Goal: Task Accomplishment & Management: Manage account settings

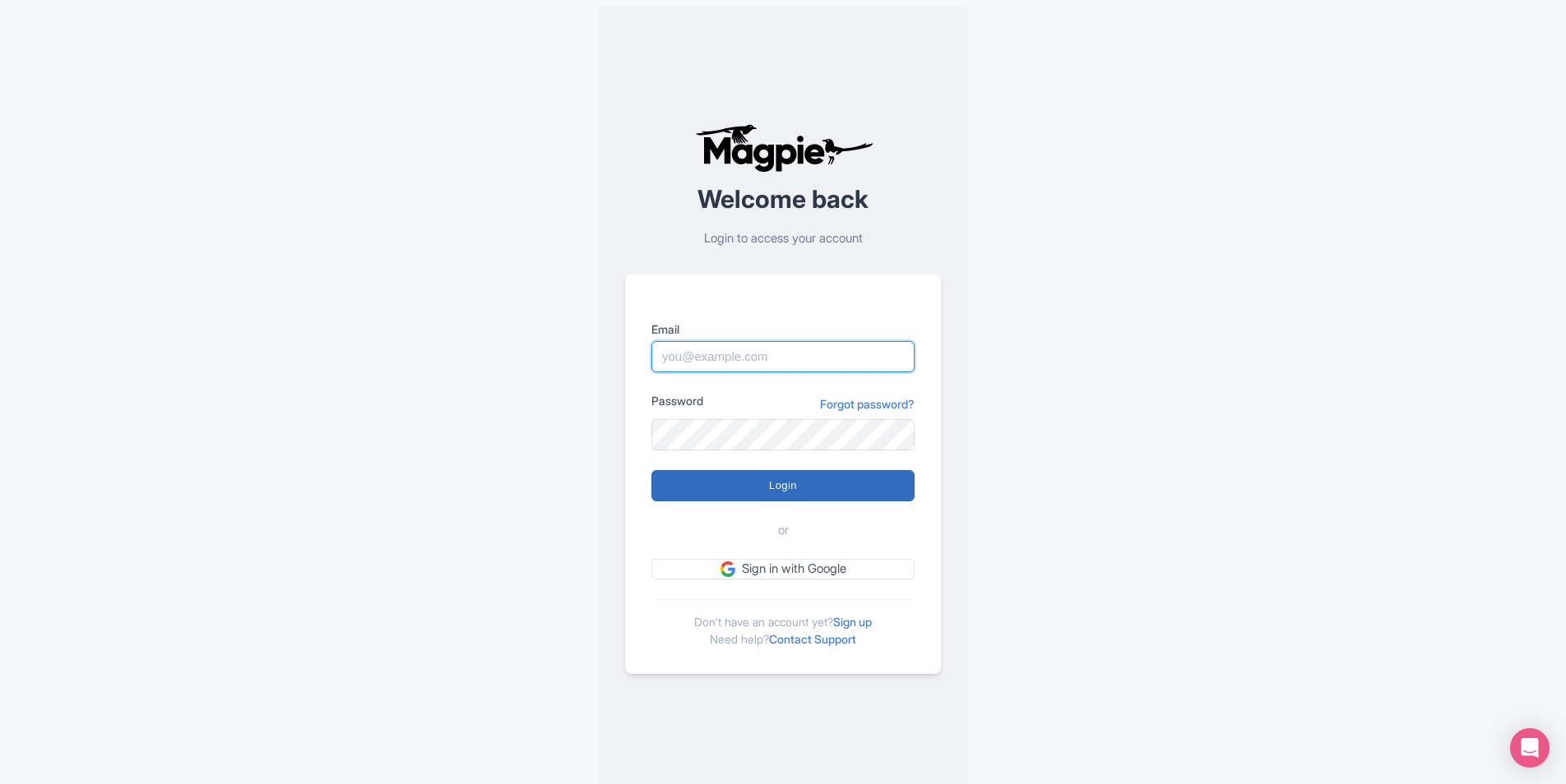
type input "city.experiences@tui.com"
click at [815, 490] on input "Login" at bounding box center [783, 486] width 264 height 31
type input "Logging in..."
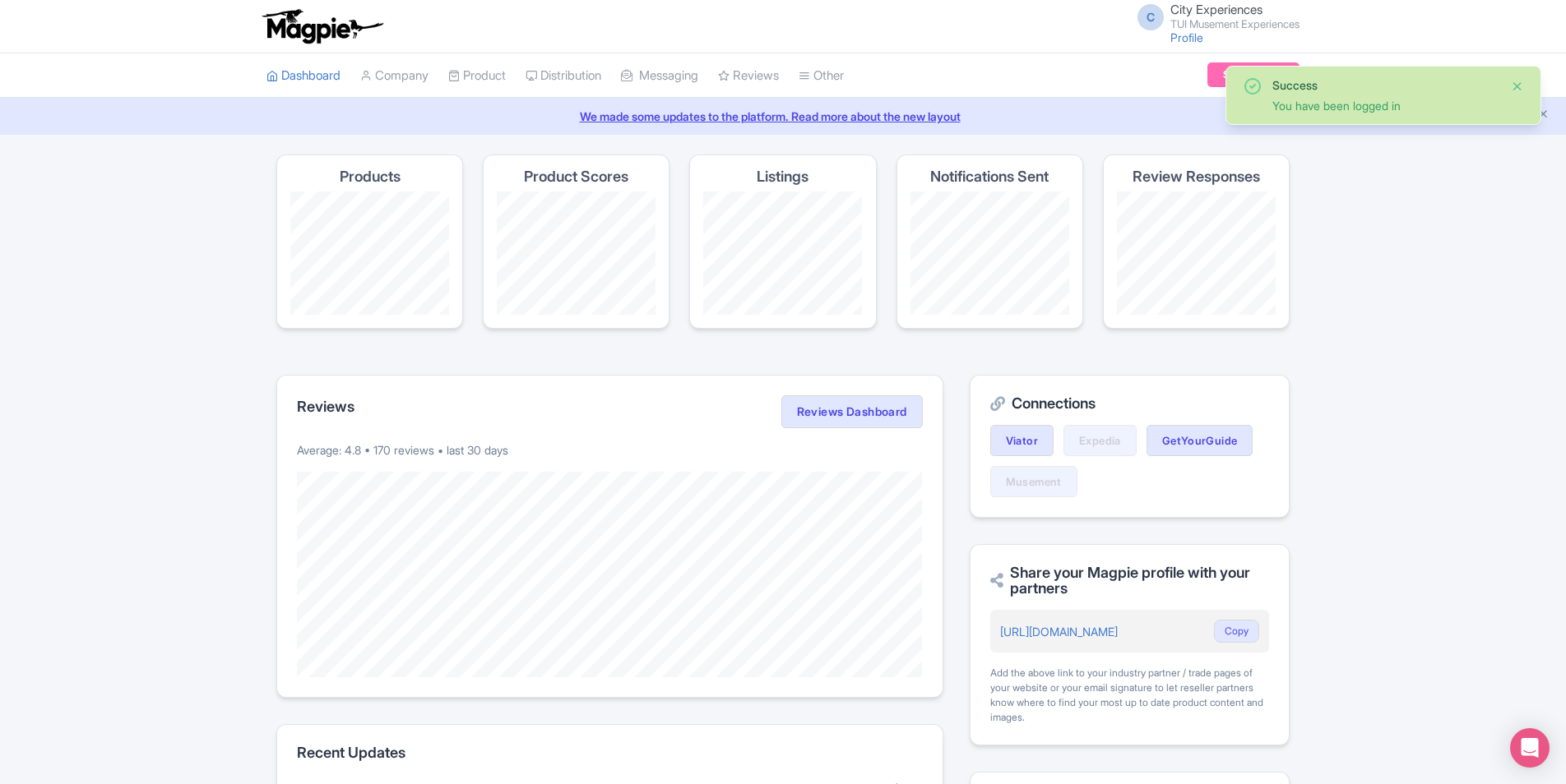
click at [1516, 85] on button "Close" at bounding box center [1518, 86] width 13 height 19
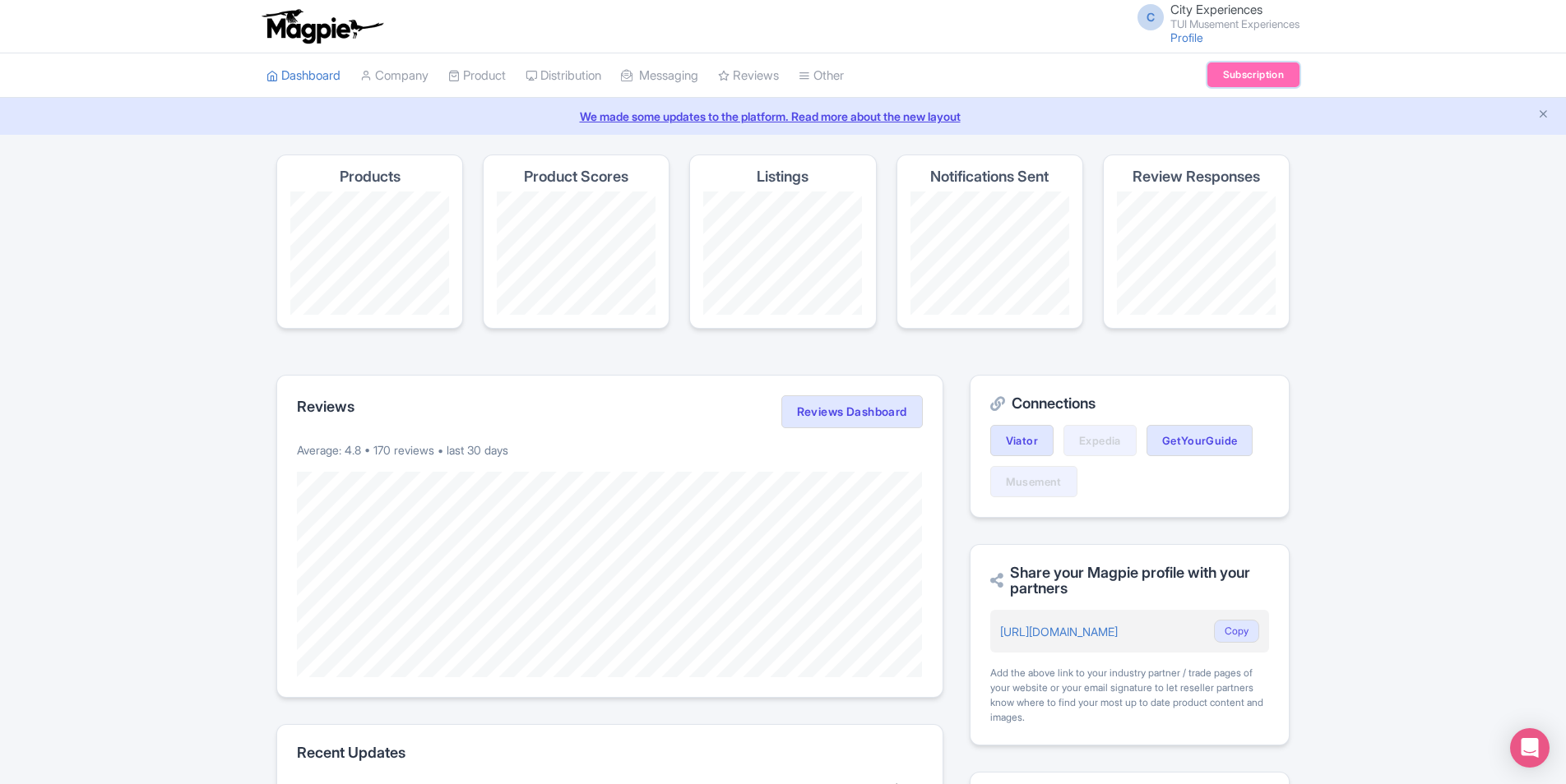
click at [1238, 71] on link "Subscription" at bounding box center [1254, 75] width 92 height 25
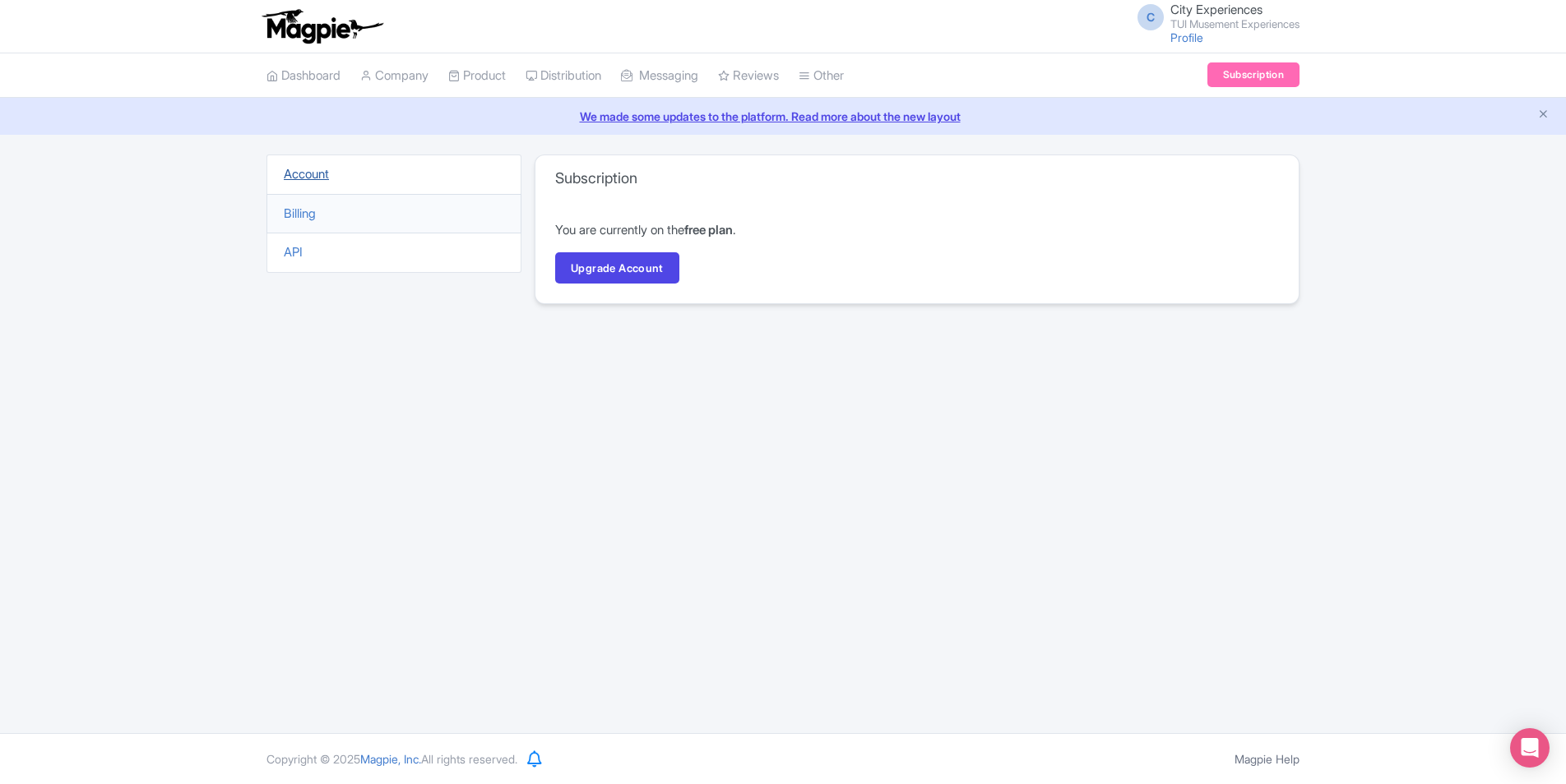
click at [308, 170] on link "Account" at bounding box center [306, 174] width 45 height 16
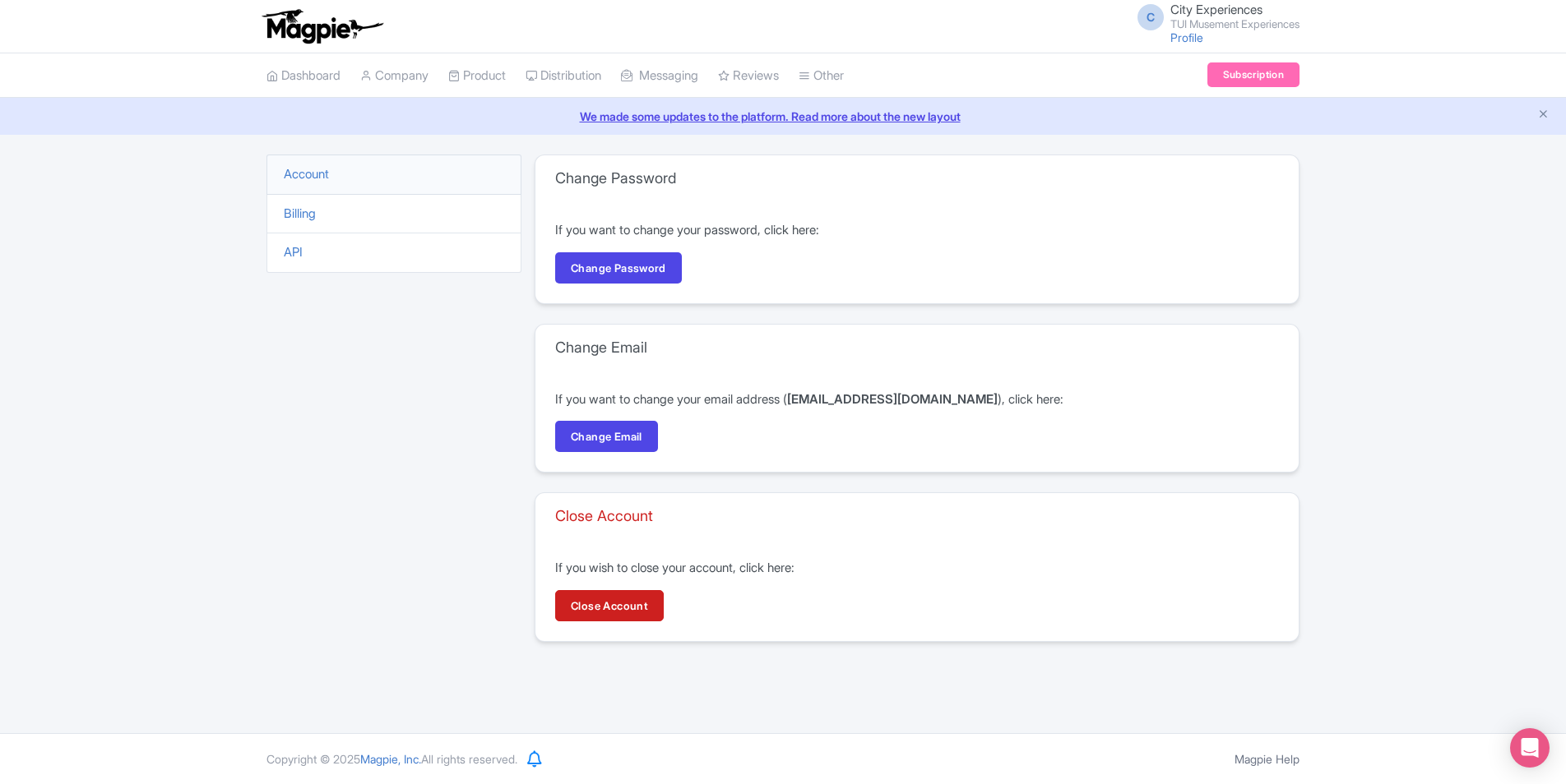
click at [1202, 18] on small "TUI Musement Experiences" at bounding box center [1236, 24] width 129 height 11
click at [1206, 74] on link "Users" at bounding box center [1220, 79] width 156 height 26
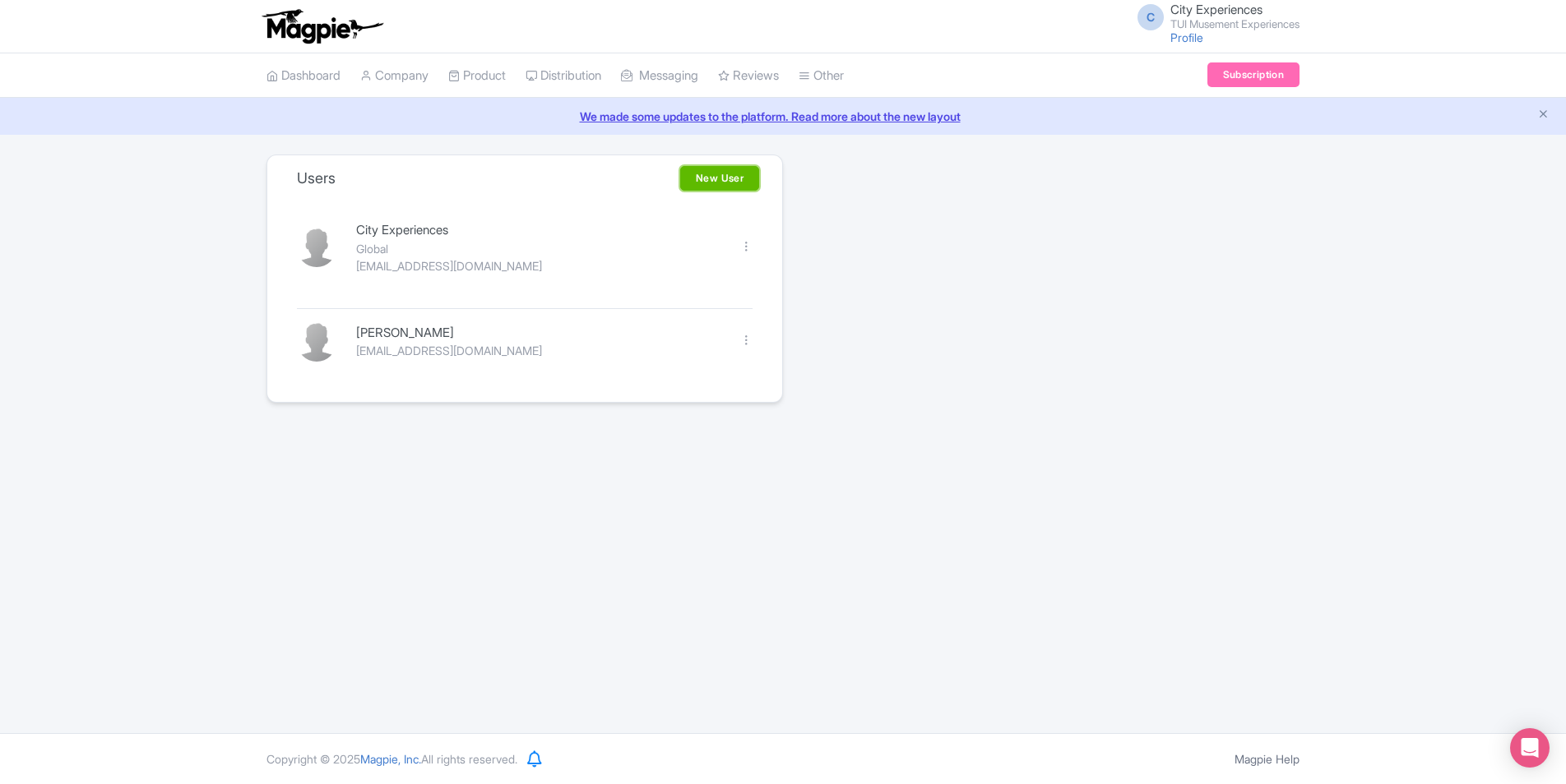
click at [736, 179] on link "New User" at bounding box center [719, 178] width 79 height 25
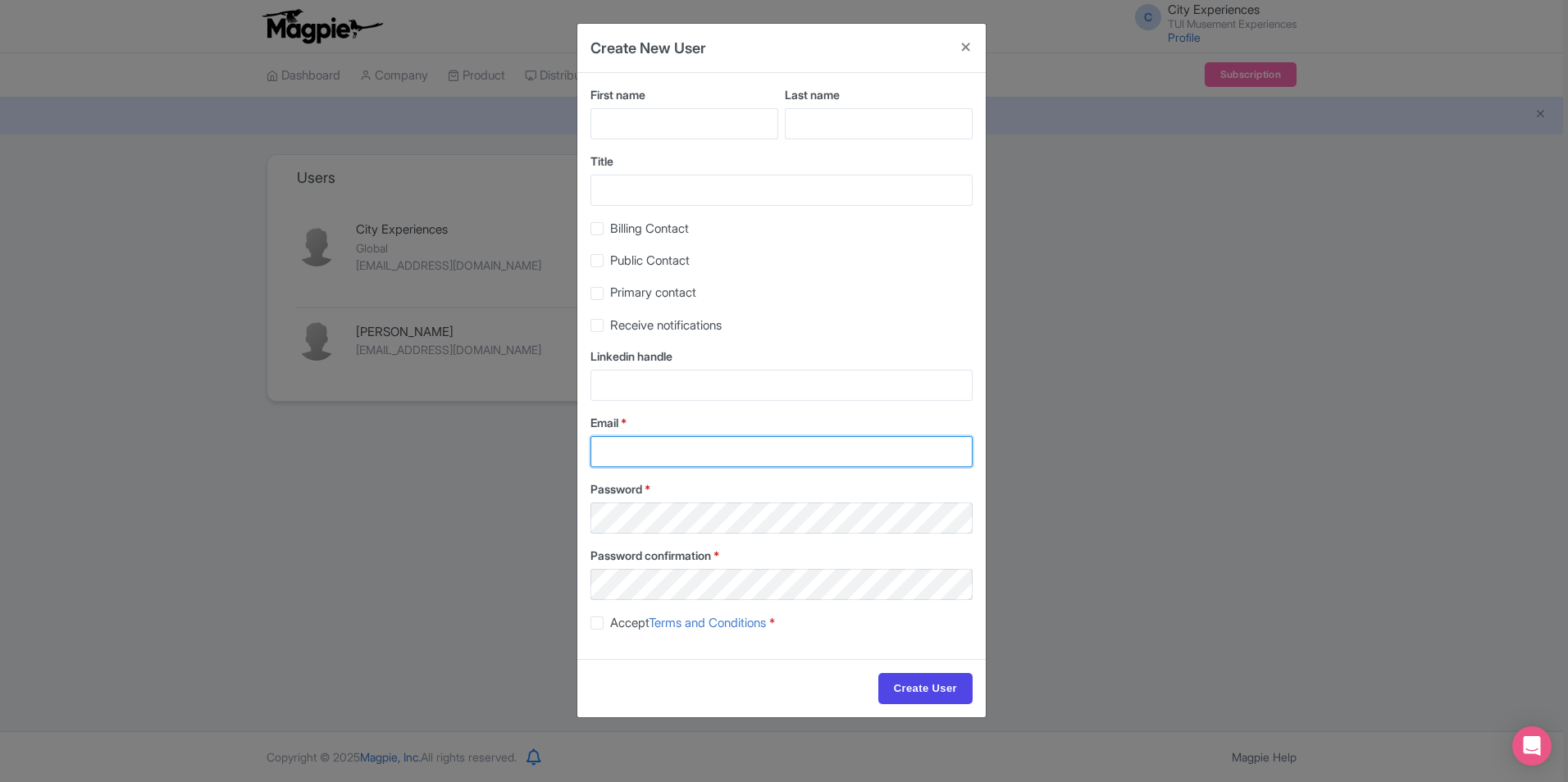
type input "[EMAIL_ADDRESS][DOMAIN_NAME]"
click at [975, 41] on button "Close" at bounding box center [966, 47] width 40 height 47
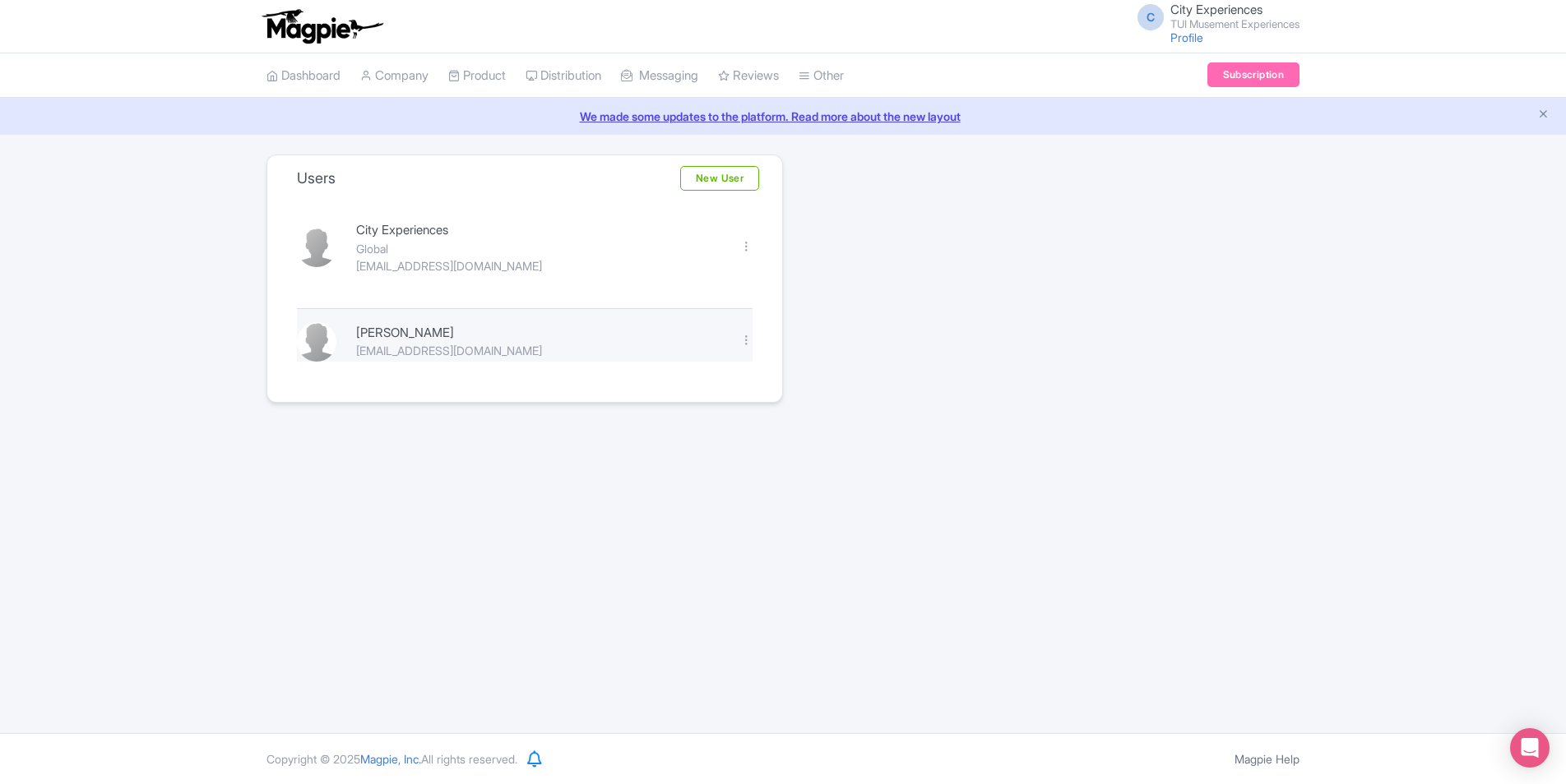
click at [489, 347] on div "[EMAIL_ADDRESS][DOMAIN_NAME]" at bounding box center [538, 350] width 364 height 18
click at [746, 338] on div at bounding box center [746, 339] width 12 height 12
click at [733, 367] on link "Edit" at bounding box center [673, 368] width 156 height 26
click at [641, 359] on link "Edit" at bounding box center [673, 368] width 156 height 26
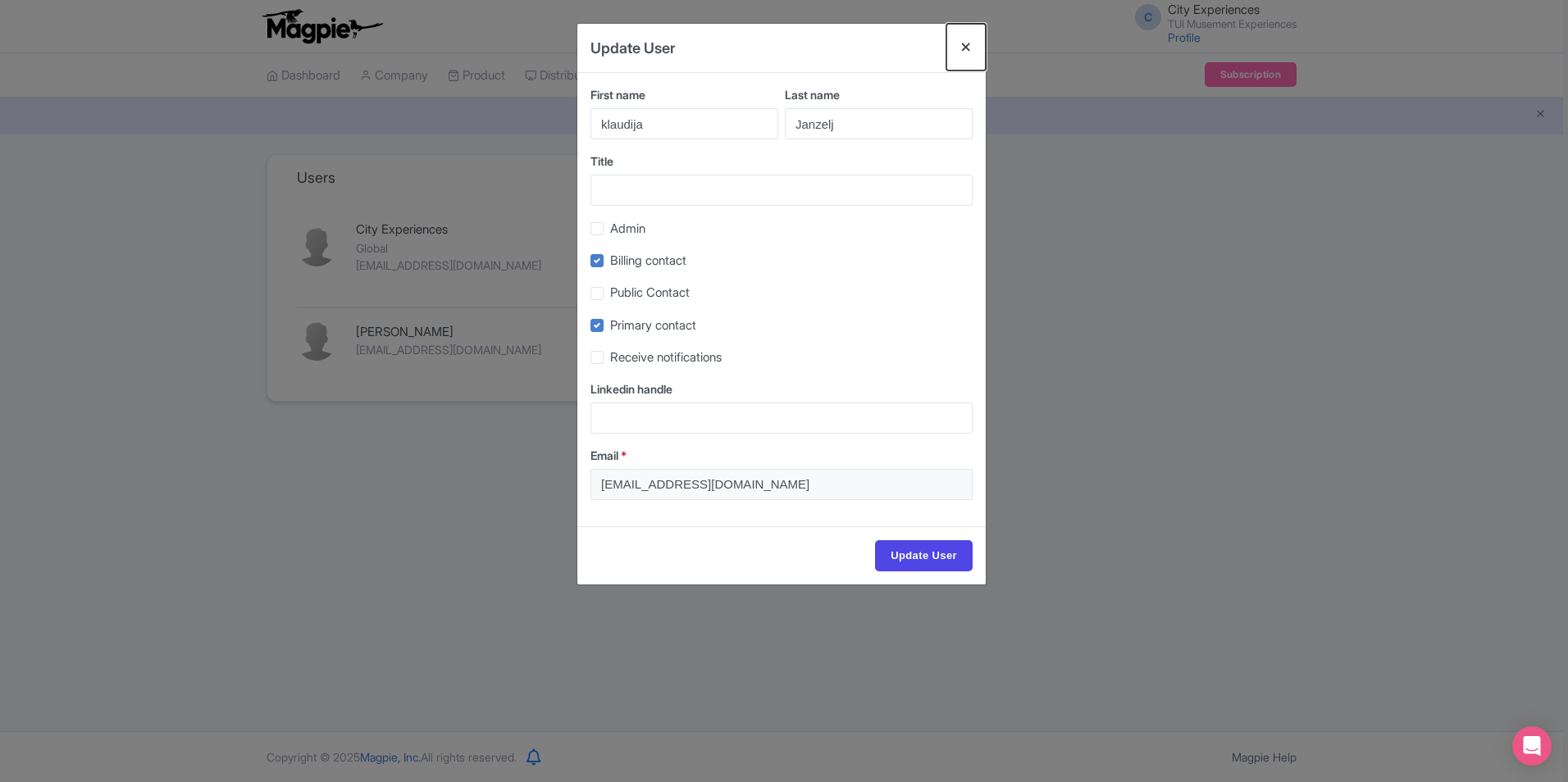
click at [967, 45] on button "Close" at bounding box center [966, 47] width 40 height 47
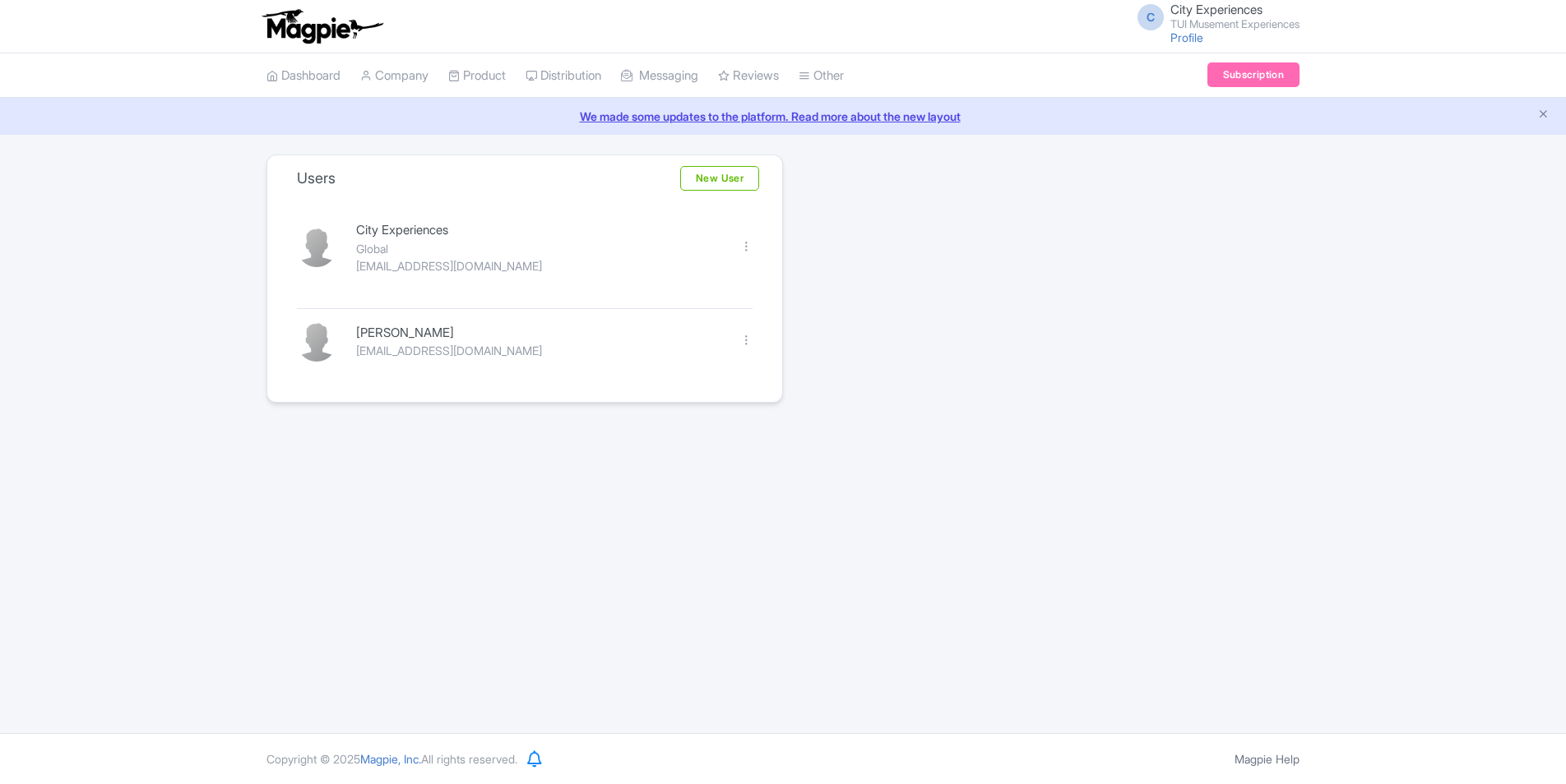
click at [747, 249] on div at bounding box center [746, 246] width 12 height 12
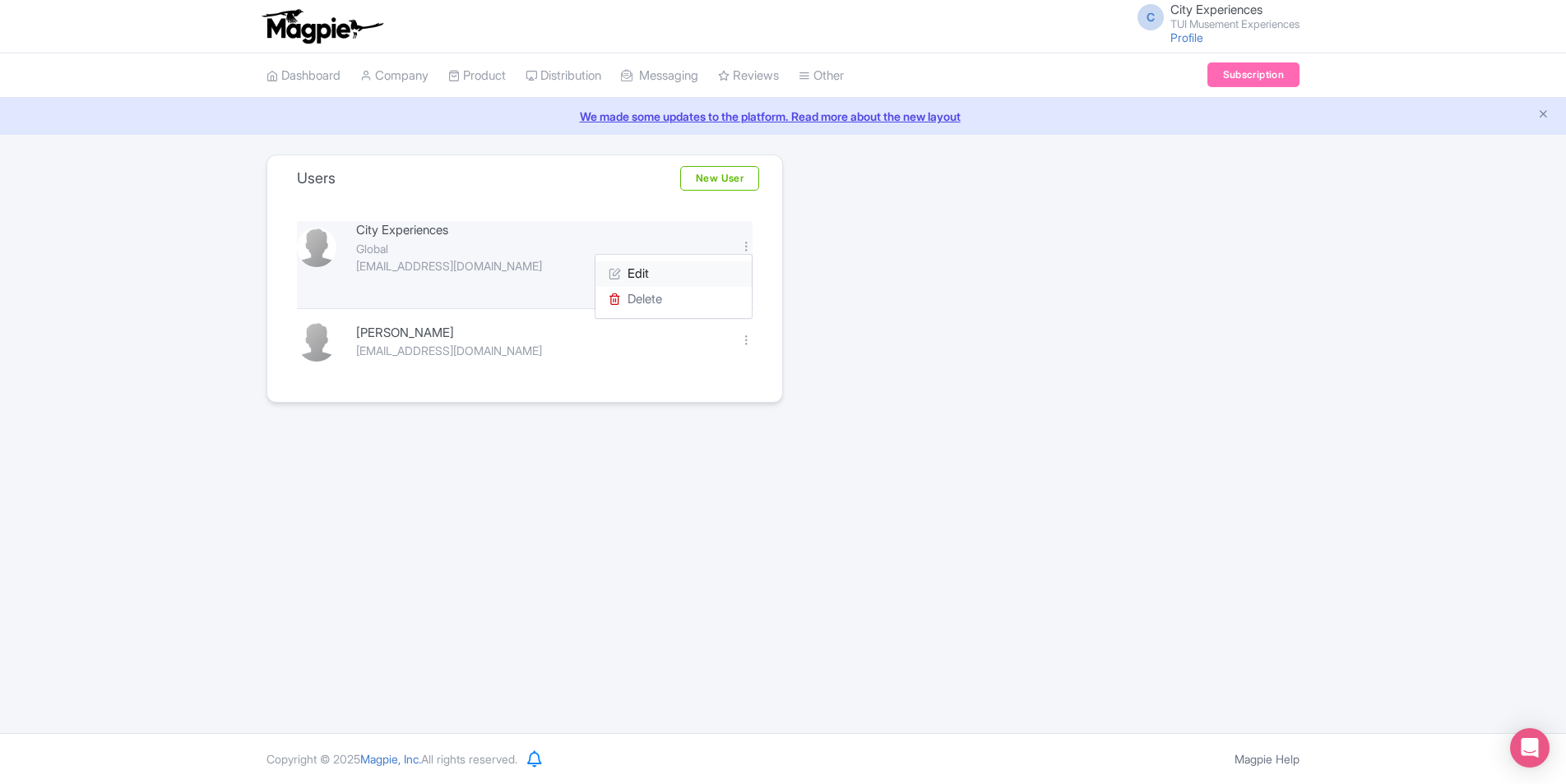
click at [740, 274] on link "Edit" at bounding box center [673, 275] width 156 height 26
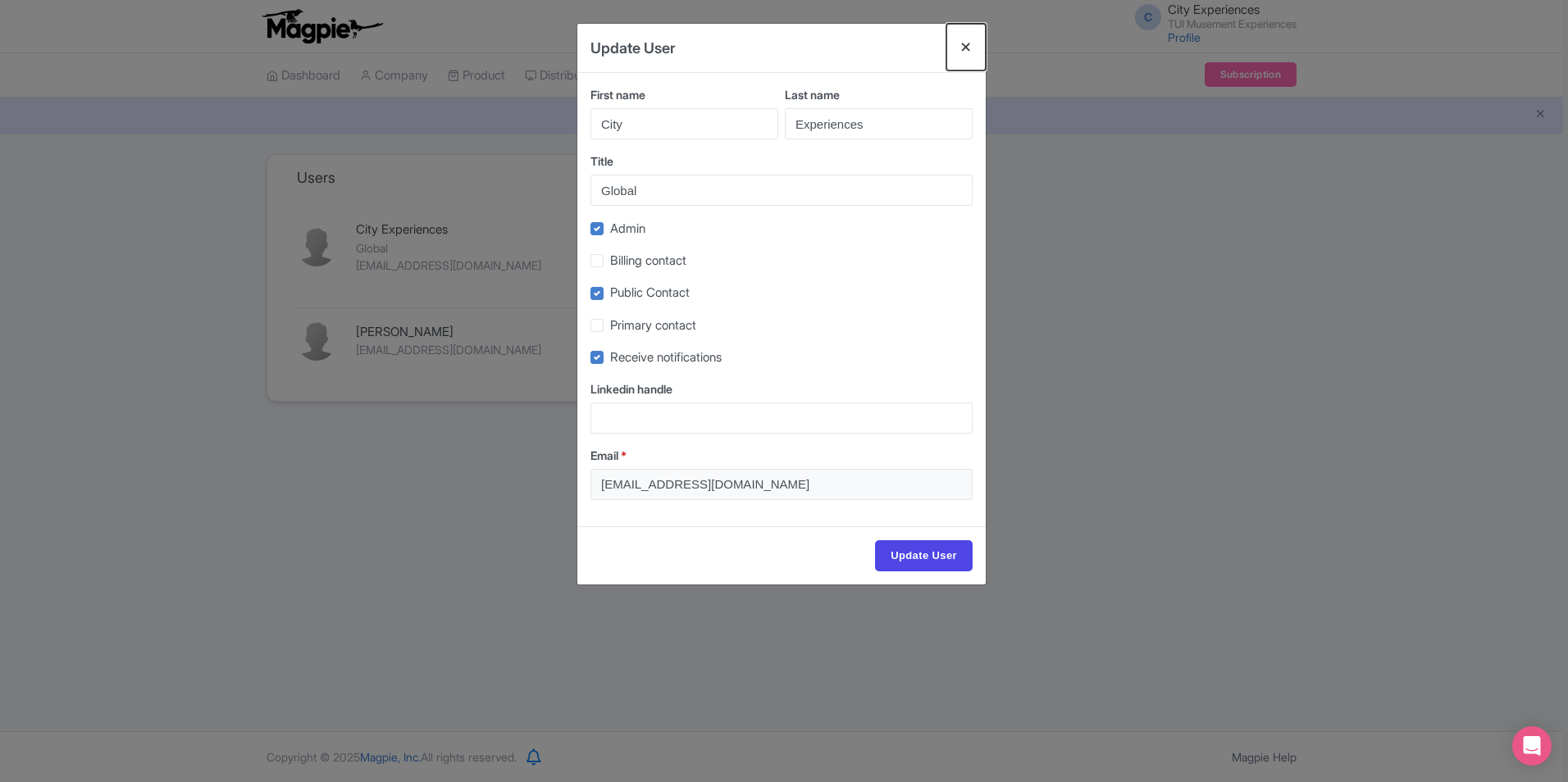
click at [968, 47] on button "Close" at bounding box center [966, 47] width 40 height 47
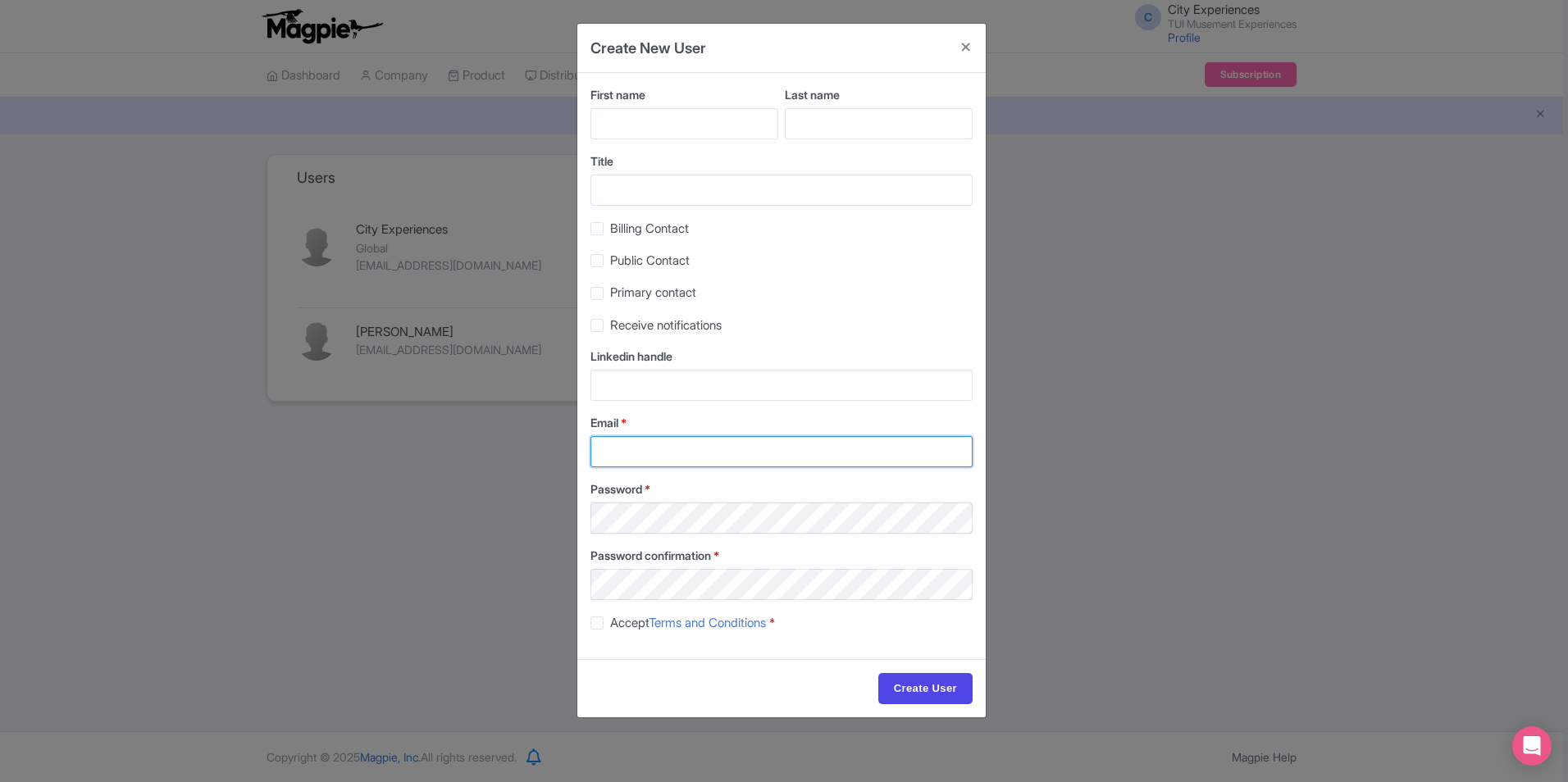
type input "city.experiences@tui.com"
click at [646, 120] on input "First name" at bounding box center [684, 124] width 188 height 31
click at [927, 148] on div "Last name" at bounding box center [877, 119] width 191 height 66
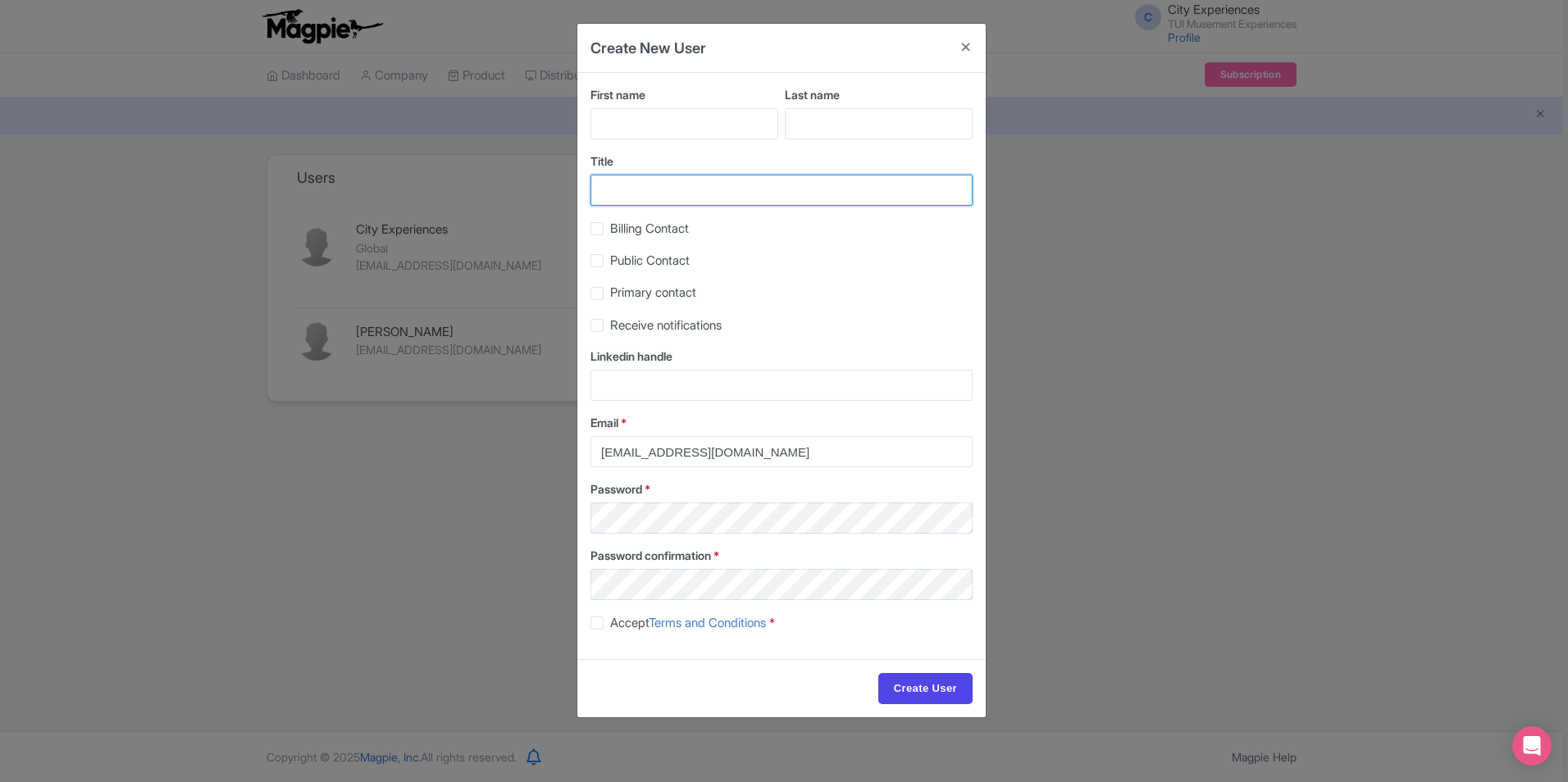
click at [757, 191] on input "Title" at bounding box center [781, 190] width 382 height 31
click at [668, 265] on span "Public Contact" at bounding box center [650, 260] width 79 height 16
click at [621, 262] on input "Public Contact" at bounding box center [616, 256] width 11 height 11
checkbox input "true"
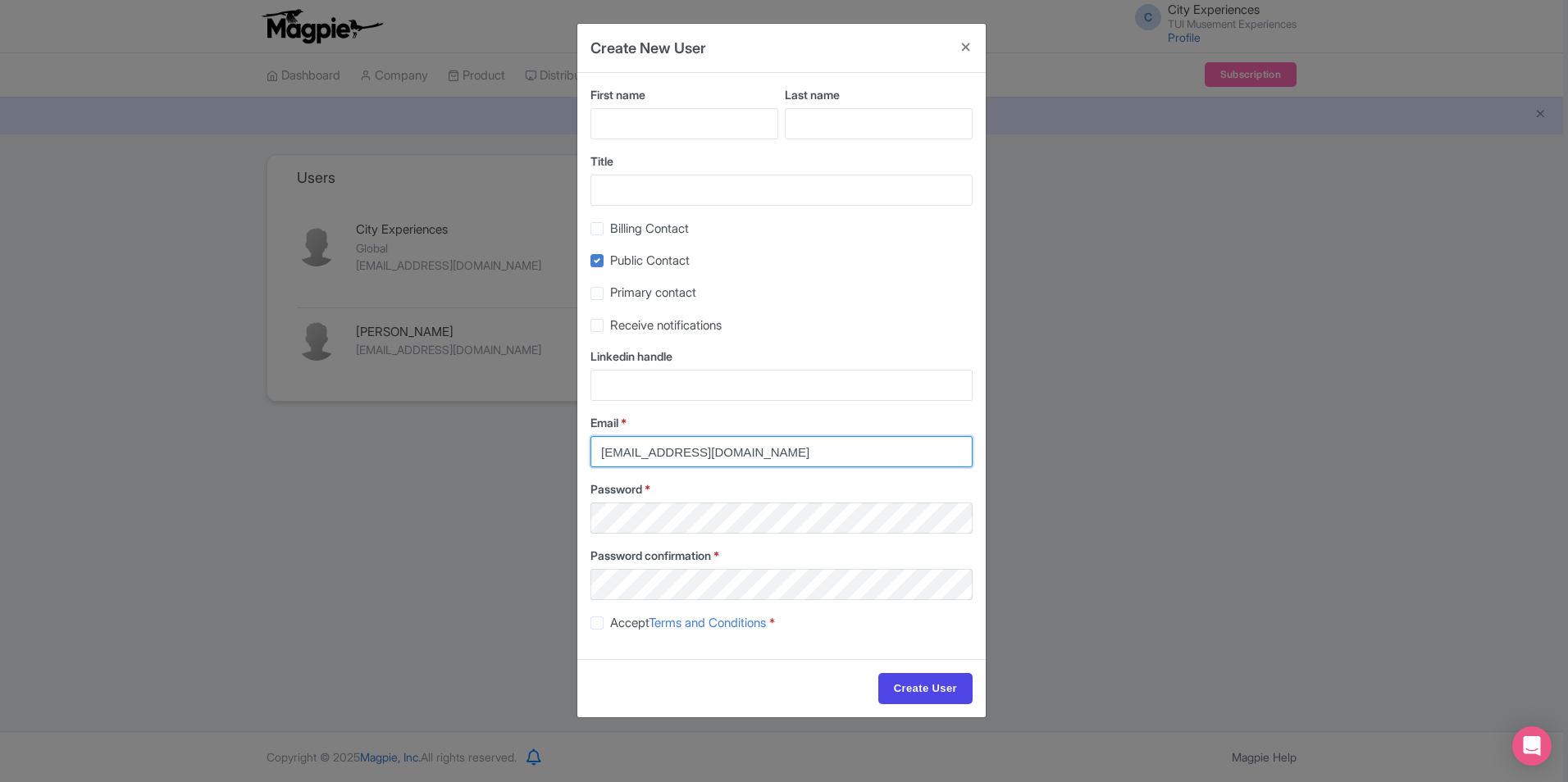
click at [752, 453] on input "city.experiences@tui.com" at bounding box center [781, 452] width 382 height 31
drag, startPoint x: 843, startPoint y: 450, endPoint x: 506, endPoint y: 456, distance: 337.1
click at [508, 456] on div "Create New User First name Last name Title Billing Contact Public Contact Prima…" at bounding box center [784, 391] width 1568 height 782
paste input "kirsty.prynn"
type input "kirsty.prynn@tui.com"
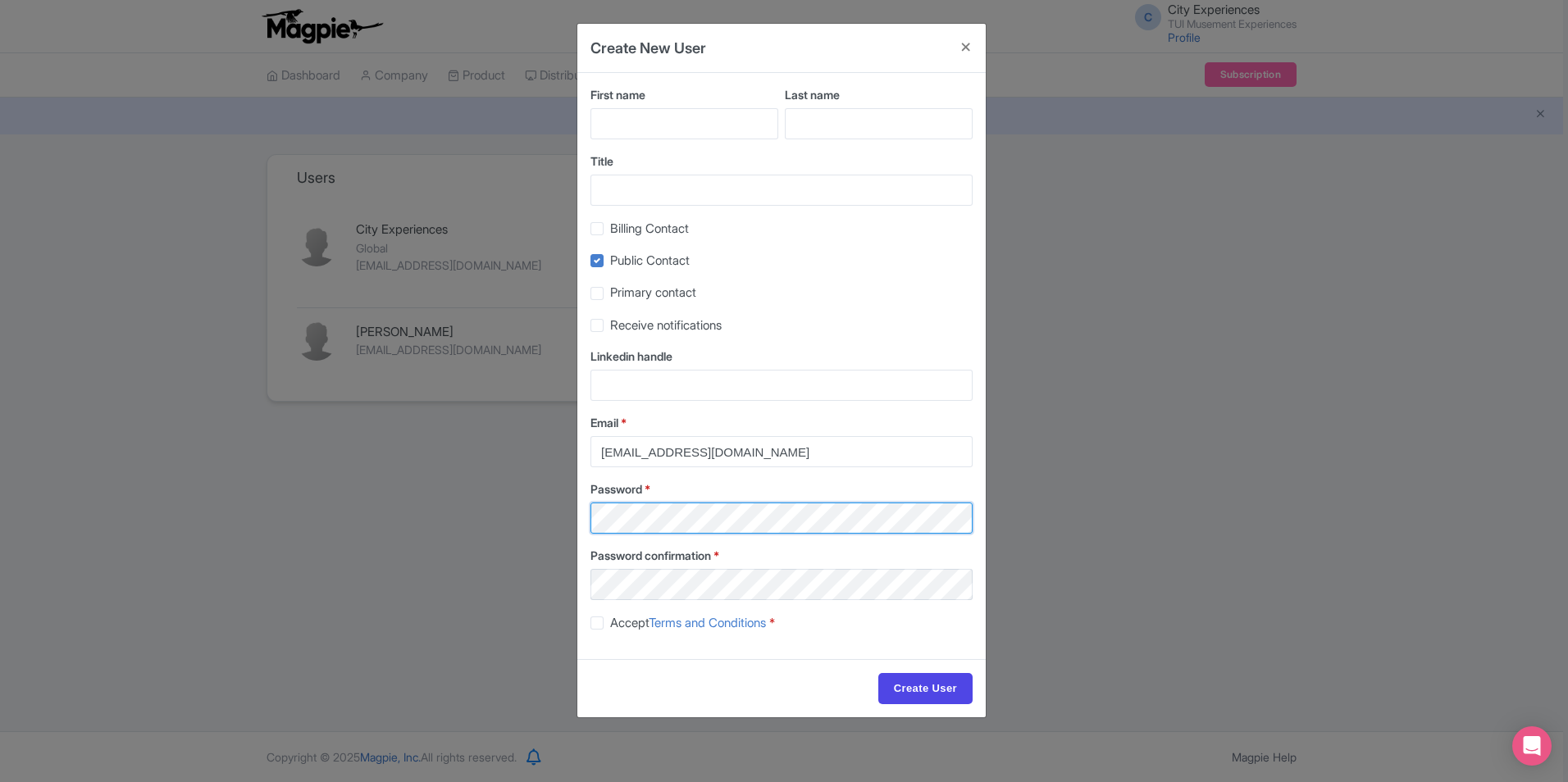
click at [572, 524] on div "Create New User First name Last name Title Billing Contact Public Contact Prima…" at bounding box center [784, 391] width 1568 height 782
click at [964, 48] on button "Close" at bounding box center [966, 47] width 40 height 47
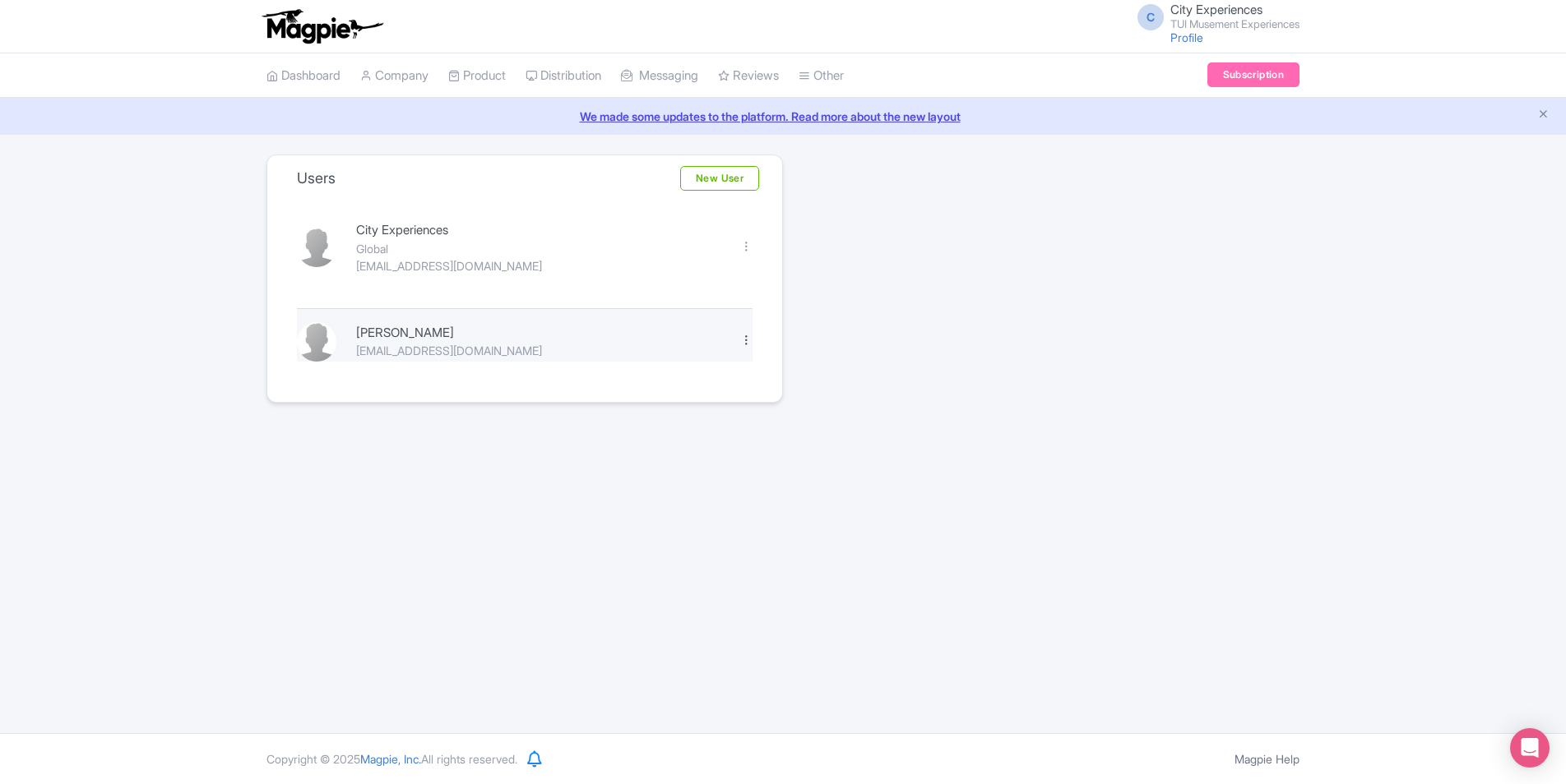
click at [750, 337] on div at bounding box center [746, 339] width 12 height 12
click at [728, 358] on link "Edit" at bounding box center [673, 368] width 156 height 26
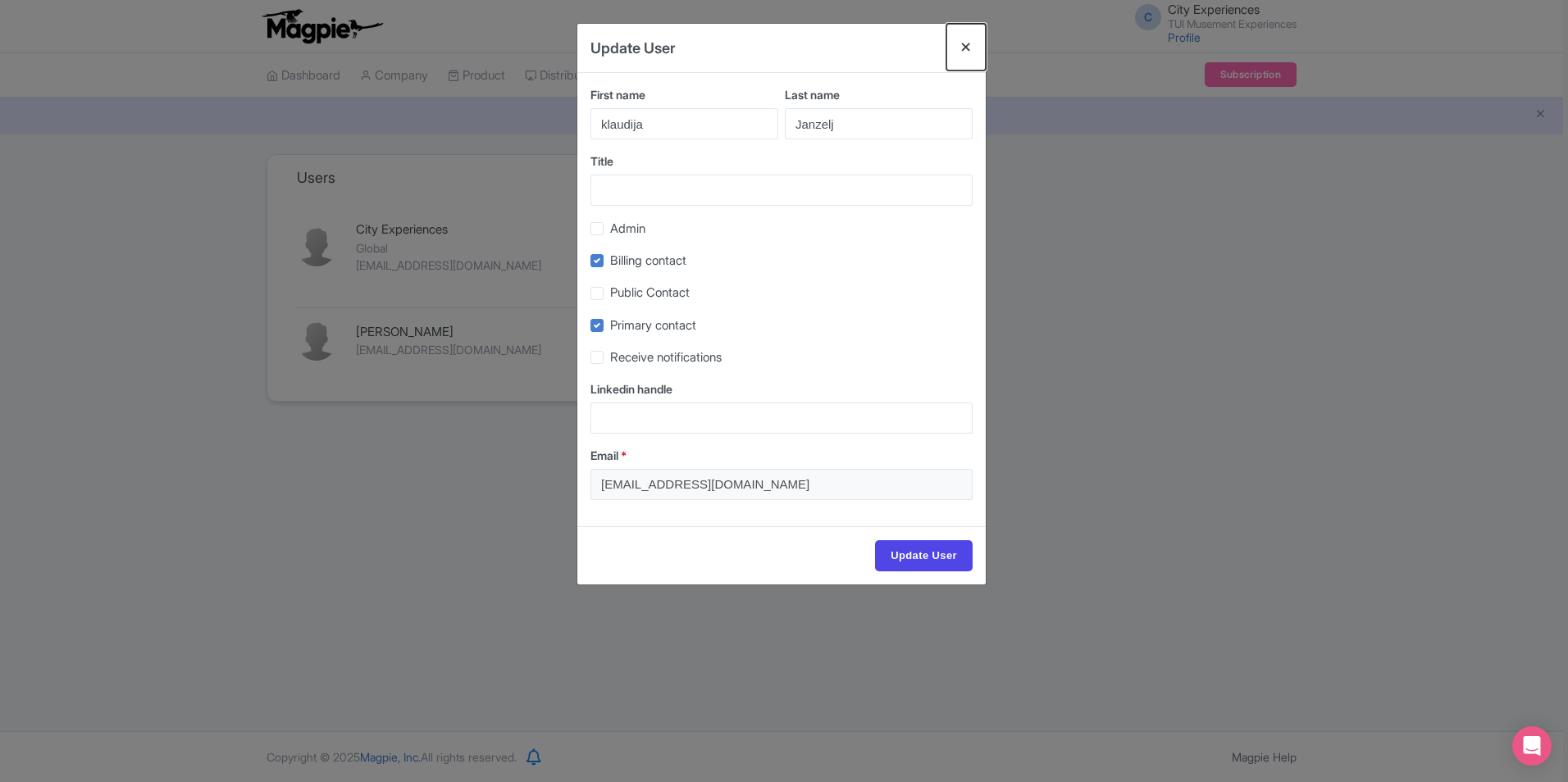
click at [964, 46] on button "Close" at bounding box center [966, 47] width 40 height 47
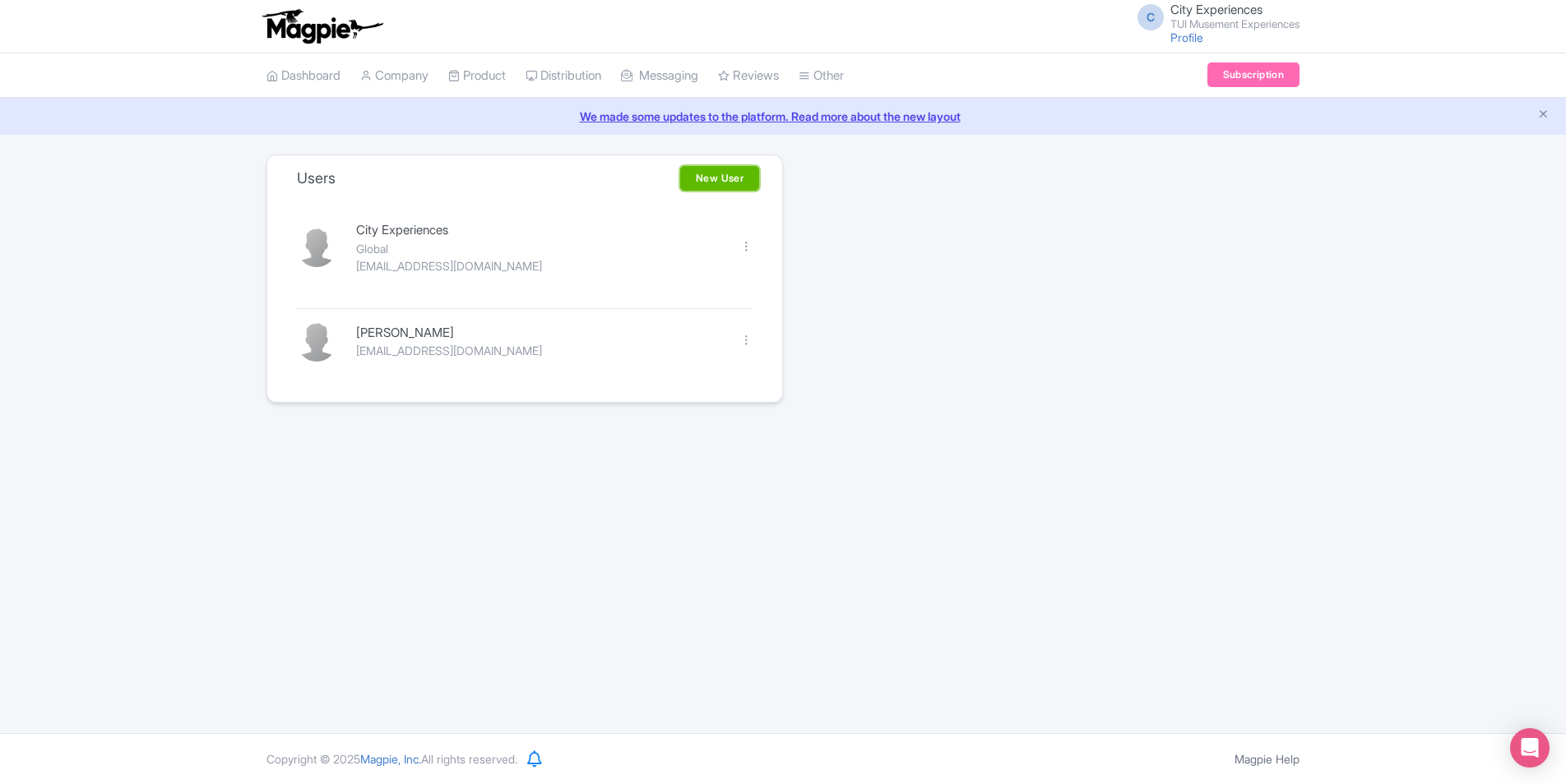
click at [709, 172] on link "New User" at bounding box center [719, 178] width 79 height 25
click at [708, 183] on link "New User" at bounding box center [719, 178] width 79 height 25
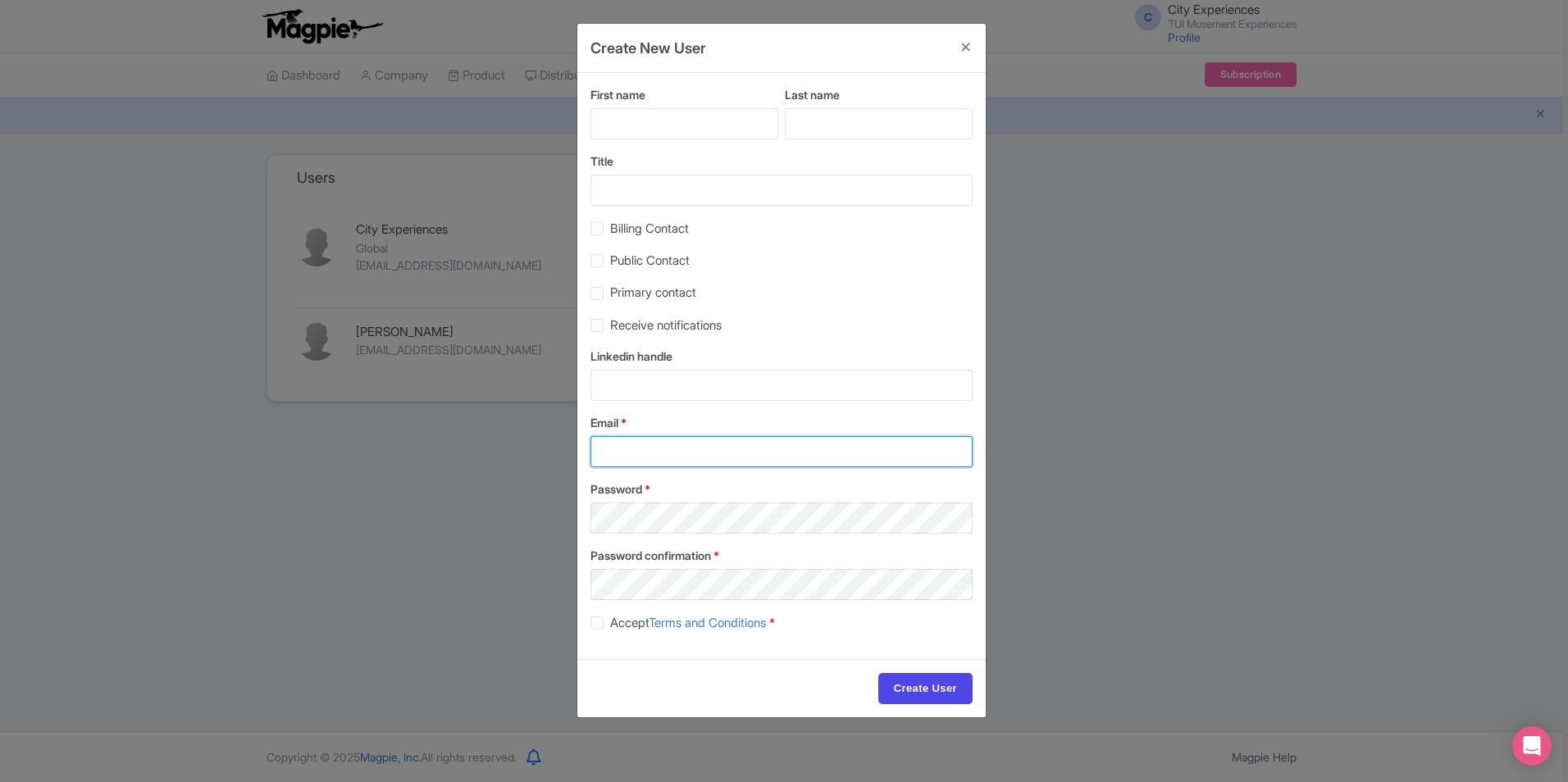
type input "[EMAIL_ADDRESS][DOMAIN_NAME]"
click at [690, 123] on input "First name" at bounding box center [684, 124] width 188 height 31
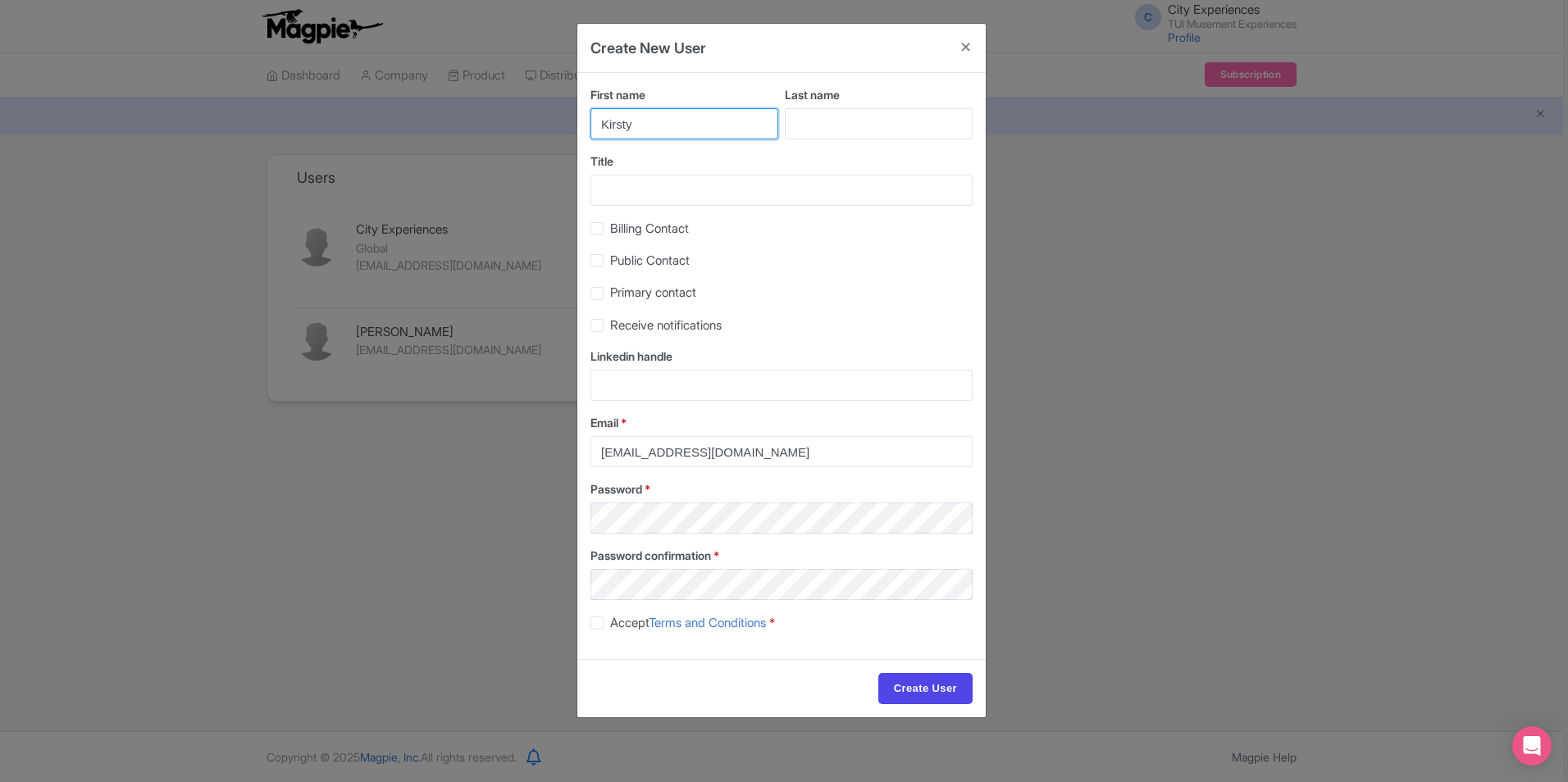
type input "Kirsty"
click at [826, 119] on input "Last name" at bounding box center [879, 124] width 188 height 31
type input "Prynn"
drag, startPoint x: 726, startPoint y: 174, endPoint x: 731, endPoint y: 184, distance: 11.2
click at [727, 176] on div "Title" at bounding box center [781, 179] width 382 height 53
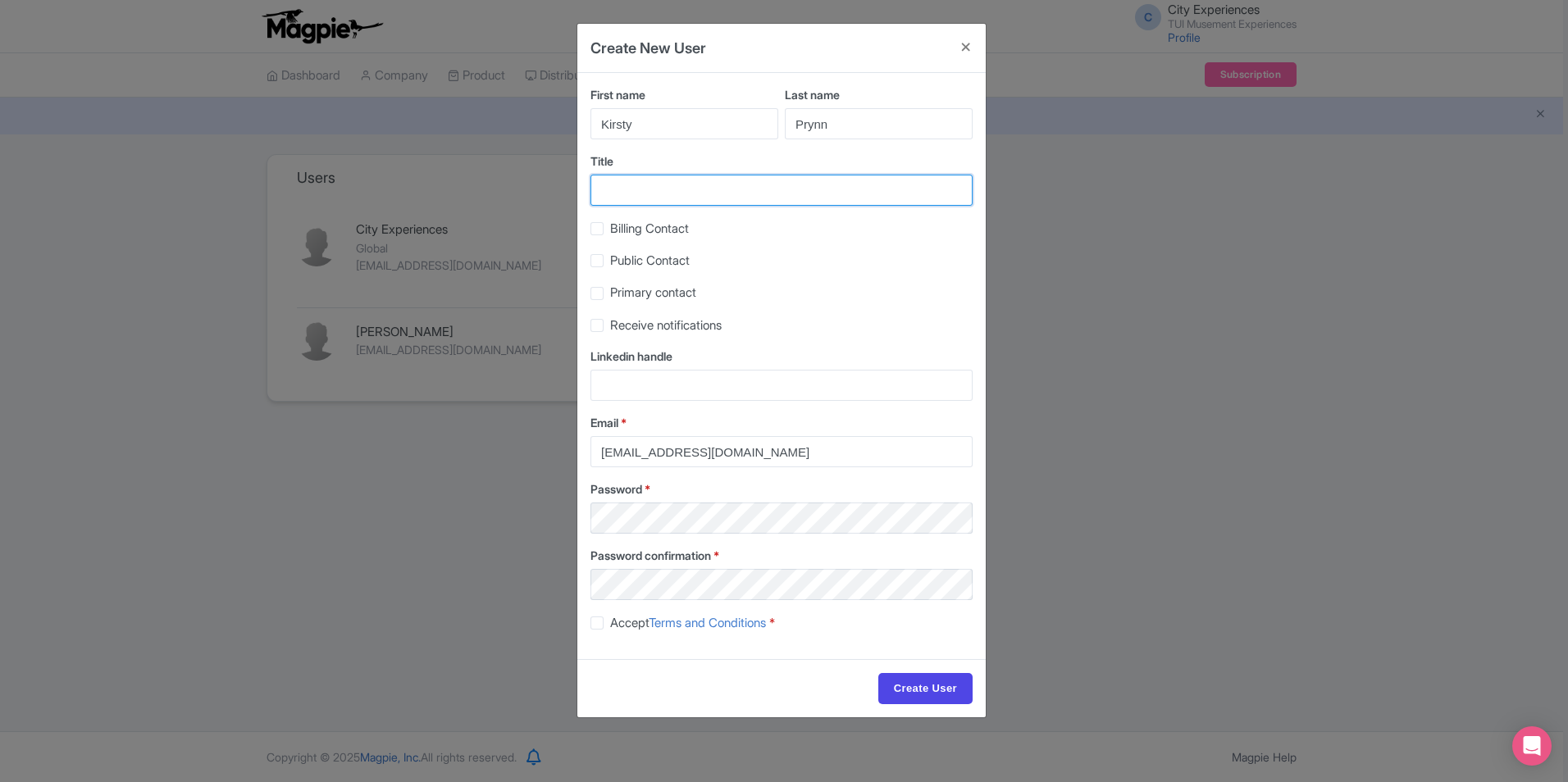
click at [728, 187] on input "Title" at bounding box center [781, 190] width 382 height 31
type input "Content team"
click at [611, 255] on label "Public Contact" at bounding box center [650, 261] width 79 height 18
click at [611, 255] on input "Public Contact" at bounding box center [616, 256] width 11 height 11
checkbox input "true"
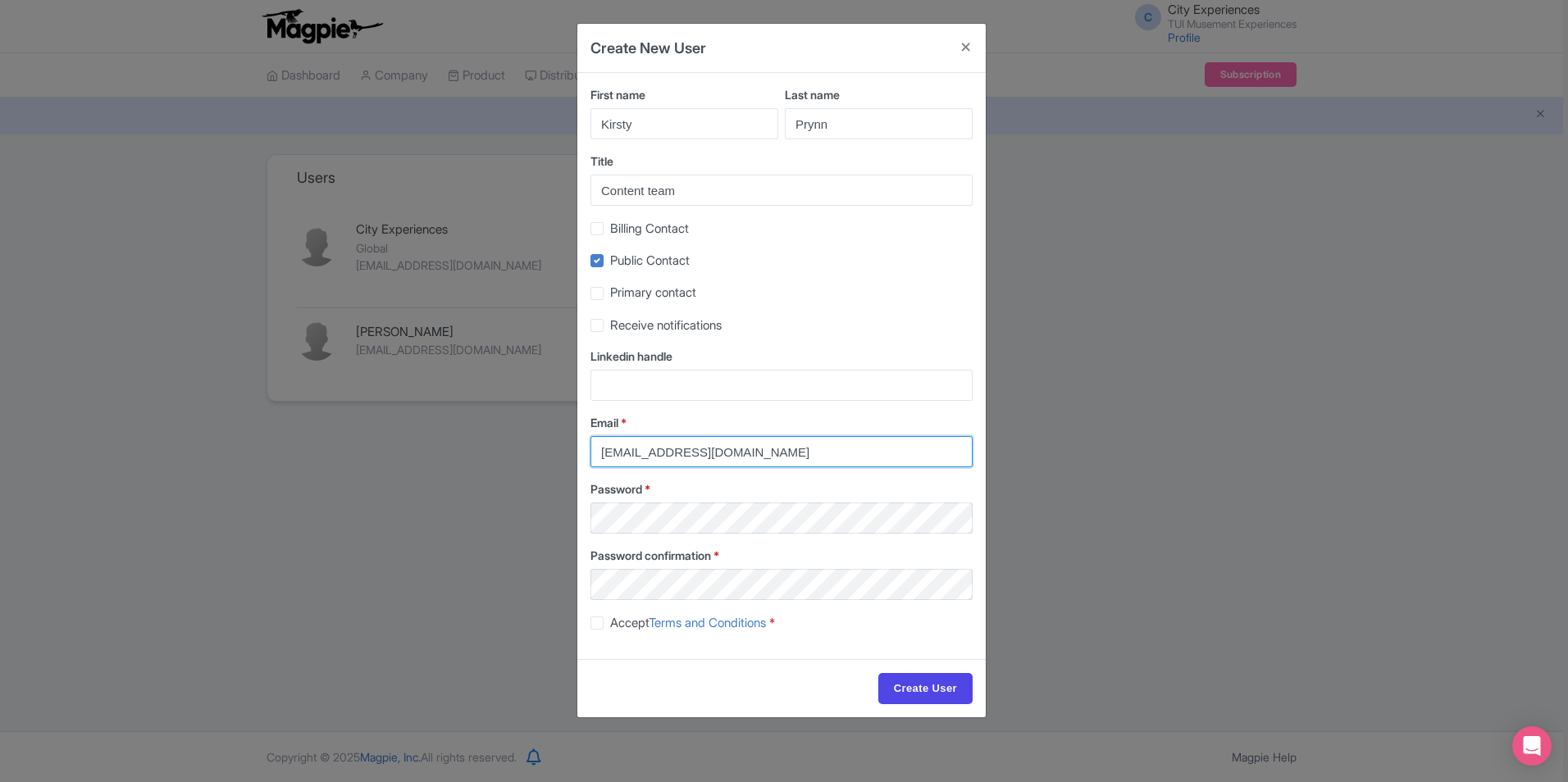
drag, startPoint x: 775, startPoint y: 455, endPoint x: 429, endPoint y: 438, distance: 346.4
click at [429, 438] on div "Create New User First name Kirsty Last name Prynn Title Content team Billing Co…" at bounding box center [784, 391] width 1568 height 782
paste input "kirsty.prynn@tui.com"
type input "kirsty.prynn@tui.com"
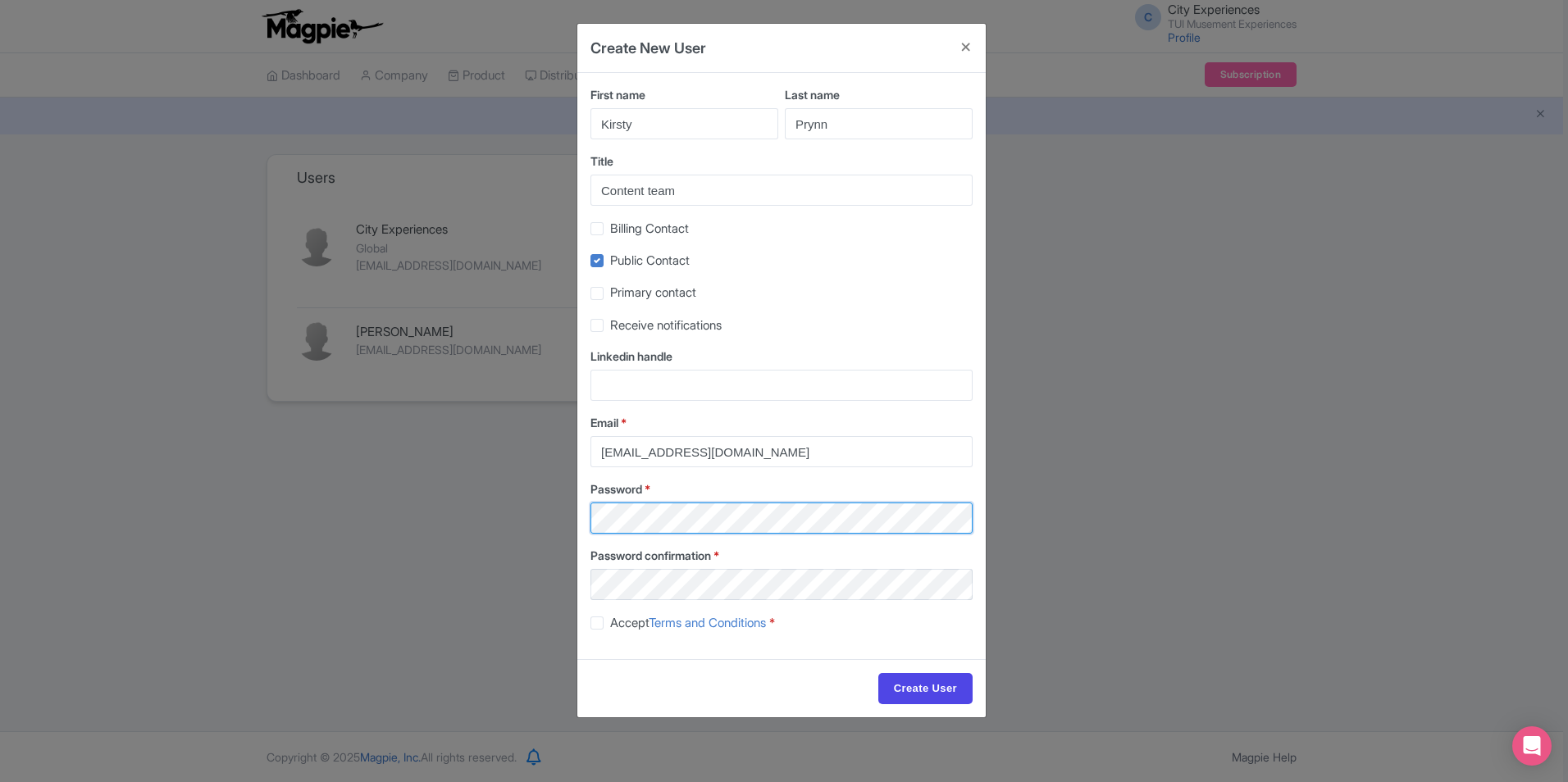
click at [511, 530] on div "Create New User First name Kirsty Last name Prynn Title Content team Billing Co…" at bounding box center [784, 391] width 1568 height 782
click at [512, 520] on div "Create New User First name Kirsty Last name Prynn Title Content team Billing Co…" at bounding box center [784, 391] width 1568 height 782
click at [545, 577] on div "Create New User First name Kirsty Last name Prynn Title Content team Billing Co…" at bounding box center [784, 391] width 1568 height 782
click at [942, 686] on input "Create User" at bounding box center [925, 689] width 94 height 31
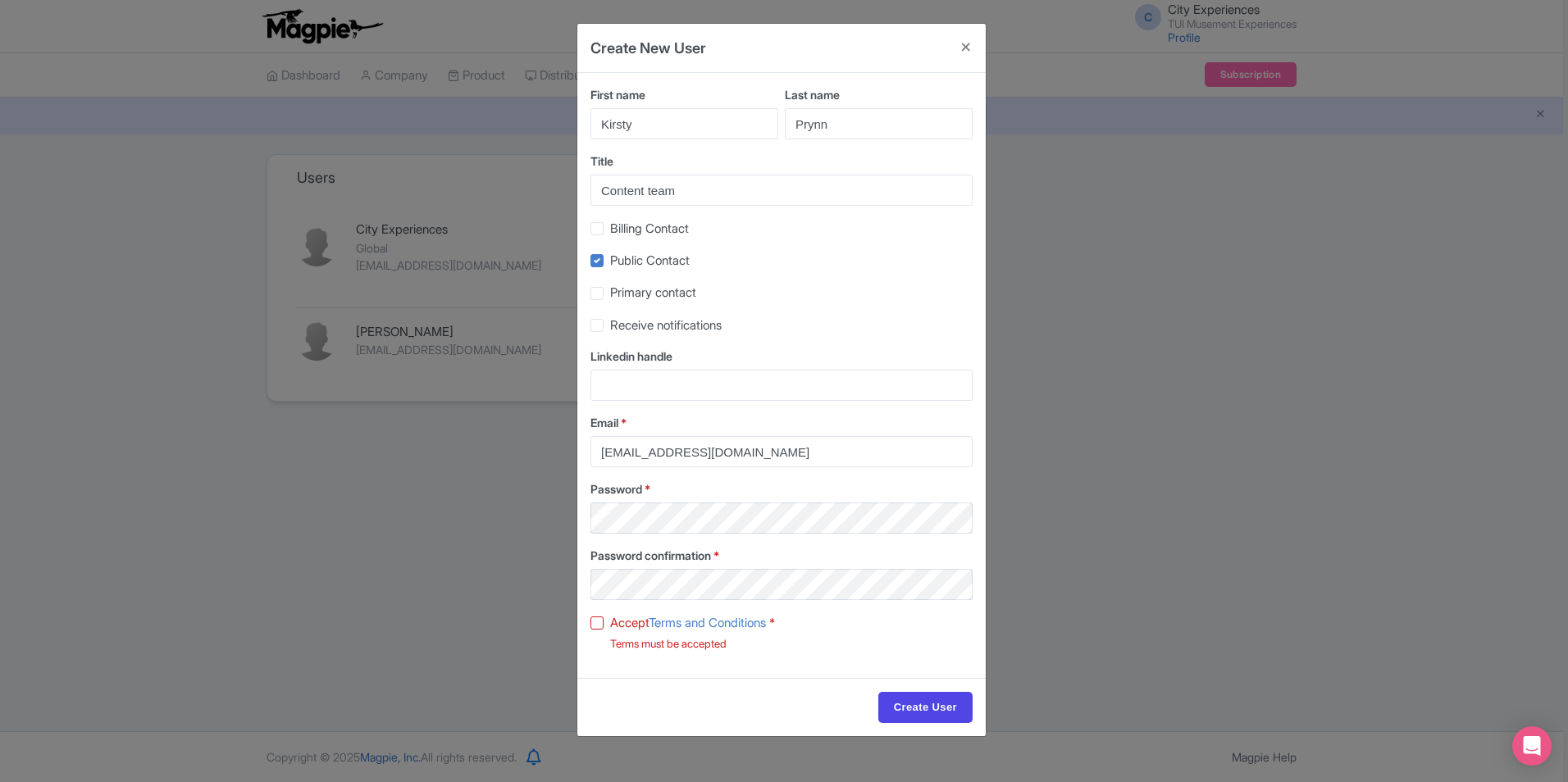
click at [606, 623] on div "Accept Terms and Conditions * Terms must be accepted" at bounding box center [781, 633] width 382 height 39
click at [588, 622] on div "First name Kirsty Last name Prynn Title Content team Billing Contact Public Con…" at bounding box center [781, 375] width 409 height 605
click at [611, 622] on label "Accept Terms and Conditions *" at bounding box center [693, 623] width 165 height 18
click at [611, 622] on input "Accept Terms and Conditions *" at bounding box center [616, 619] width 11 height 11
checkbox input "true"
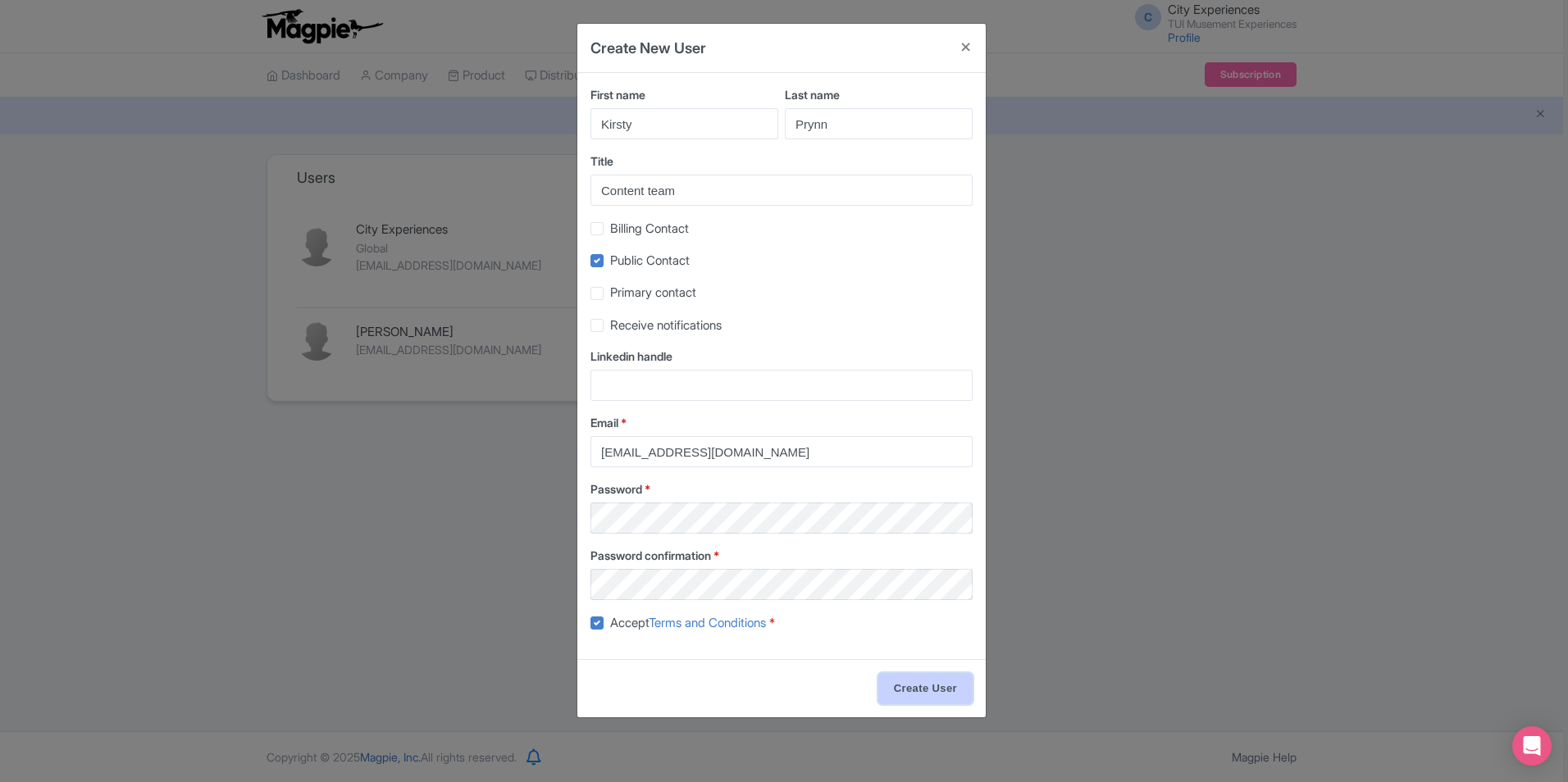
click at [928, 697] on input "Create User" at bounding box center [925, 689] width 94 height 31
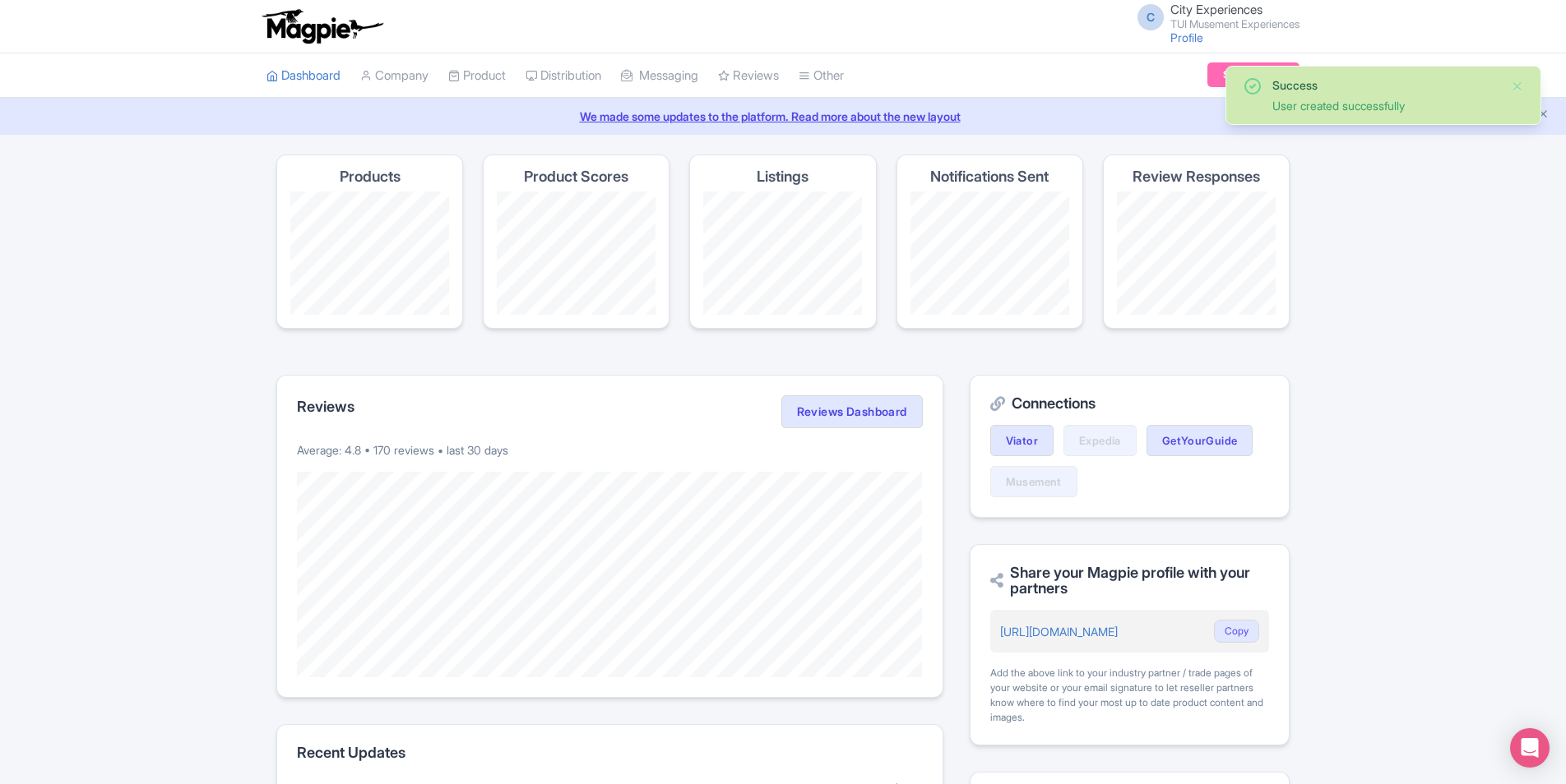
click at [1444, 22] on div "C City Experiences TUI Musement Experiences Profile Users Settings Sign out" at bounding box center [783, 27] width 1566 height 54
click at [1518, 78] on button "Close" at bounding box center [1518, 86] width 13 height 19
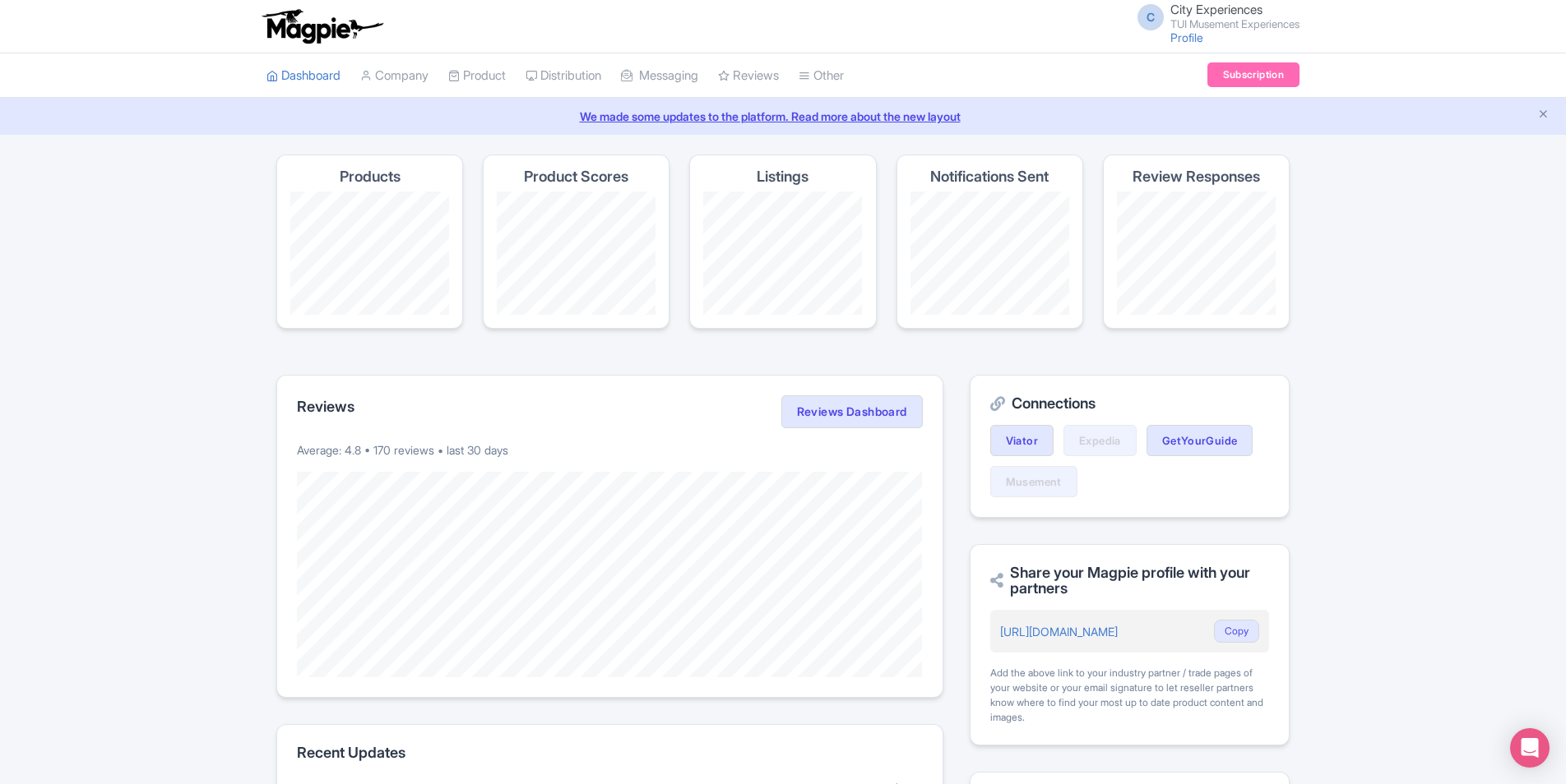
click at [1195, 25] on small "TUI Musement Experiences" at bounding box center [1236, 24] width 129 height 11
click at [1215, 121] on link "Sign out" at bounding box center [1220, 129] width 156 height 26
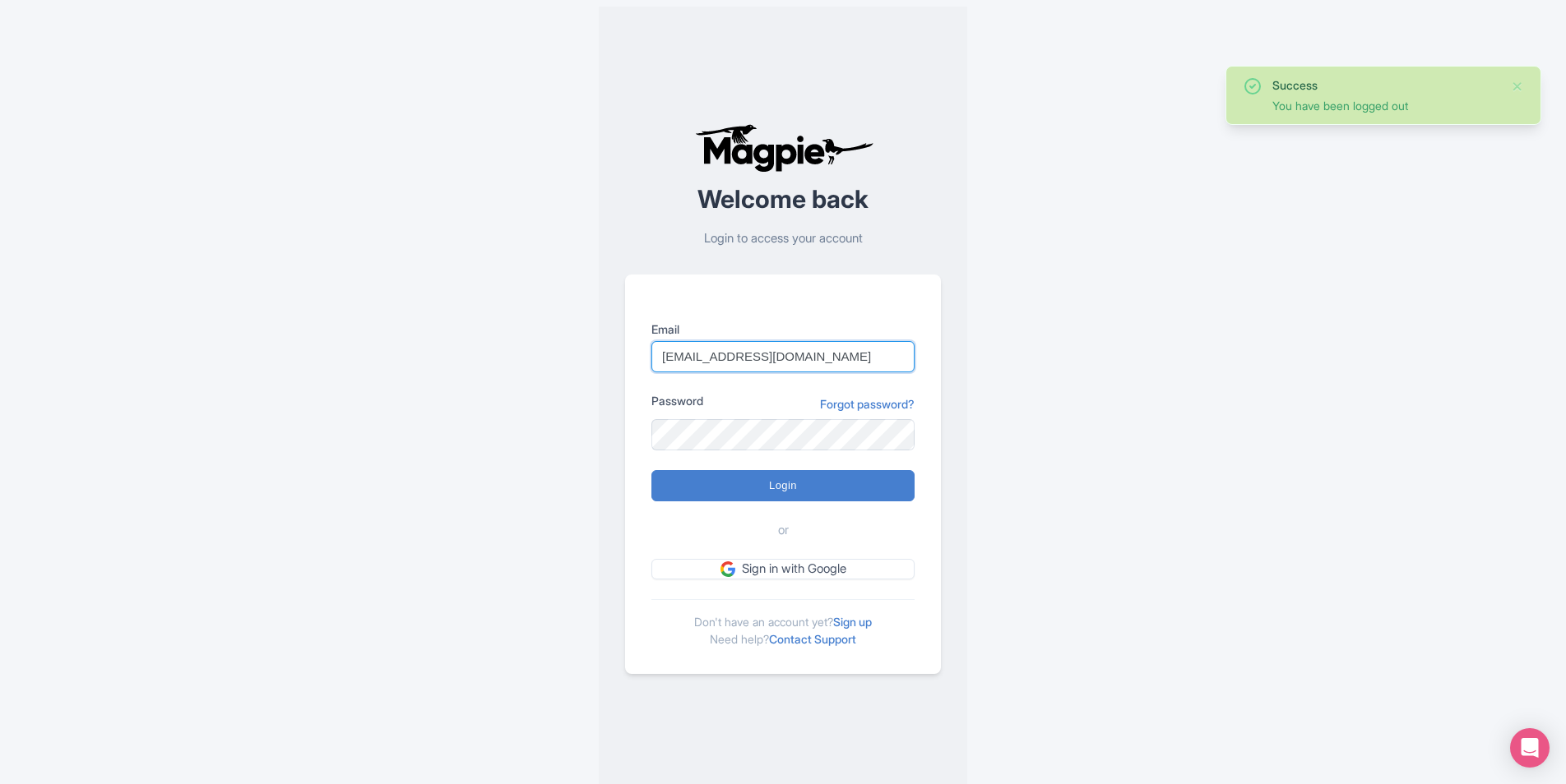
drag, startPoint x: 801, startPoint y: 348, endPoint x: 473, endPoint y: 316, distance: 329.6
click at [427, 326] on div "Success You have been logged out Welcome back Login to access your account Emai…" at bounding box center [783, 398] width 1053 height 798
type input "kirsty.prynn@tui.com"
click at [509, 419] on div "Success You have been logged out Welcome back Login to access your account Emai…" at bounding box center [783, 398] width 1053 height 798
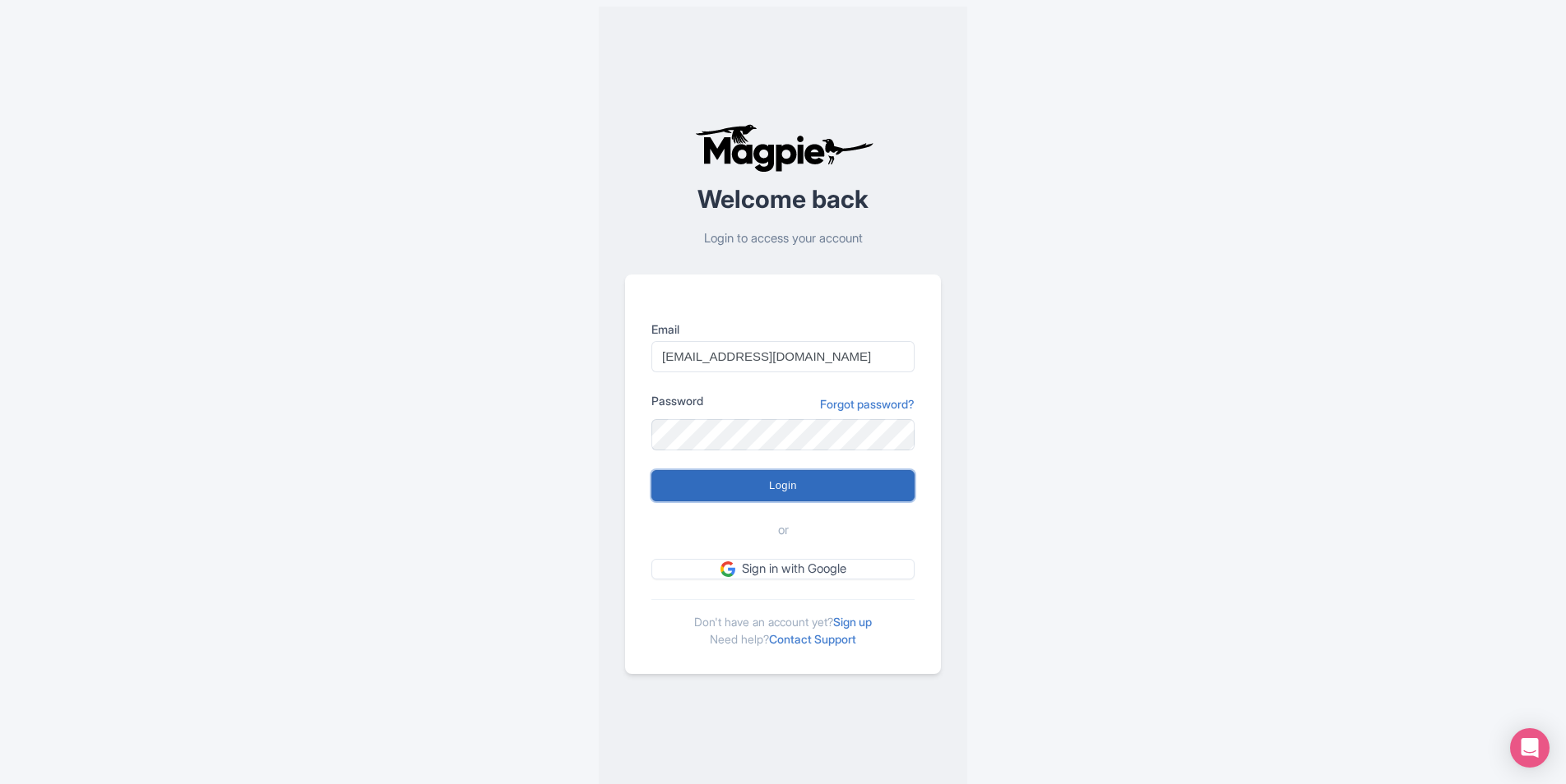
click at [665, 483] on input "Login" at bounding box center [783, 486] width 264 height 31
type input "Logging in..."
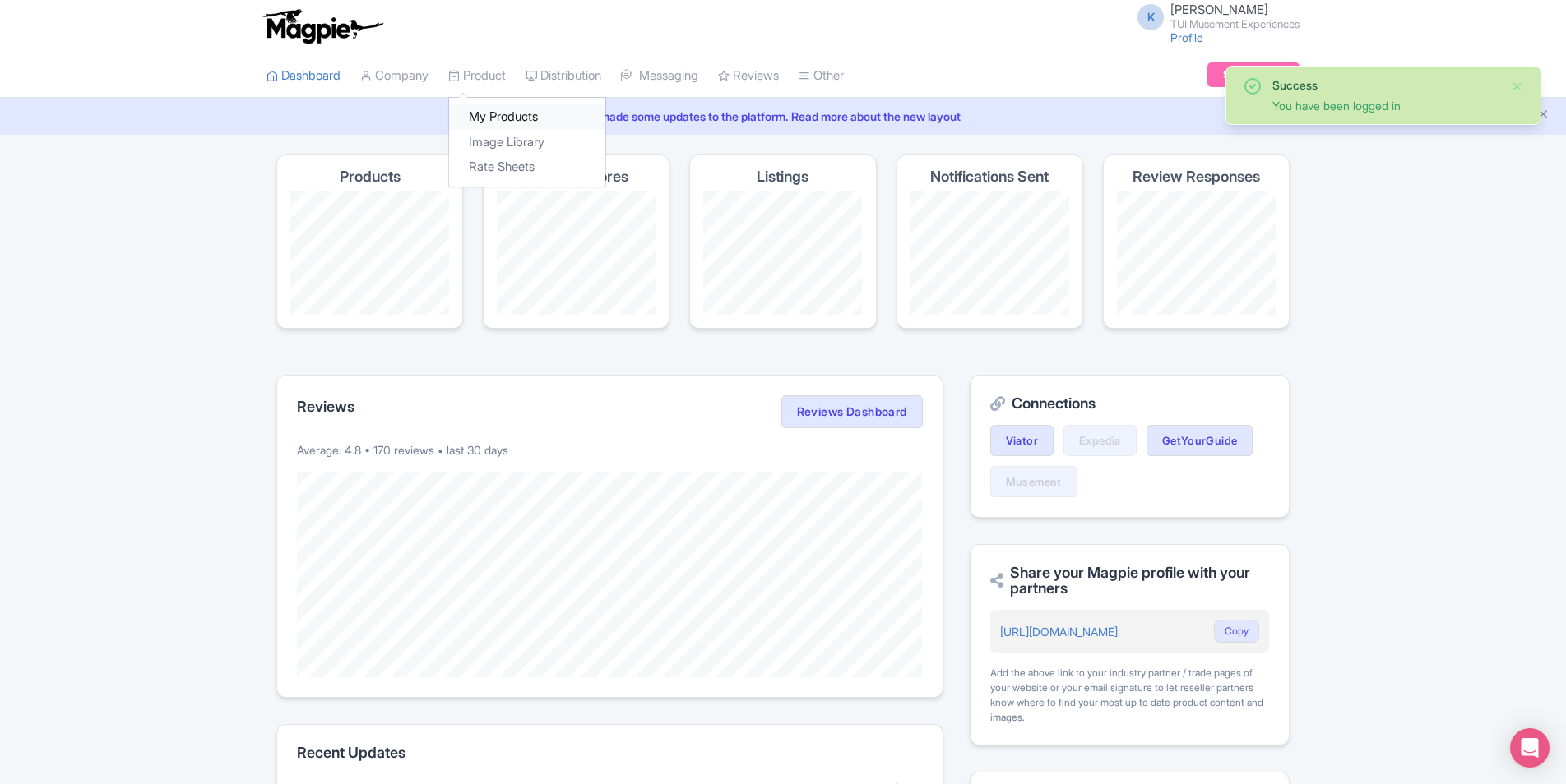
click at [504, 108] on link "My Products" at bounding box center [527, 117] width 156 height 26
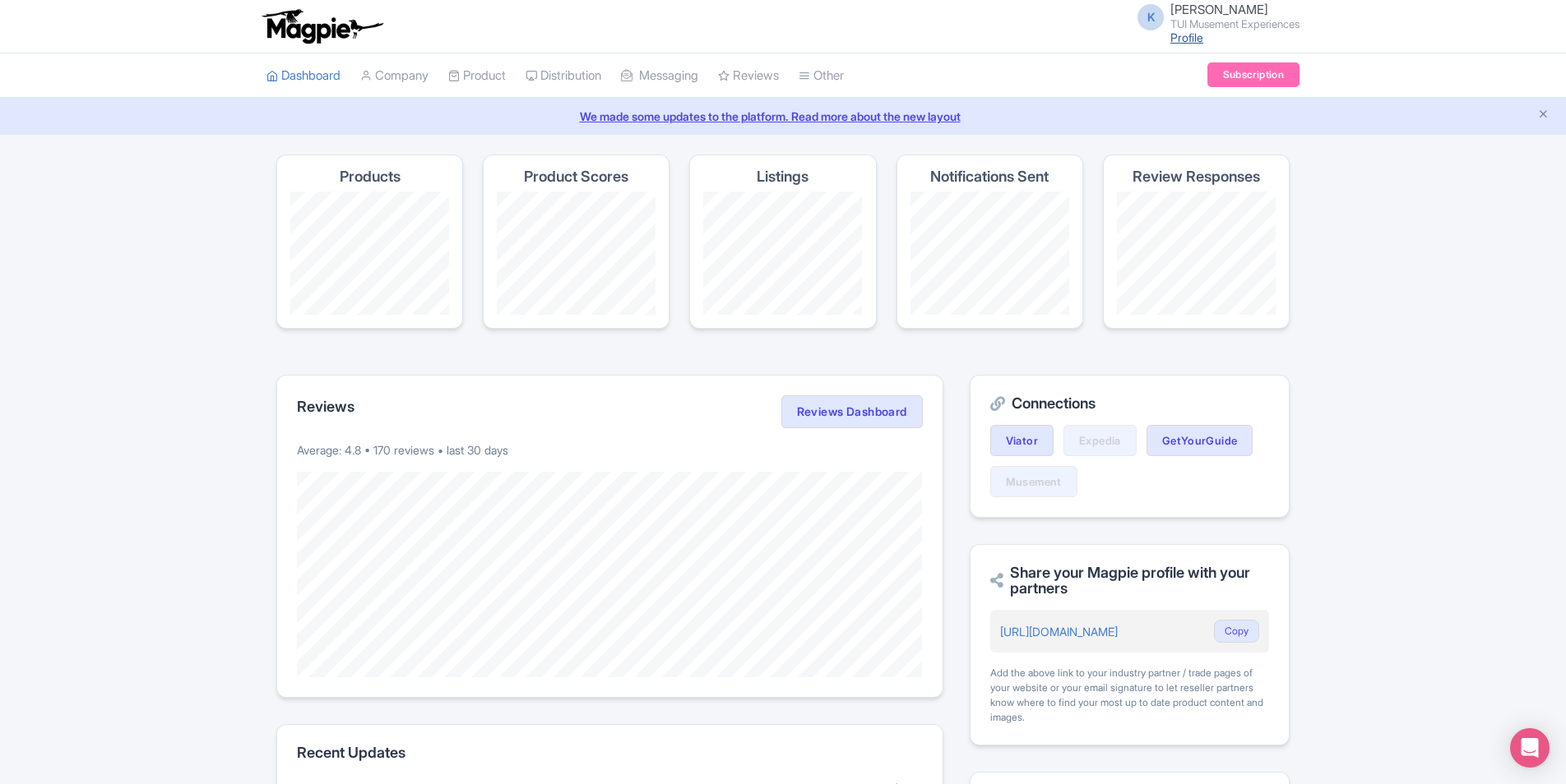
click at [1190, 40] on link "Profile" at bounding box center [1188, 37] width 33 height 14
click at [1198, 11] on span "[PERSON_NAME]" at bounding box center [1220, 9] width 98 height 16
click at [1228, 132] on link "Sign out" at bounding box center [1220, 129] width 156 height 26
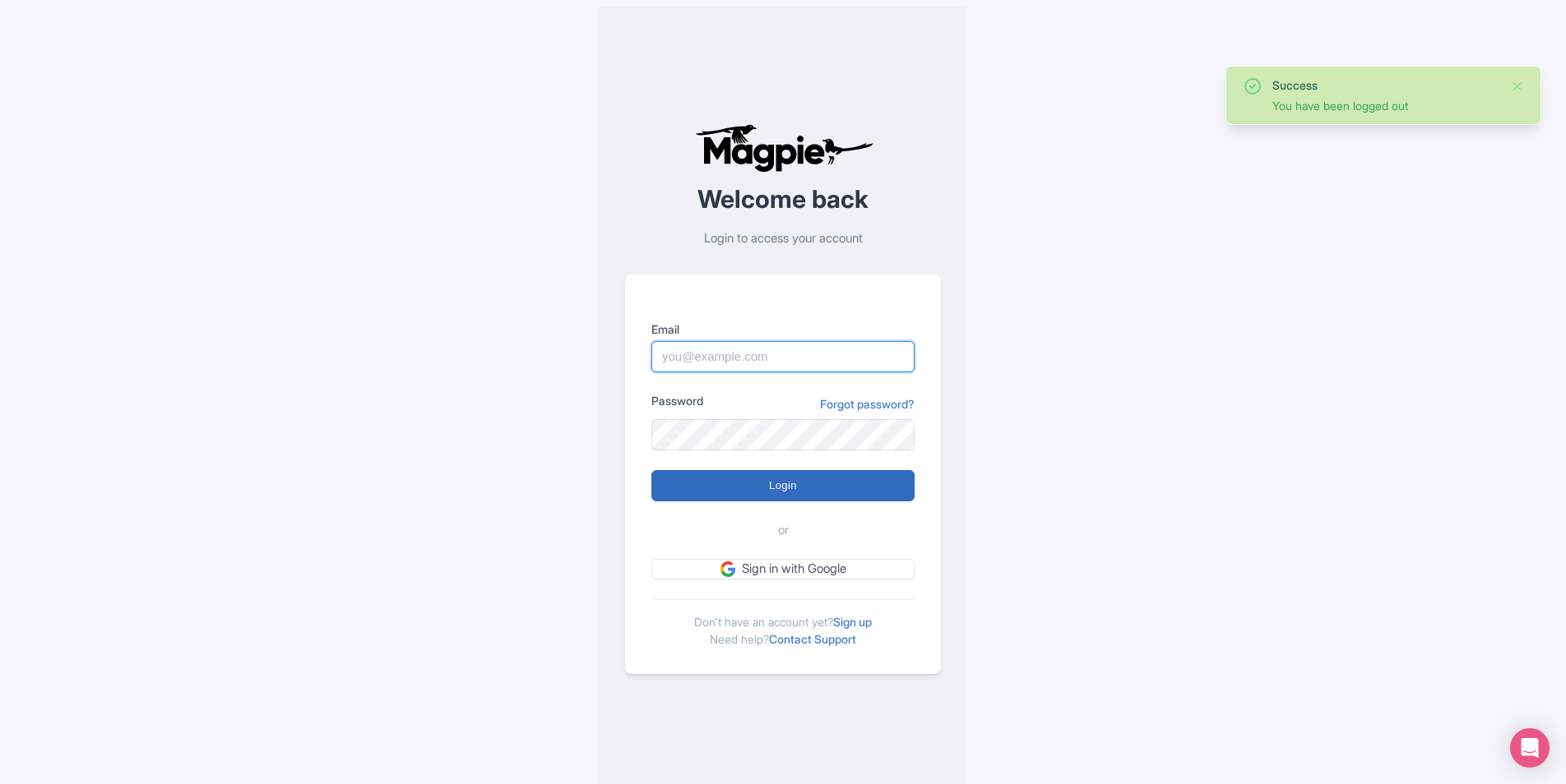
type input "city.experiences@tui.com"
click at [803, 494] on input "Login" at bounding box center [783, 486] width 264 height 31
type input "Logging in..."
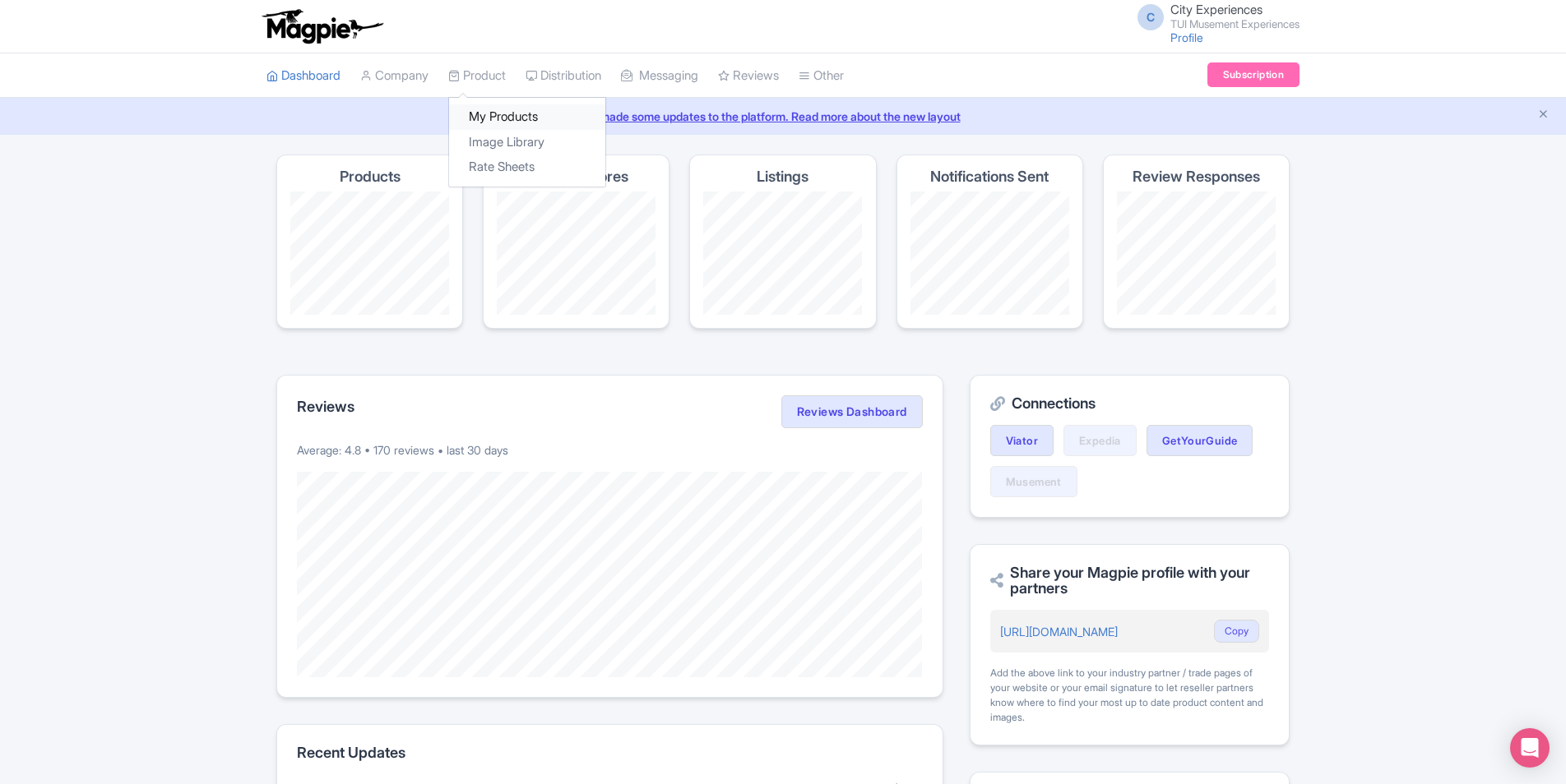
click at [502, 119] on link "My Products" at bounding box center [527, 117] width 156 height 26
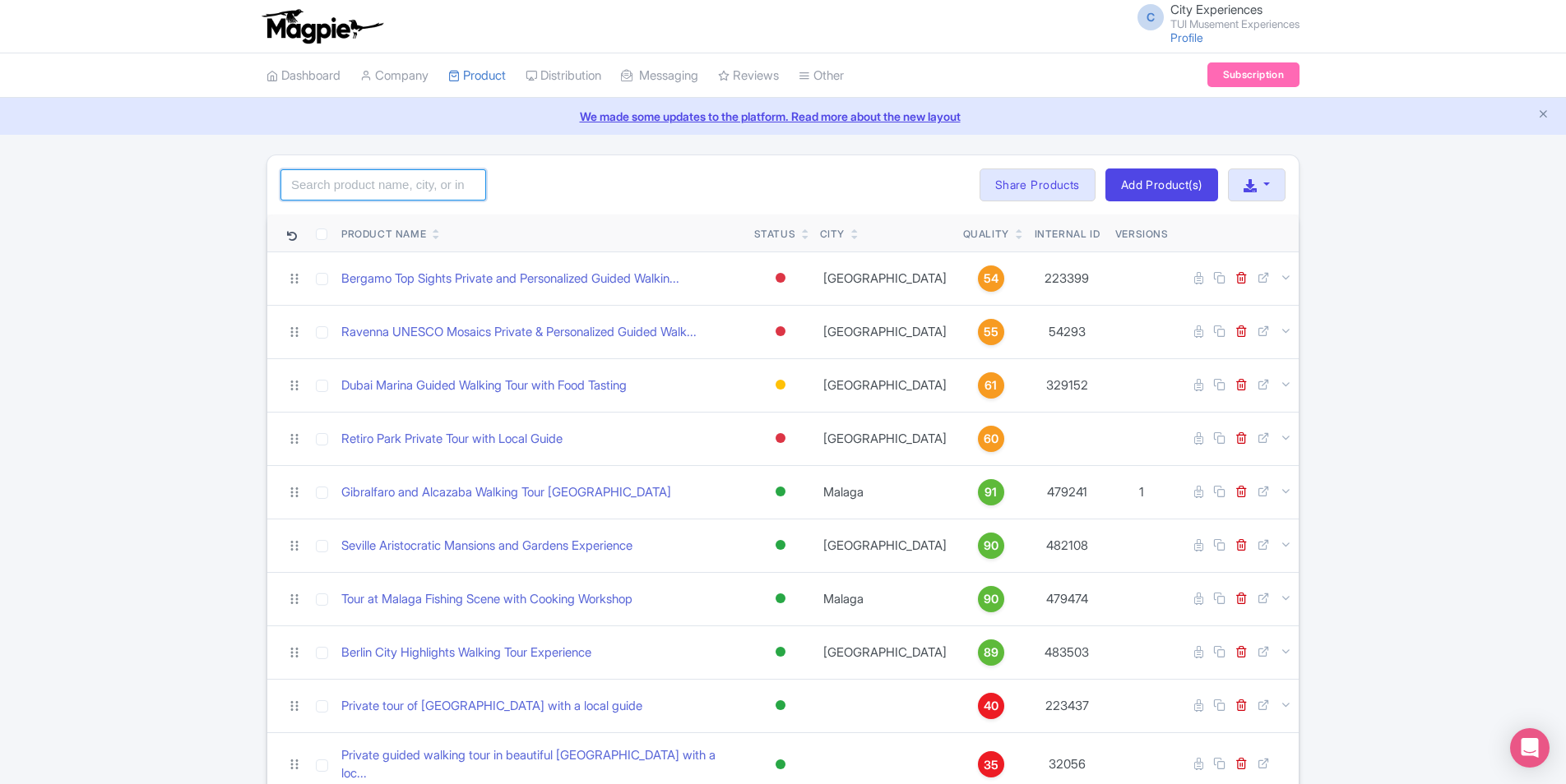
click at [405, 186] on input "search" at bounding box center [383, 185] width 205 height 31
type input "peggy"
click button "Search" at bounding box center [0, 0] width 0 height 0
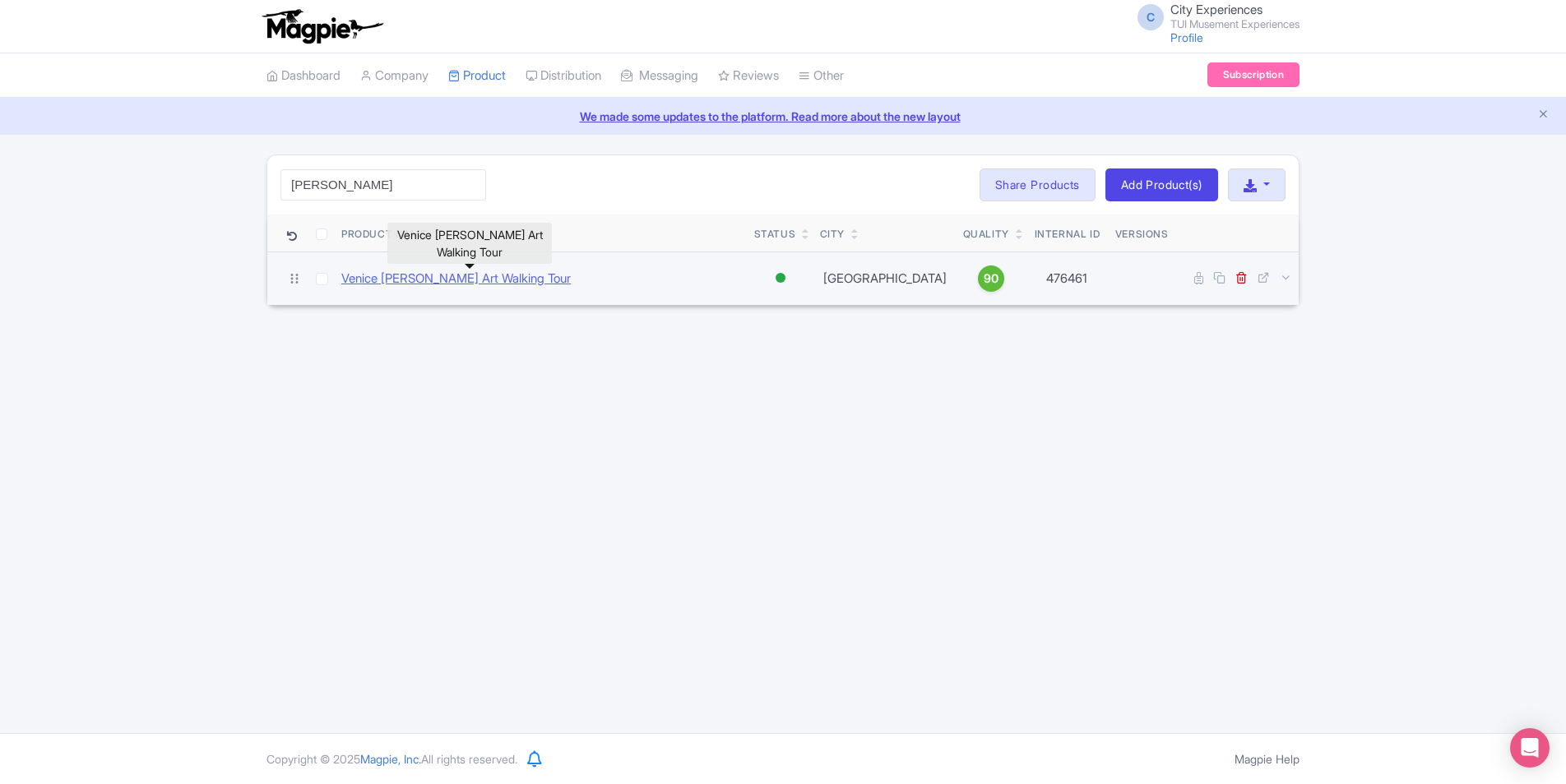
click at [571, 277] on link "Venice [PERSON_NAME] Art Walking Tour" at bounding box center [456, 279] width 229 height 18
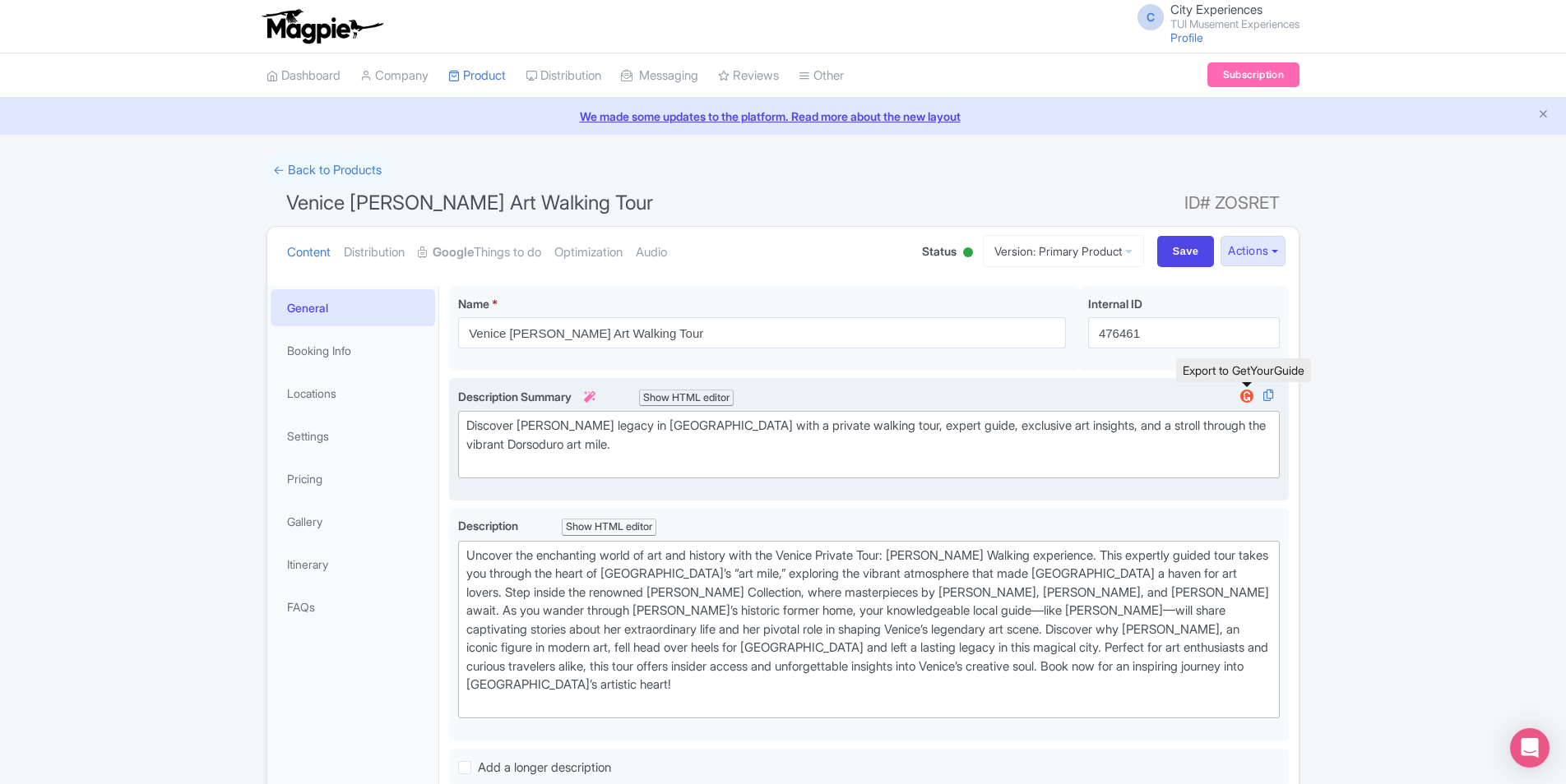
click at [1249, 401] on img at bounding box center [1247, 397] width 19 height 17
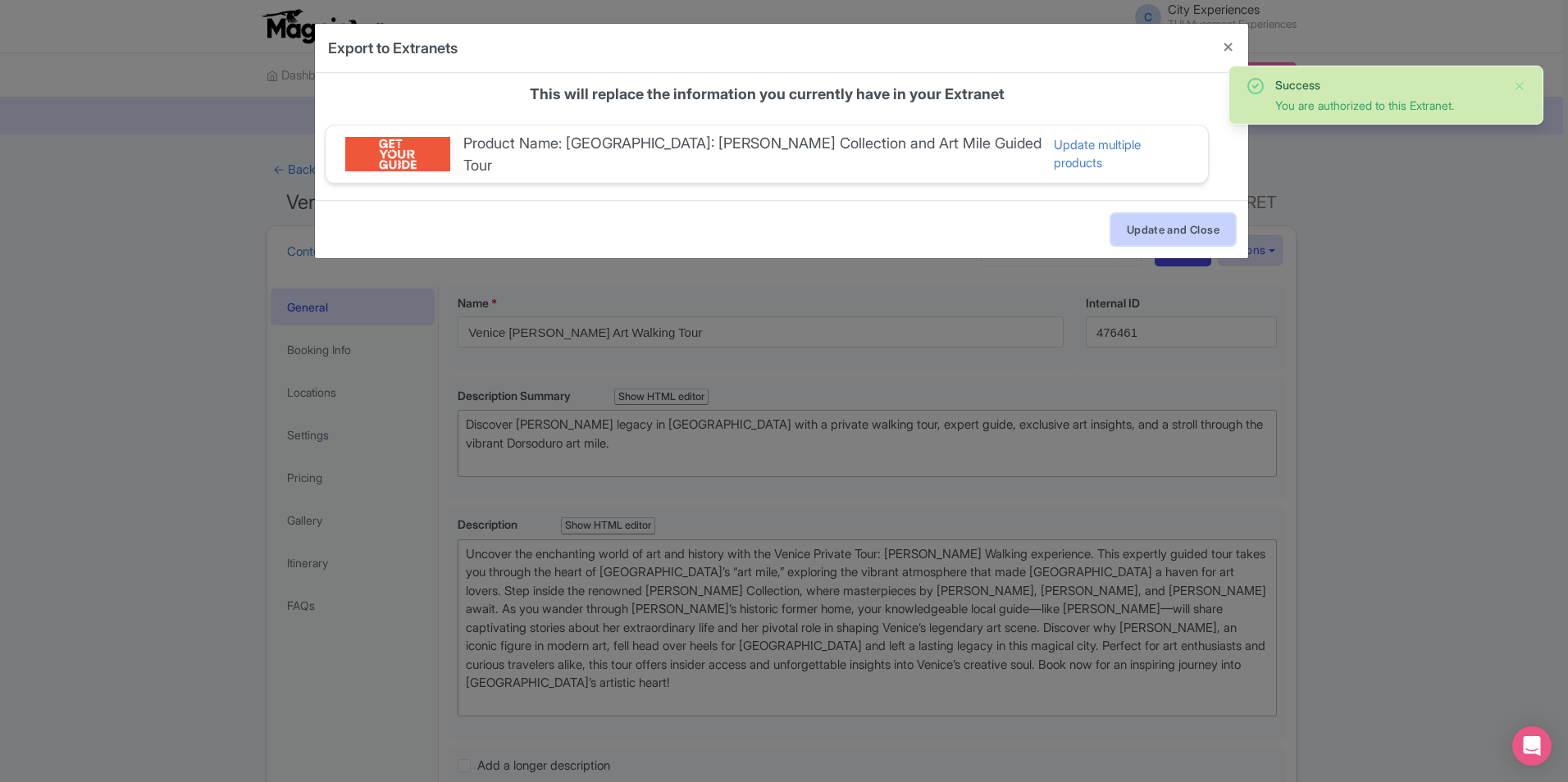
click at [1204, 220] on button "Update and Close" at bounding box center [1173, 230] width 124 height 31
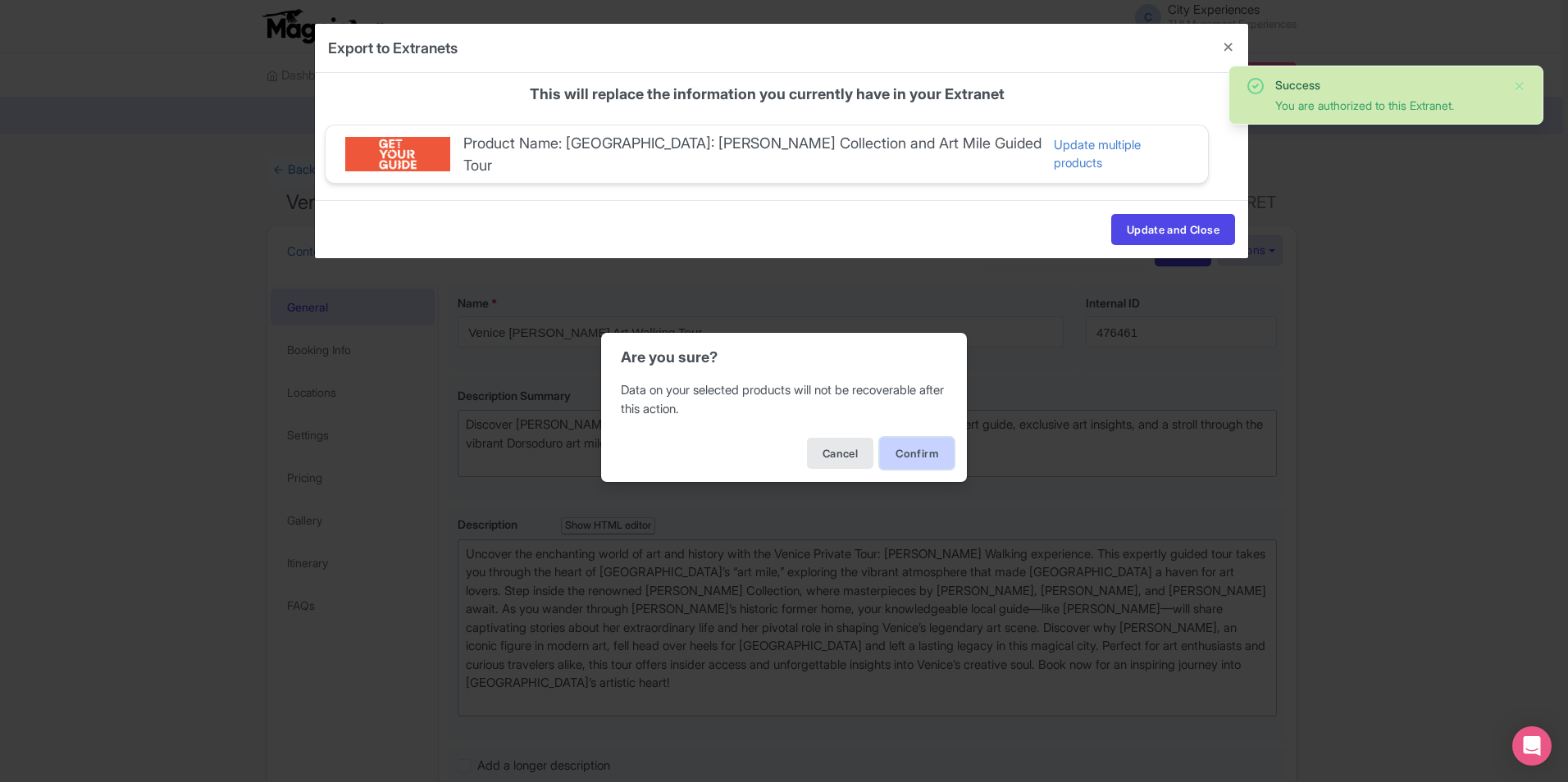
click at [940, 452] on button "Confirm" at bounding box center [917, 454] width 74 height 31
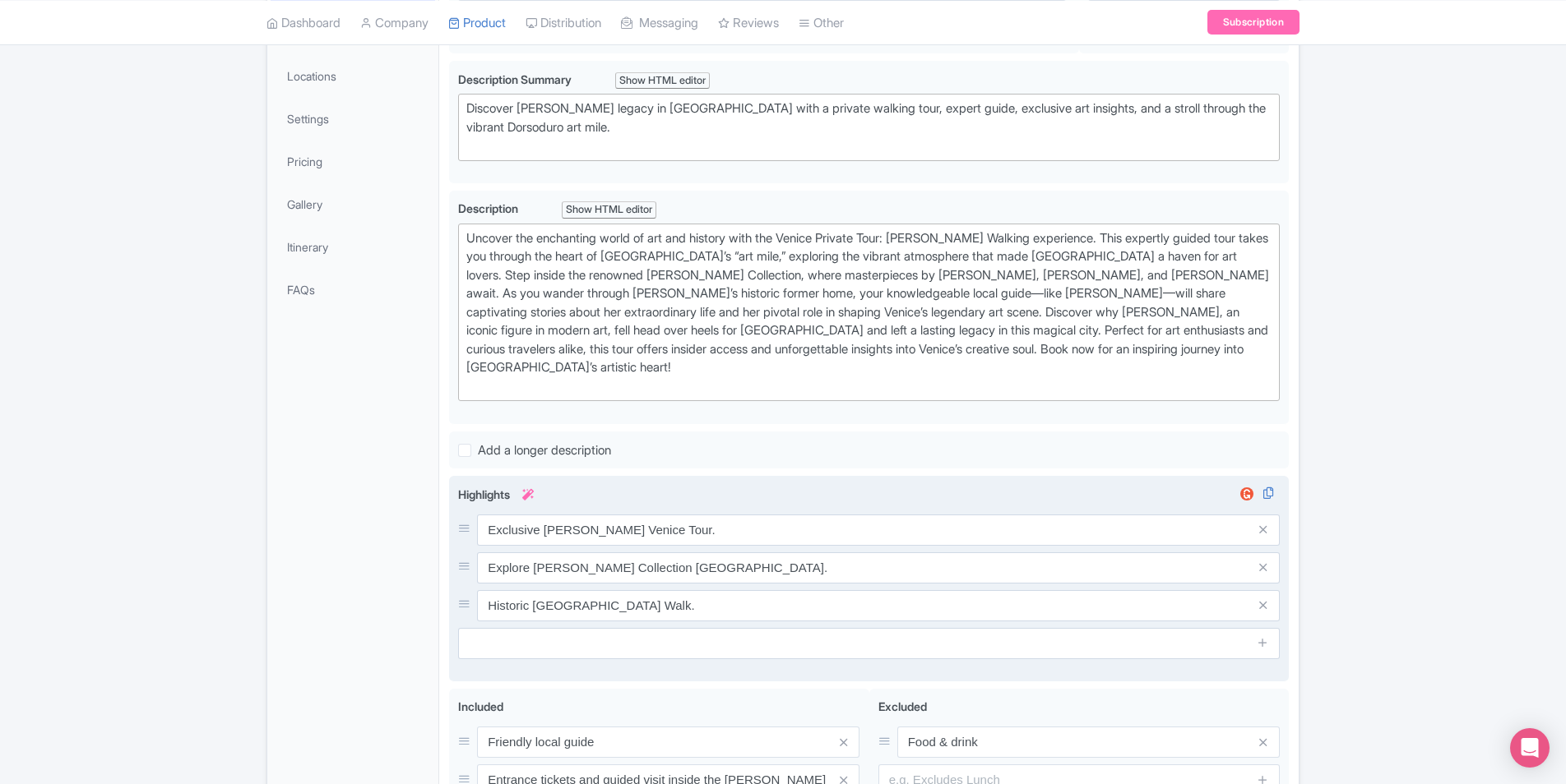
scroll to position [329, 0]
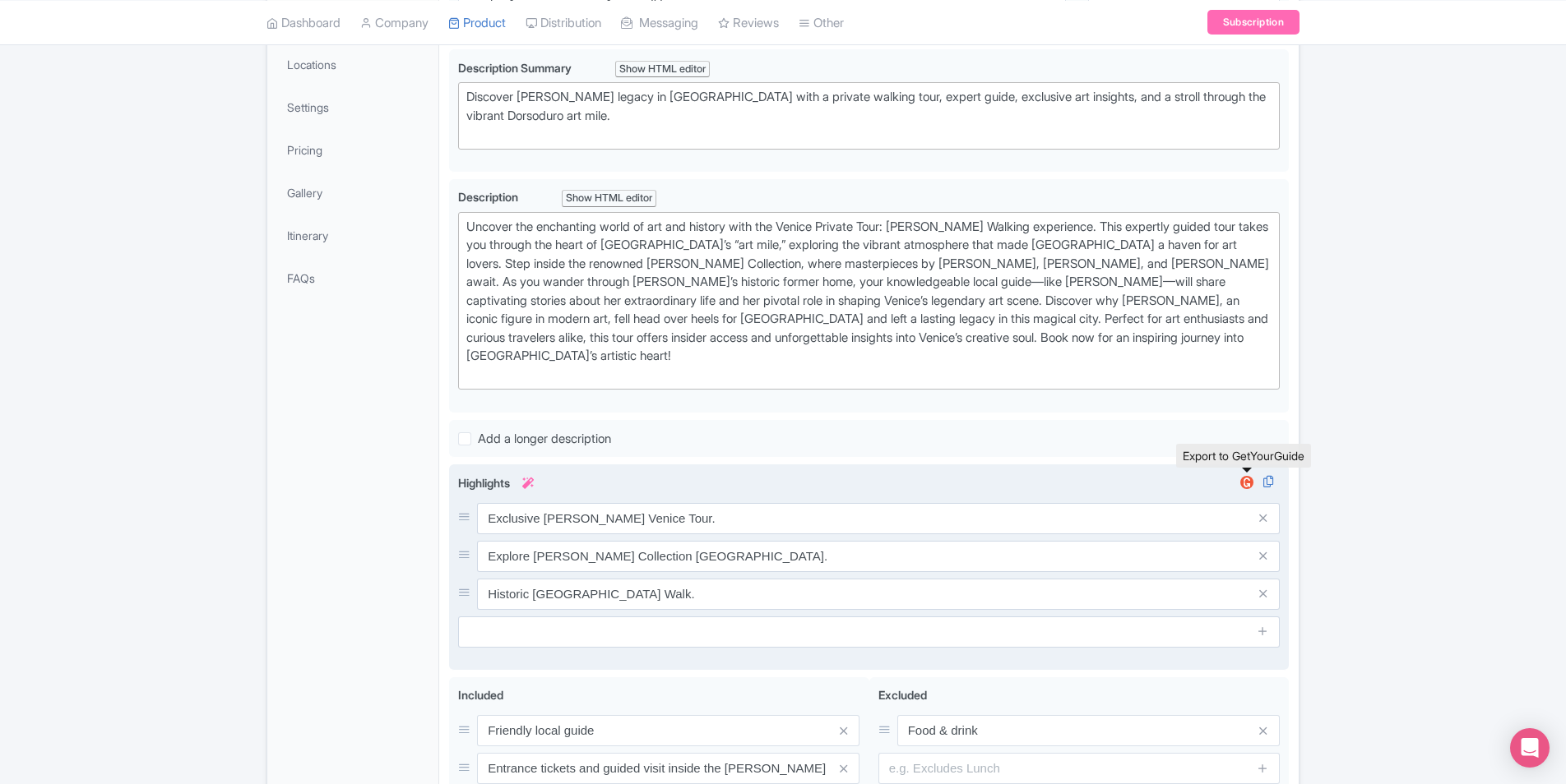
click at [1252, 483] on img at bounding box center [1247, 483] width 19 height 17
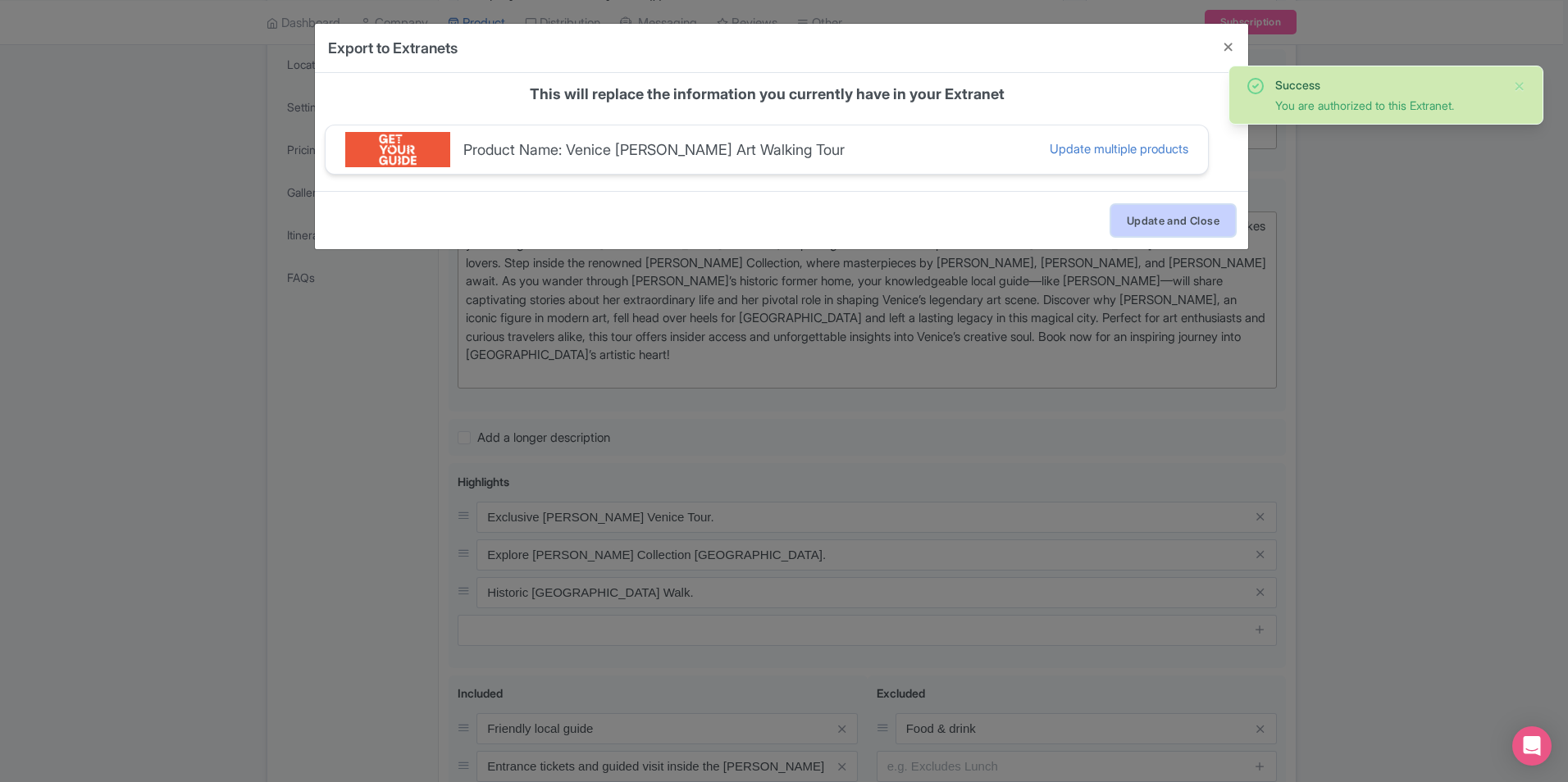
click at [1146, 223] on button "Update and Close" at bounding box center [1173, 220] width 124 height 31
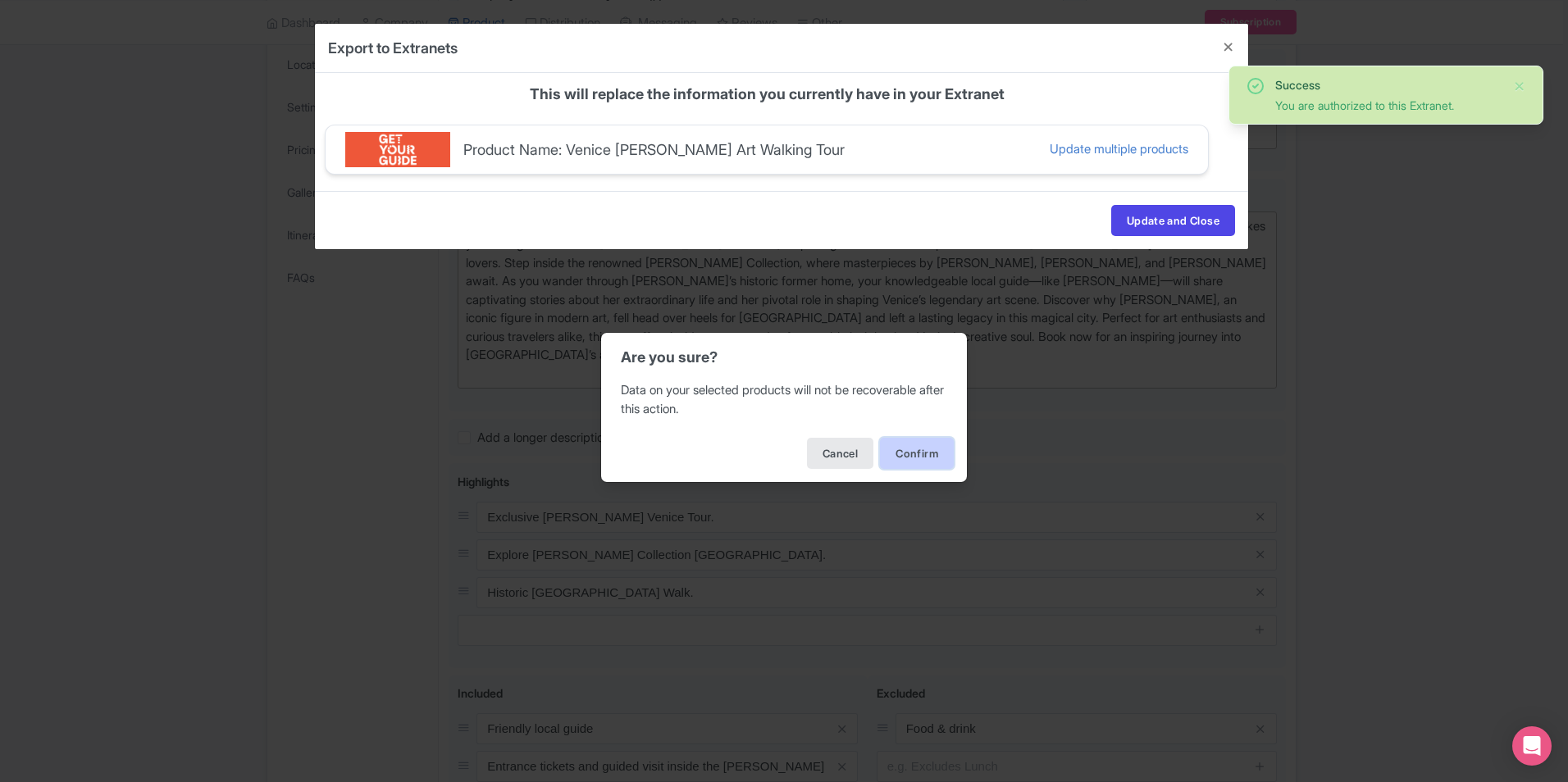
click at [906, 450] on button "Confirm" at bounding box center [917, 454] width 74 height 31
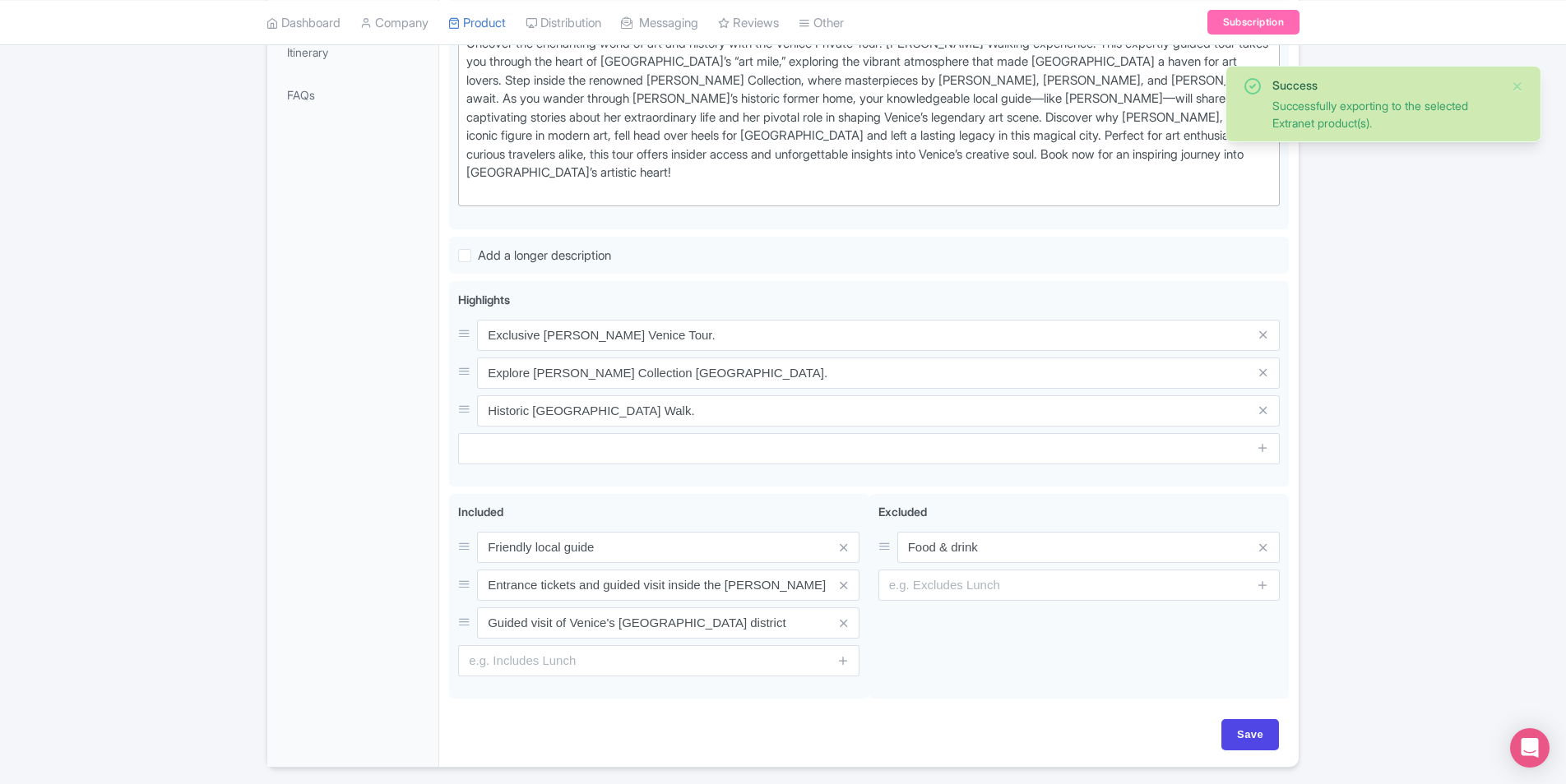
scroll to position [567, 0]
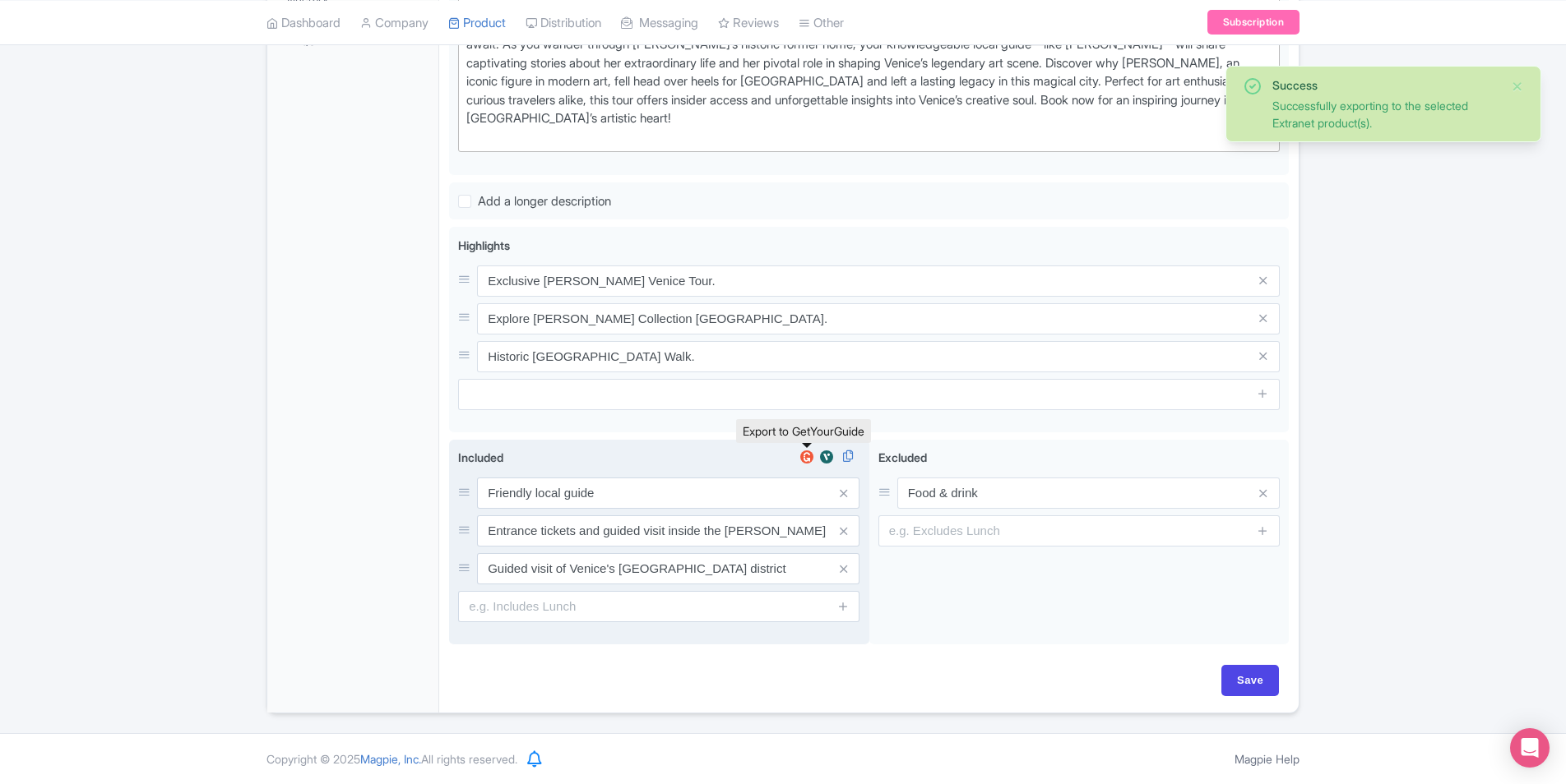
click at [808, 458] on img at bounding box center [807, 458] width 19 height 17
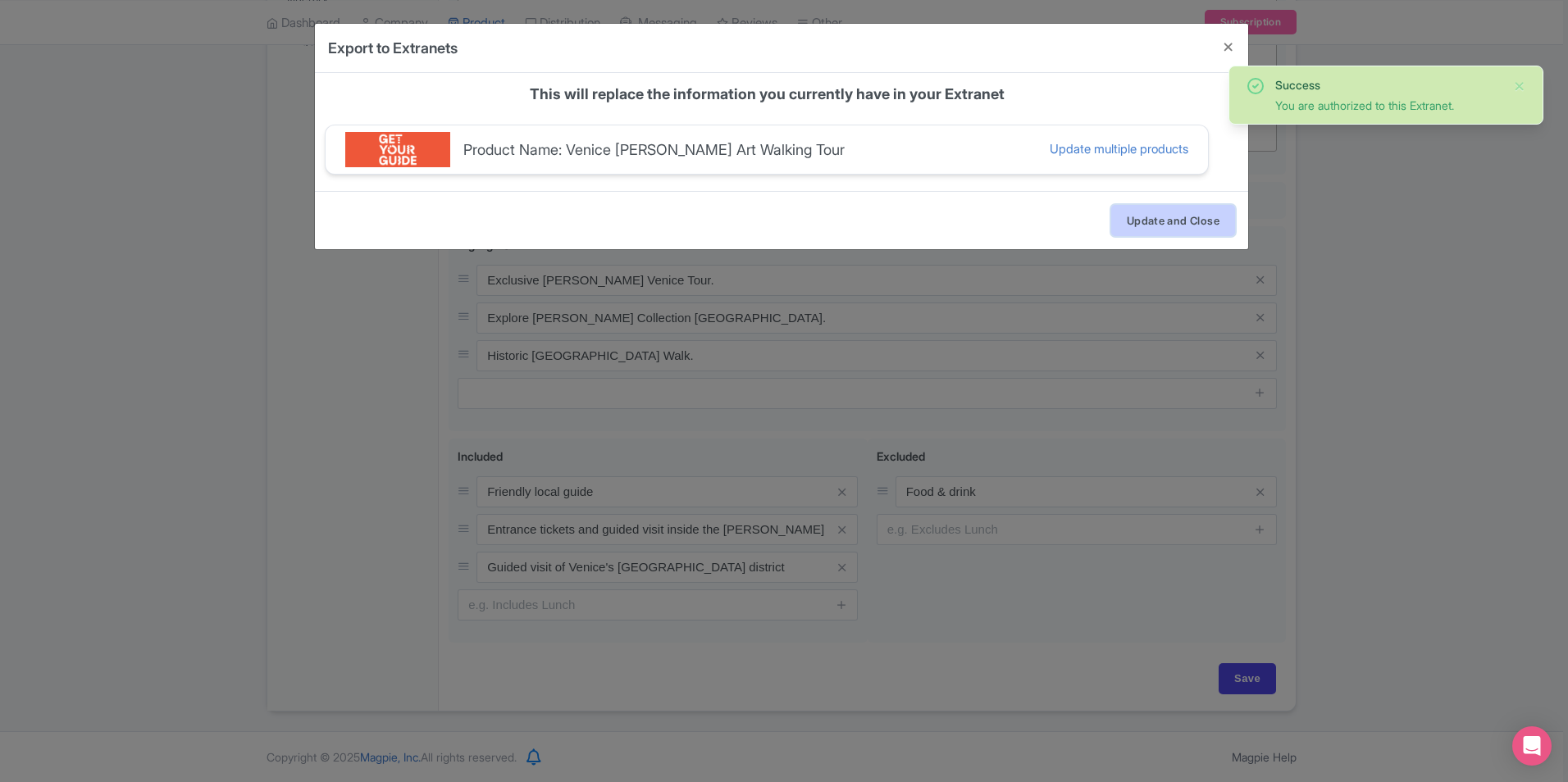
click at [1198, 217] on button "Update and Close" at bounding box center [1173, 220] width 124 height 31
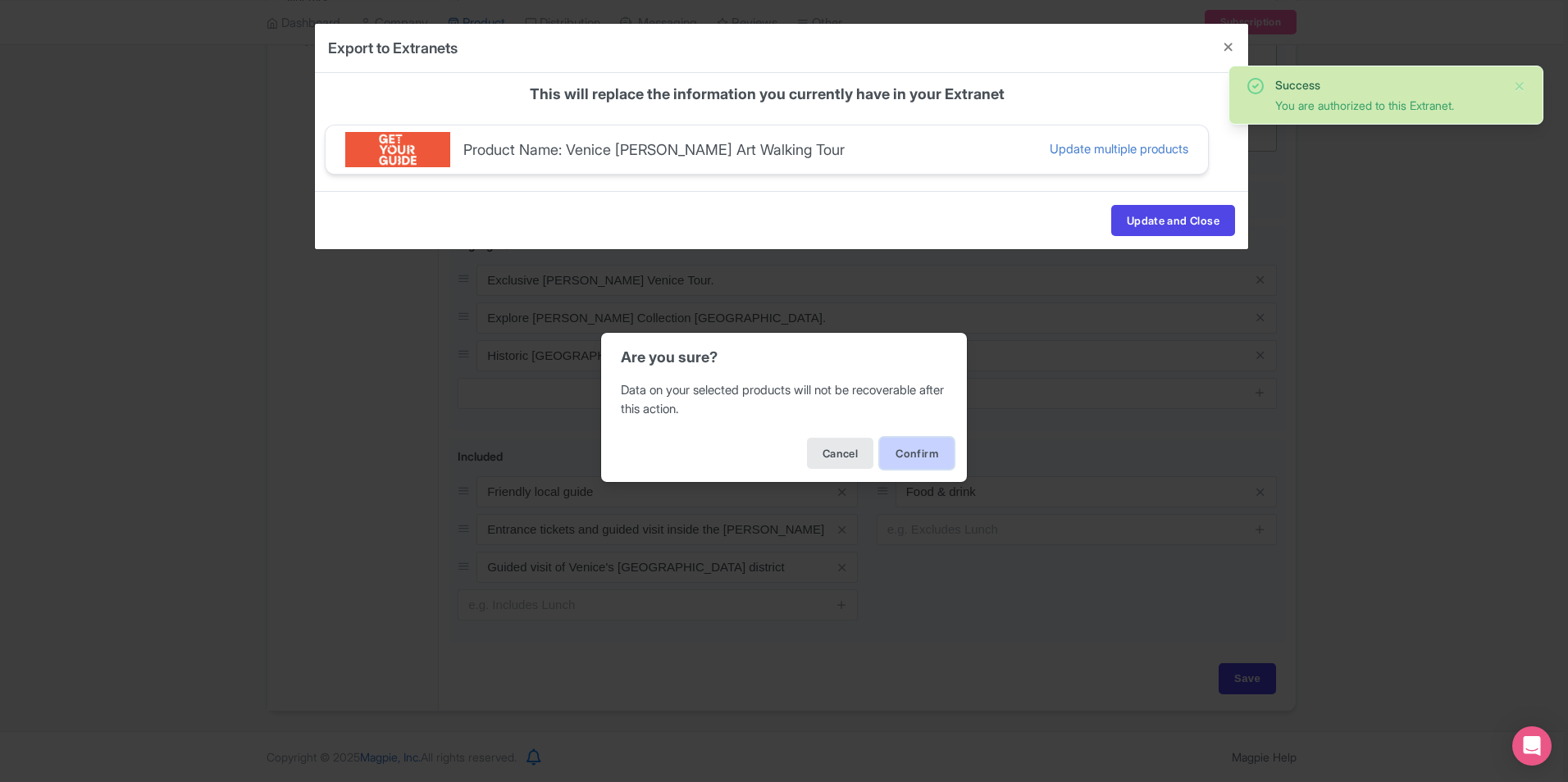
click at [927, 444] on button "Confirm" at bounding box center [917, 454] width 74 height 31
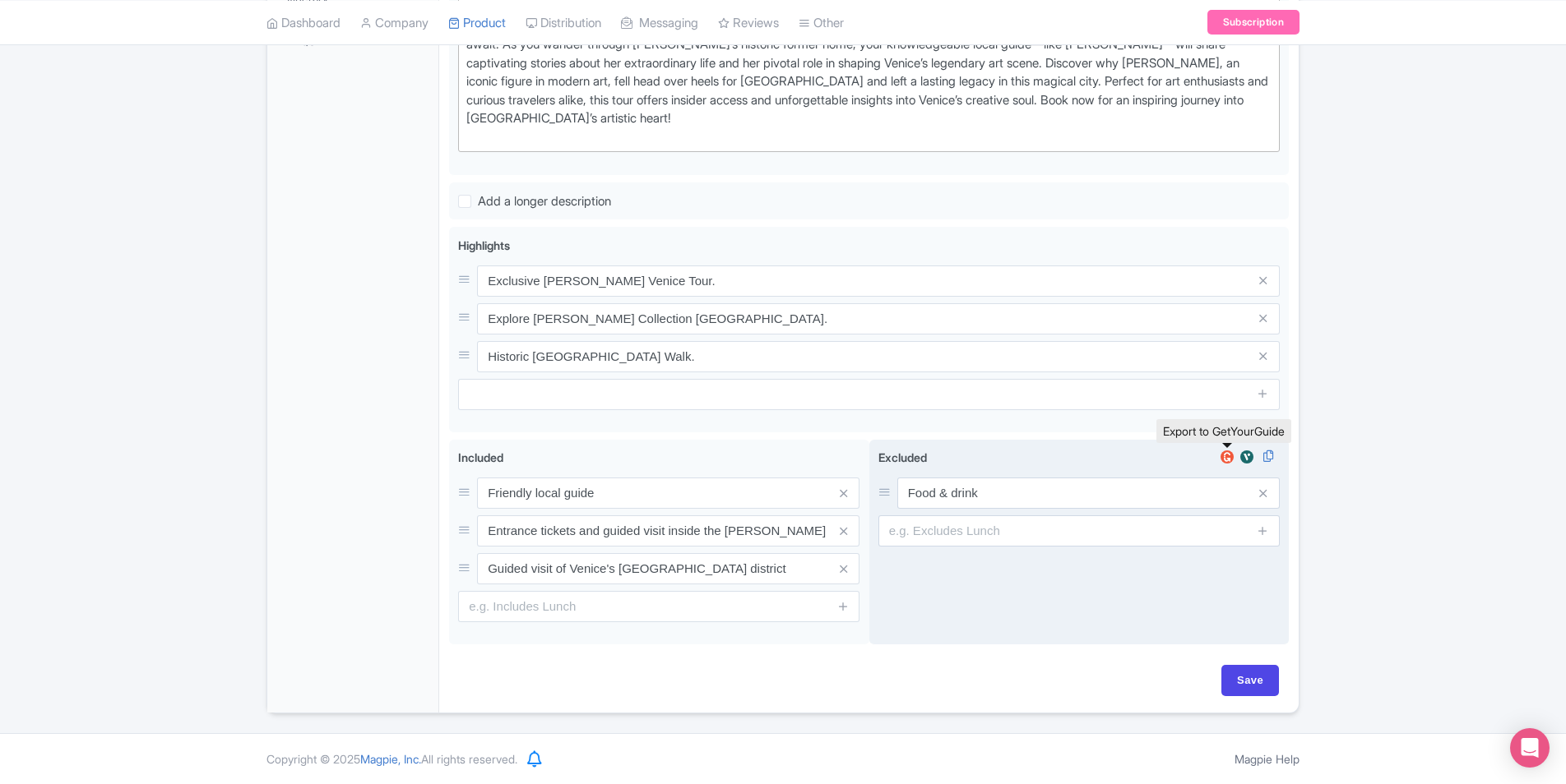
click at [1228, 453] on img at bounding box center [1227, 458] width 19 height 17
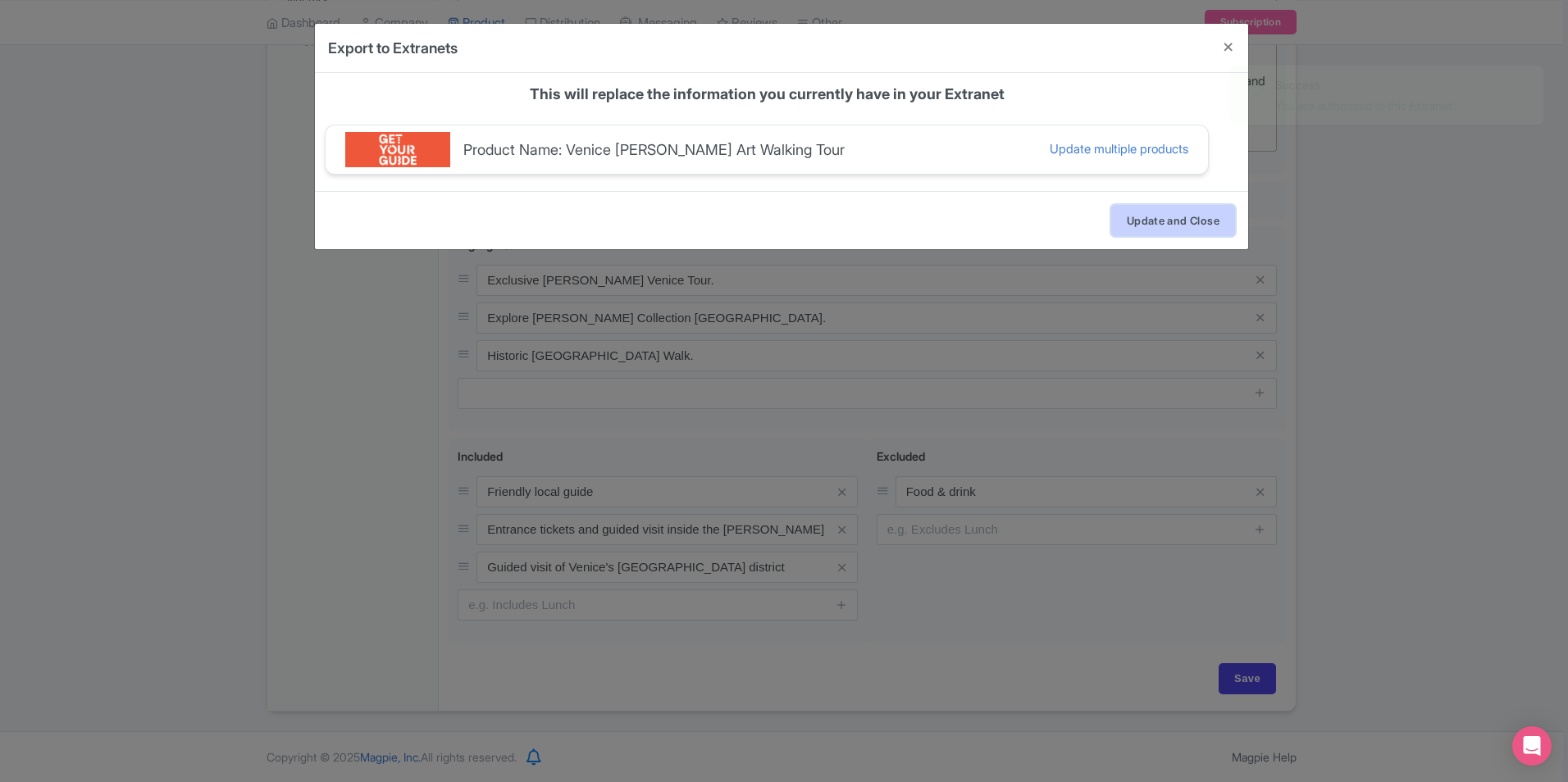
click at [1175, 234] on button "Update and Close" at bounding box center [1173, 220] width 124 height 31
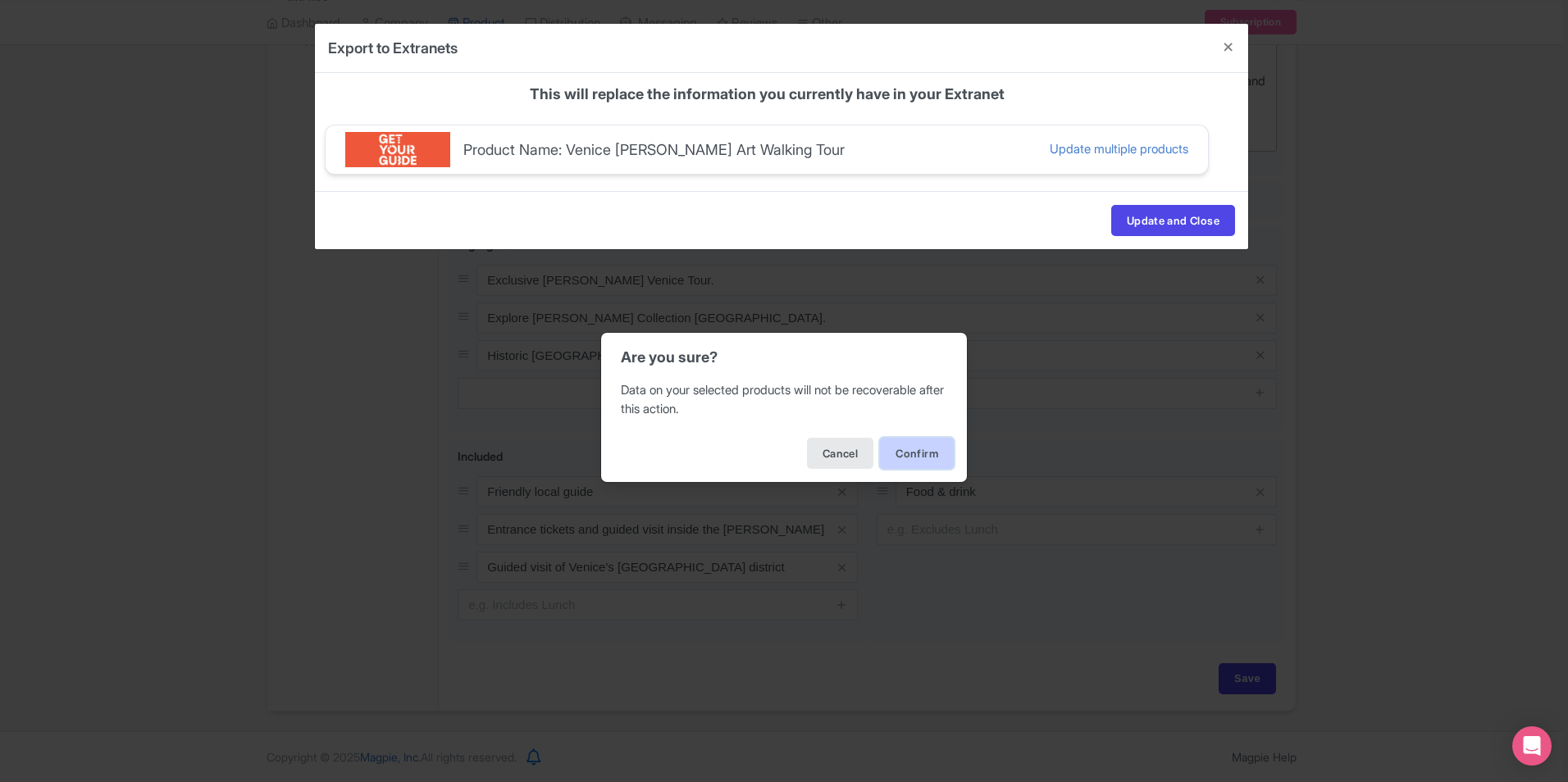
click at [907, 451] on button "Confirm" at bounding box center [917, 454] width 74 height 31
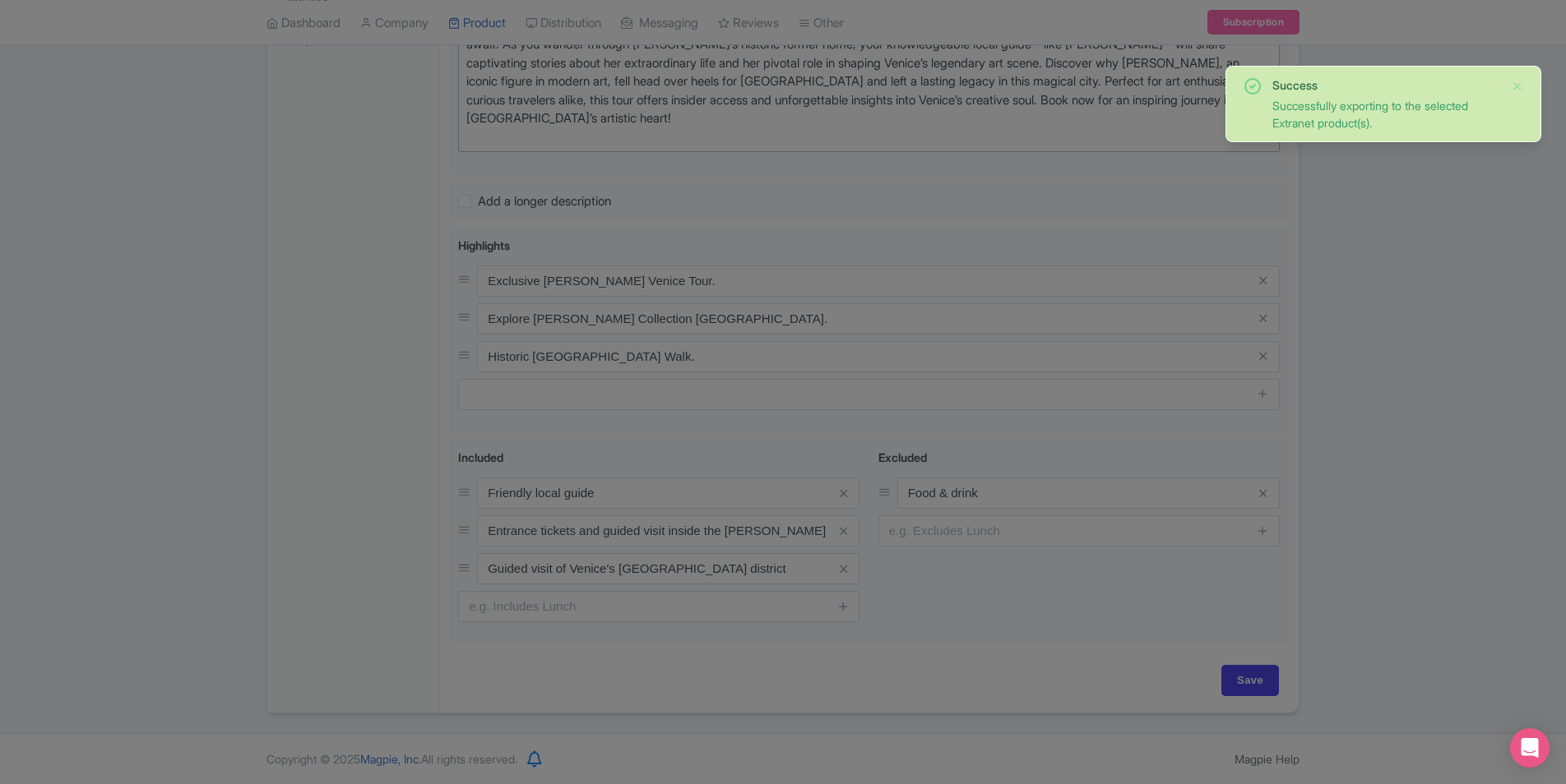
scroll to position [0, 0]
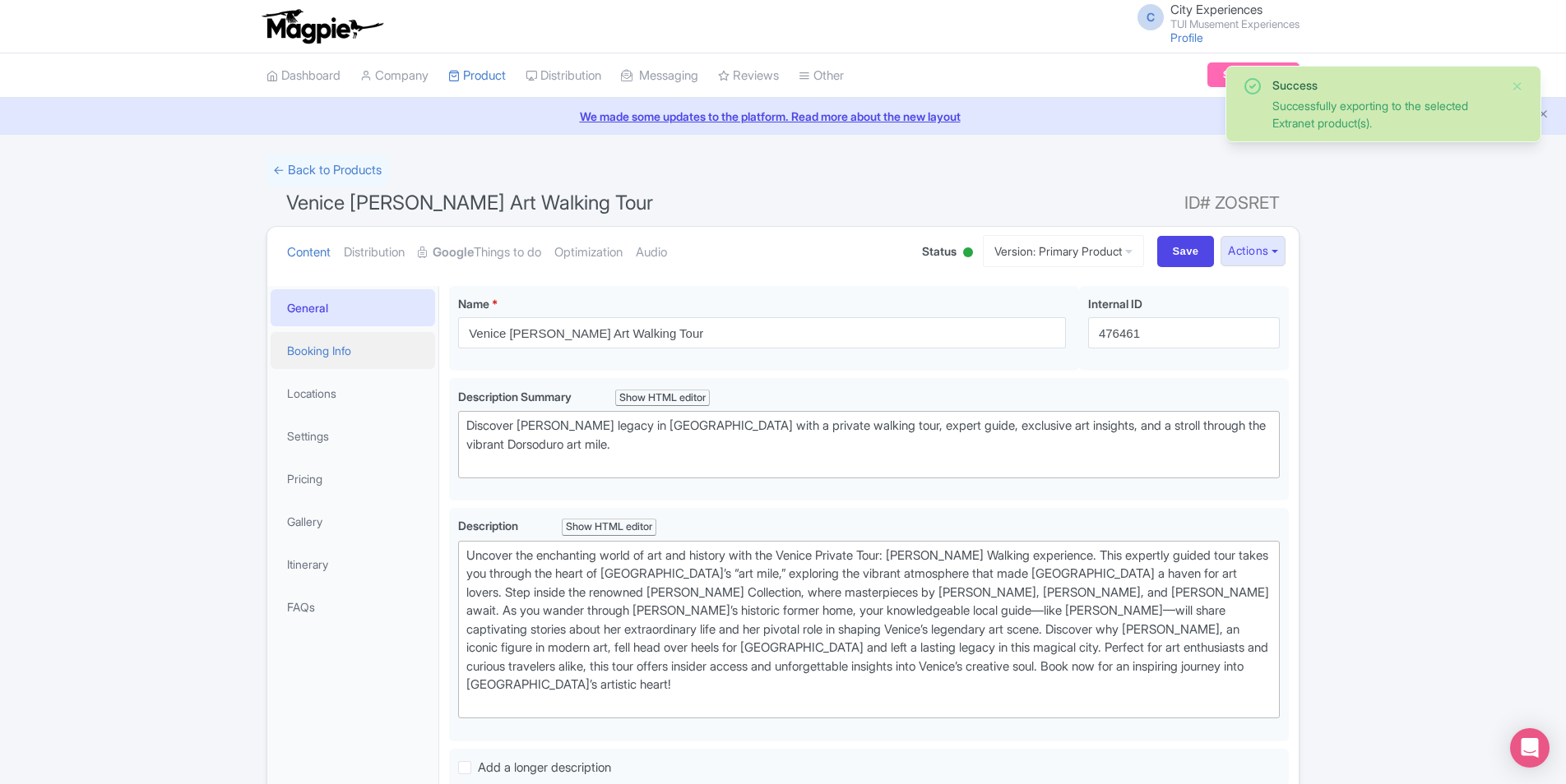
click at [337, 347] on link "Booking Info" at bounding box center [353, 350] width 165 height 37
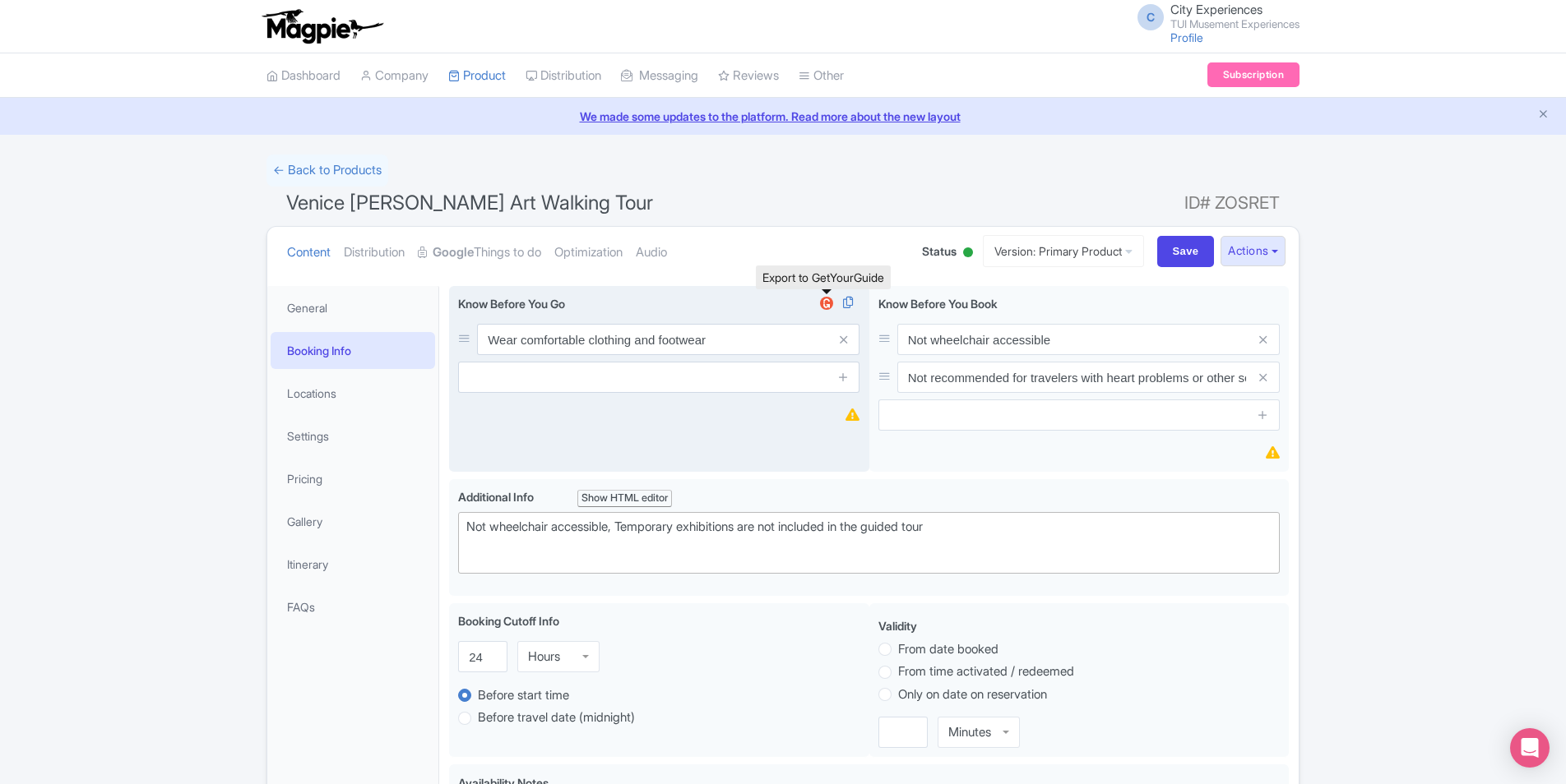
click at [820, 310] on img at bounding box center [826, 303] width 19 height 17
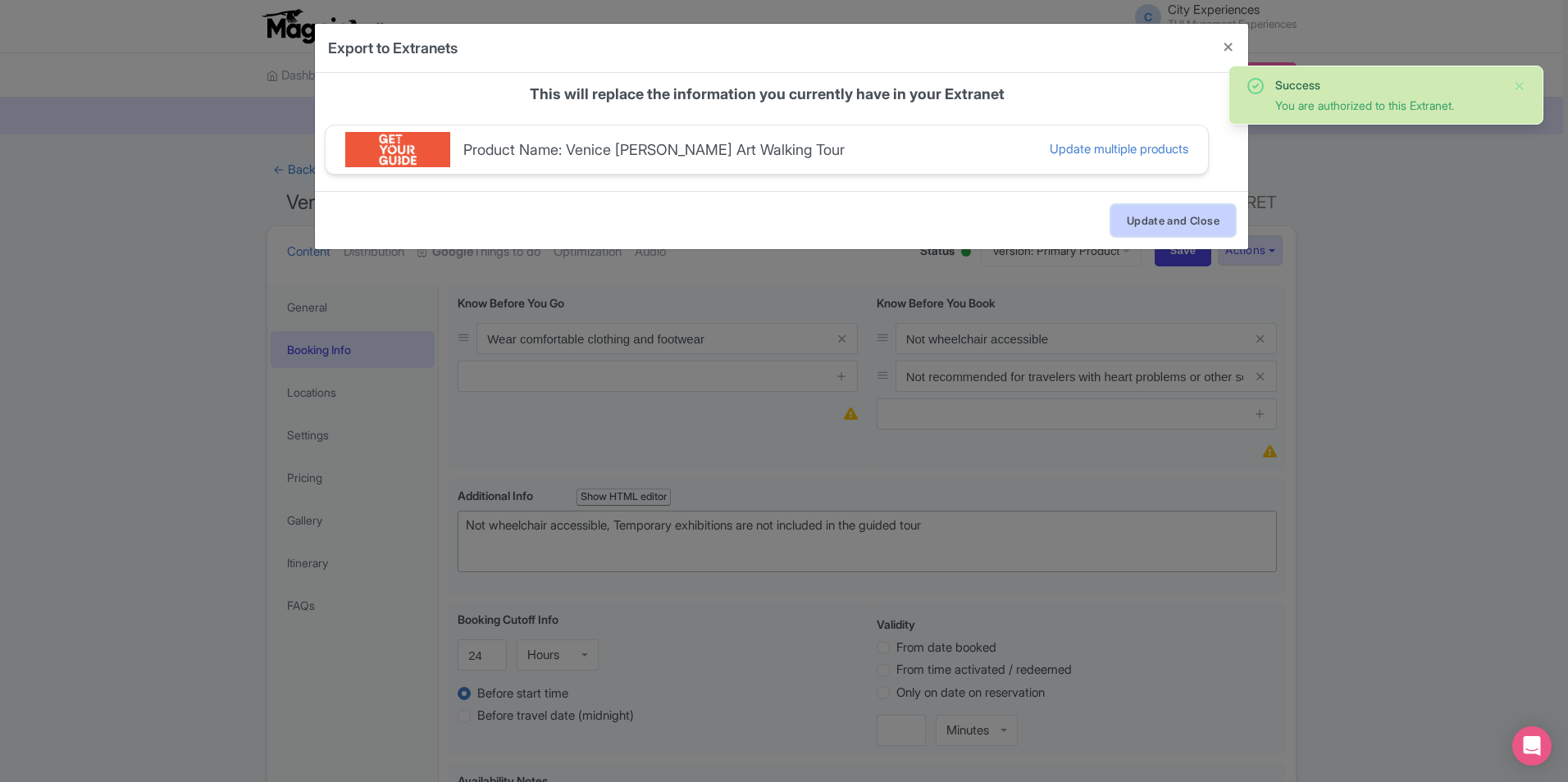
click at [1161, 207] on button "Update and Close" at bounding box center [1173, 220] width 124 height 31
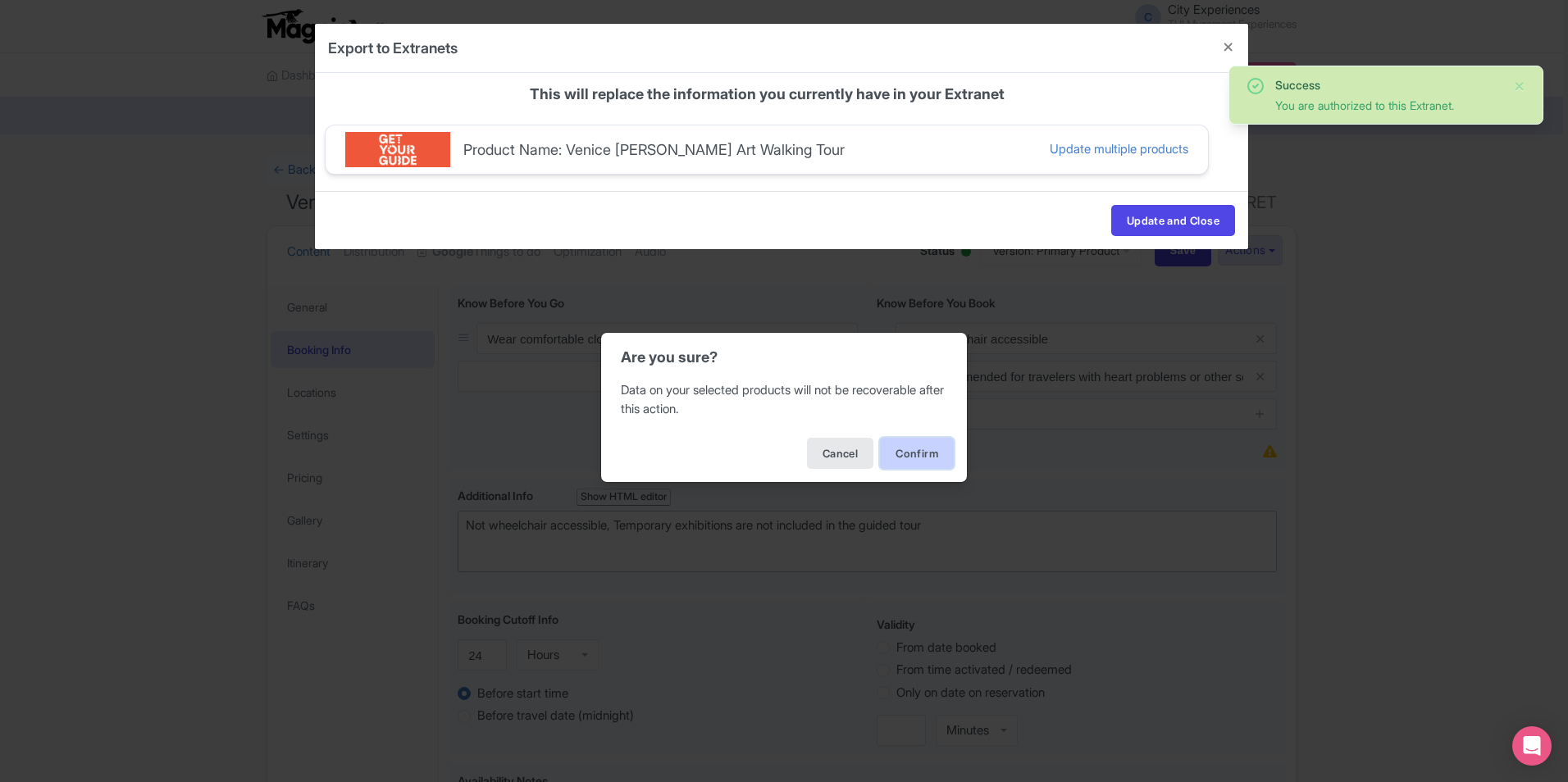
click at [908, 448] on button "Confirm" at bounding box center [917, 454] width 74 height 31
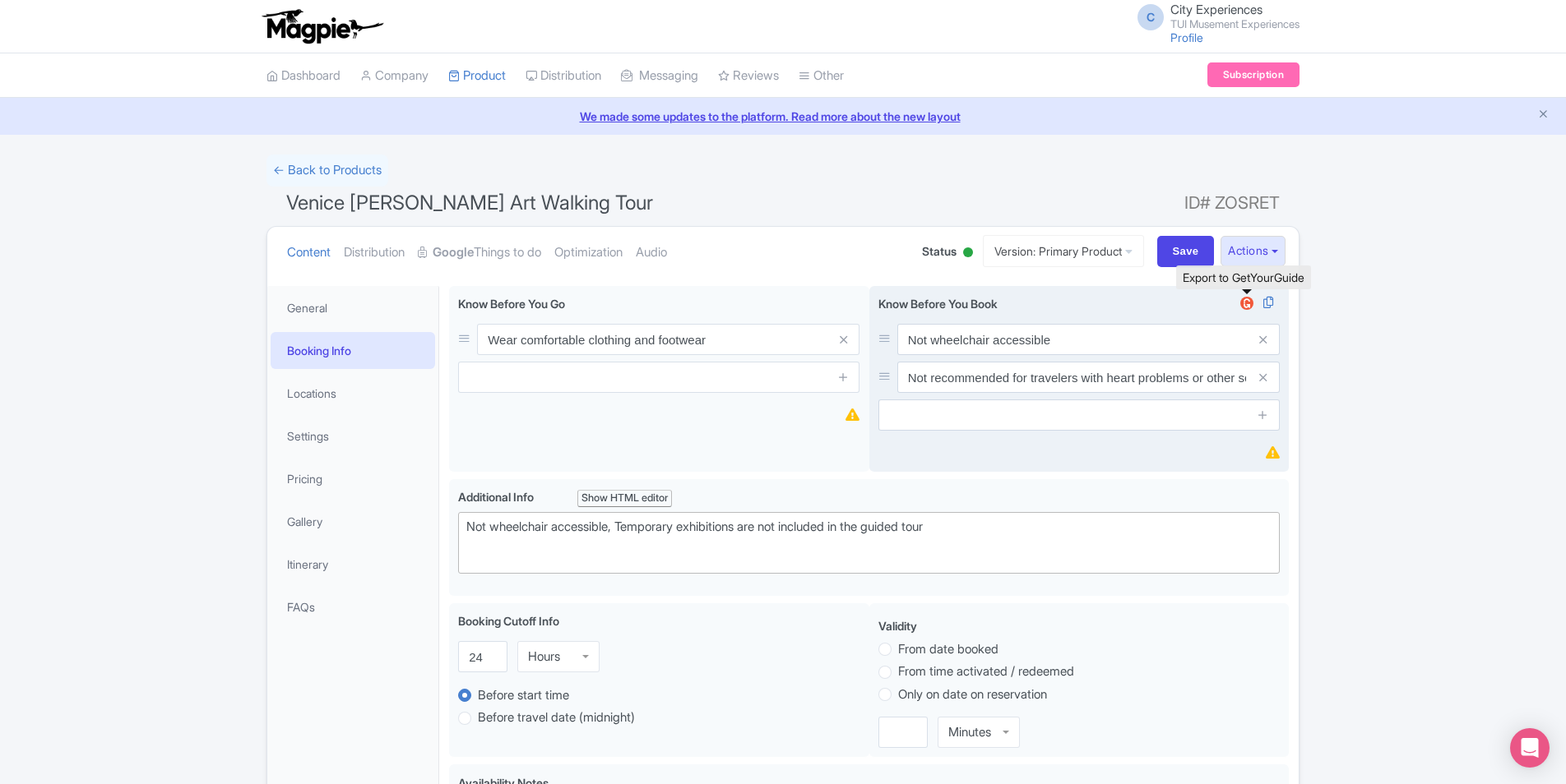
click at [1244, 308] on img at bounding box center [1247, 303] width 19 height 17
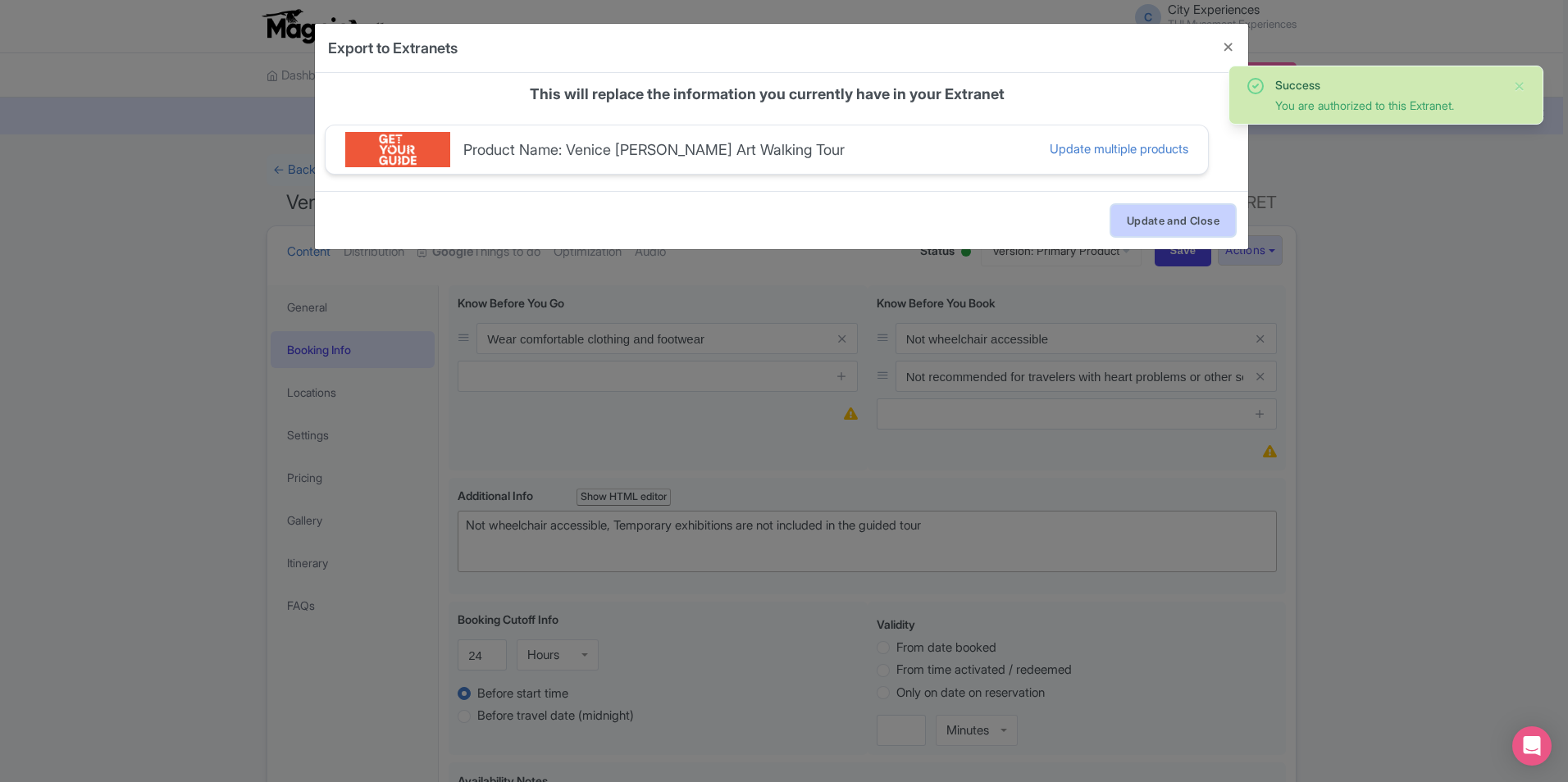
click at [1158, 222] on button "Update and Close" at bounding box center [1173, 220] width 124 height 31
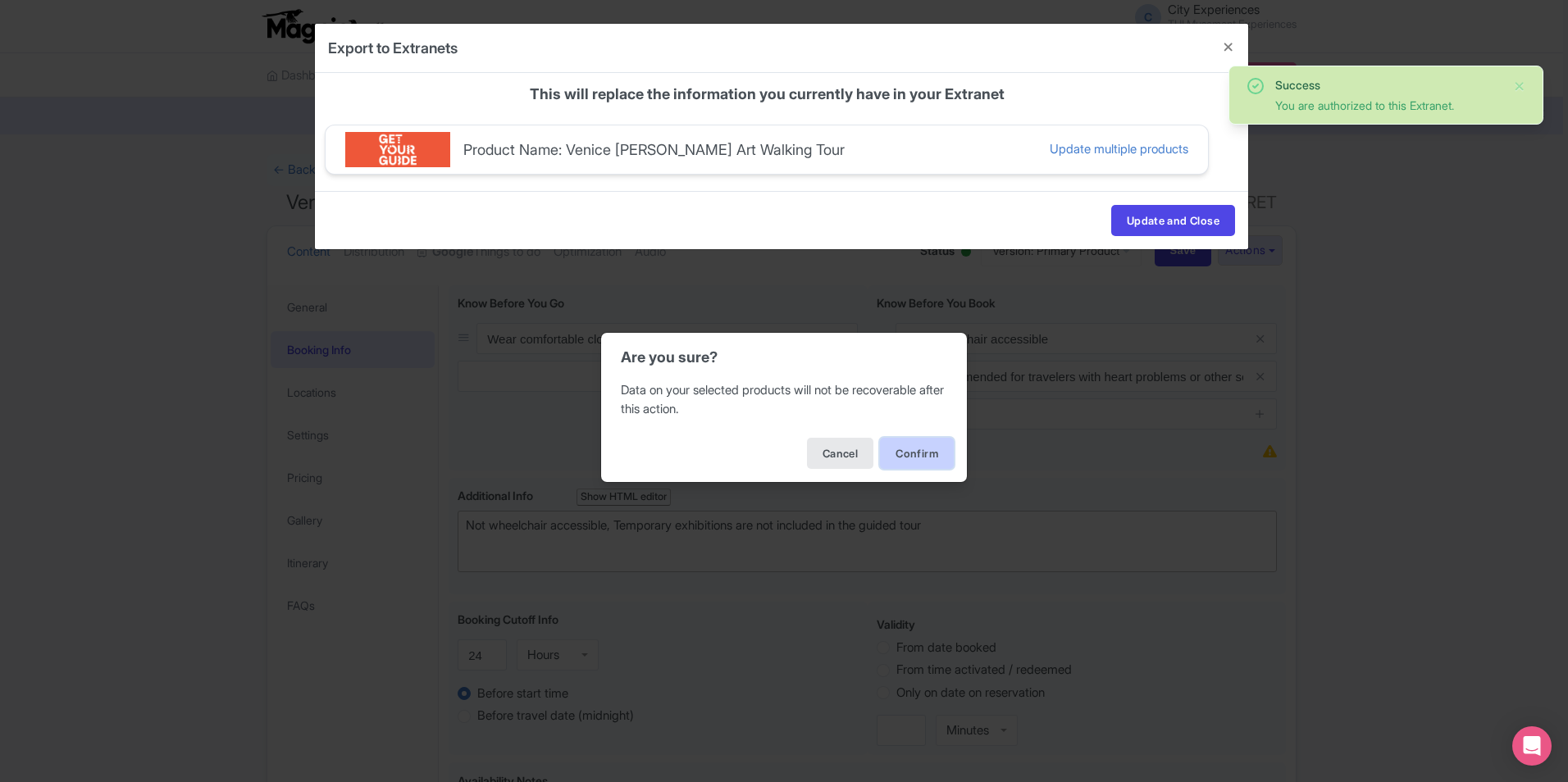
click at [921, 450] on button "Confirm" at bounding box center [917, 454] width 74 height 31
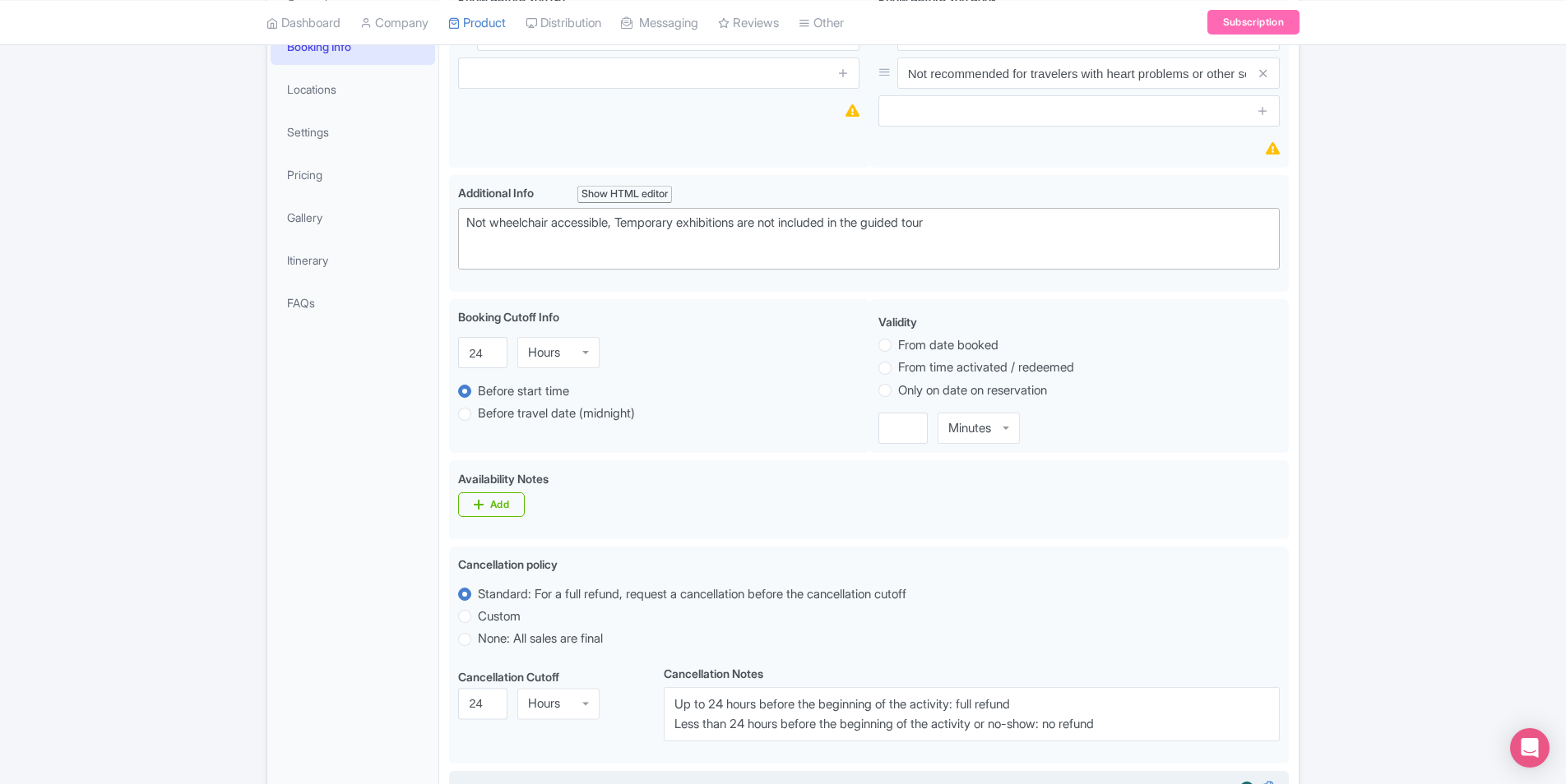
scroll to position [265, 0]
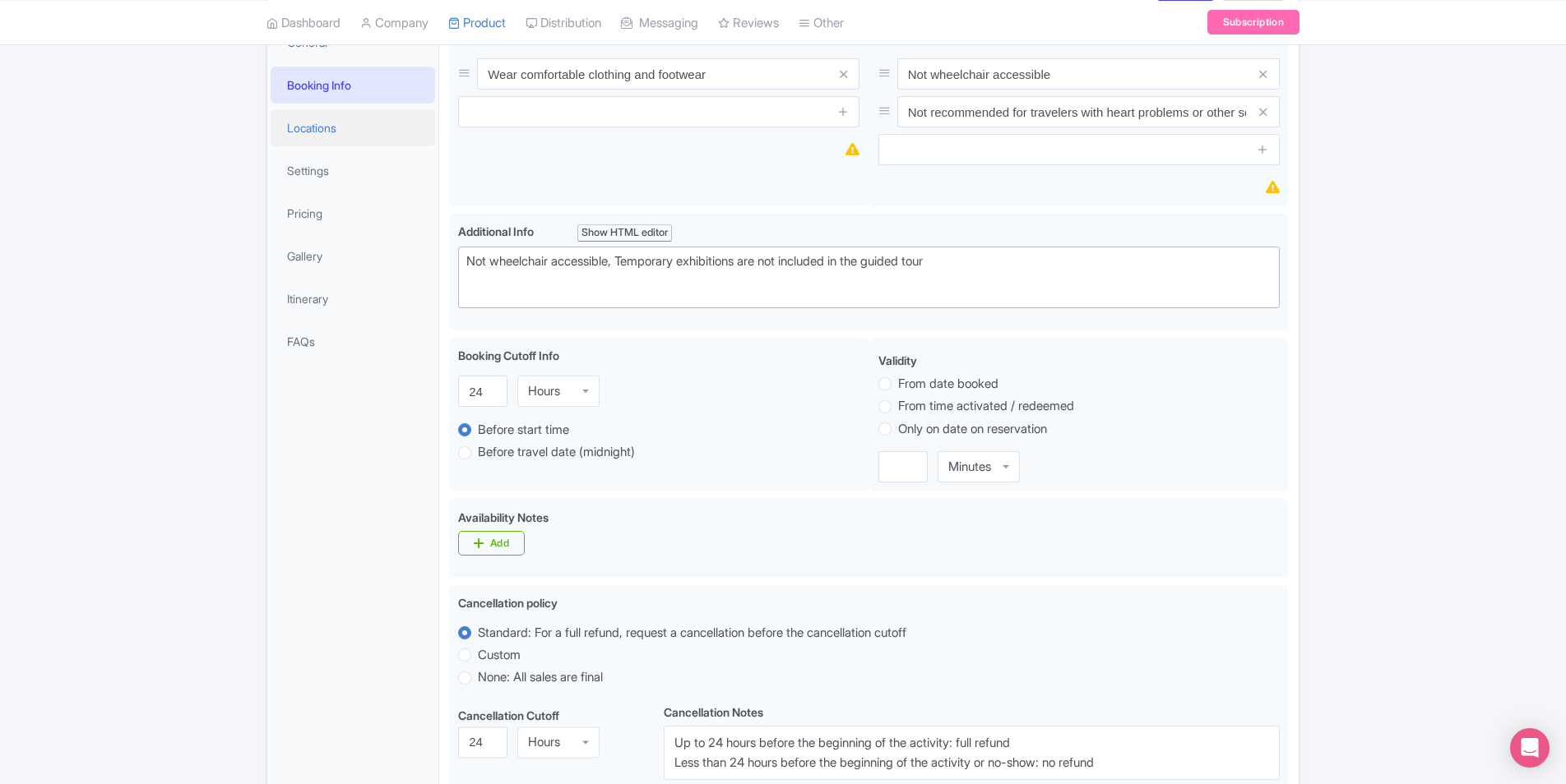
click at [386, 122] on link "Locations" at bounding box center [353, 128] width 165 height 37
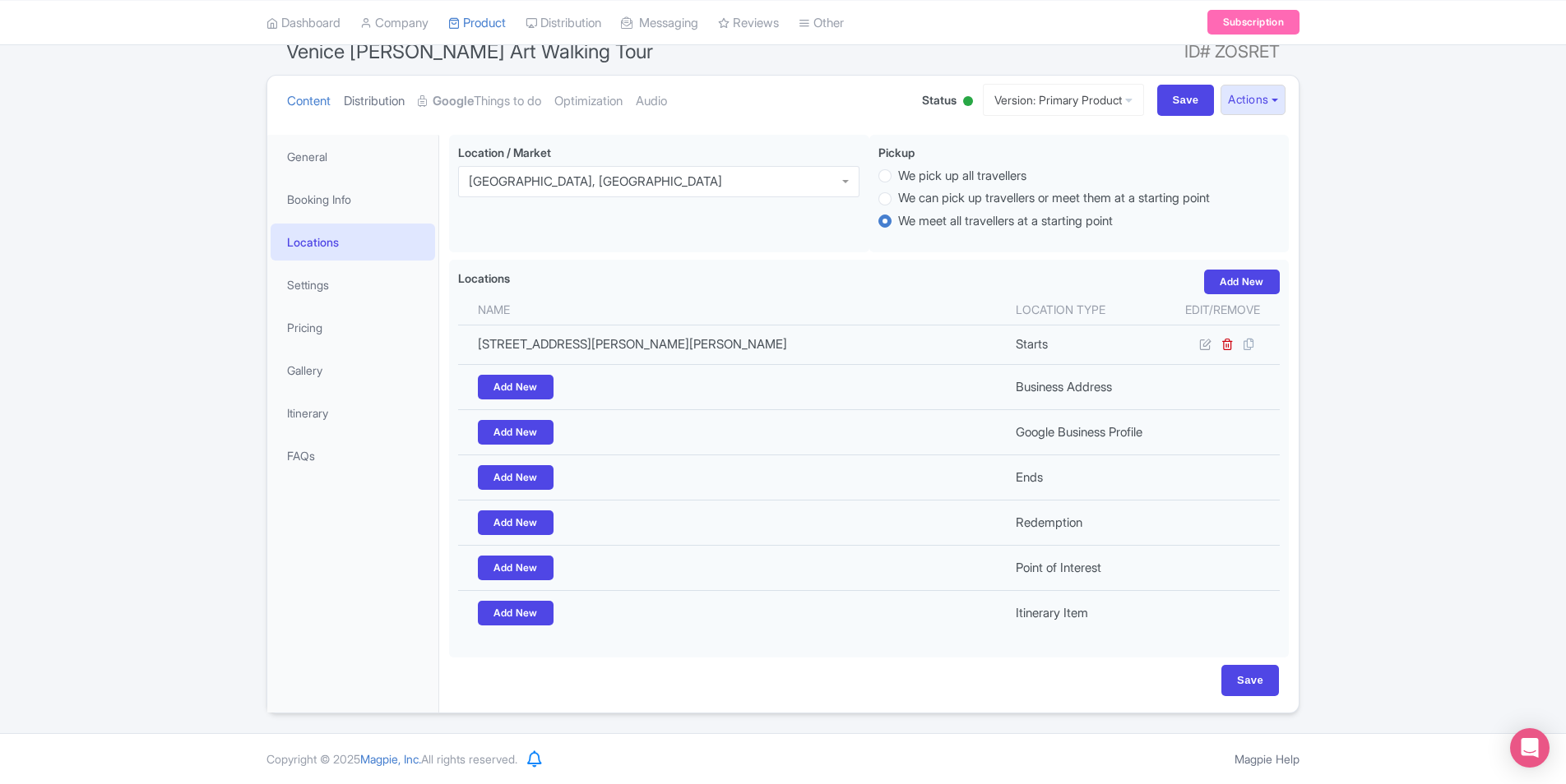
scroll to position [151, 0]
click at [340, 243] on link "Locations" at bounding box center [353, 243] width 165 height 37
click at [337, 285] on link "Settings" at bounding box center [353, 286] width 165 height 37
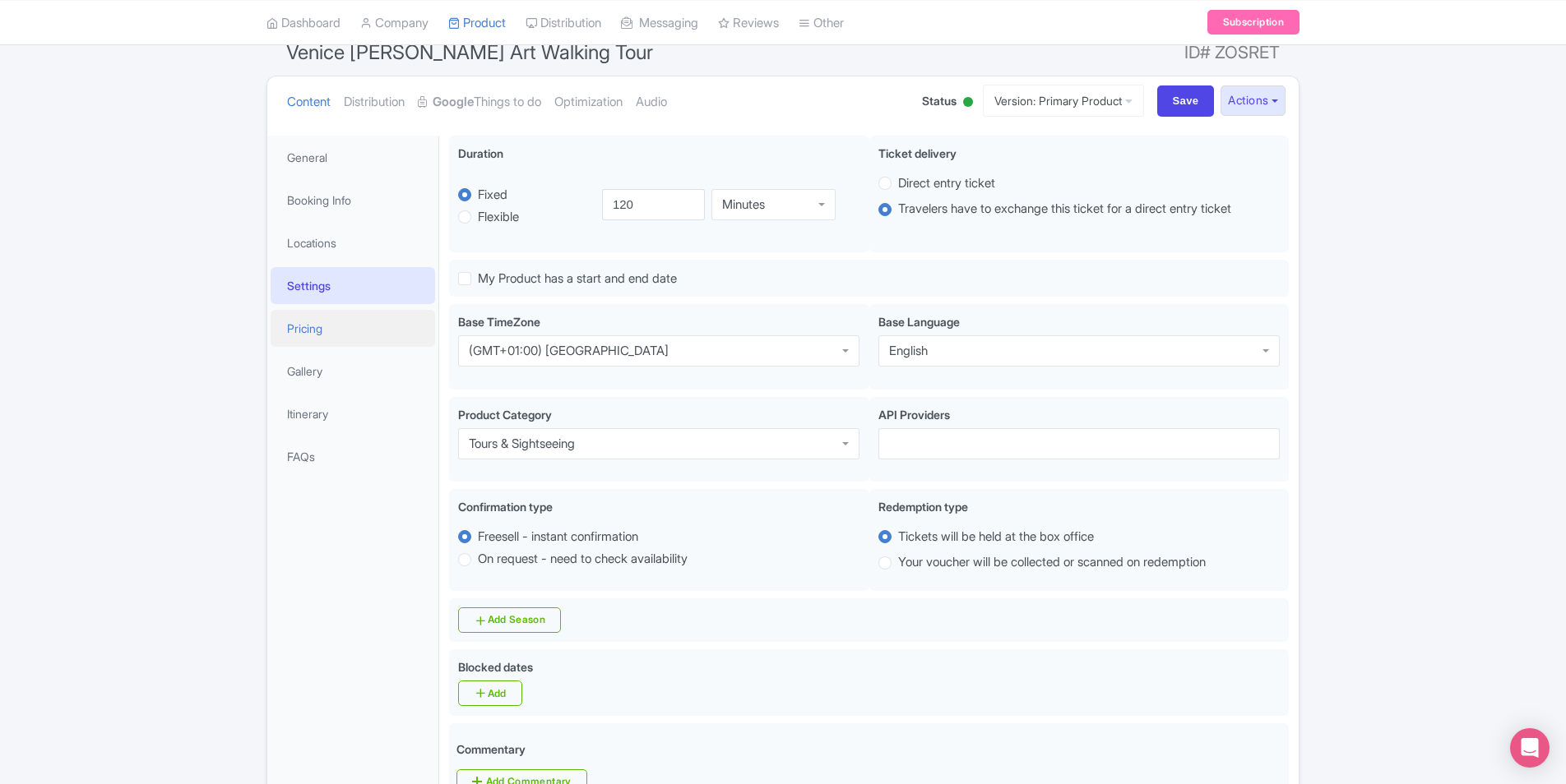
click at [330, 334] on link "Pricing" at bounding box center [353, 328] width 165 height 37
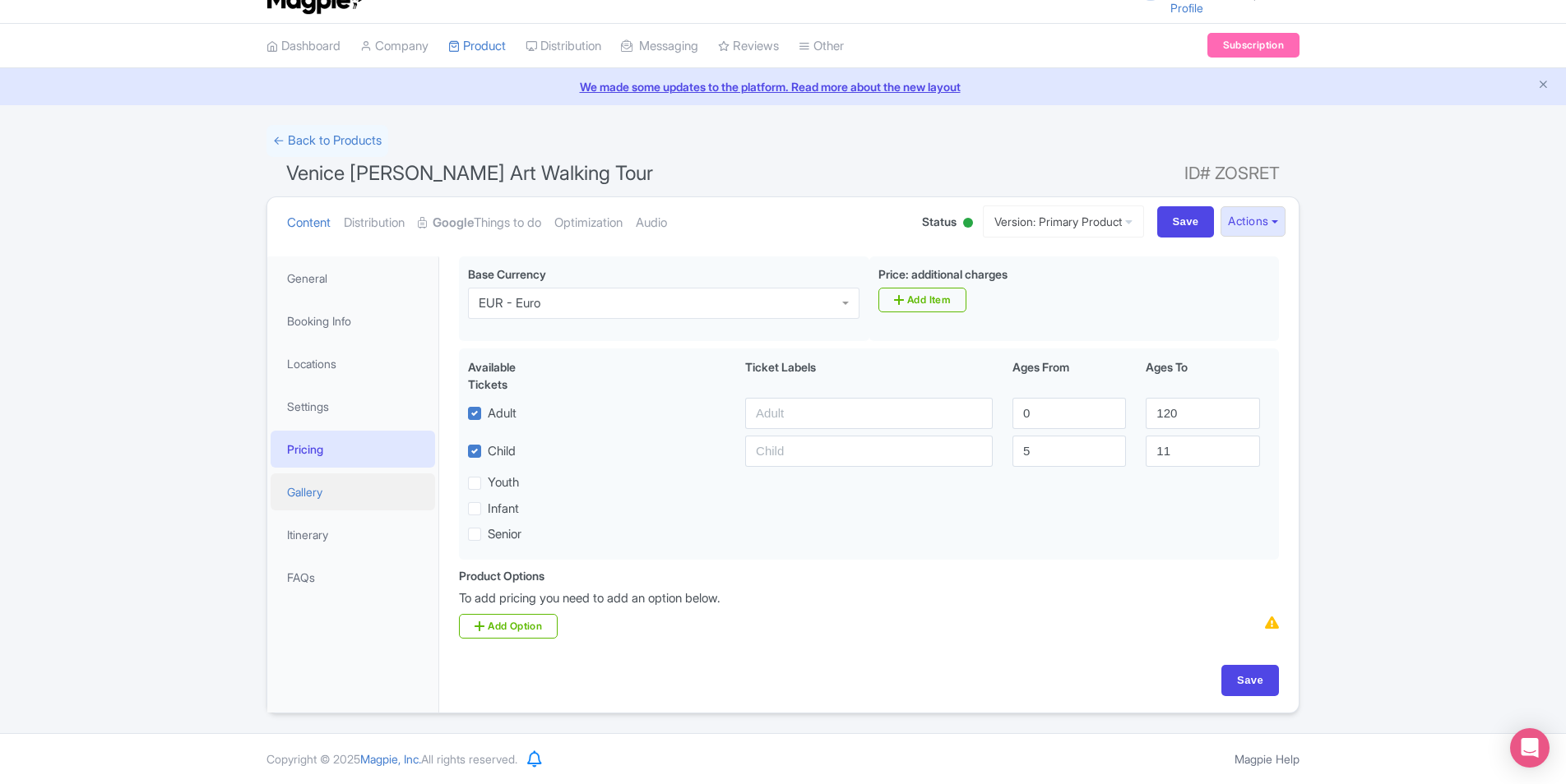
click at [327, 490] on link "Gallery" at bounding box center [353, 492] width 165 height 37
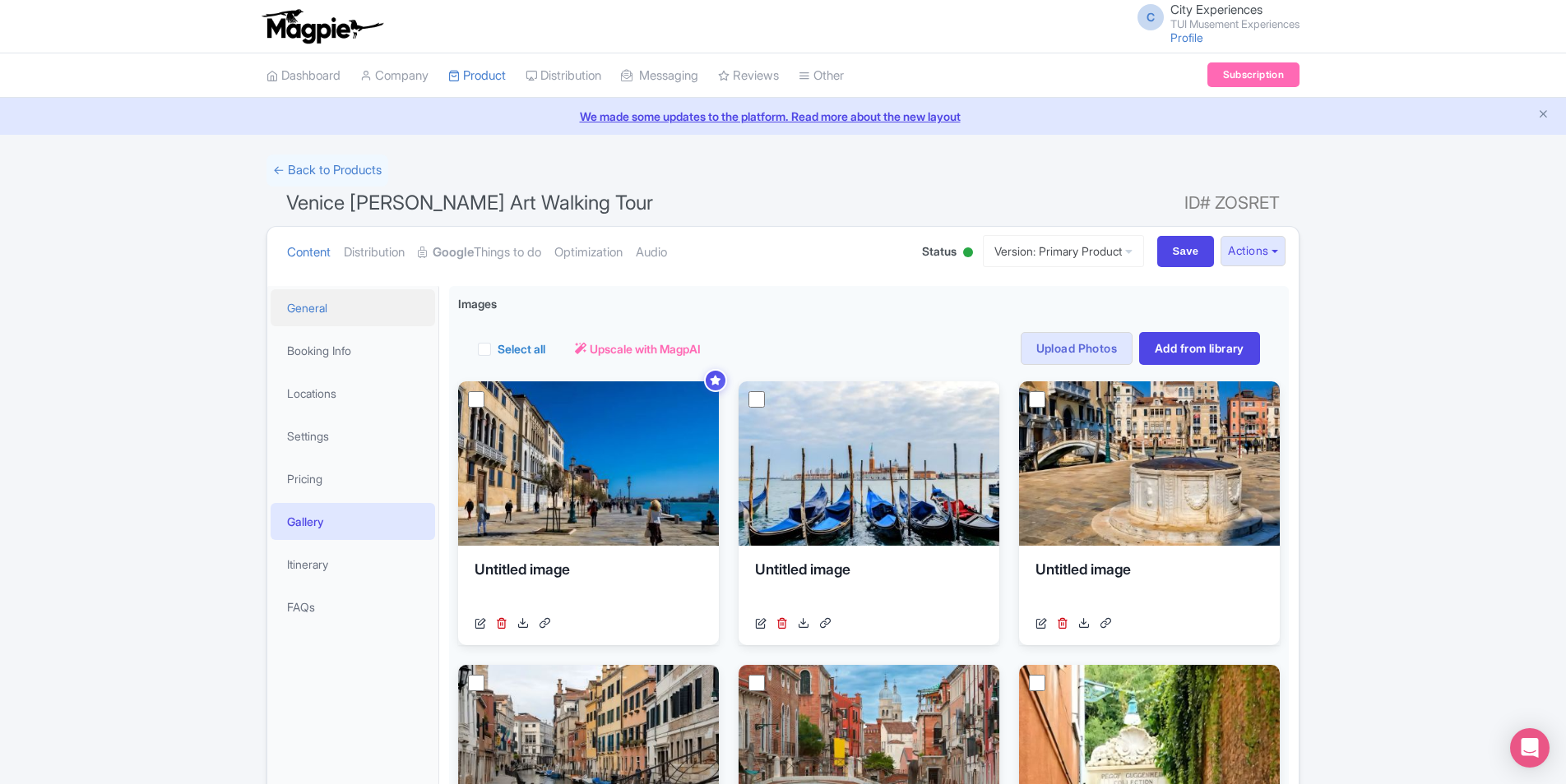
click at [312, 313] on link "General" at bounding box center [353, 308] width 165 height 37
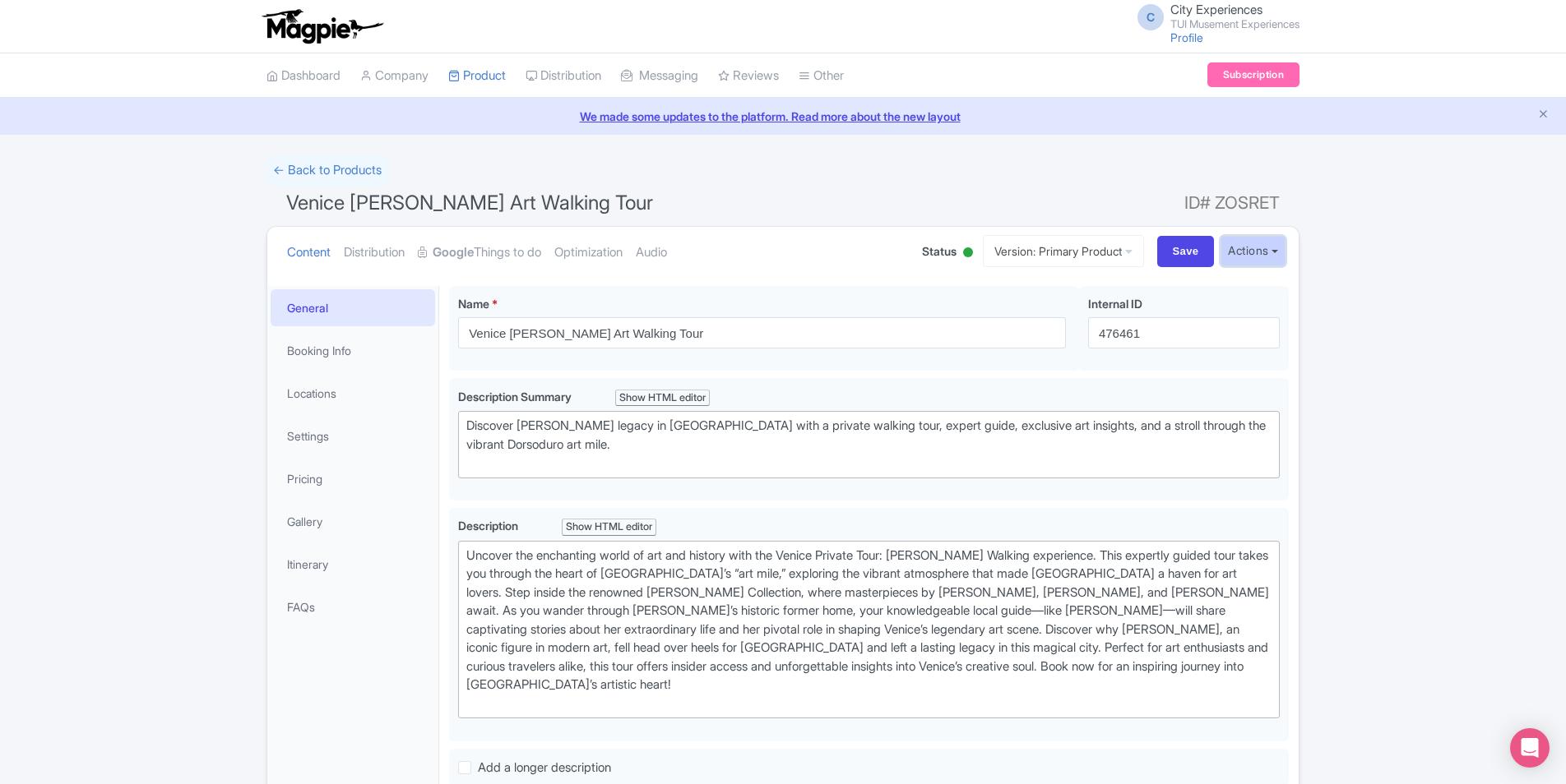
click at [1248, 249] on button "Actions" at bounding box center [1253, 251] width 65 height 31
click at [1236, 390] on link "Create new version" at bounding box center [1213, 388] width 156 height 26
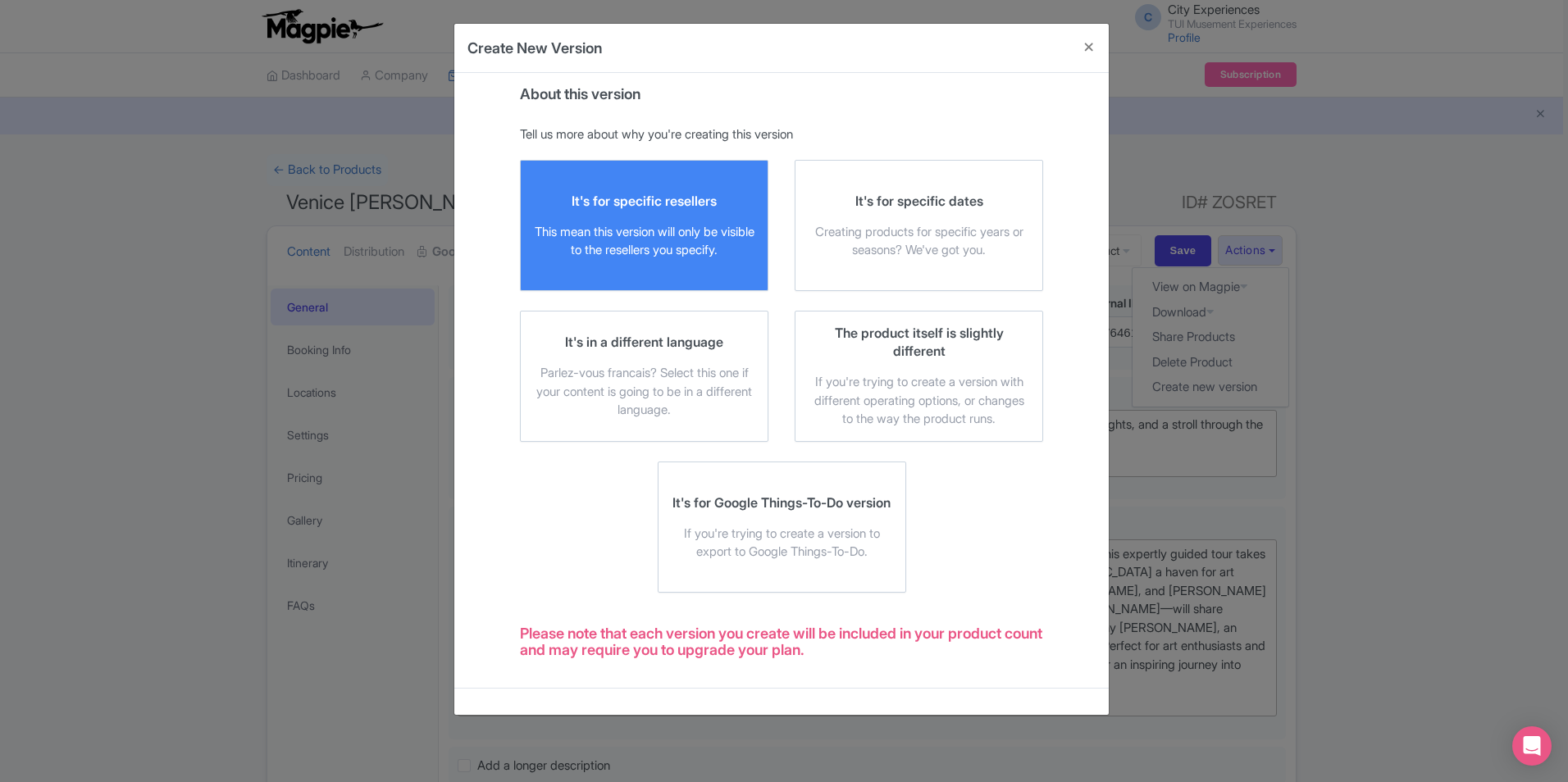
click at [656, 257] on div "This mean this version will only be visible to the resellers you specify." at bounding box center [644, 242] width 220 height 37
click at [0, 0] on input "It's for specific resellers This mean this version will only be visible to the …" at bounding box center [0, 0] width 0 height 0
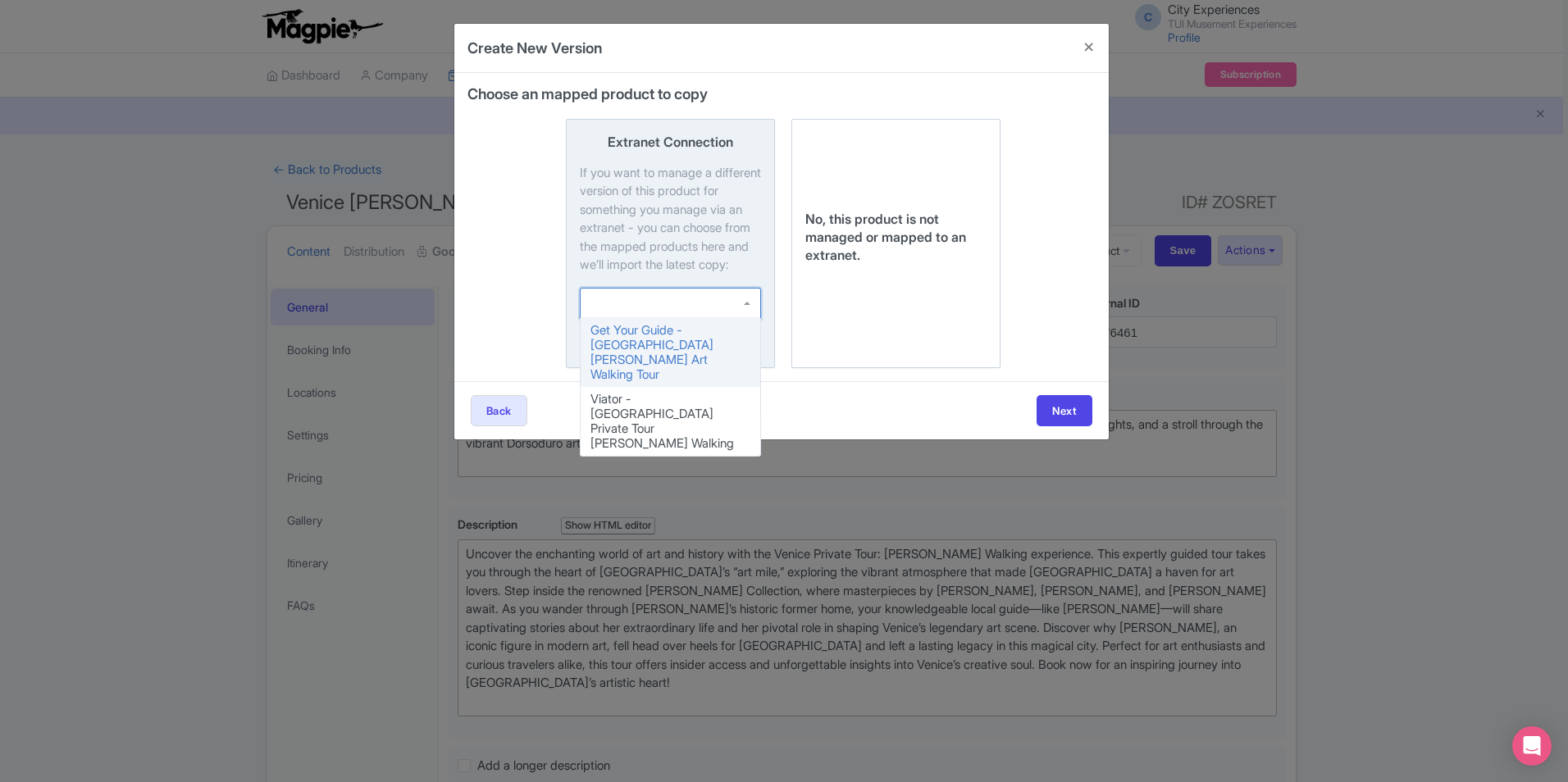
click at [751, 319] on div at bounding box center [671, 303] width 182 height 31
click at [0, 0] on input "Extranet Connection If you want to manage a different version of this product f…" at bounding box center [0, 0] width 0 height 0
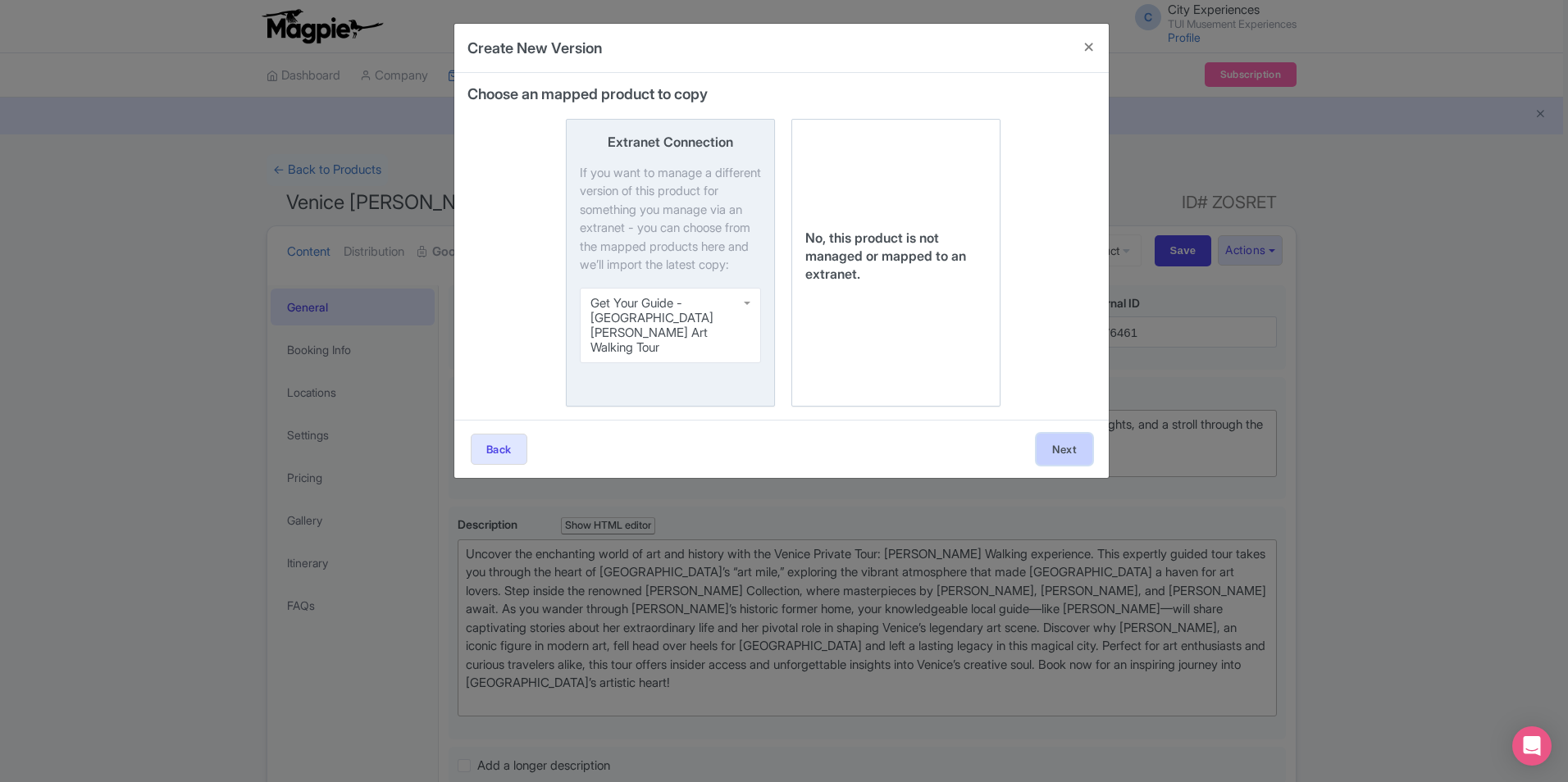
click at [1064, 456] on button "Next" at bounding box center [1064, 449] width 55 height 31
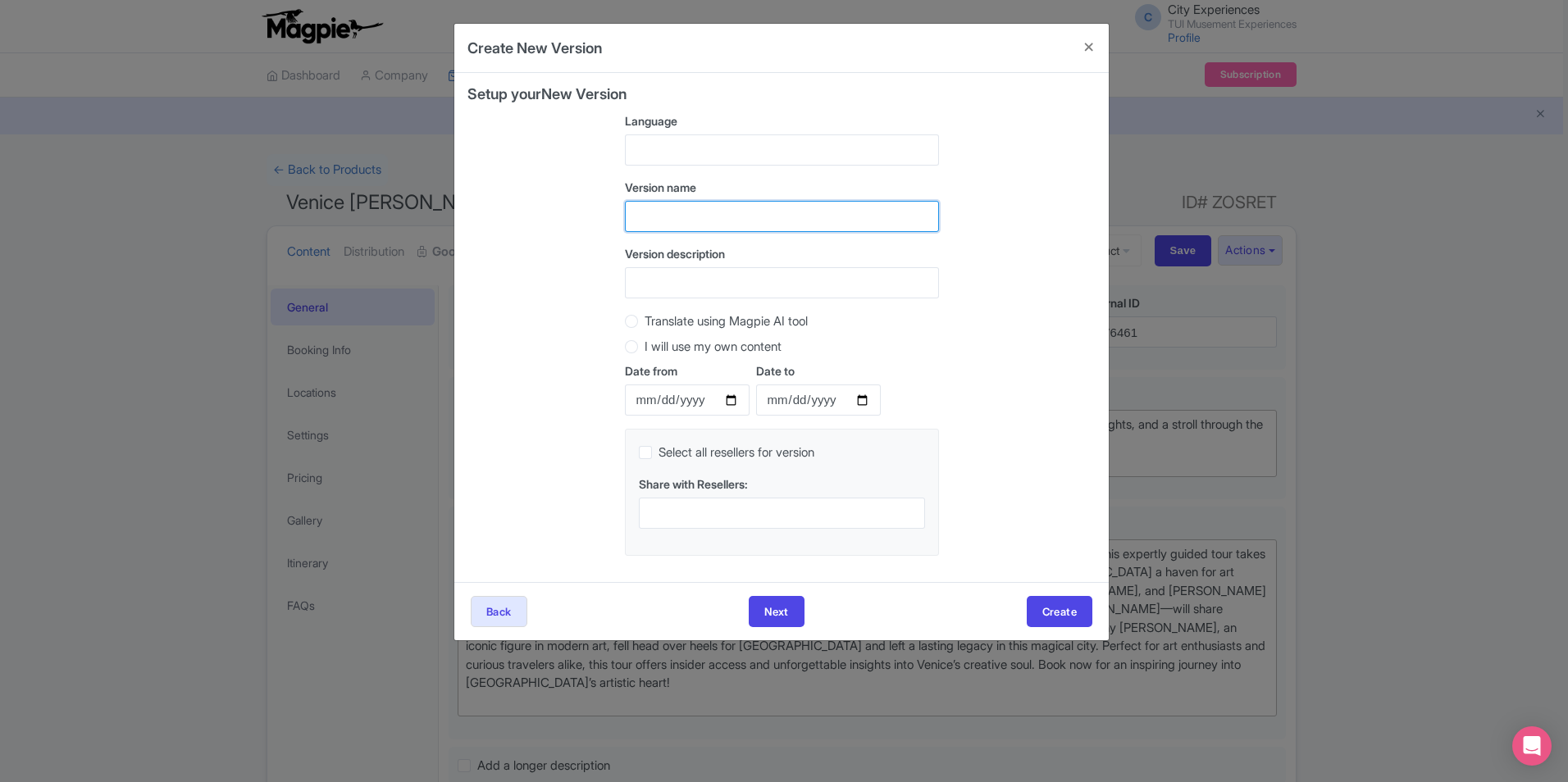
click at [809, 220] on input "text" at bounding box center [782, 217] width 315 height 31
type input "G"
type input "P"
type input "Venice [PERSON_NAME]- GYG"
click at [1079, 605] on button "Create" at bounding box center [1059, 612] width 65 height 31
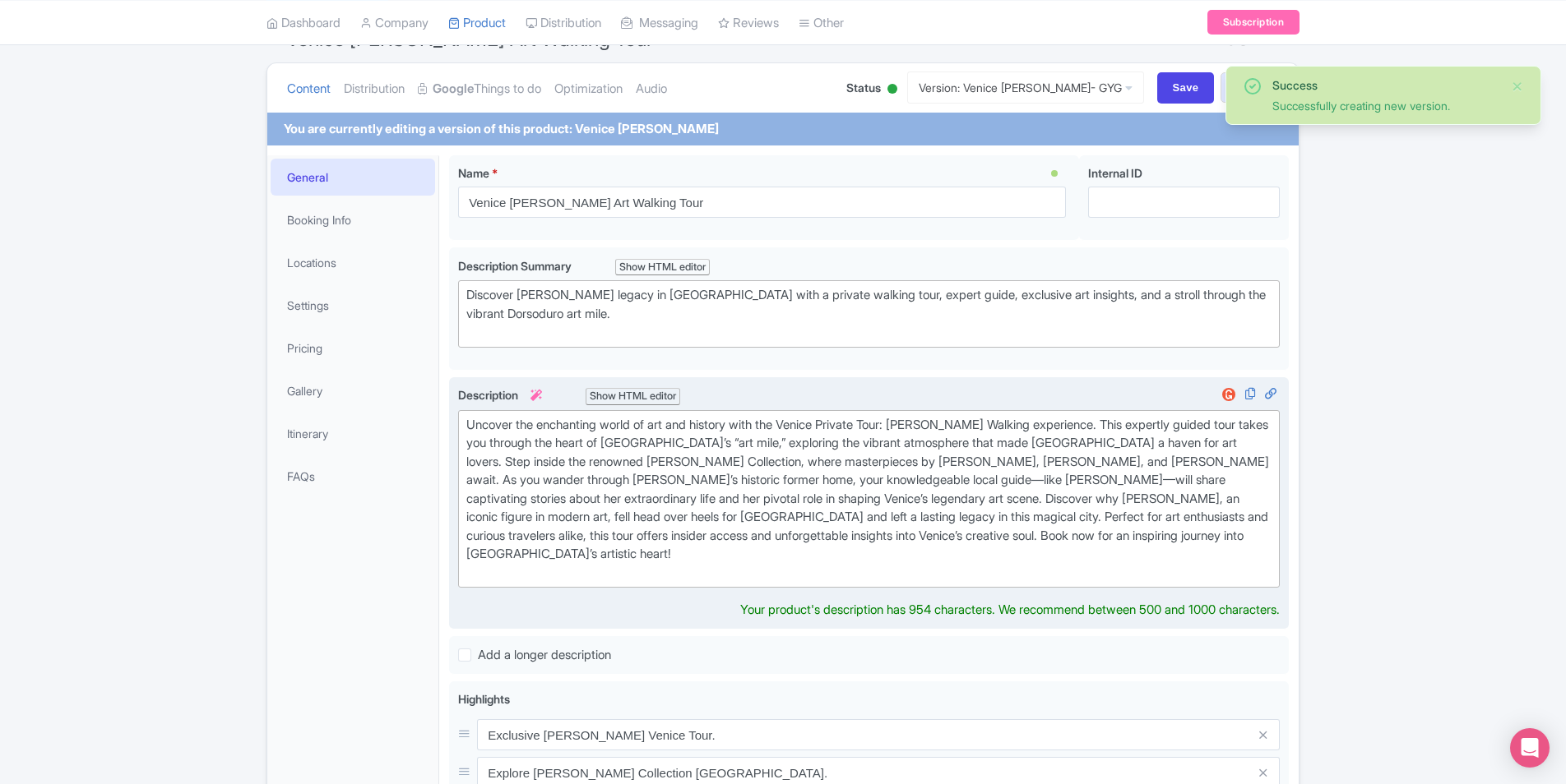
scroll to position [165, 0]
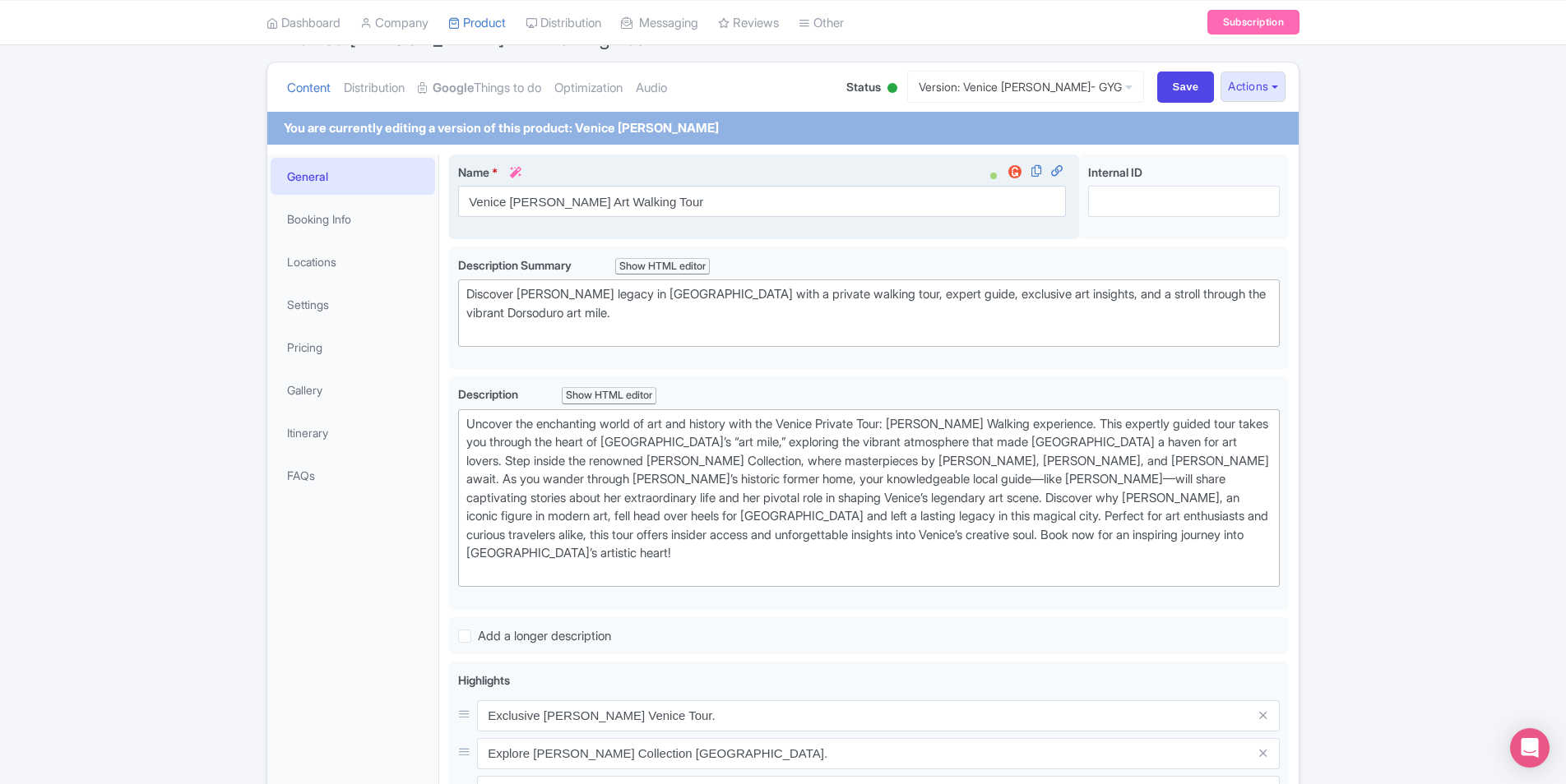
click at [519, 172] on icon at bounding box center [515, 173] width 11 height 11
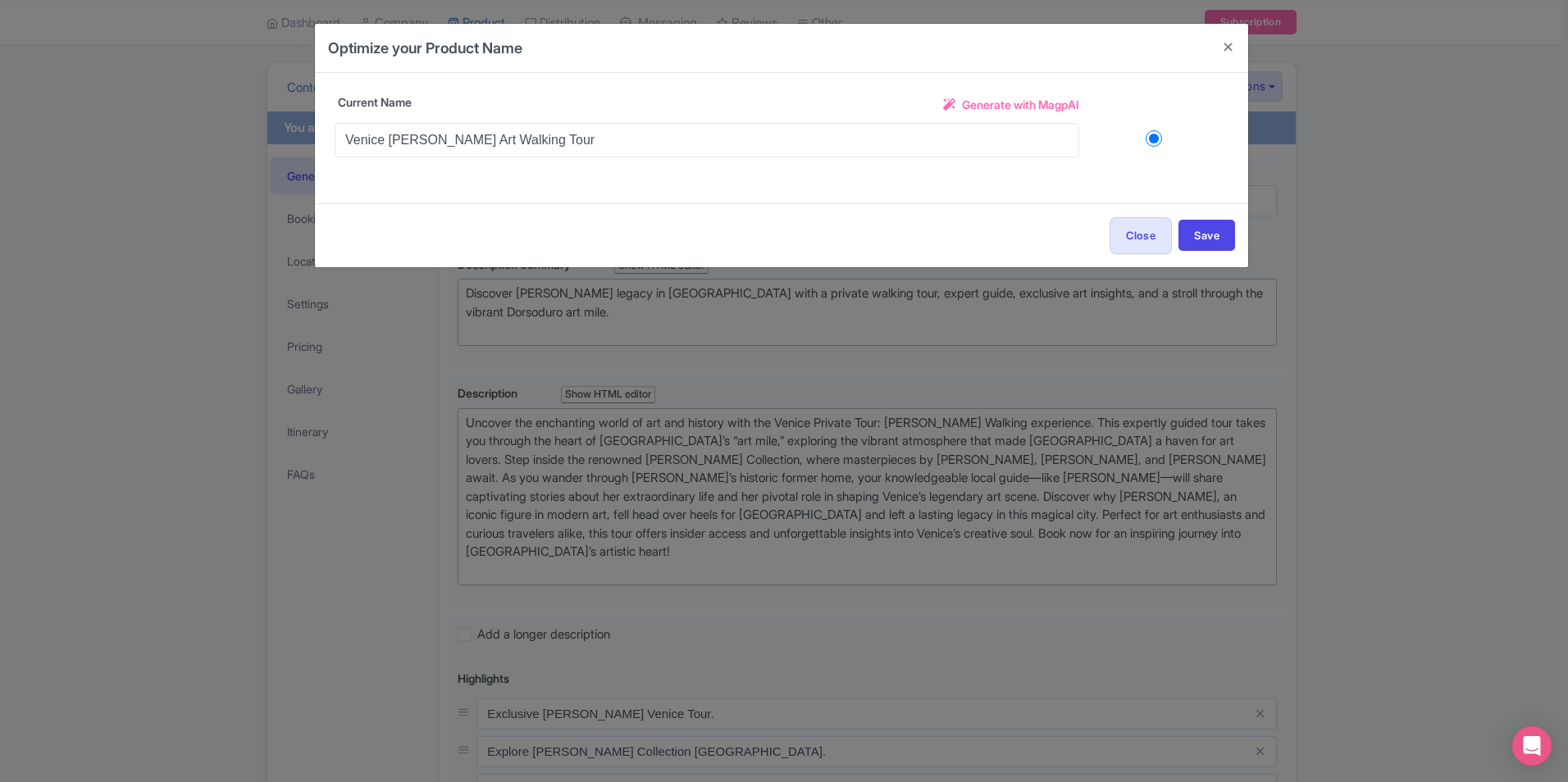
click at [986, 108] on span "Generate with MagpAI" at bounding box center [1020, 104] width 117 height 18
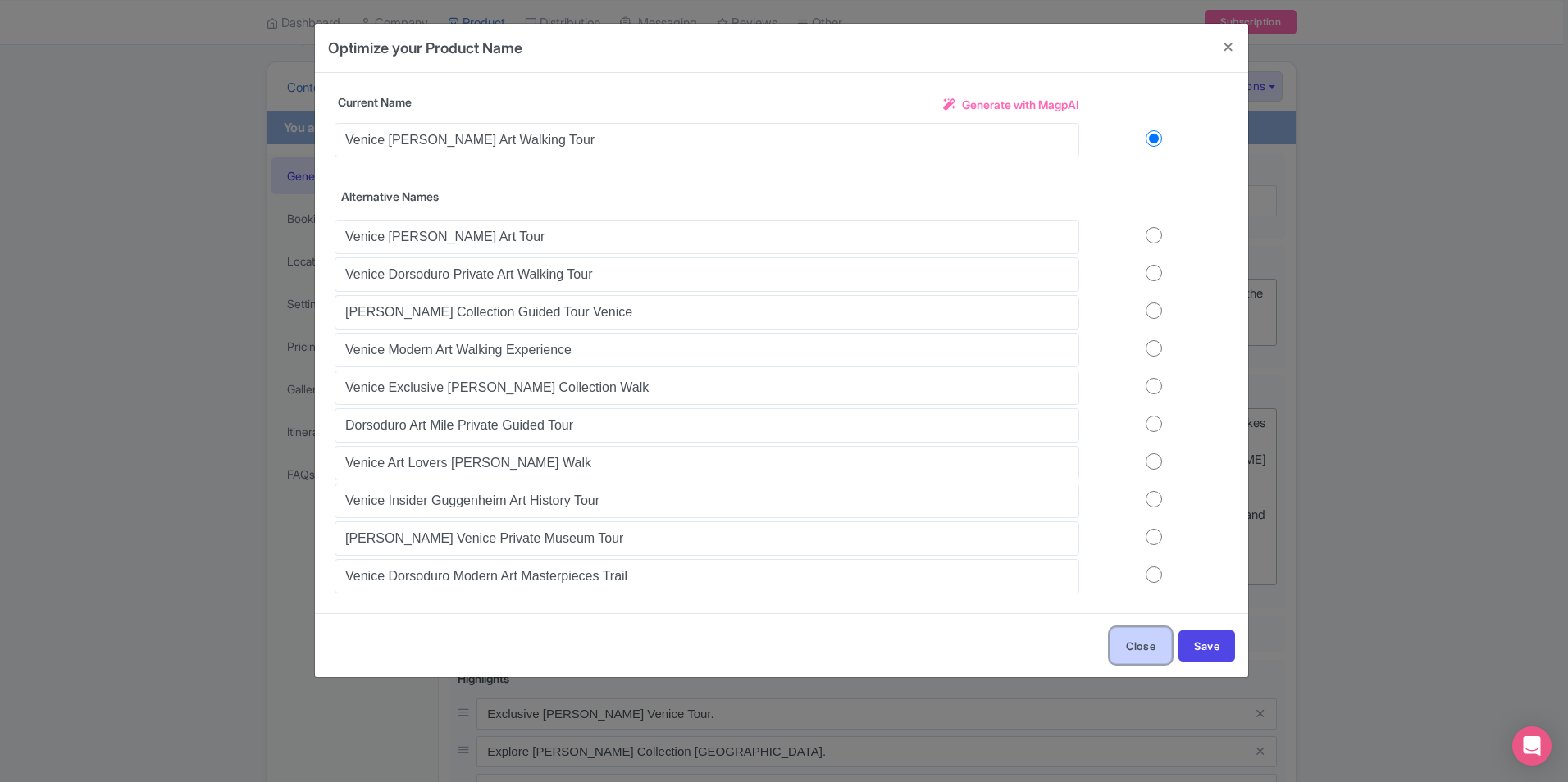
click at [1145, 649] on button "Close" at bounding box center [1141, 646] width 63 height 37
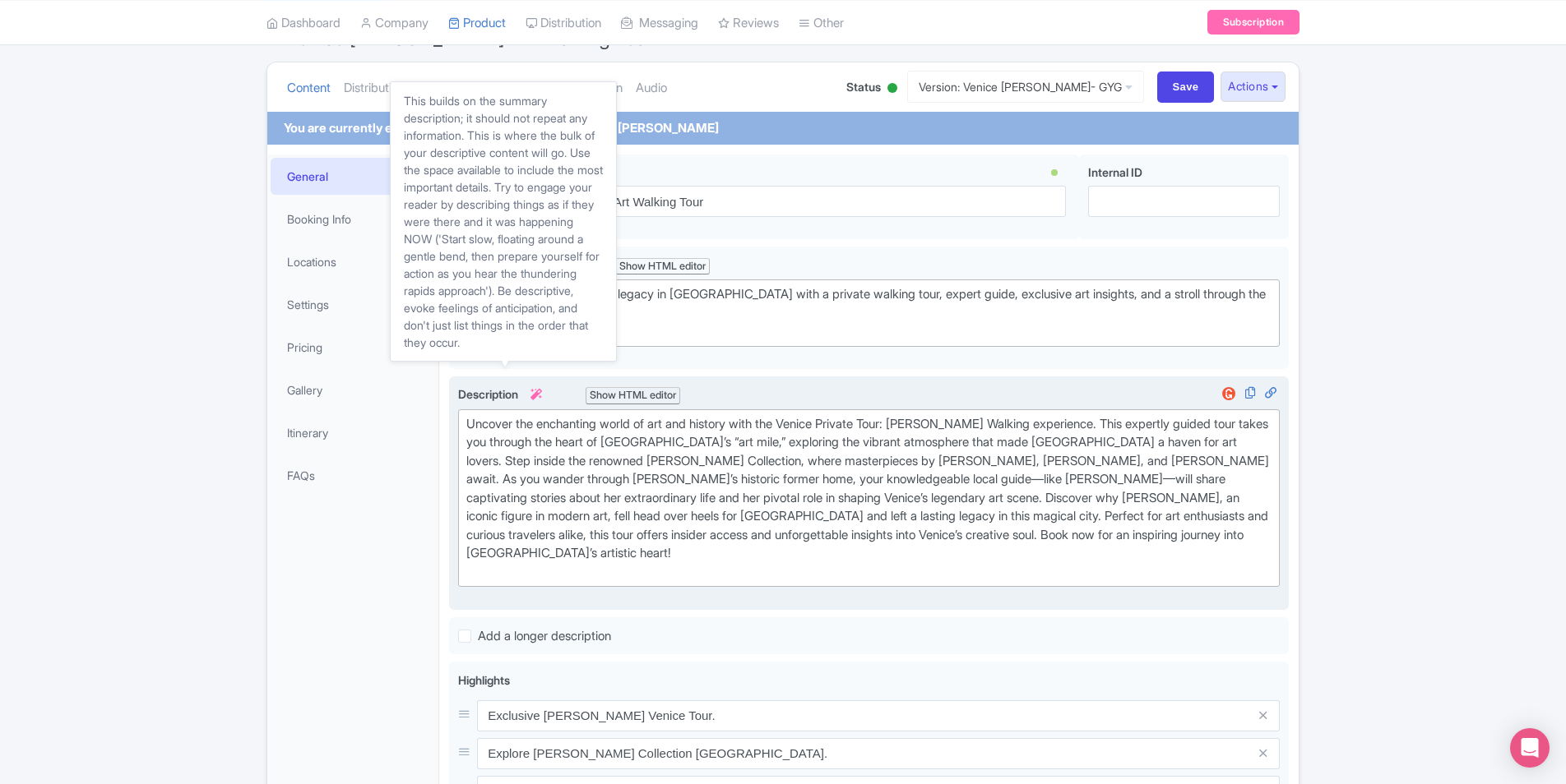
click at [541, 397] on icon at bounding box center [536, 395] width 11 height 11
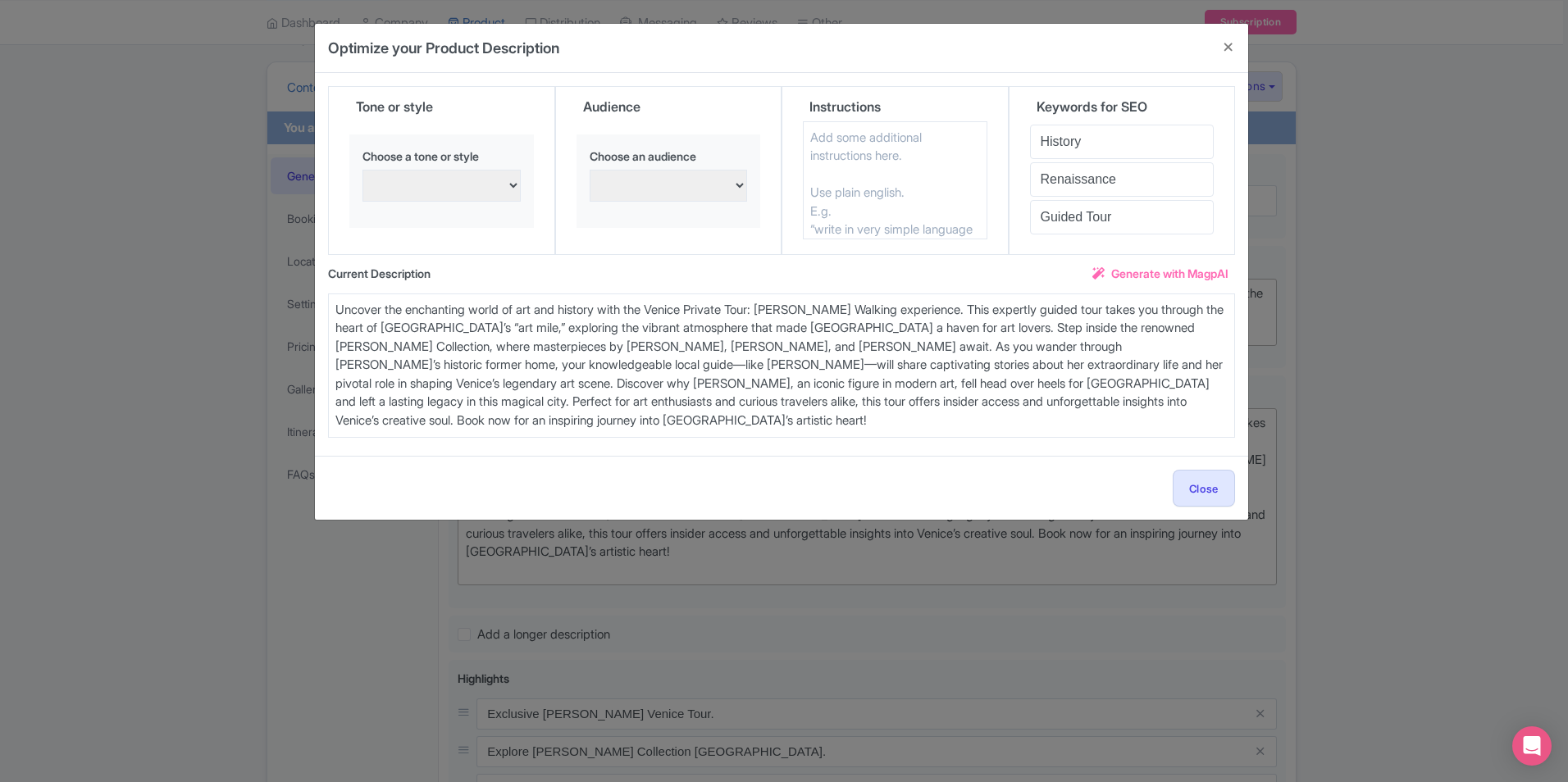
click at [1165, 274] on span "Generate with MagpAI" at bounding box center [1170, 273] width 117 height 18
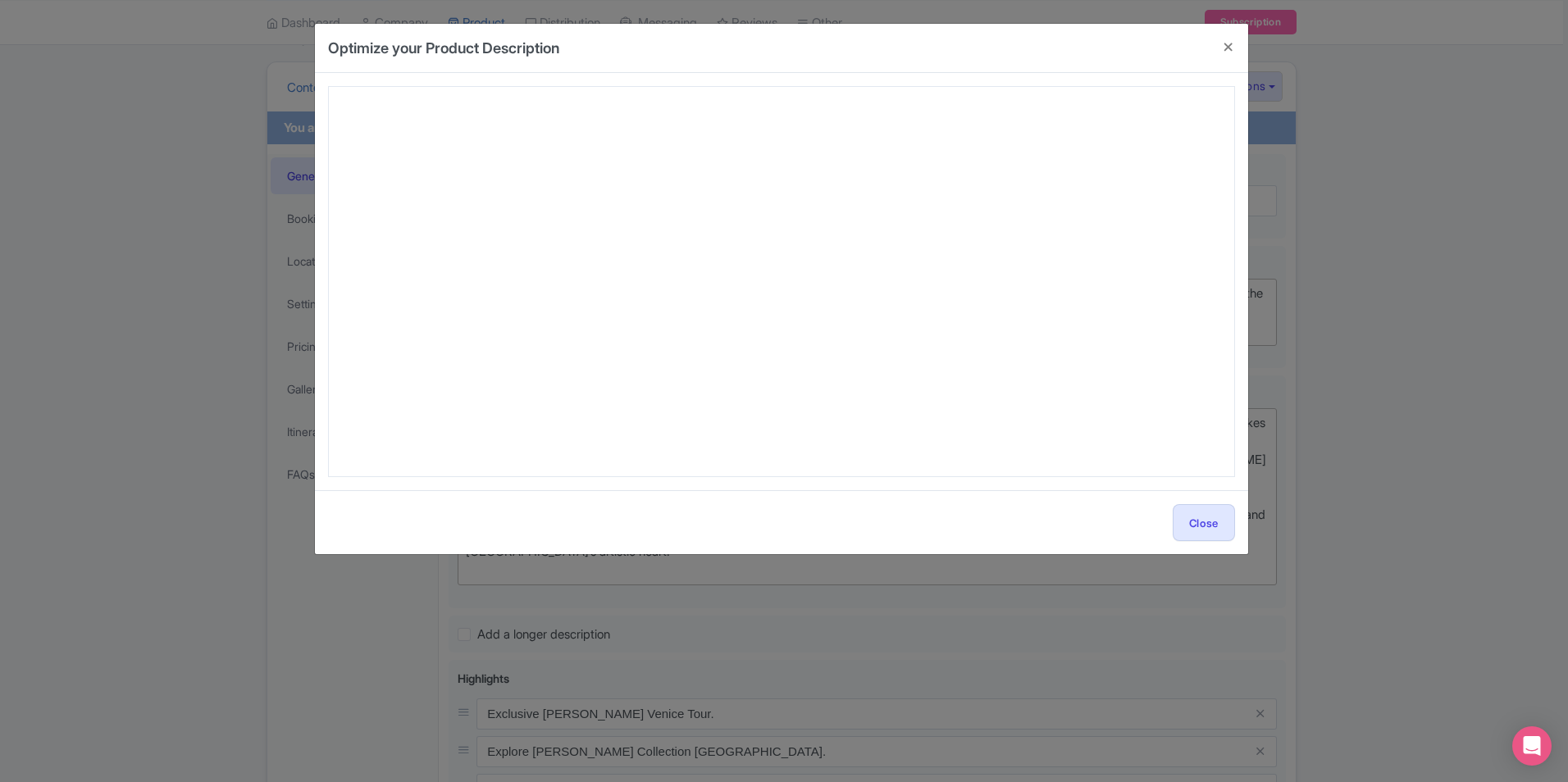
type textarea "Step into the heart of history, Renaissance elegance, and modern creativity wit…"
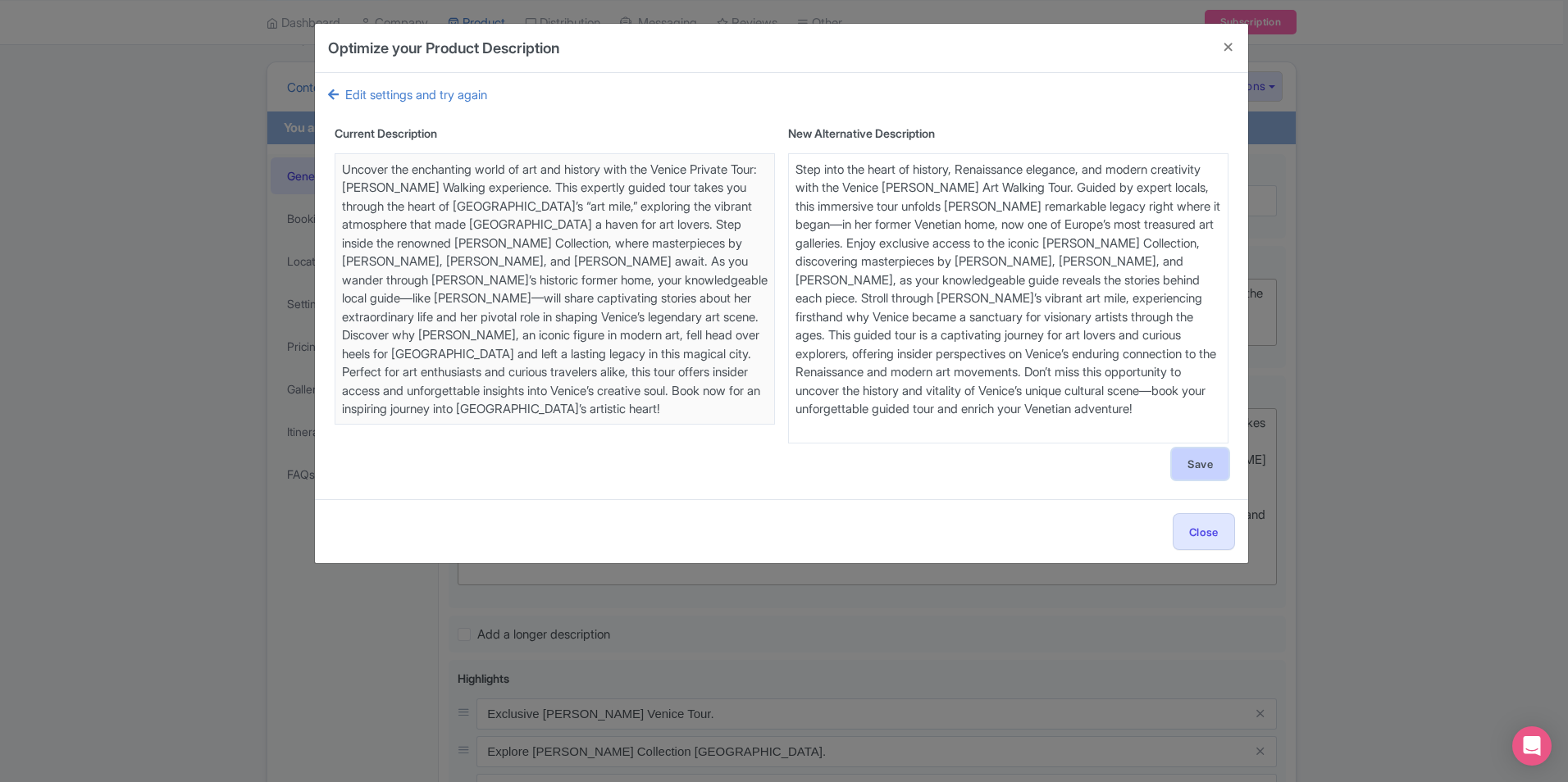
click at [1197, 456] on button "Save" at bounding box center [1200, 464] width 56 height 31
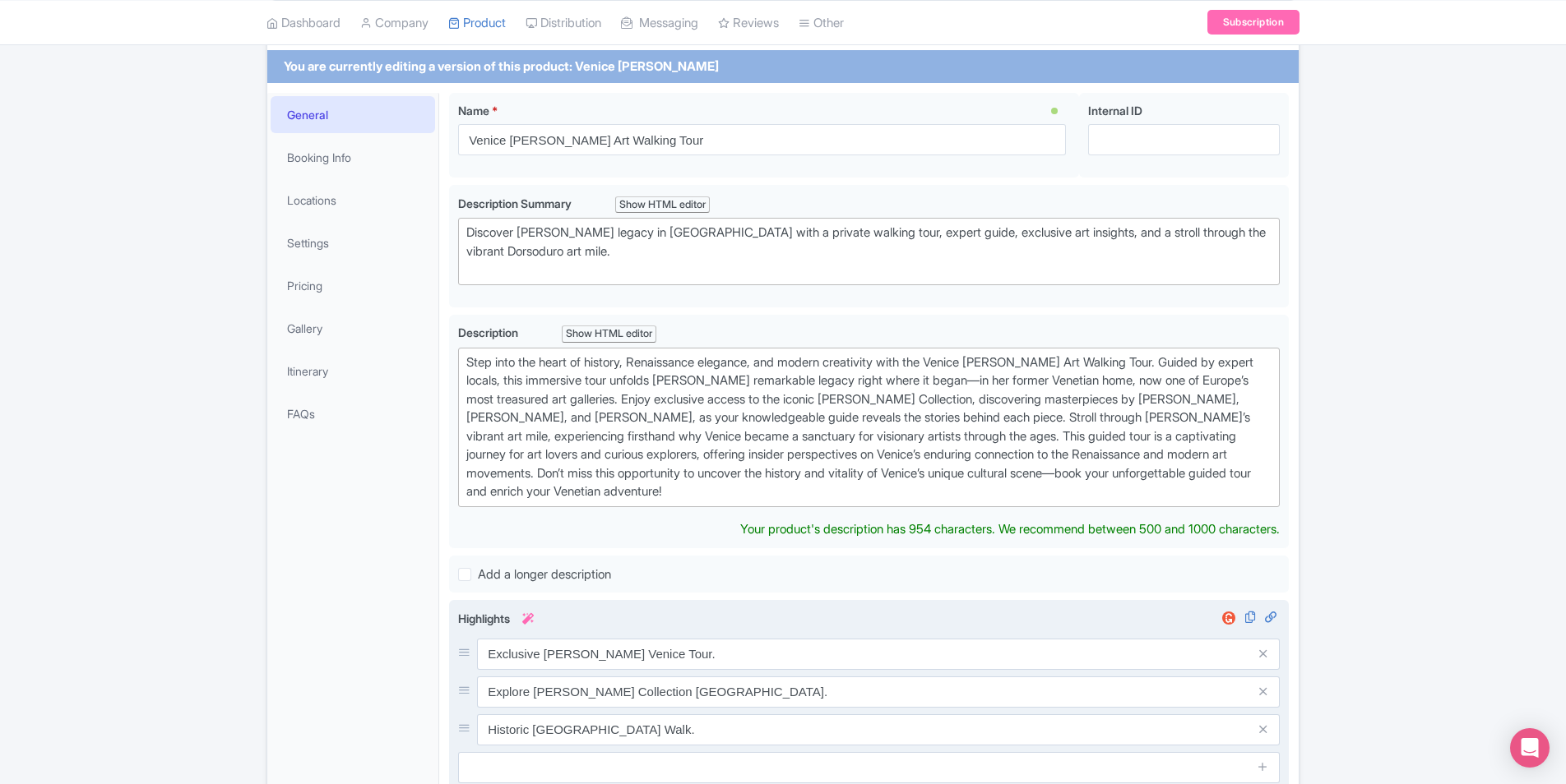
scroll to position [82, 0]
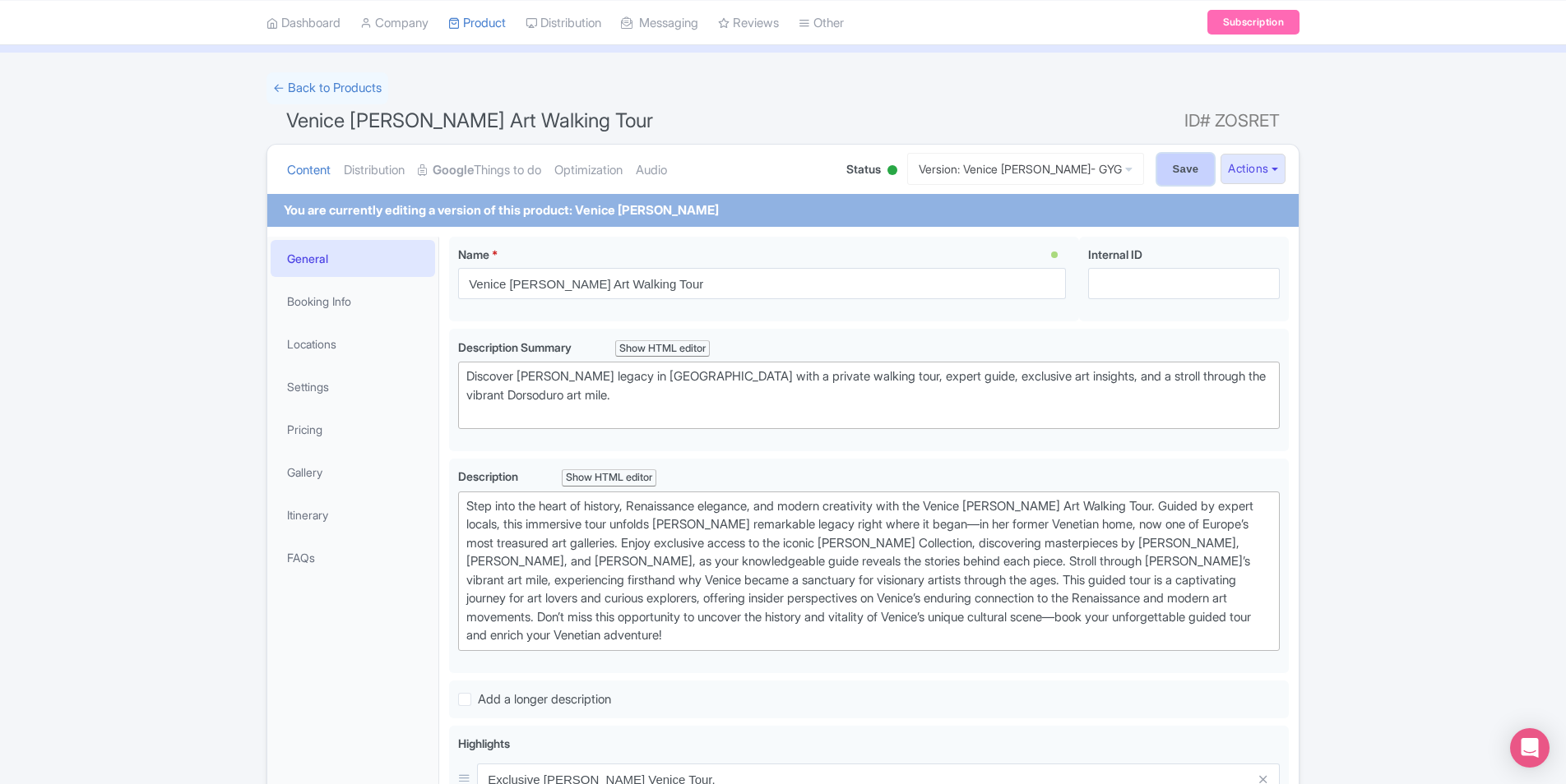
click at [1168, 166] on input "Save" at bounding box center [1186, 169] width 57 height 31
type input "Saving..."
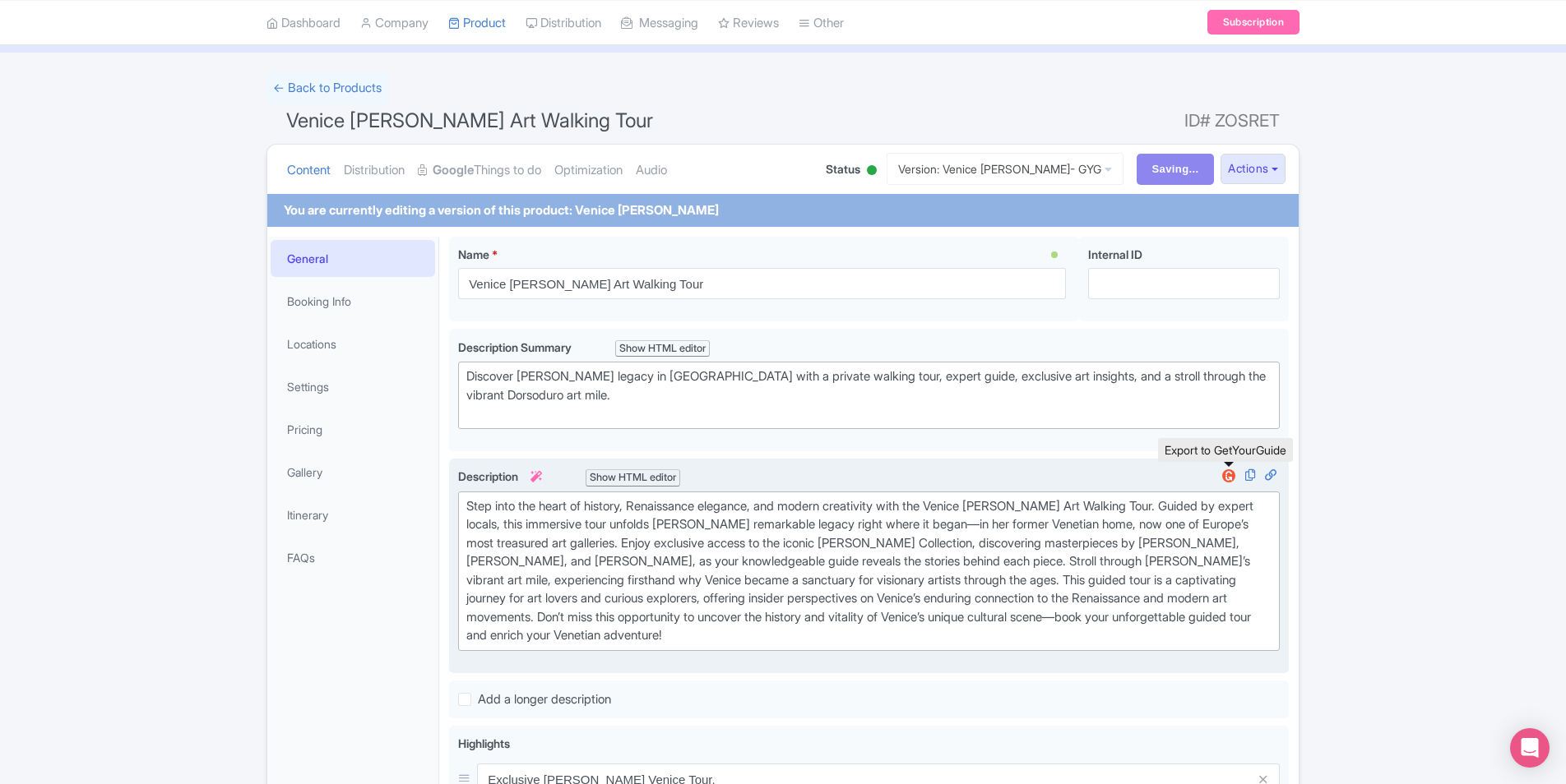
click at [1235, 476] on img at bounding box center [1228, 476] width 19 height 17
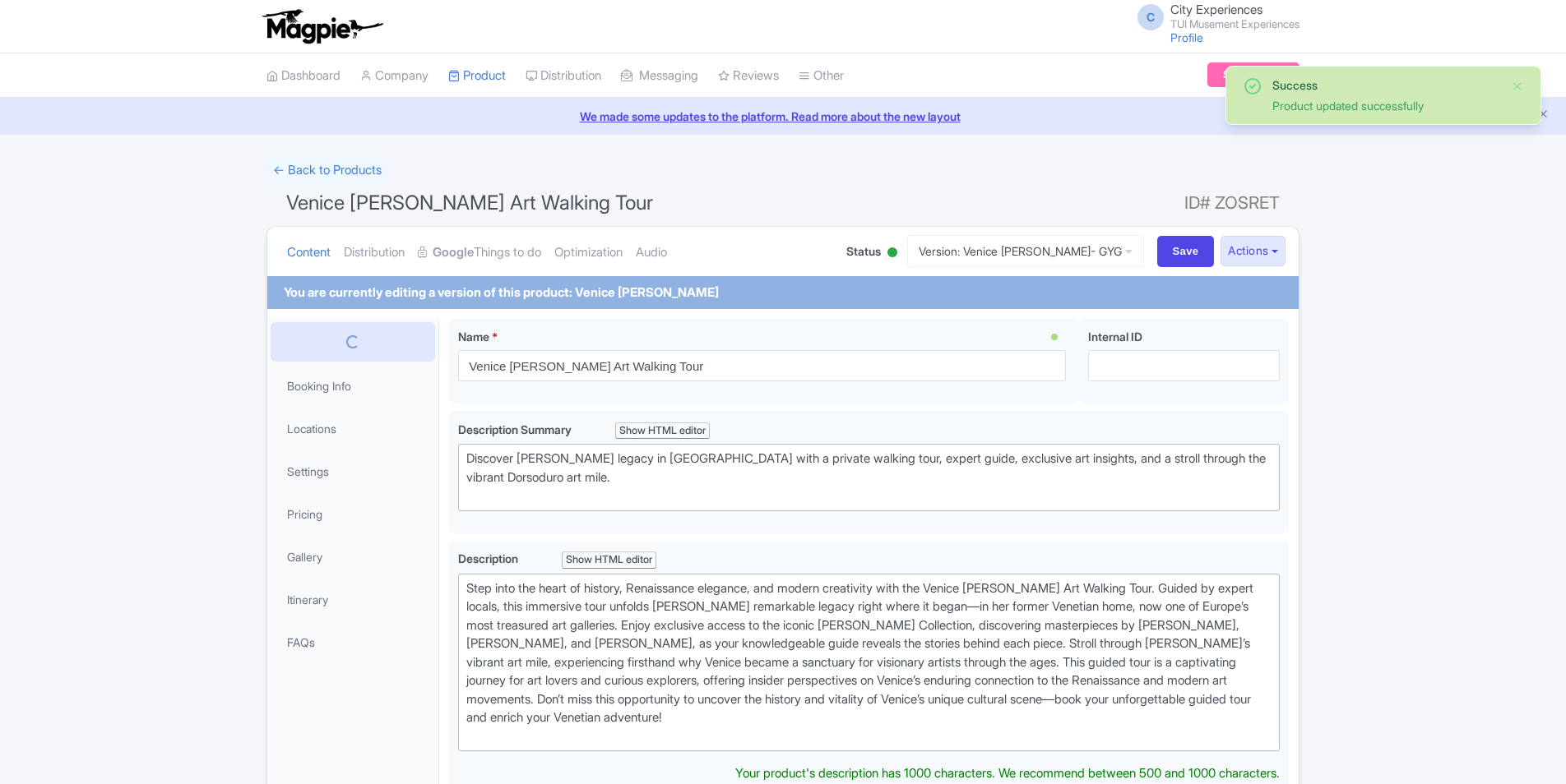
scroll to position [319, 0]
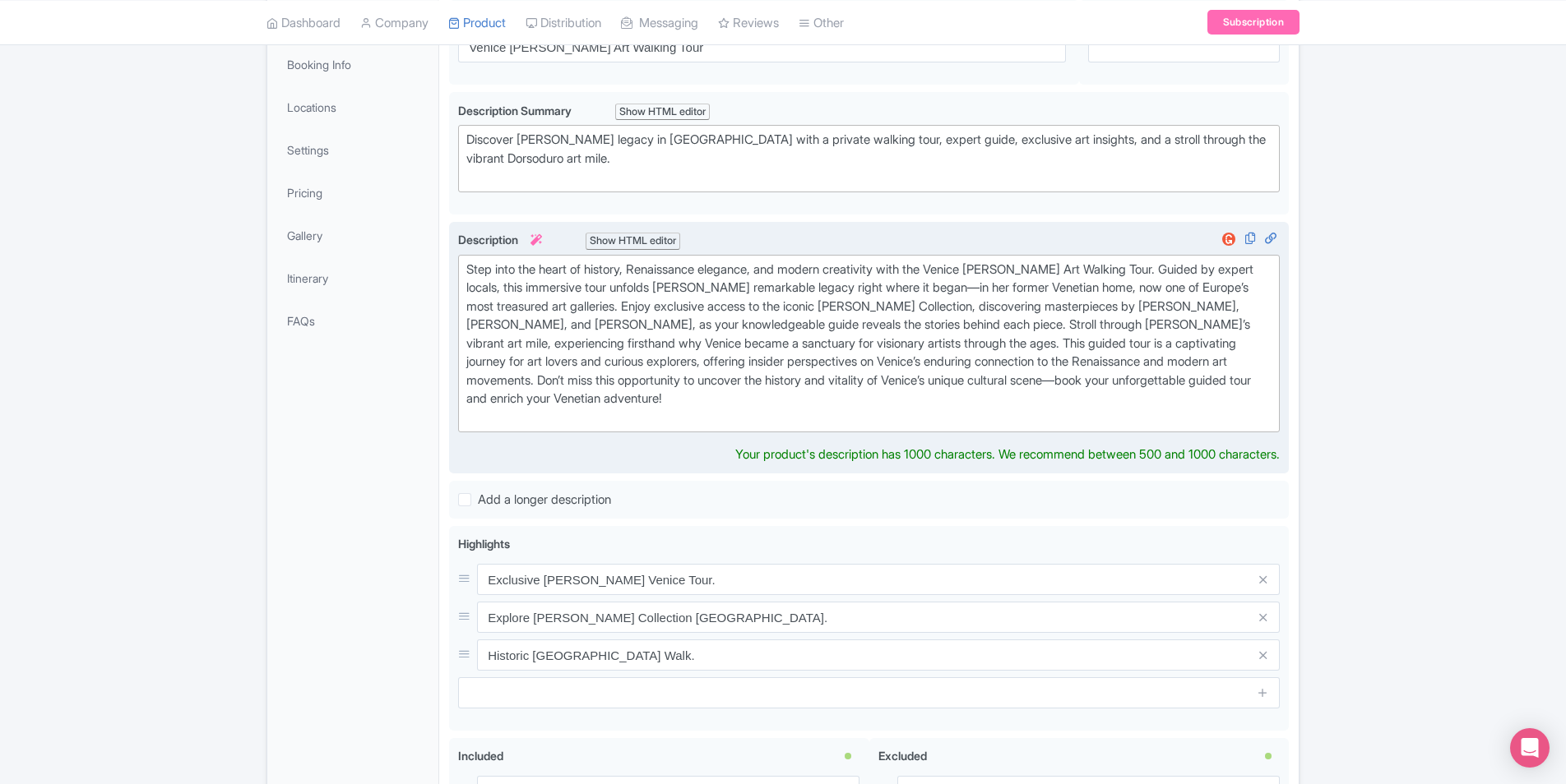
click at [1084, 282] on div "Step into the heart of history, Renaissance elegance, and modern creativity wit…" at bounding box center [869, 344] width 806 height 167
click at [755, 308] on div "Step into the heart of history, Renaissance elegance, and modern creativity wit…" at bounding box center [869, 344] width 806 height 167
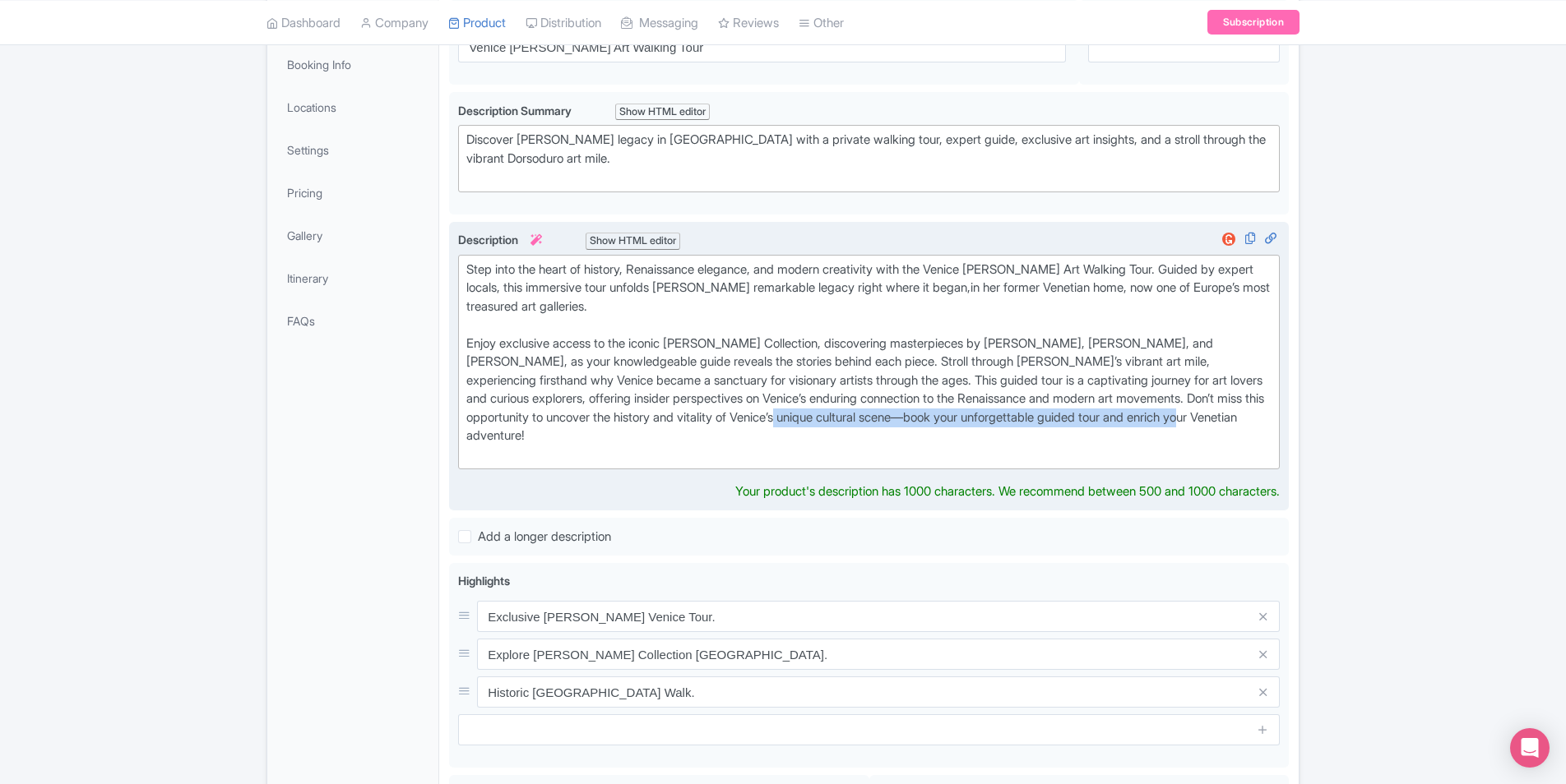
drag, startPoint x: 855, startPoint y: 418, endPoint x: 880, endPoint y: 435, distance: 30.2
click at [880, 435] on div "Step into the heart of history, Renaissance elegance, and modern creativity wit…" at bounding box center [869, 362] width 806 height 204
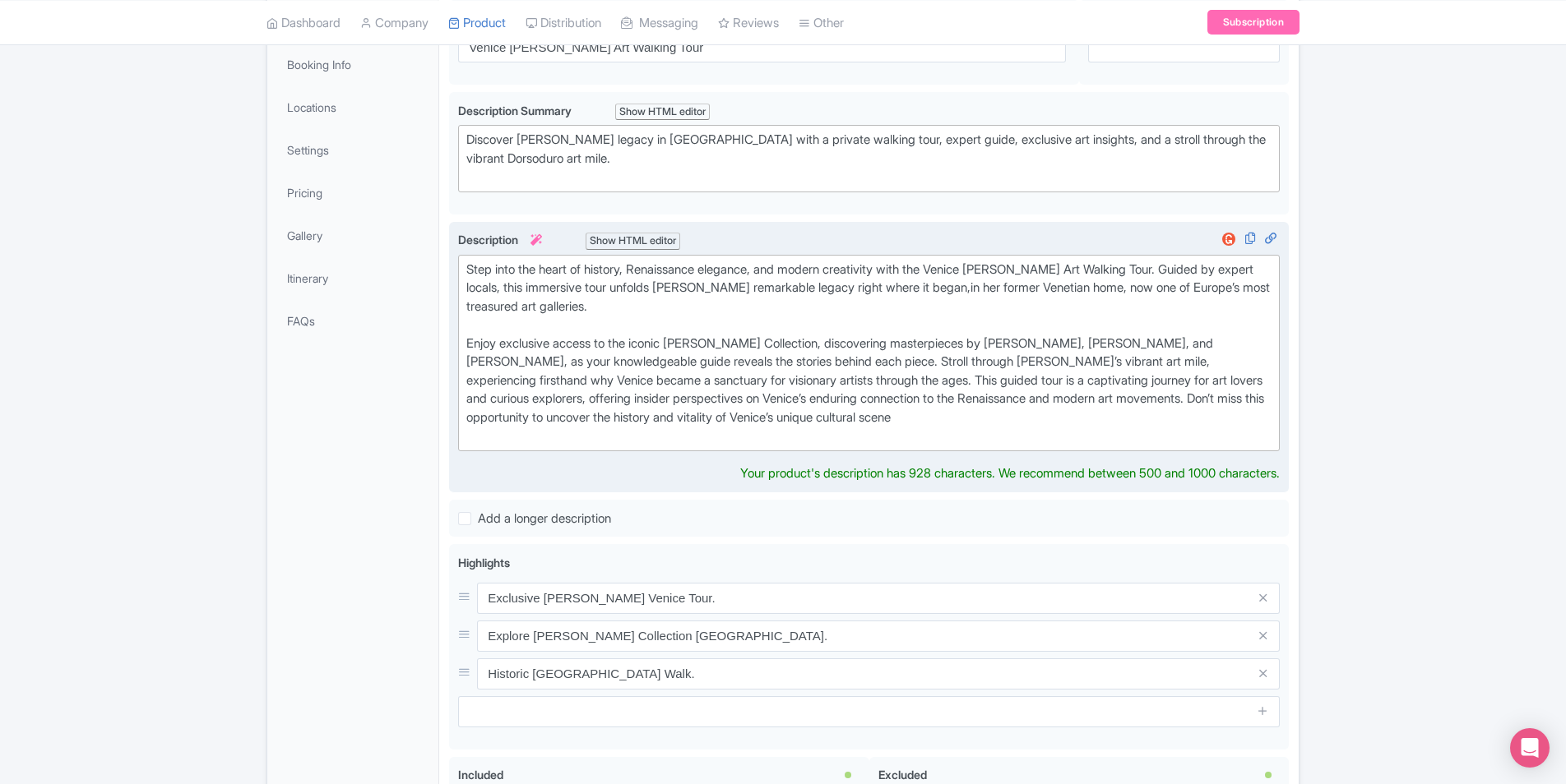
click at [821, 356] on div "Step into the heart of history, Renaissance elegance, and modern creativity wit…" at bounding box center [869, 353] width 806 height 185
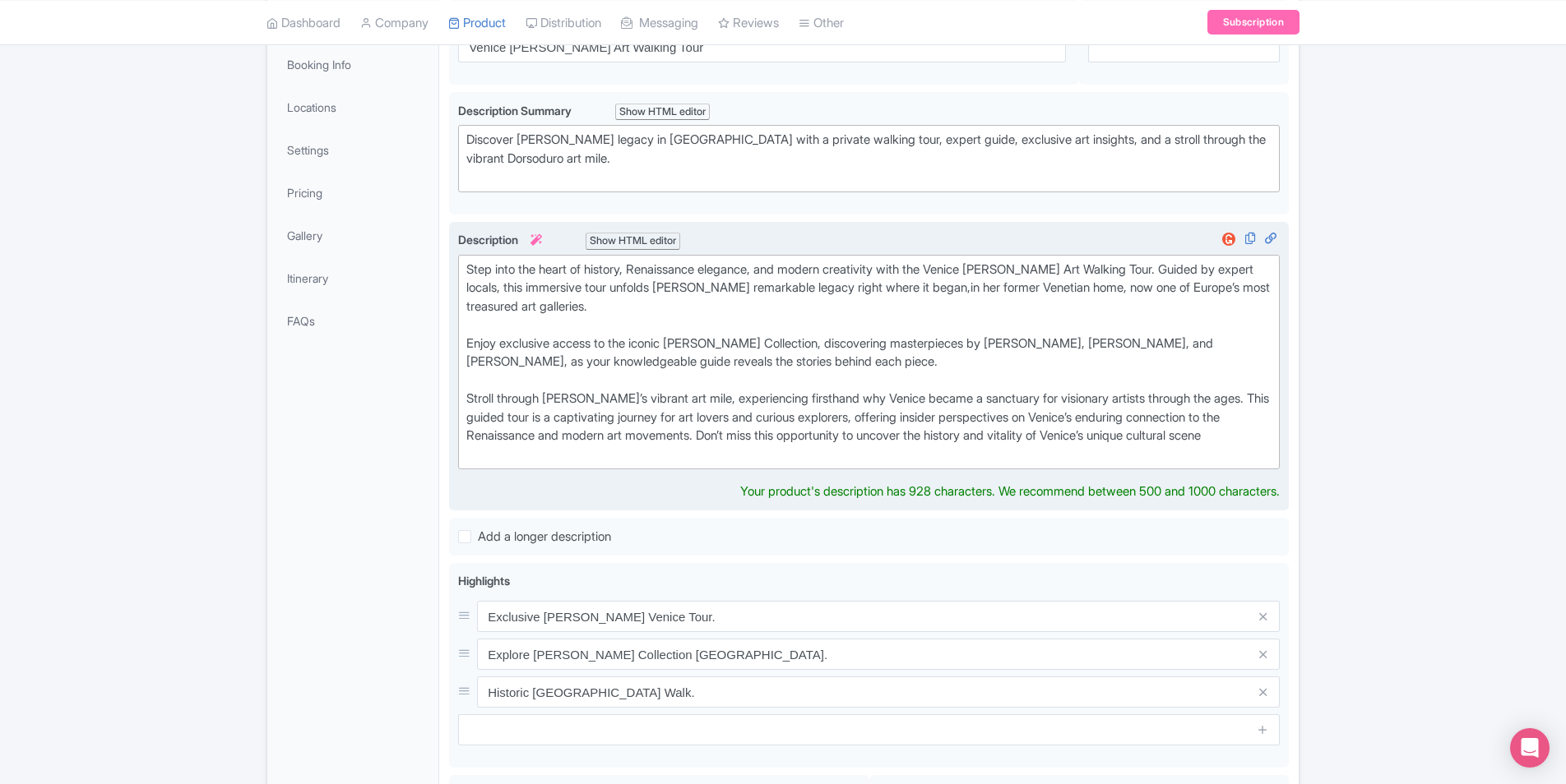
type trix-editor "<div>Step into the heart of history, Renaissance elegance, and modern creativit…"
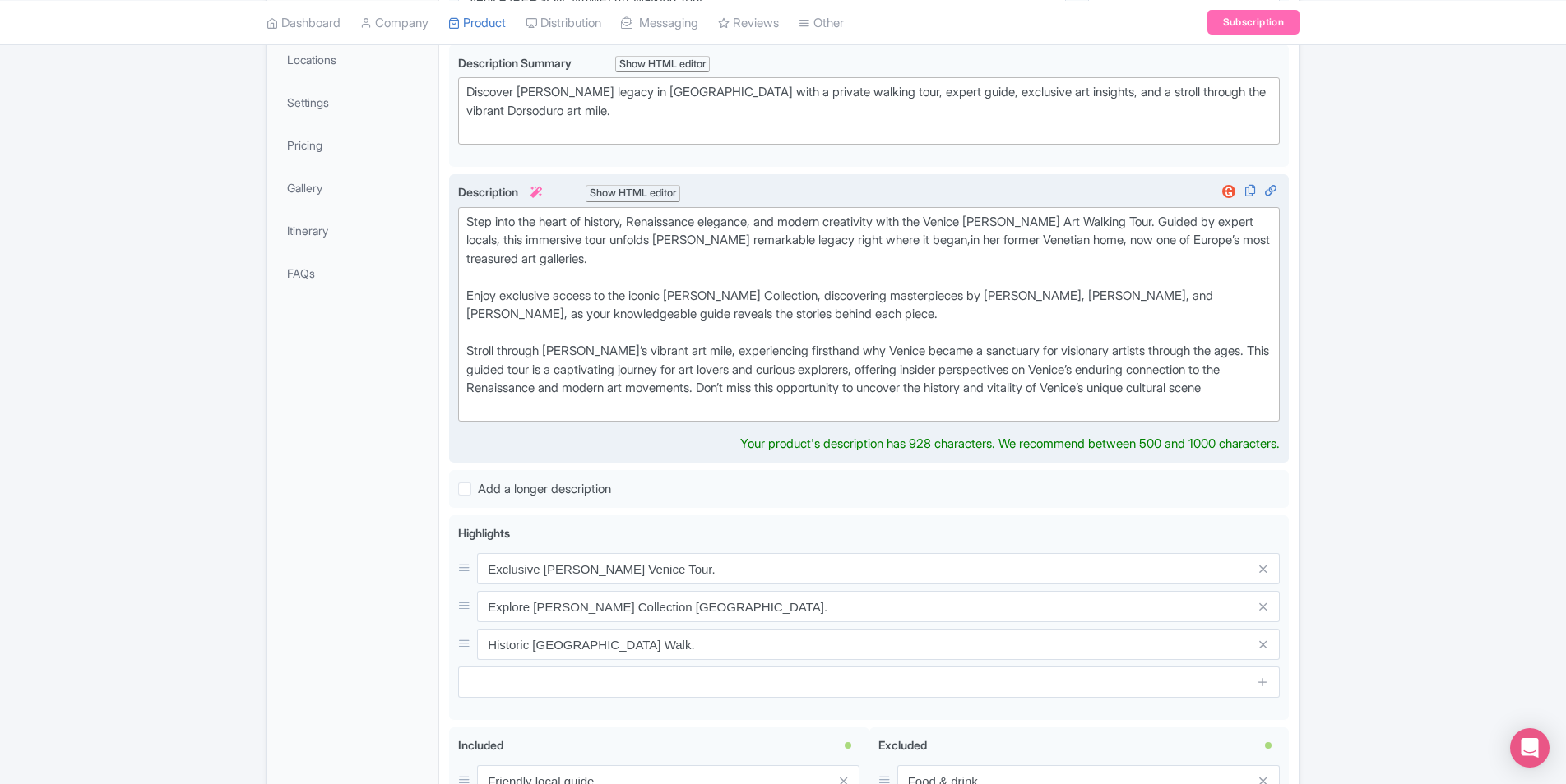
scroll to position [154, 0]
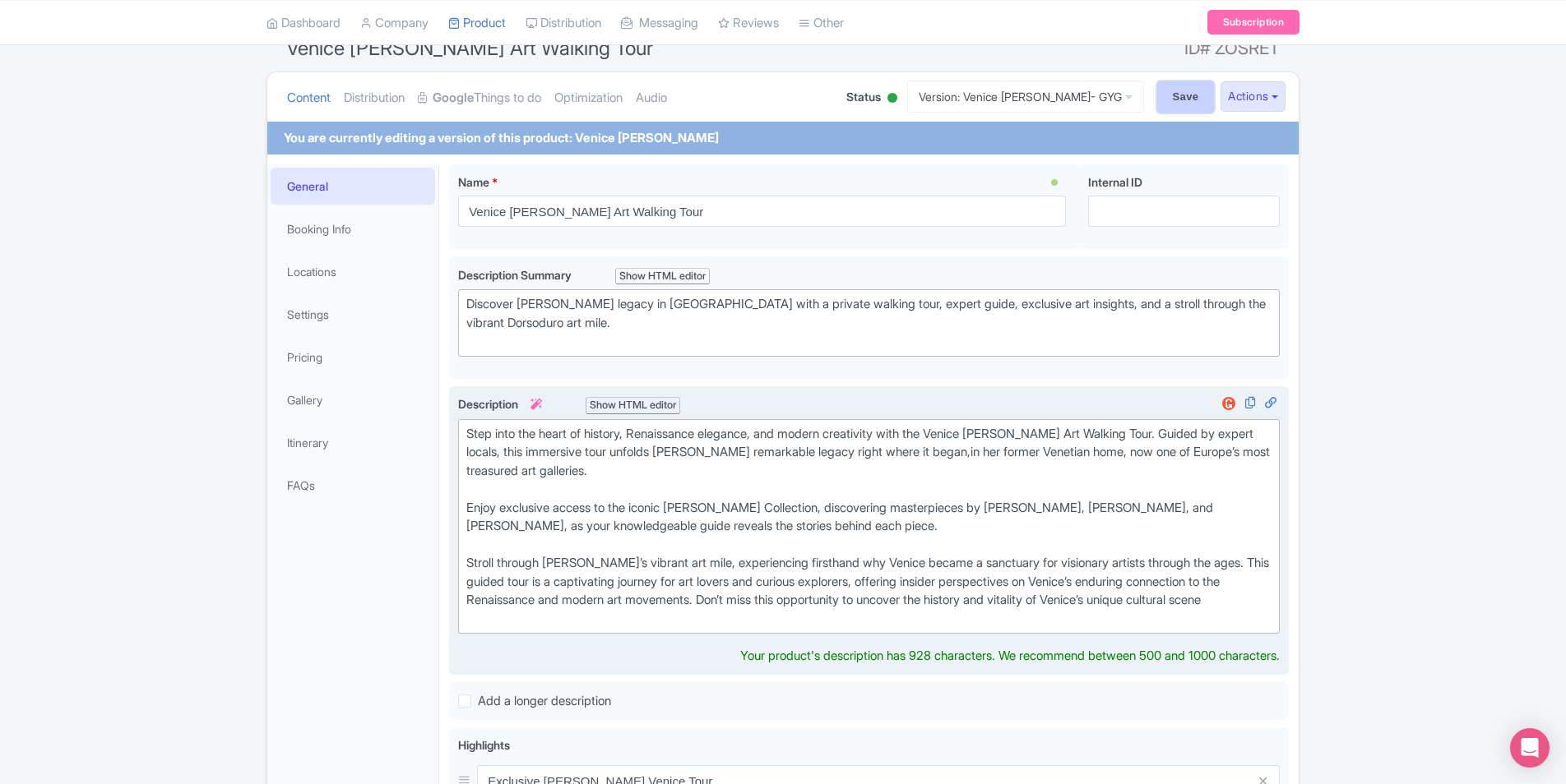
click at [1179, 97] on input "Save" at bounding box center [1186, 97] width 57 height 31
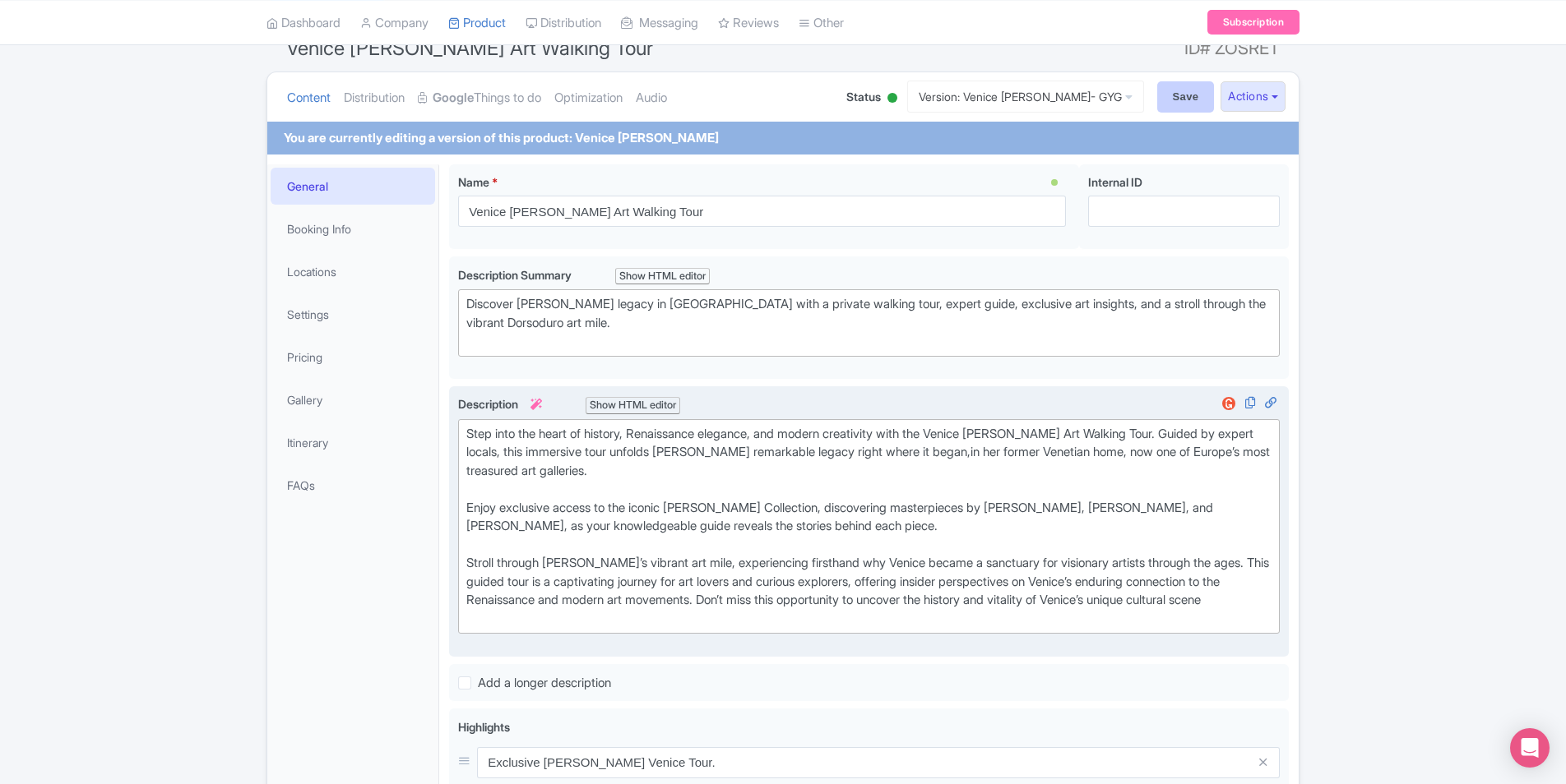
type input "Saving..."
click at [1233, 409] on img at bounding box center [1228, 404] width 19 height 17
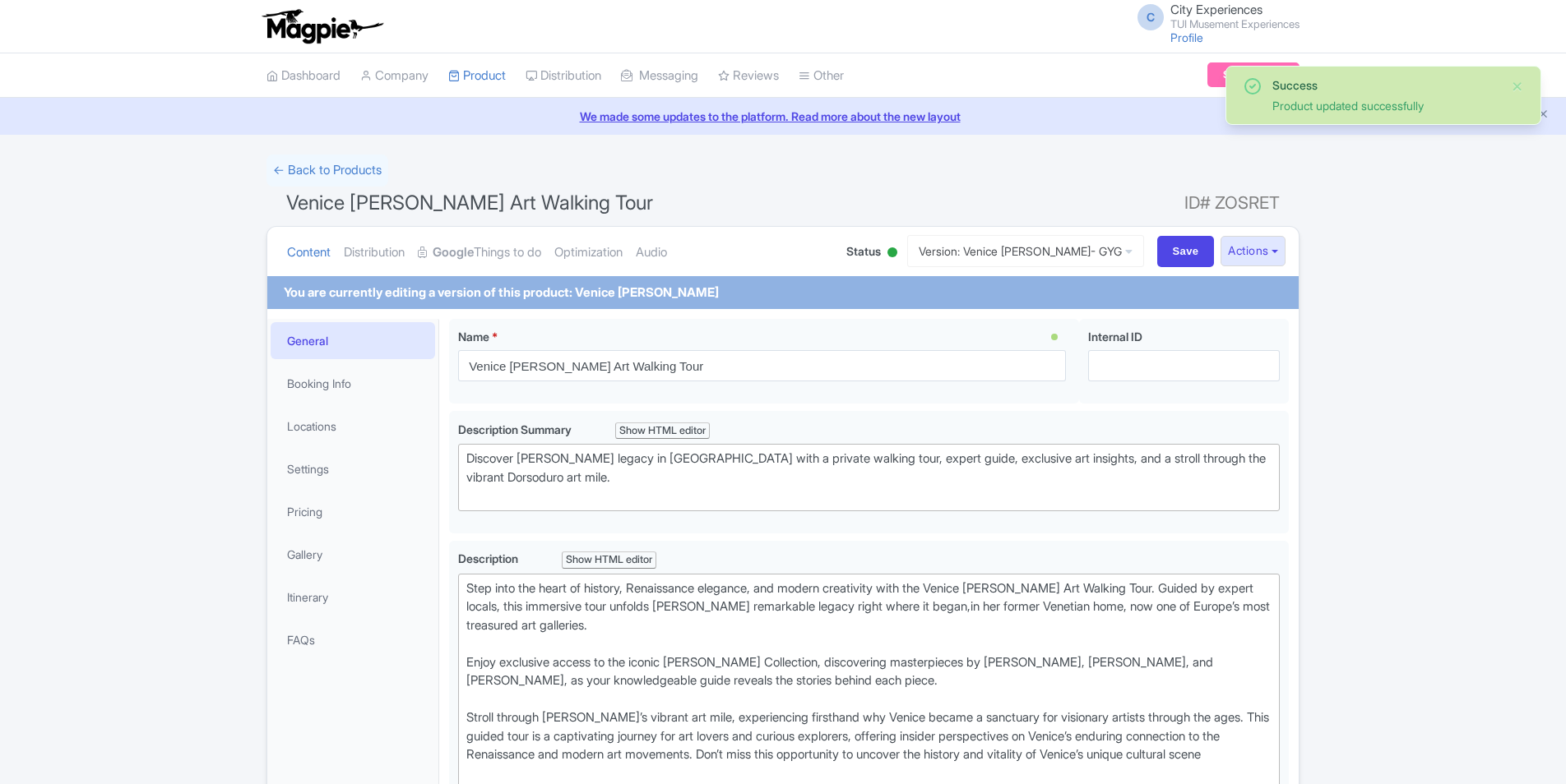
scroll to position [319, 0]
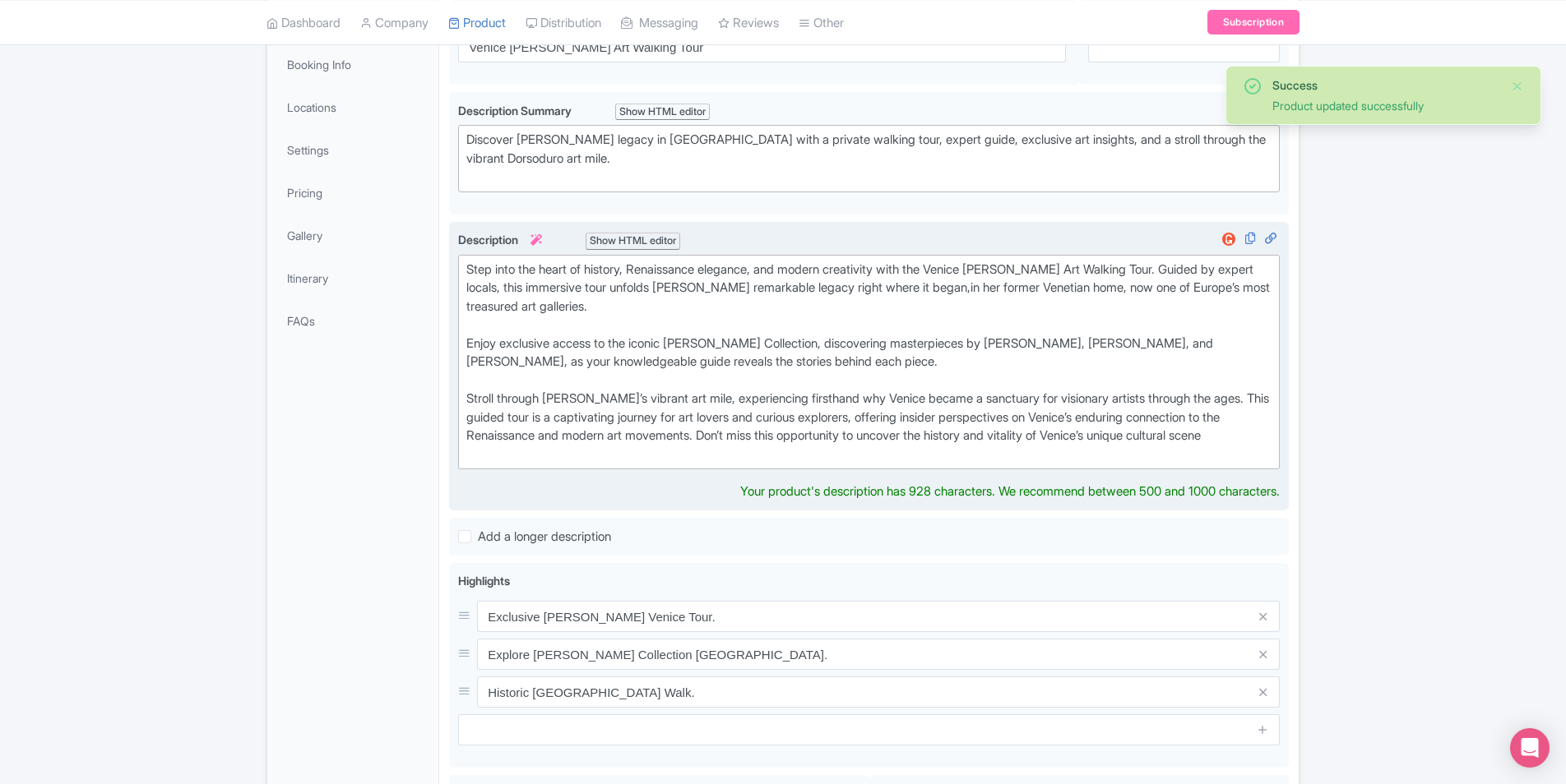
click at [1083, 286] on div "Step into the heart of history, Renaissance elegance, and modern creativity wit…" at bounding box center [869, 362] width 806 height 204
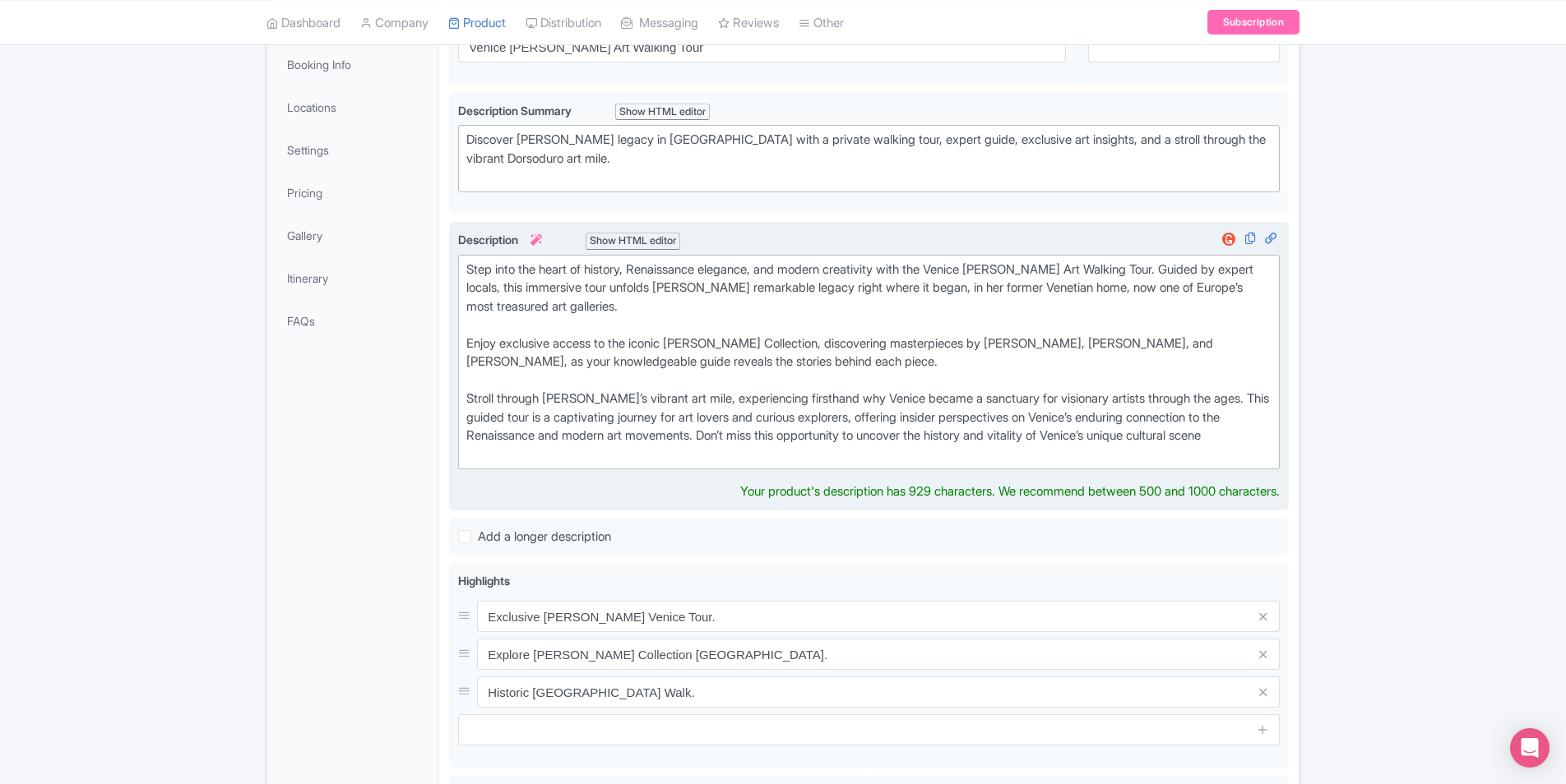
type trix-editor "<div>Step into the heart of history, Renaissance elegance, and modern creativit…"
click at [1217, 234] on div at bounding box center [1247, 242] width 64 height 22
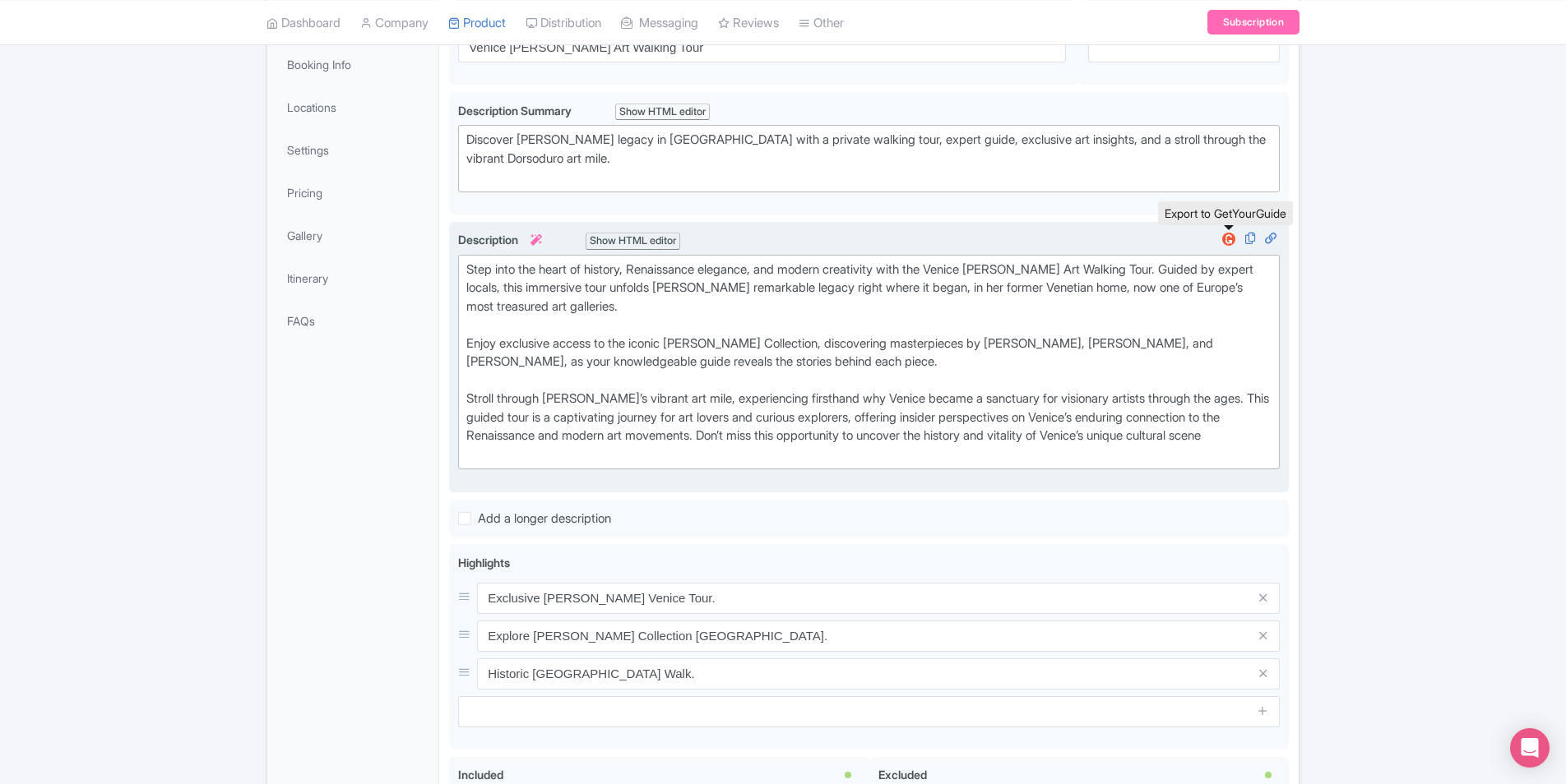
click at [1225, 240] on img at bounding box center [1228, 239] width 19 height 17
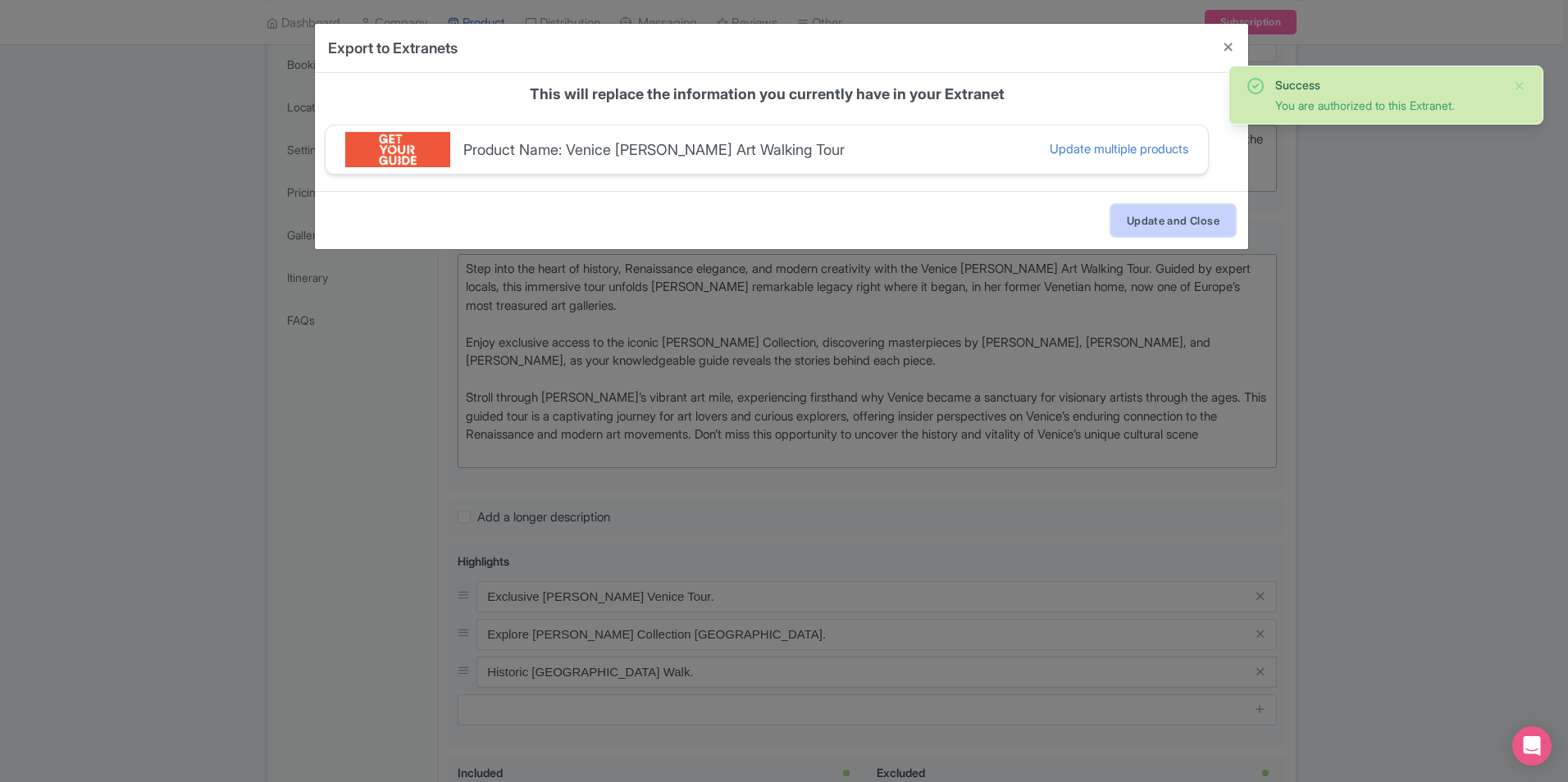
click at [1194, 227] on button "Update and Close" at bounding box center [1173, 220] width 124 height 31
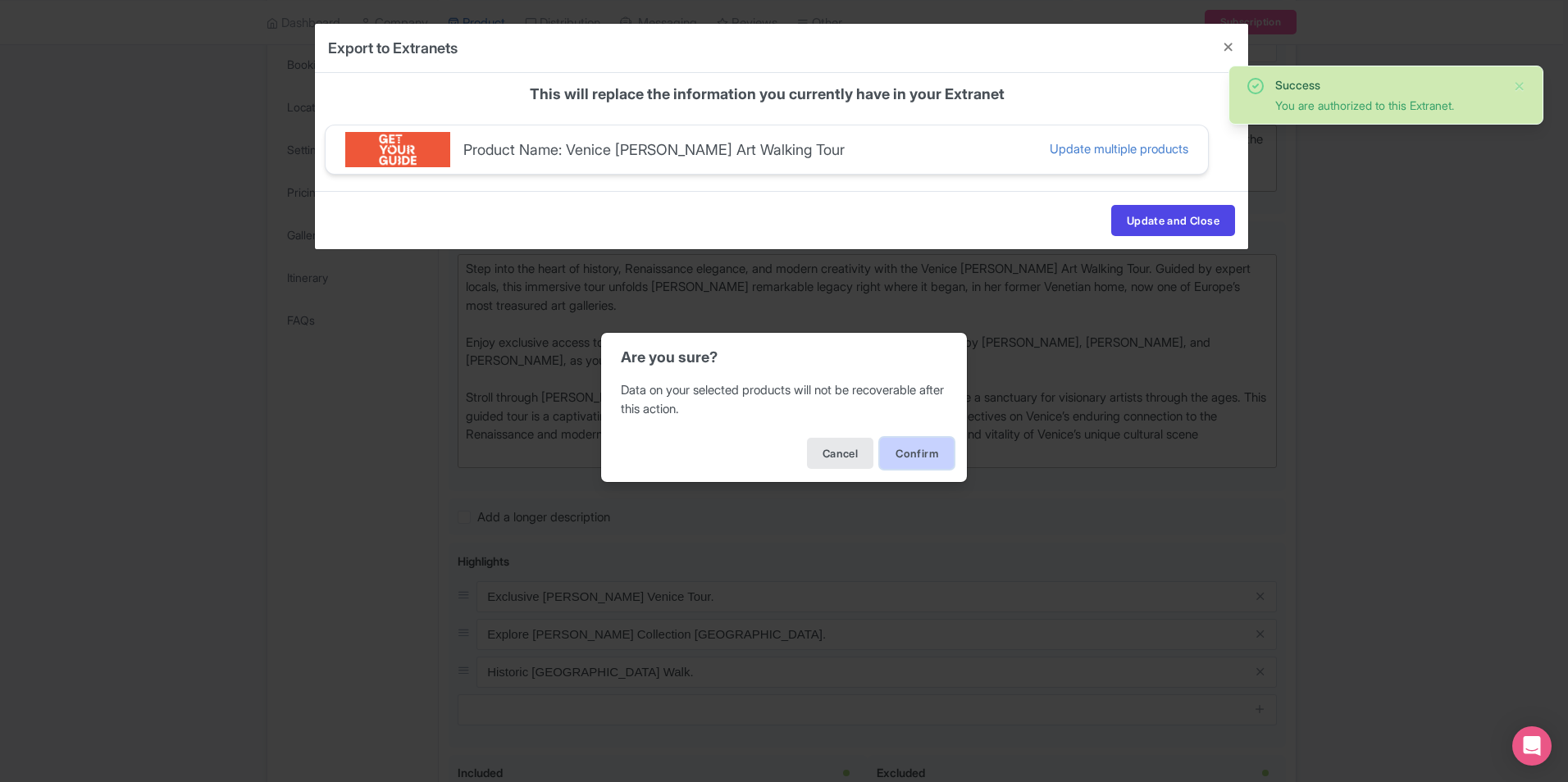
click at [895, 445] on button "Confirm" at bounding box center [917, 454] width 74 height 31
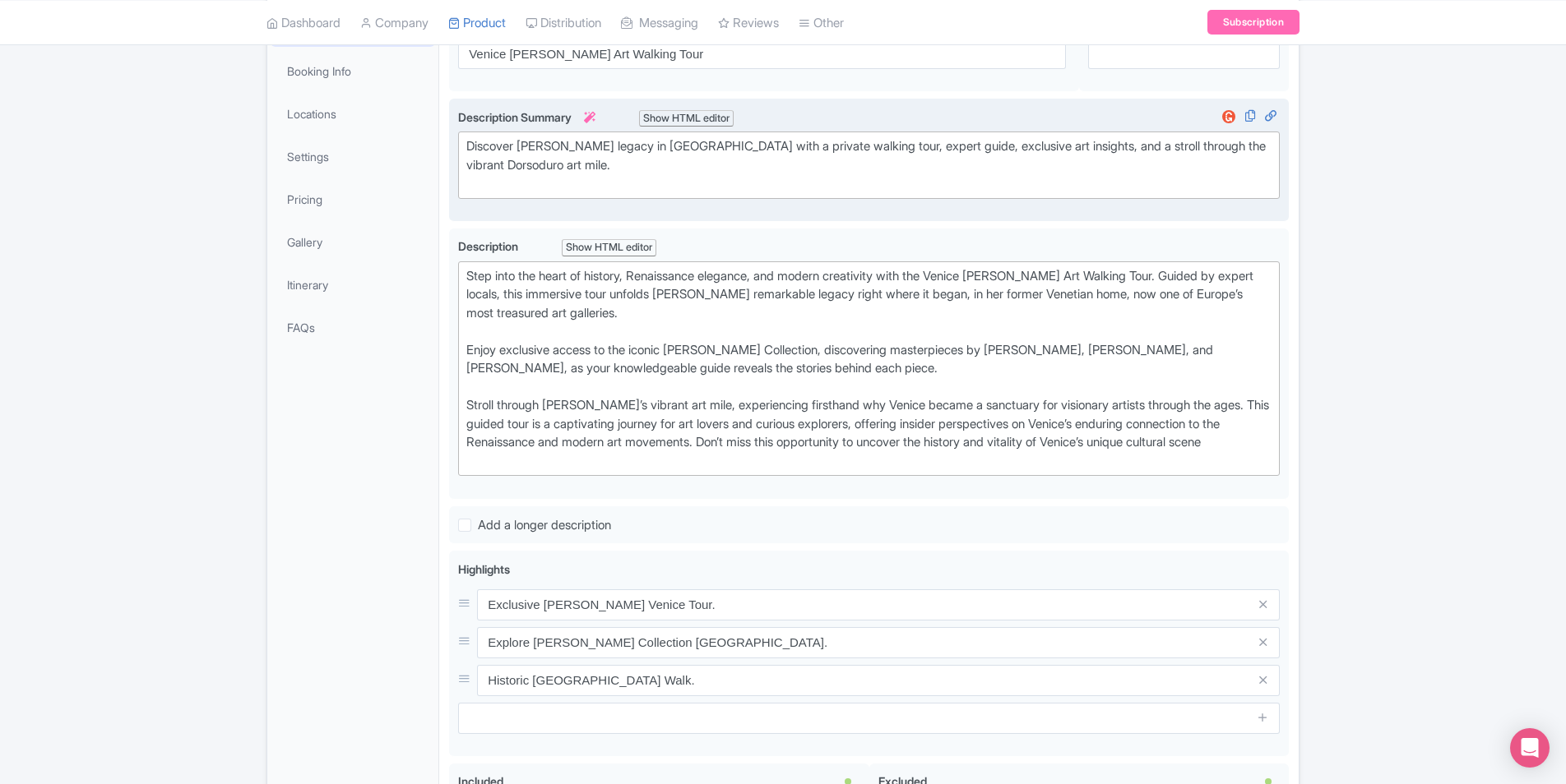
scroll to position [0, 0]
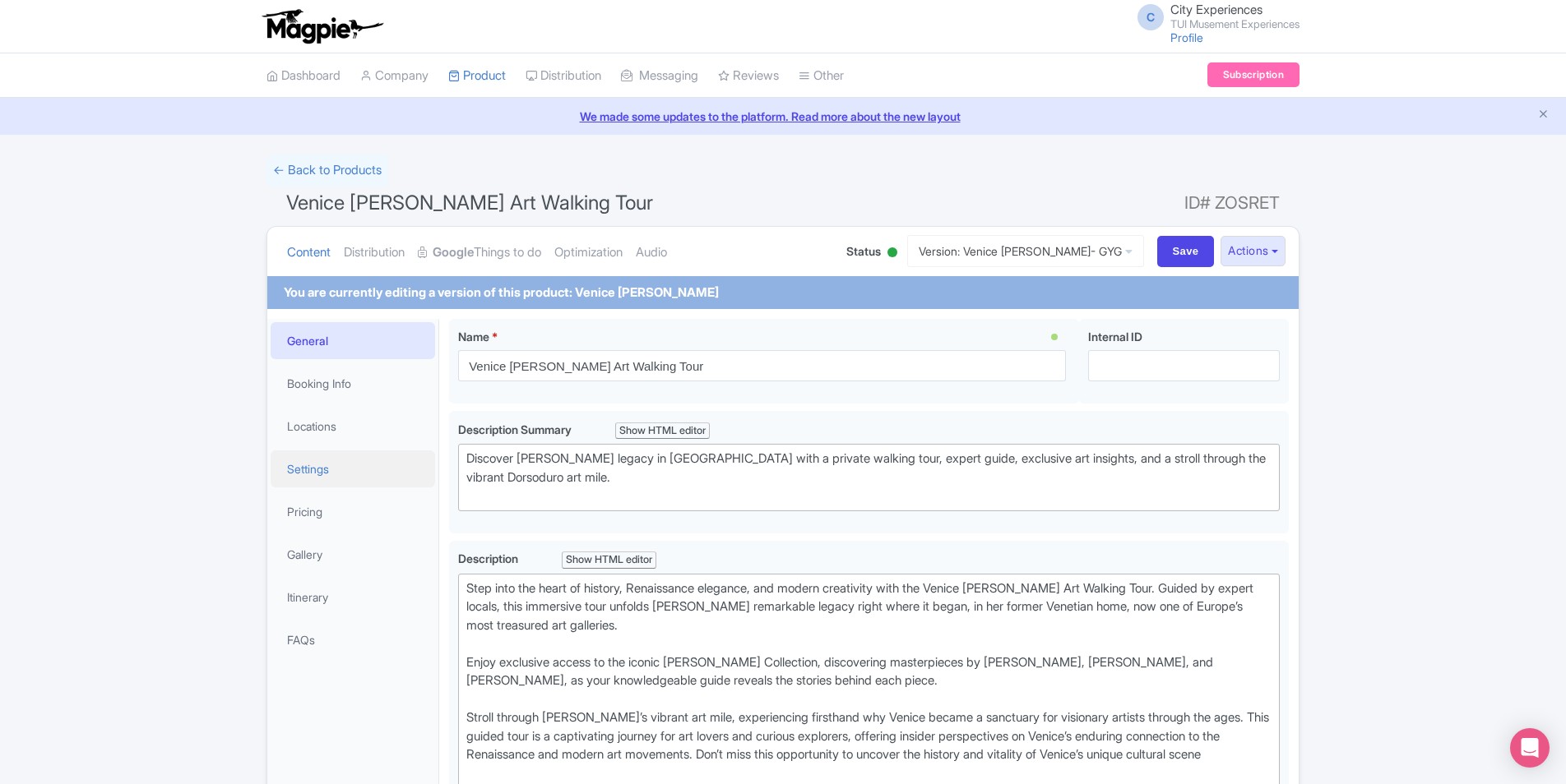
click at [319, 472] on link "Settings" at bounding box center [353, 469] width 165 height 37
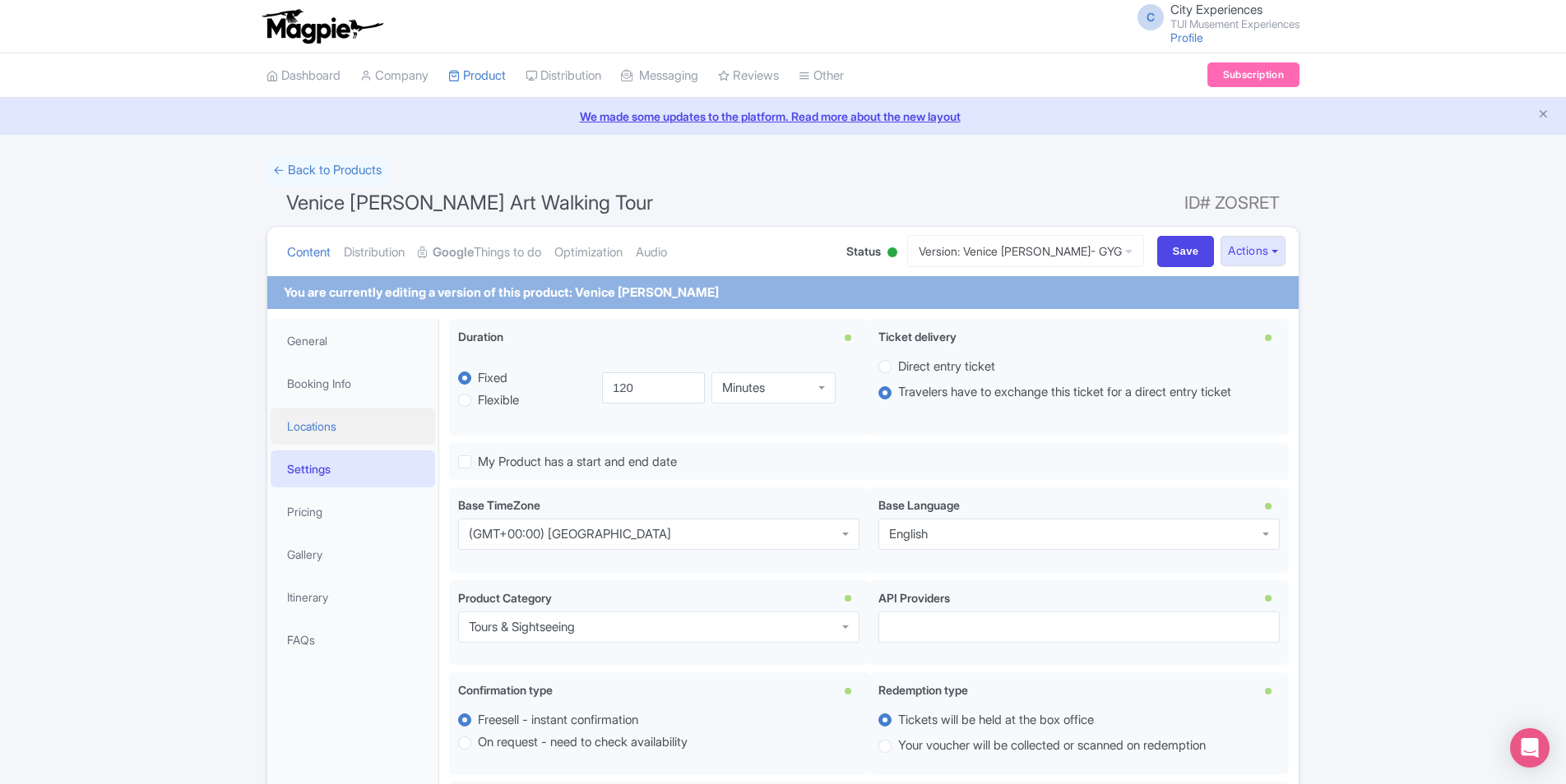
click at [328, 428] on link "Locations" at bounding box center [353, 426] width 165 height 37
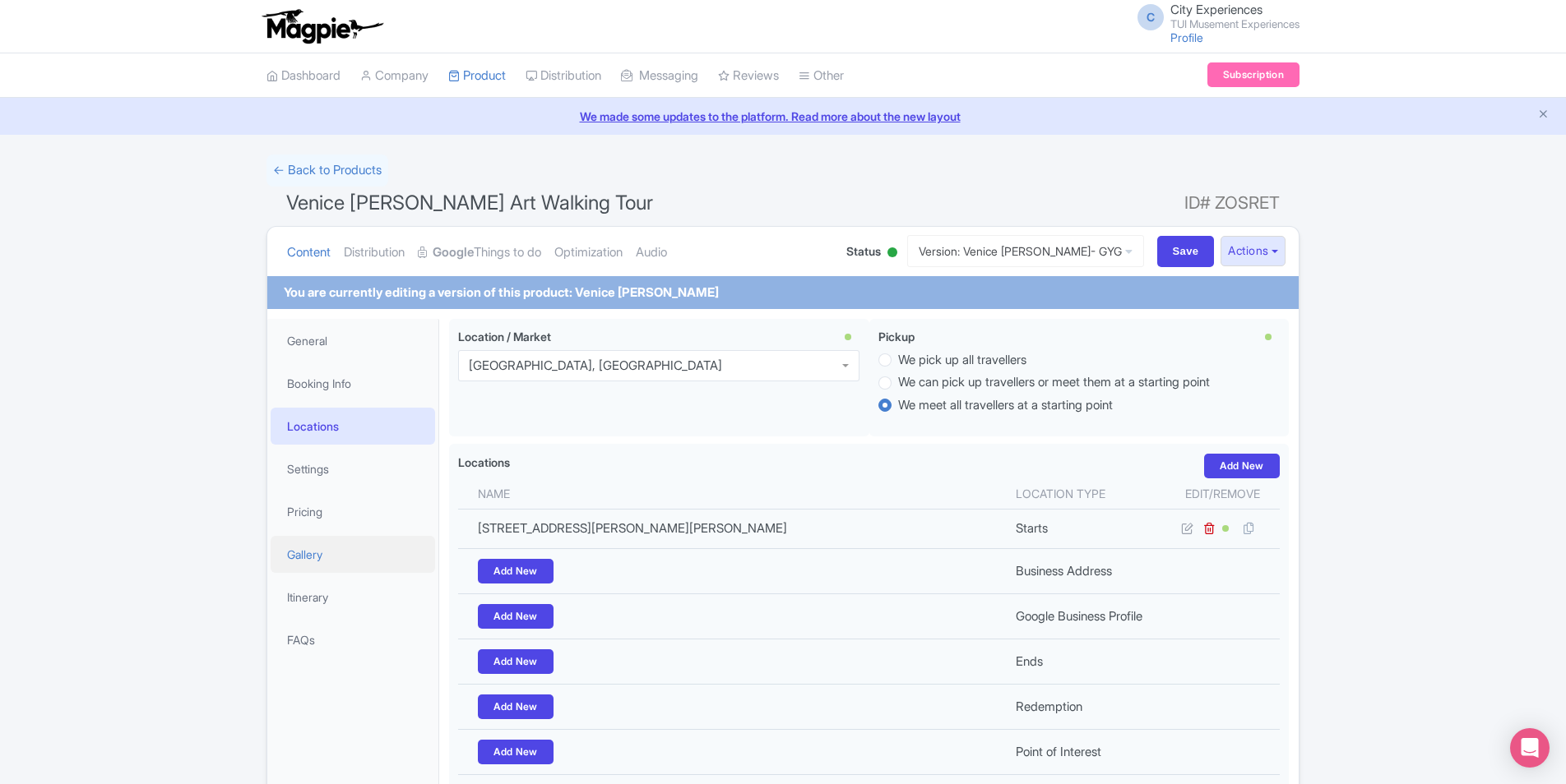
click at [353, 558] on link "Gallery" at bounding box center [353, 555] width 165 height 37
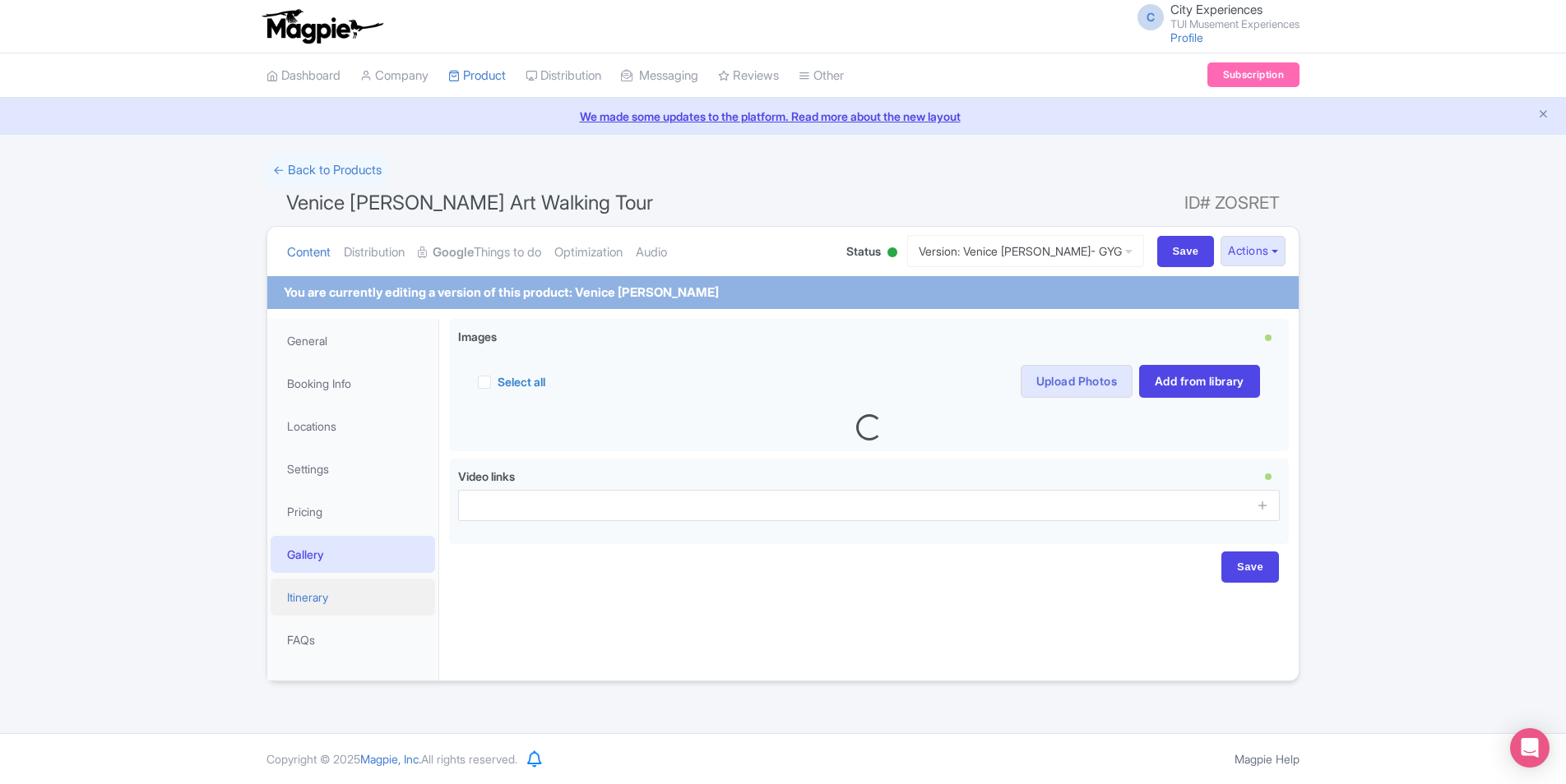
click at [342, 593] on link "Itinerary" at bounding box center [353, 597] width 165 height 37
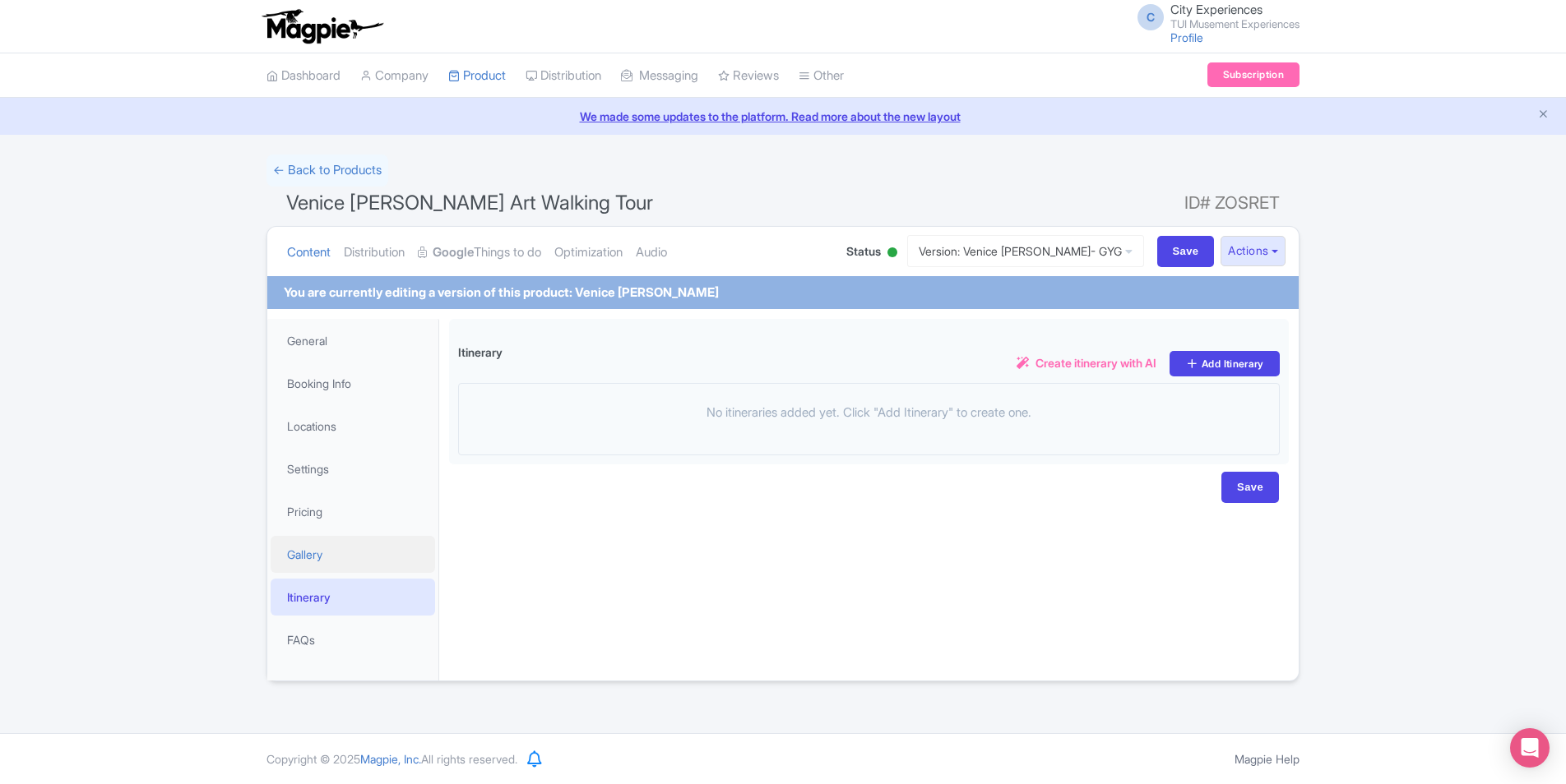
click at [317, 551] on link "Gallery" at bounding box center [353, 555] width 165 height 37
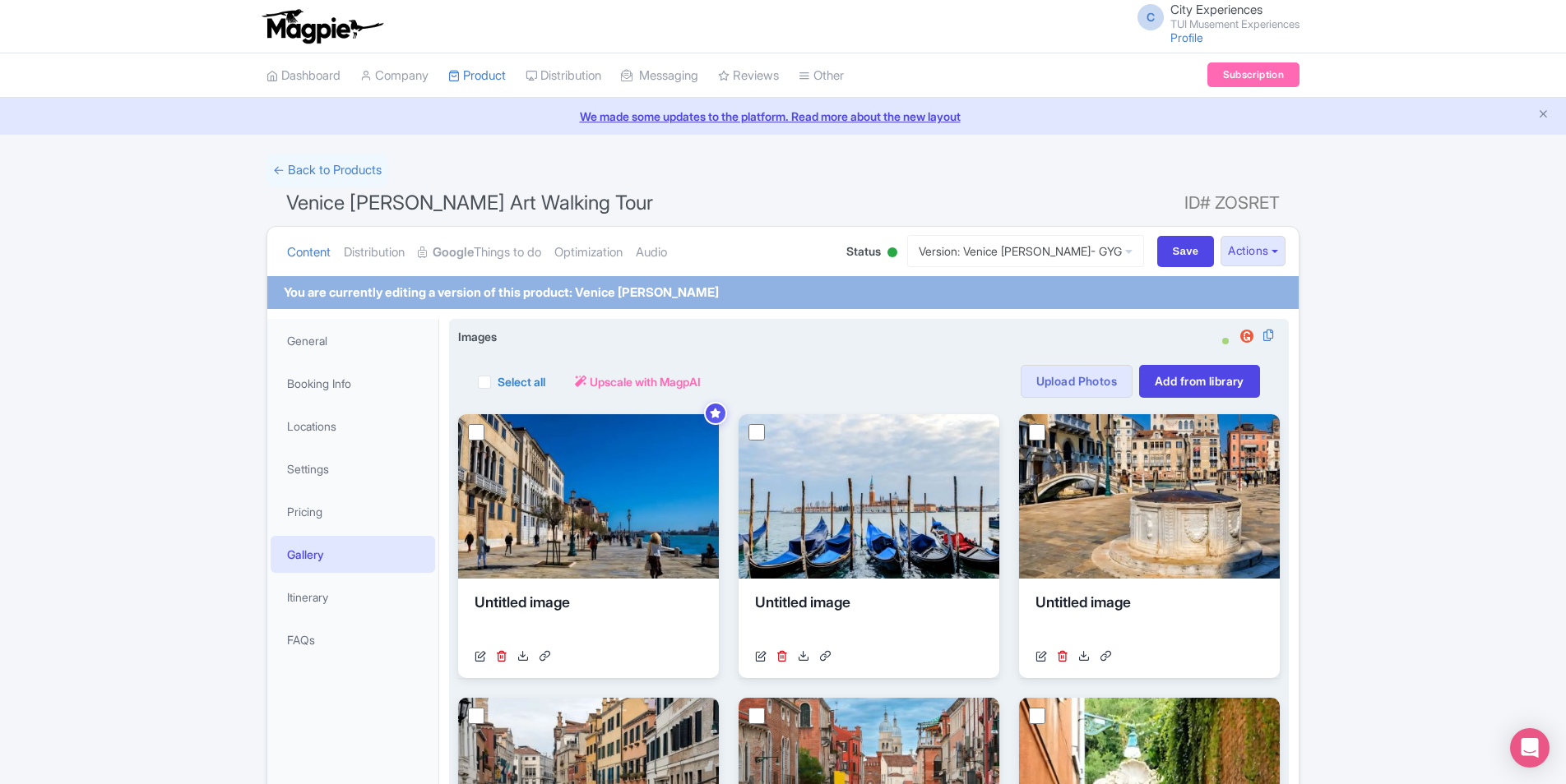
click at [524, 383] on label "Select all" at bounding box center [522, 382] width 48 height 18
click at [509, 383] on input "Select all" at bounding box center [503, 377] width 11 height 11
checkbox input "true"
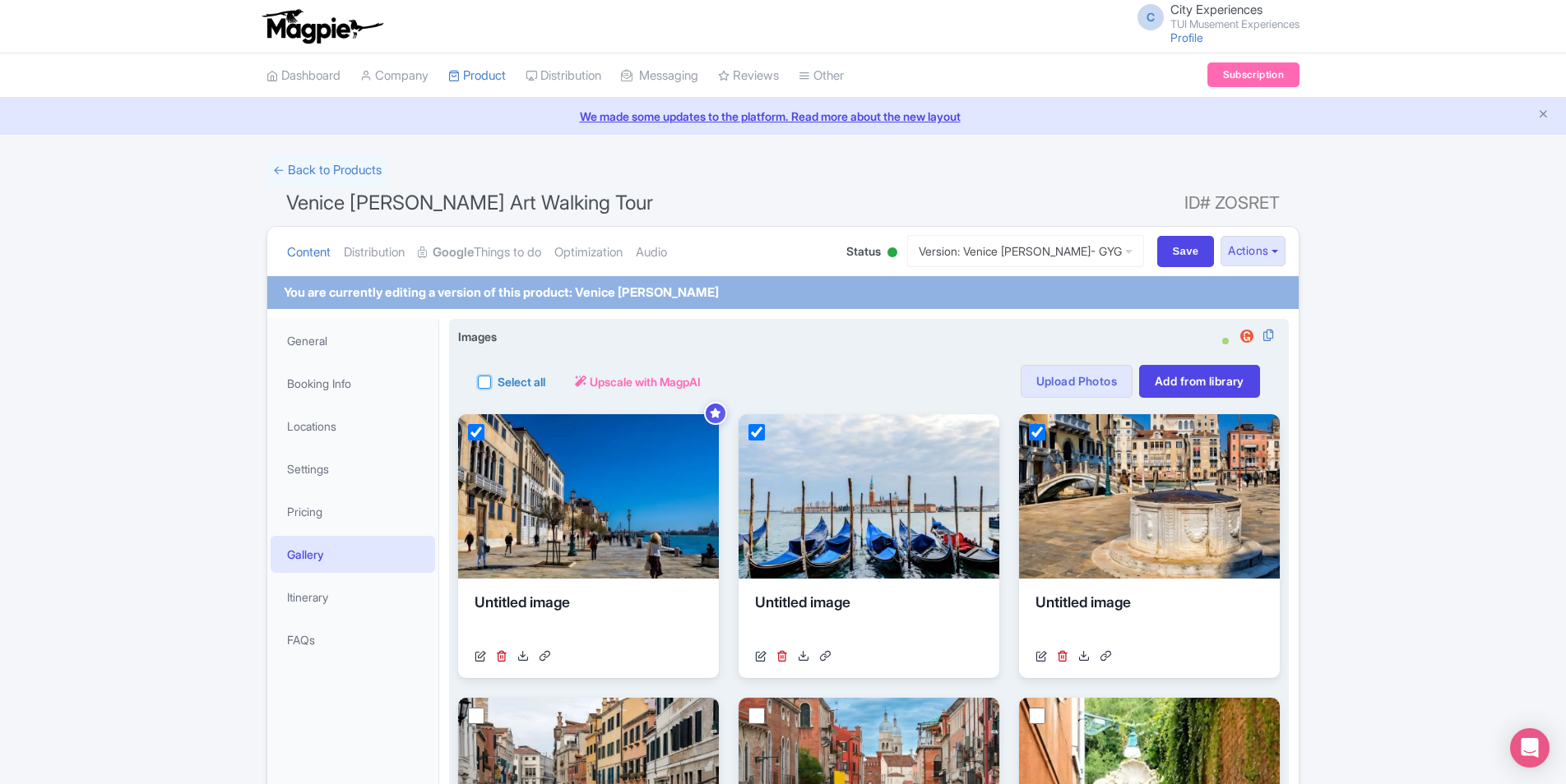
checkbox input "true"
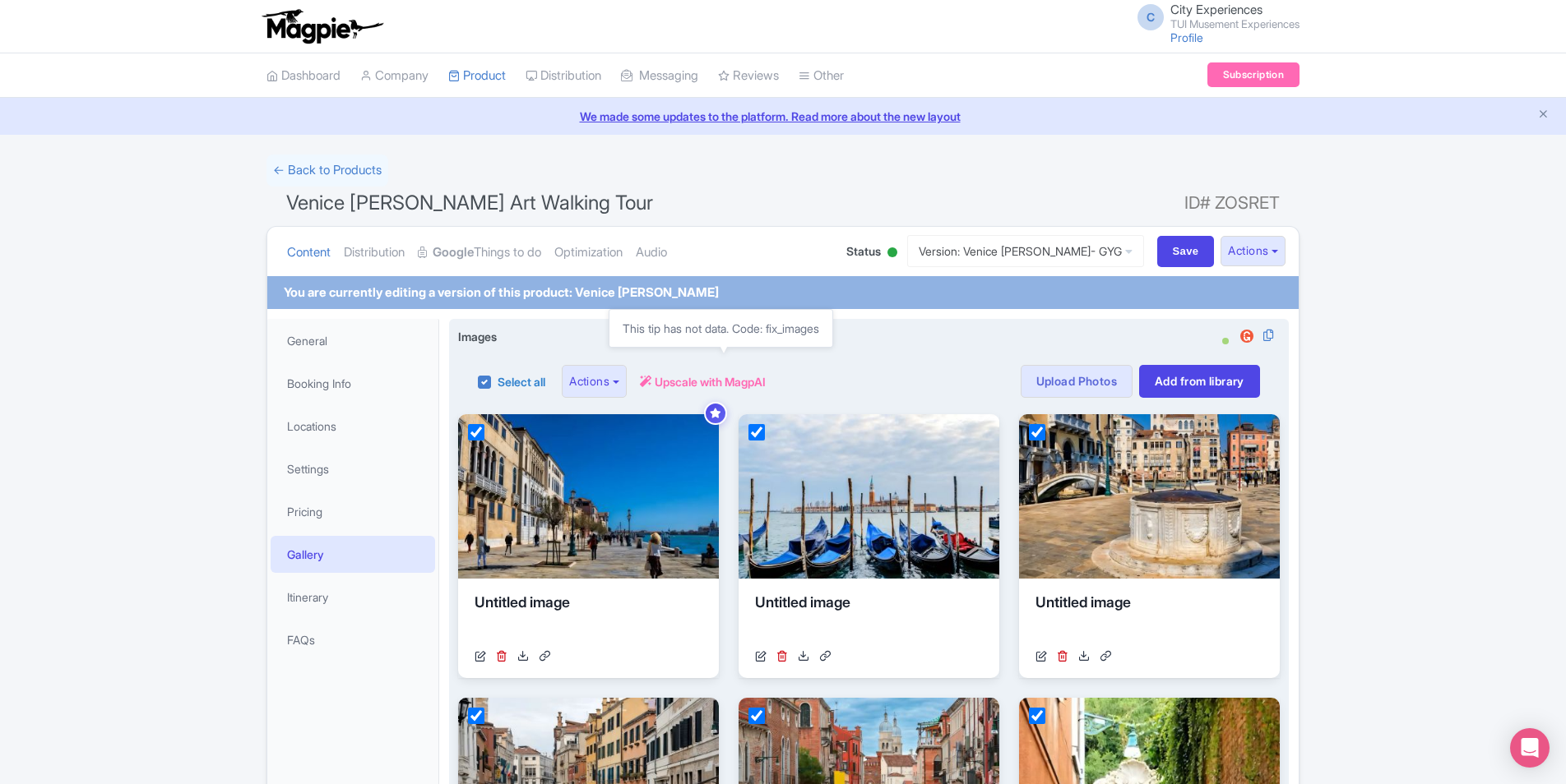
click at [698, 384] on span "Upscale with MagpAI" at bounding box center [710, 382] width 111 height 18
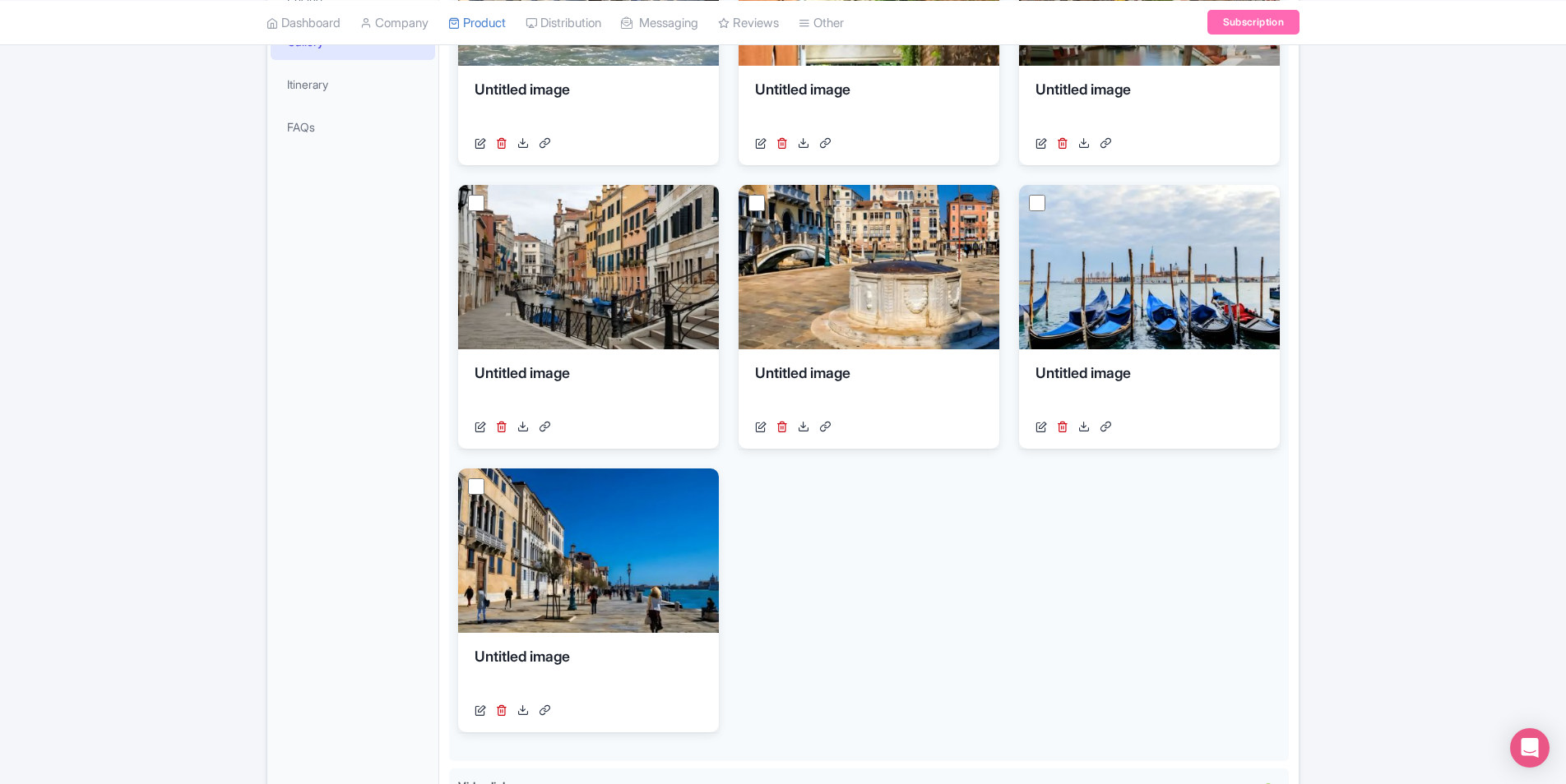
scroll to position [710, 0]
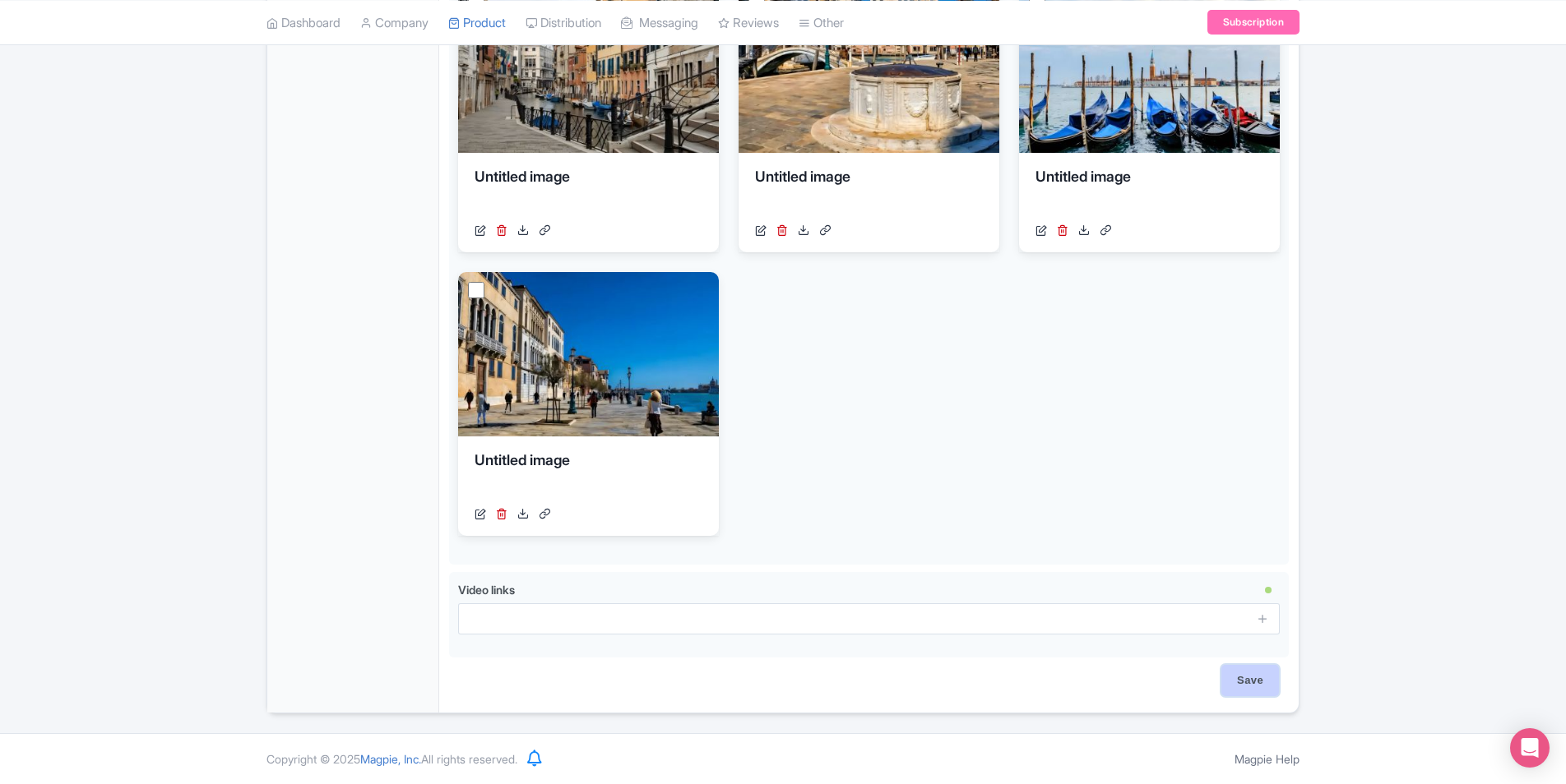
click at [1265, 684] on input "Save" at bounding box center [1251, 680] width 57 height 31
type input "Saving..."
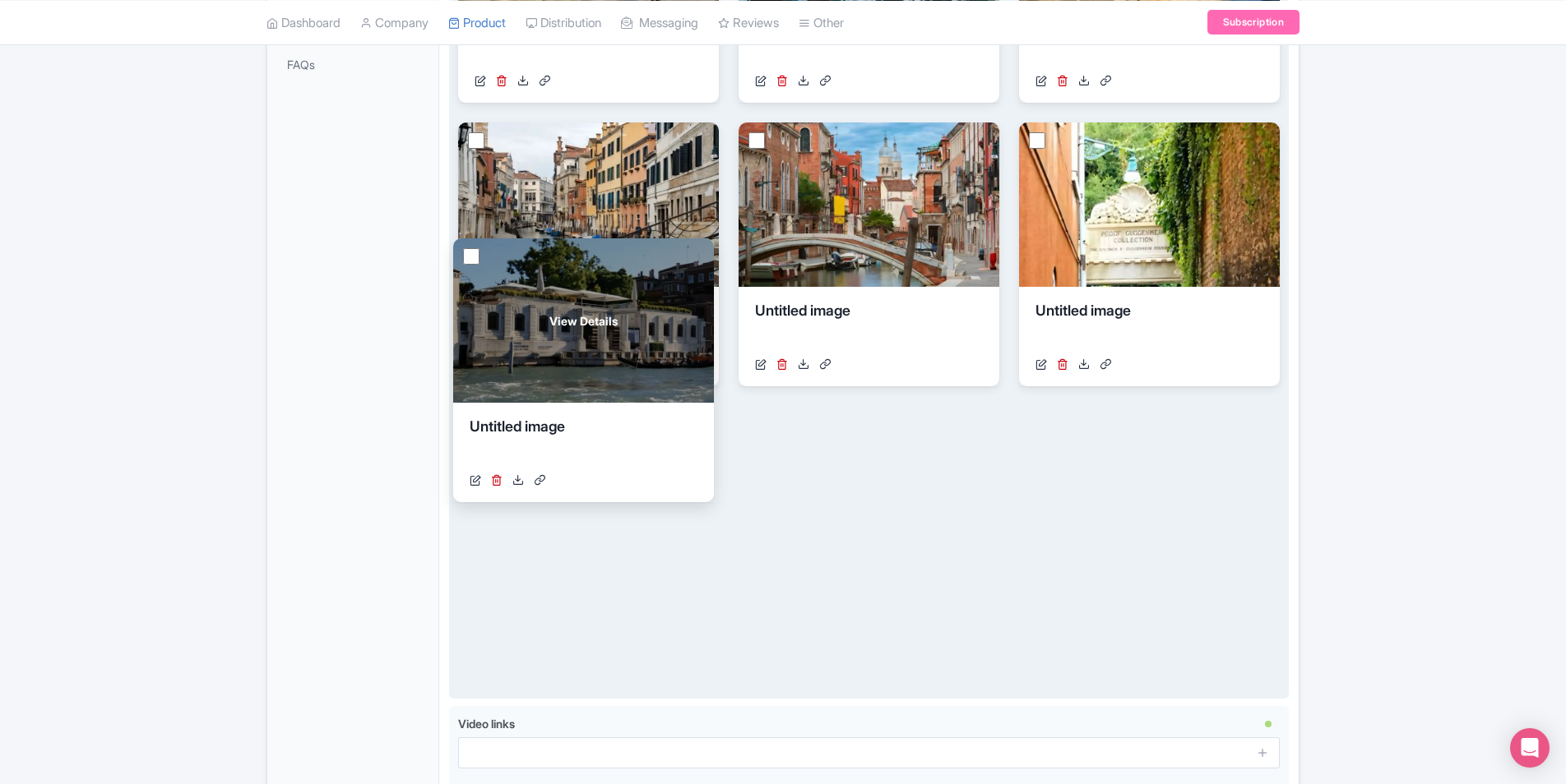
scroll to position [446, 0]
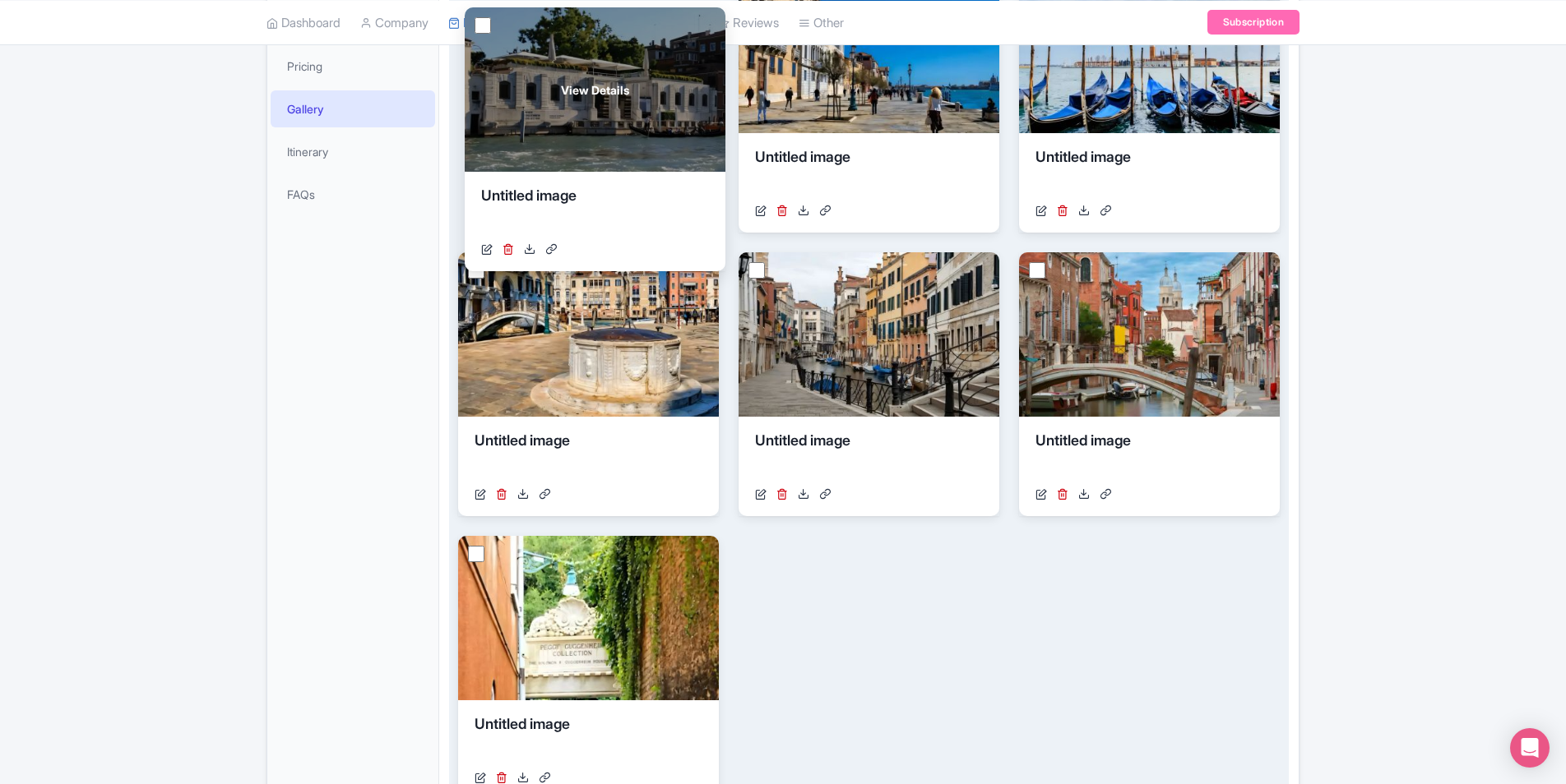
drag, startPoint x: 676, startPoint y: 521, endPoint x: 682, endPoint y: 121, distance: 400.0
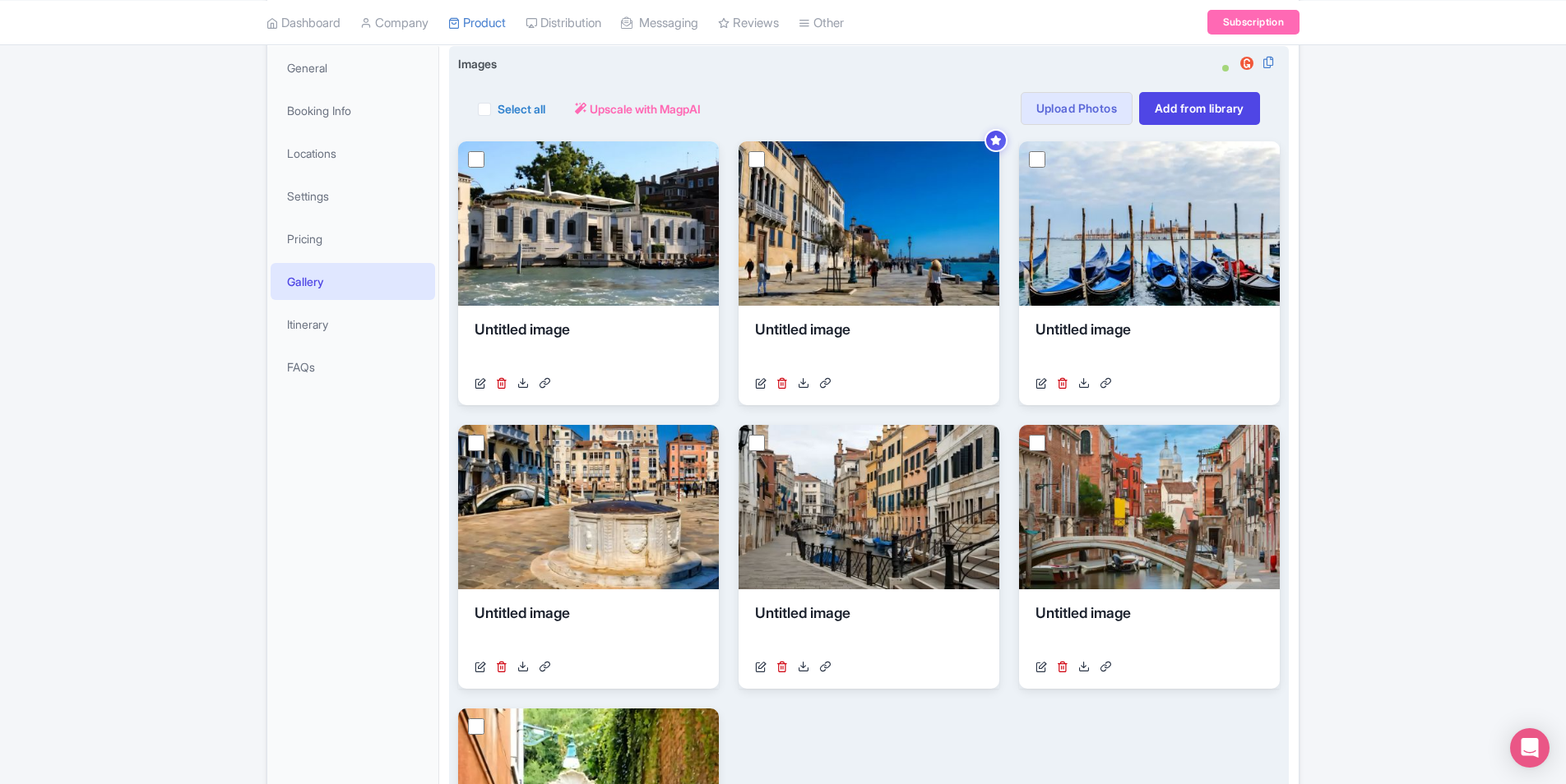
scroll to position [363, 0]
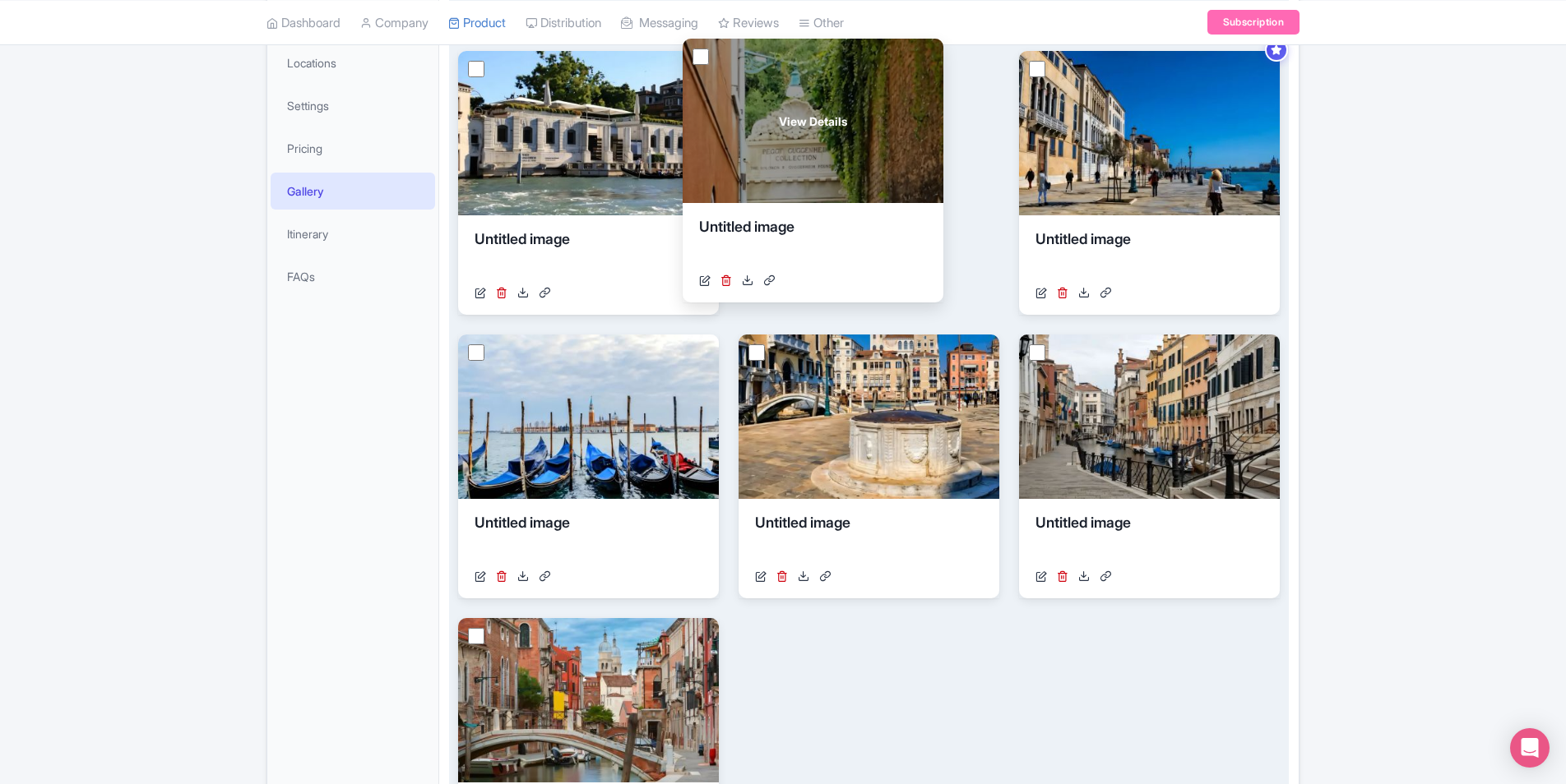
drag, startPoint x: 652, startPoint y: 665, endPoint x: 884, endPoint y: 83, distance: 626.5
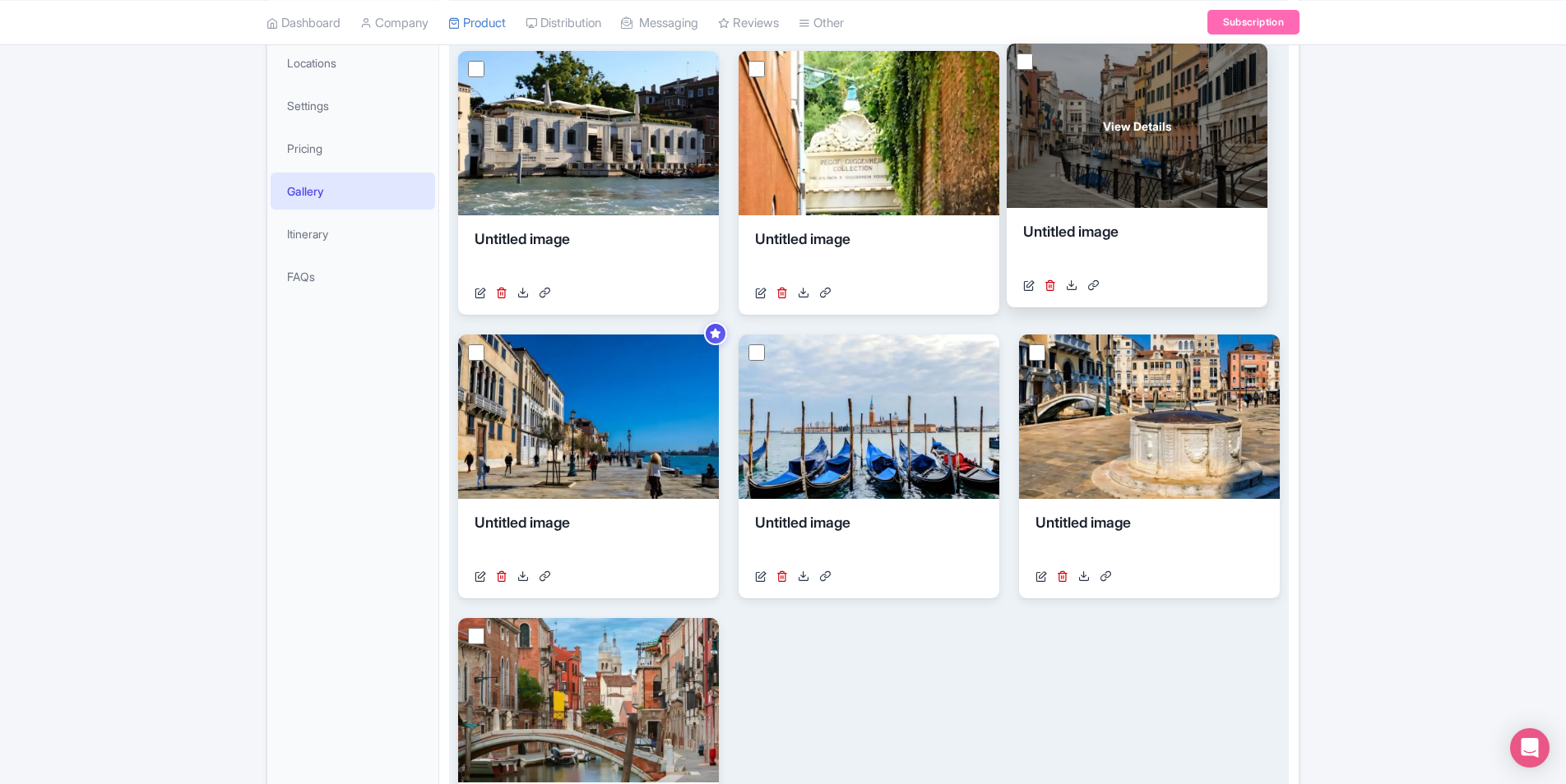
drag, startPoint x: 1170, startPoint y: 452, endPoint x: 1154, endPoint y: 160, distance: 292.4
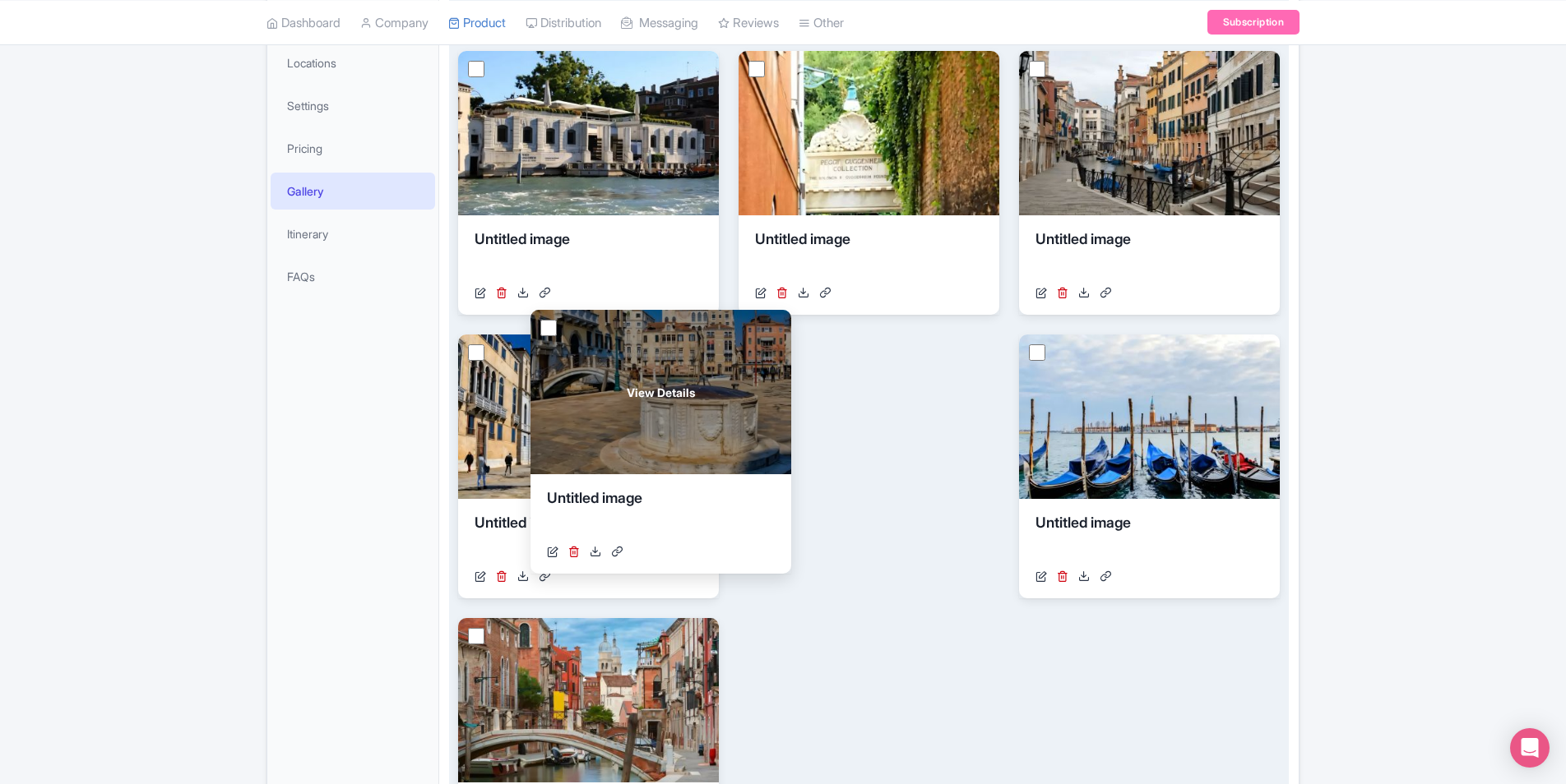
drag, startPoint x: 1165, startPoint y: 447, endPoint x: 571, endPoint y: 422, distance: 594.5
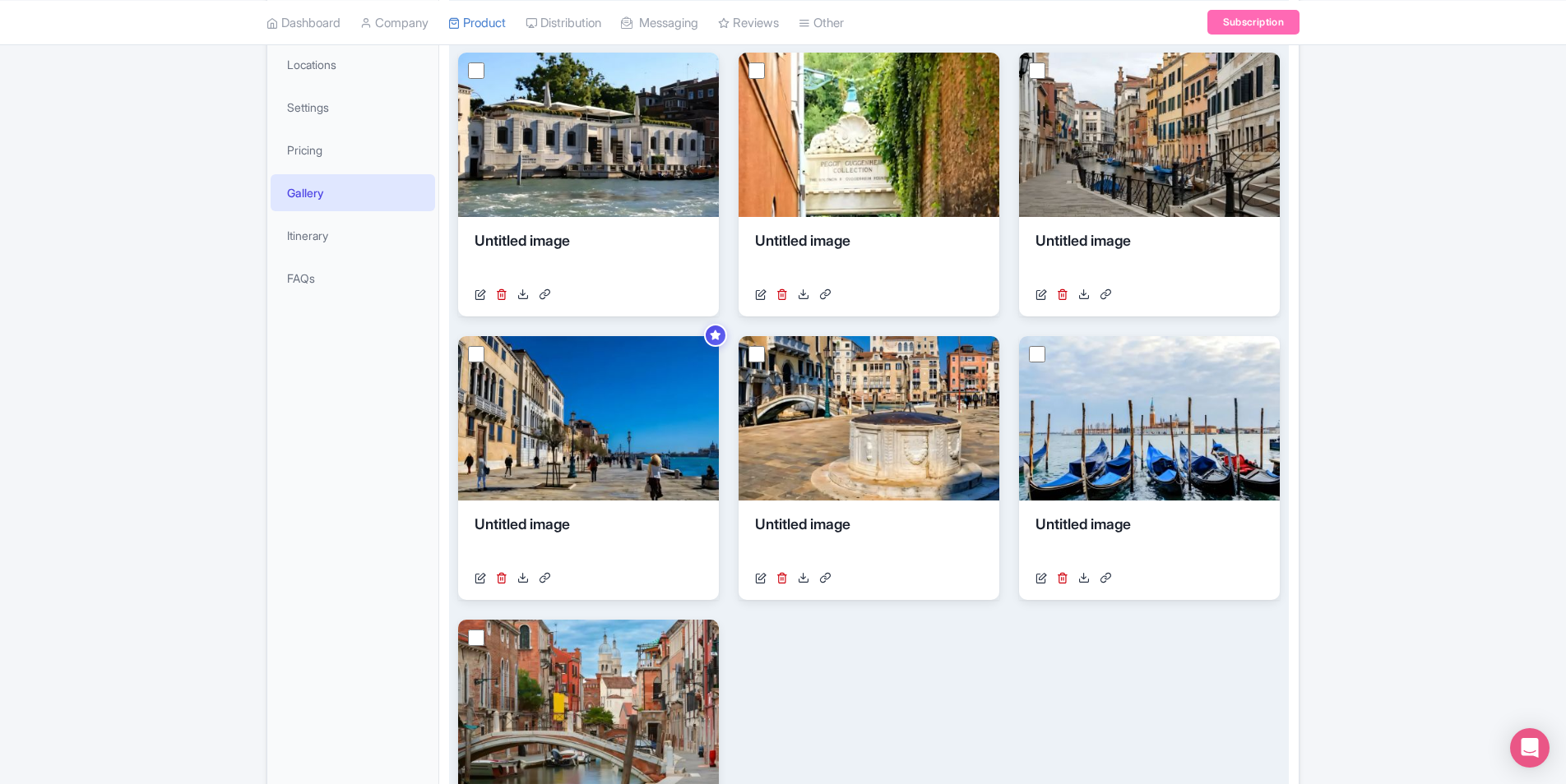
scroll to position [116, 0]
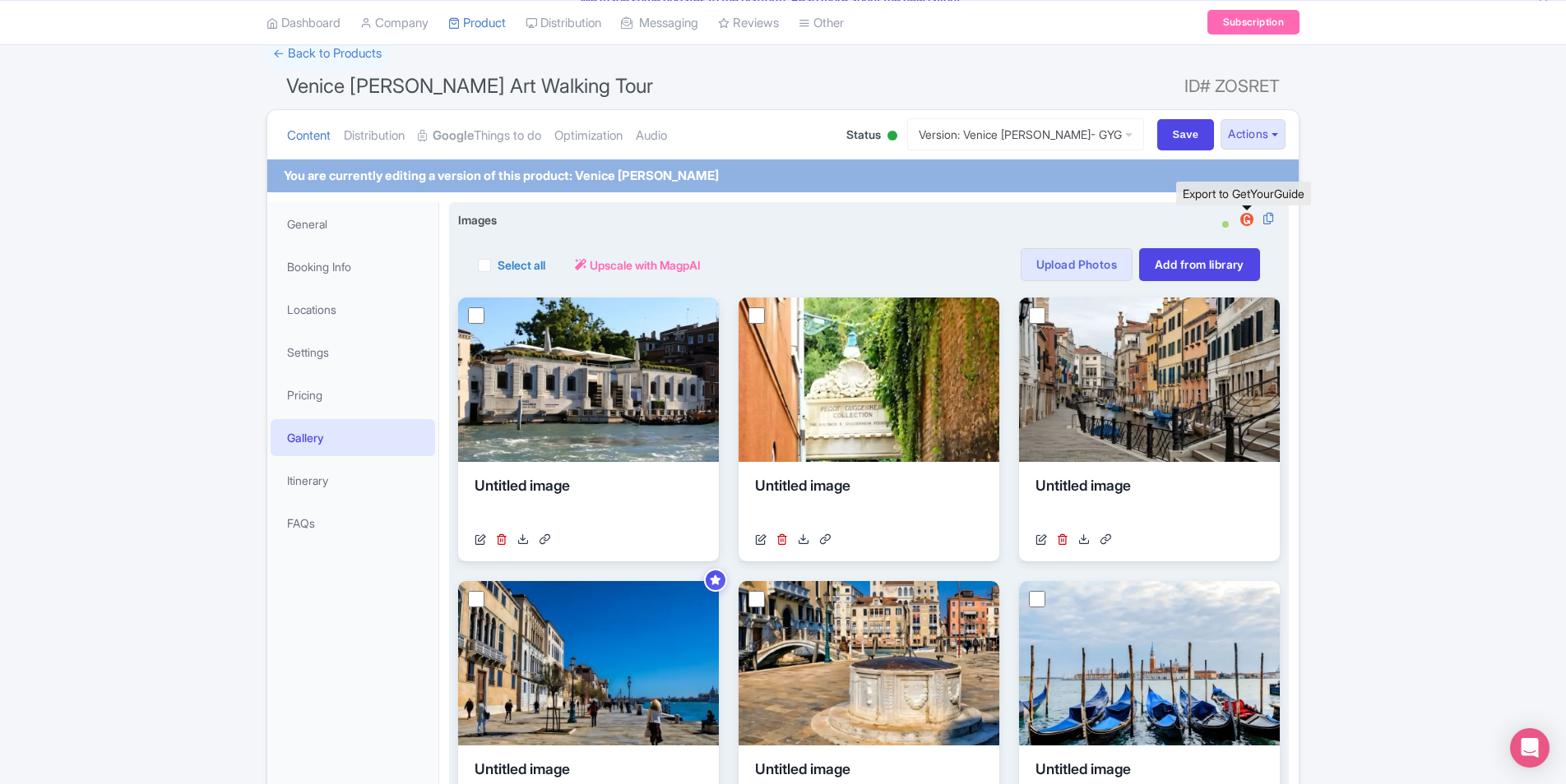
click at [1252, 216] on img at bounding box center [1247, 220] width 19 height 17
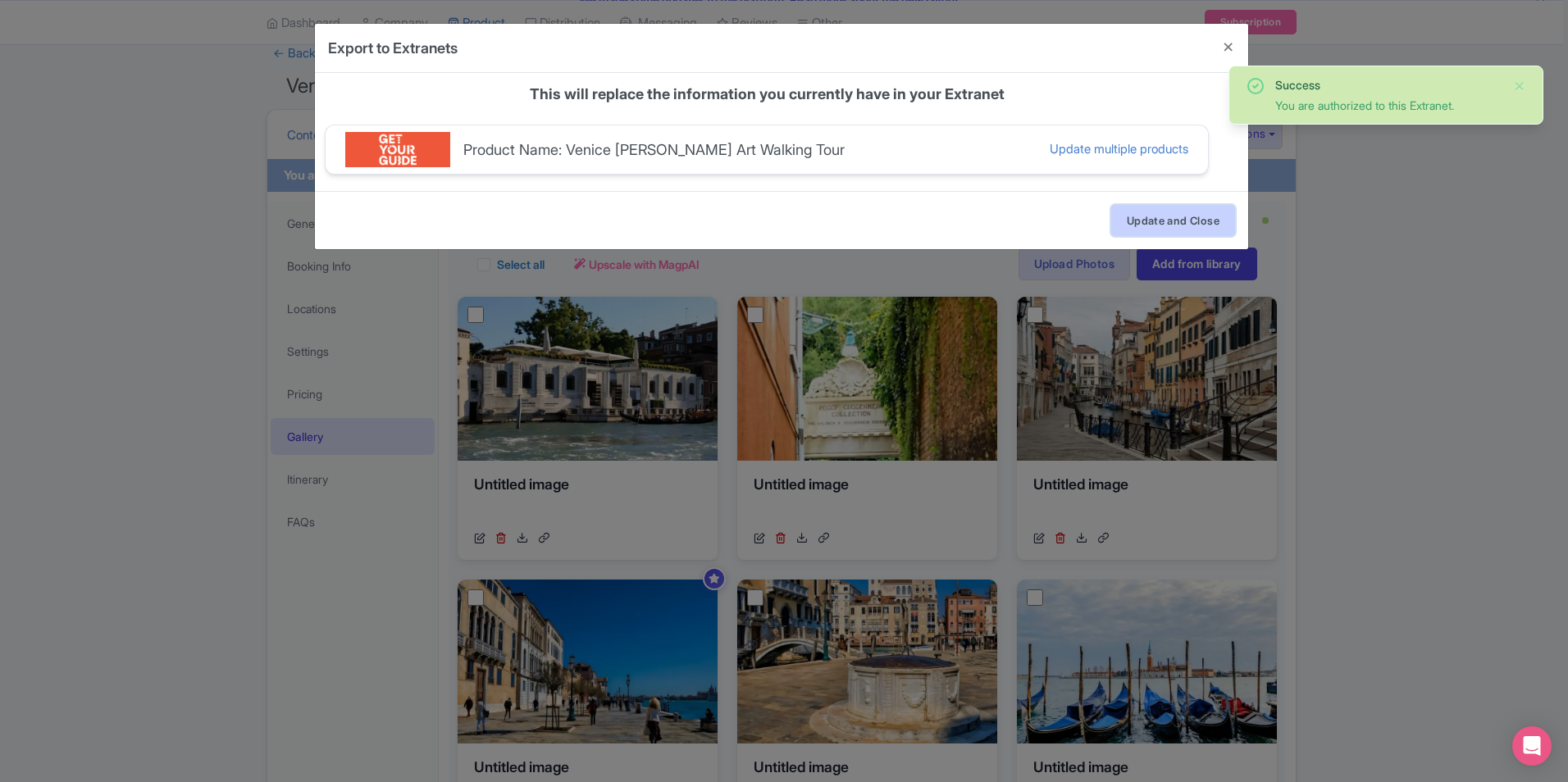
click at [1164, 216] on button "Update and Close" at bounding box center [1173, 220] width 124 height 31
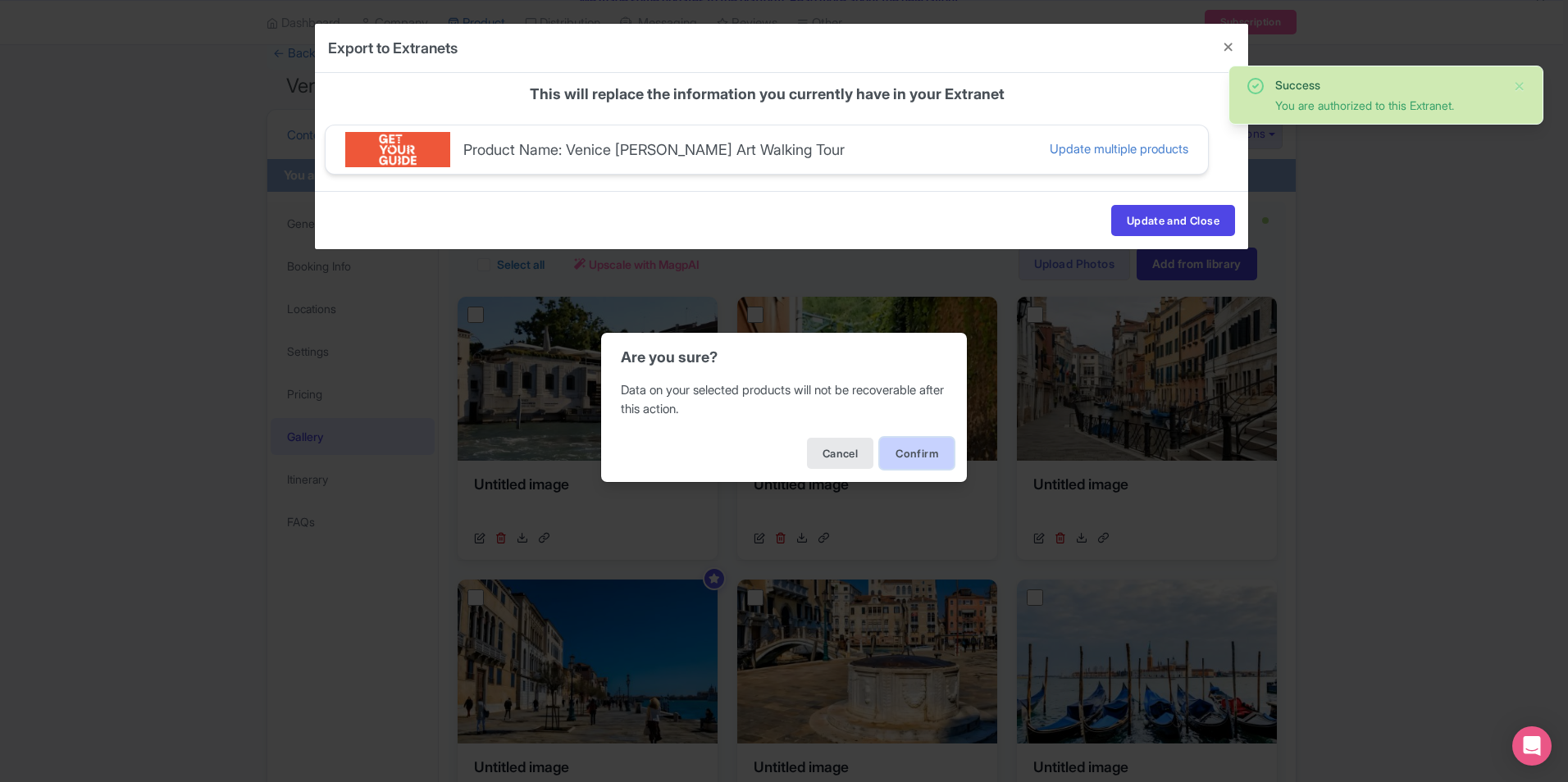
click at [921, 449] on button "Confirm" at bounding box center [917, 454] width 74 height 31
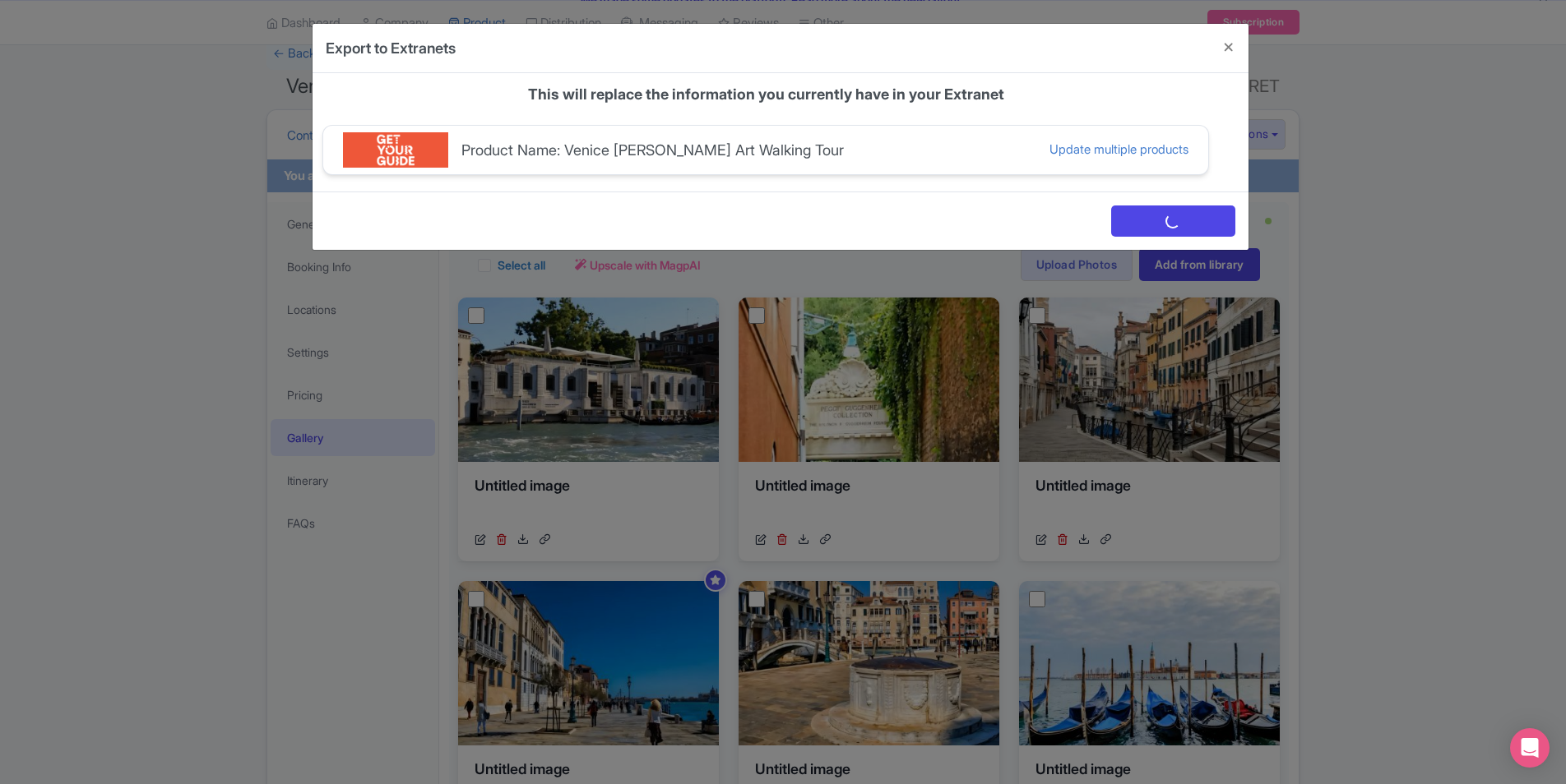
scroll to position [0, 0]
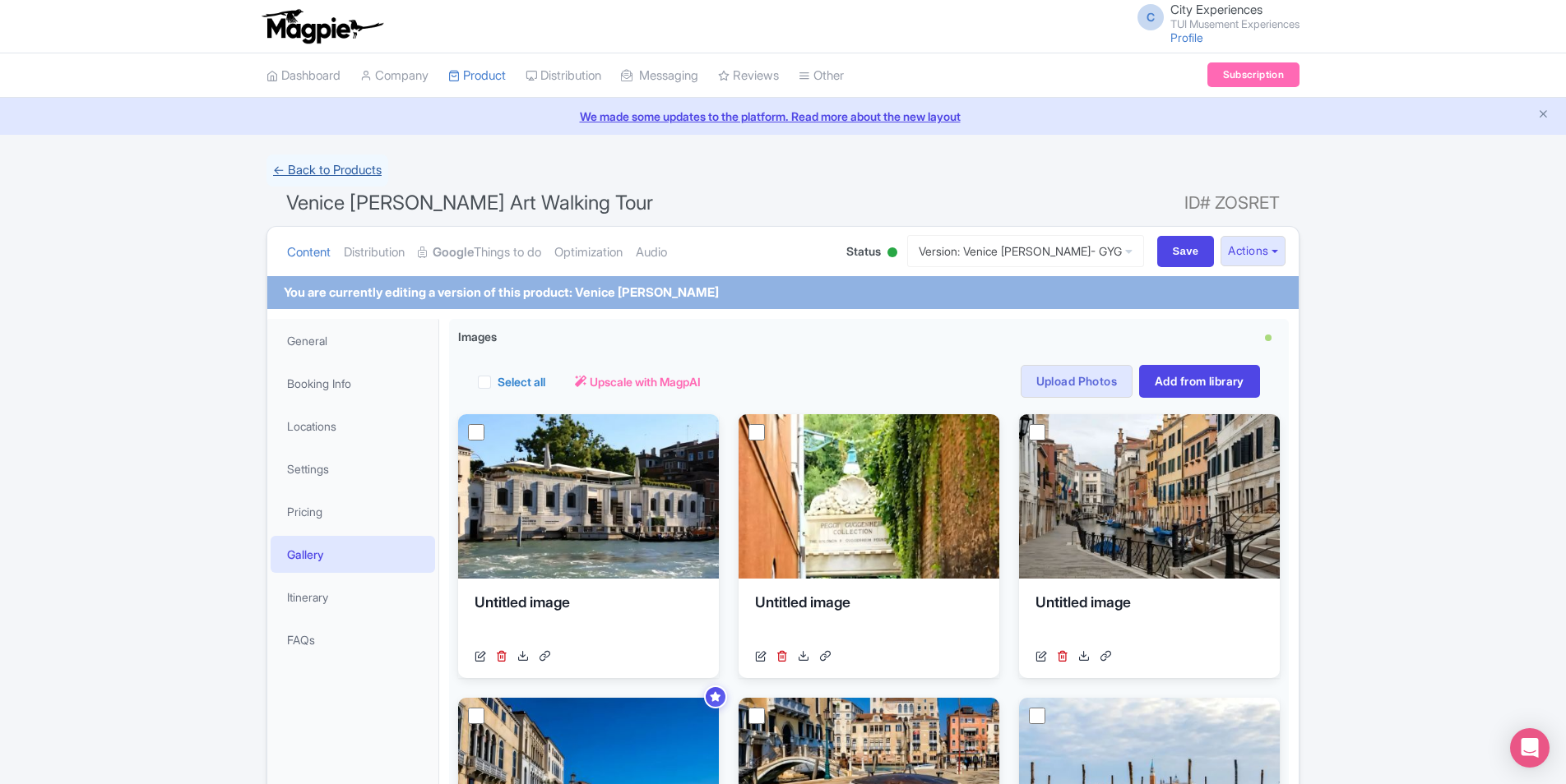
click at [370, 174] on link "← Back to Products" at bounding box center [327, 170] width 122 height 32
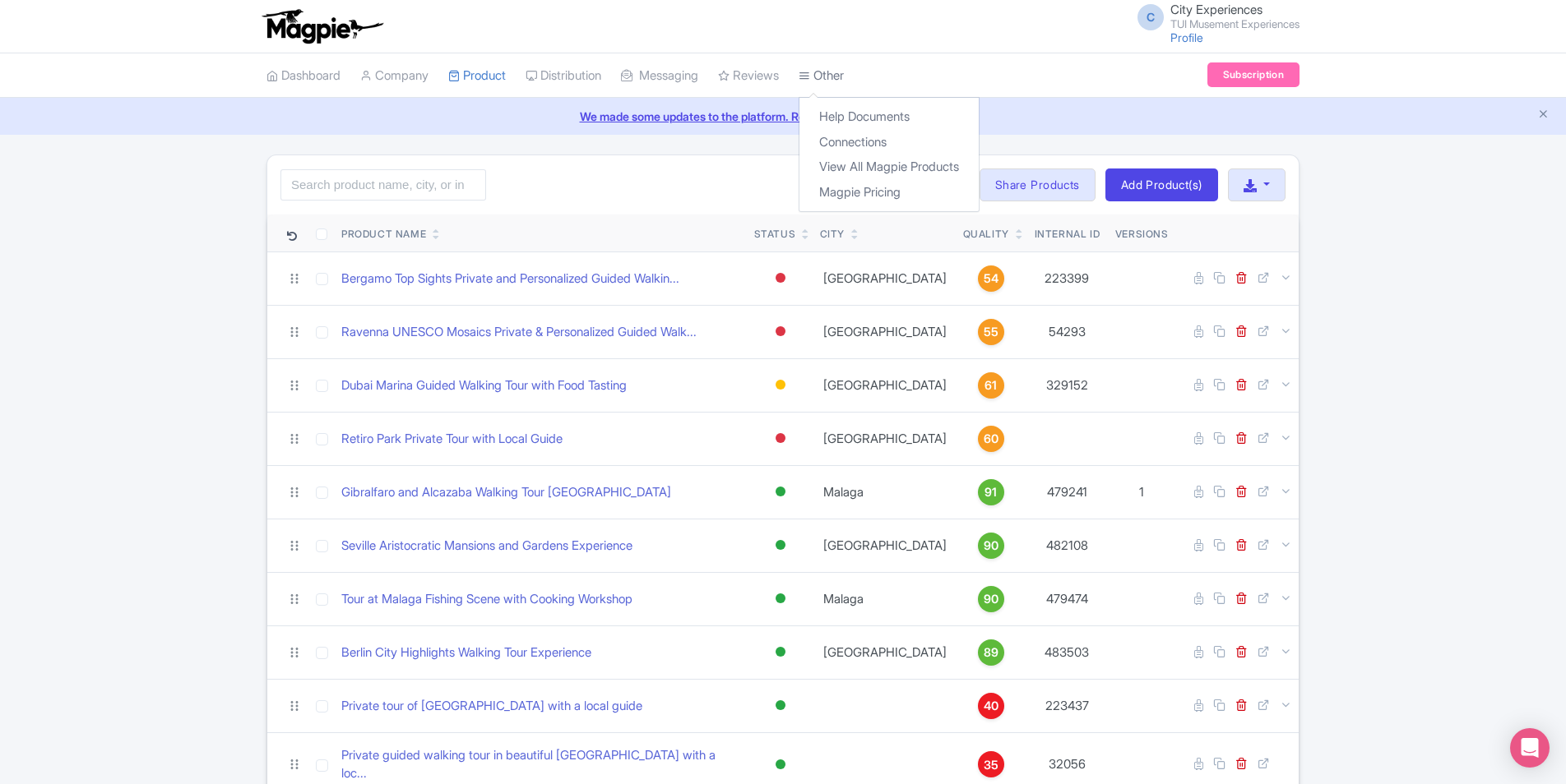
click at [844, 77] on link "Other" at bounding box center [821, 76] width 45 height 45
click at [869, 139] on link "Connections" at bounding box center [889, 143] width 179 height 26
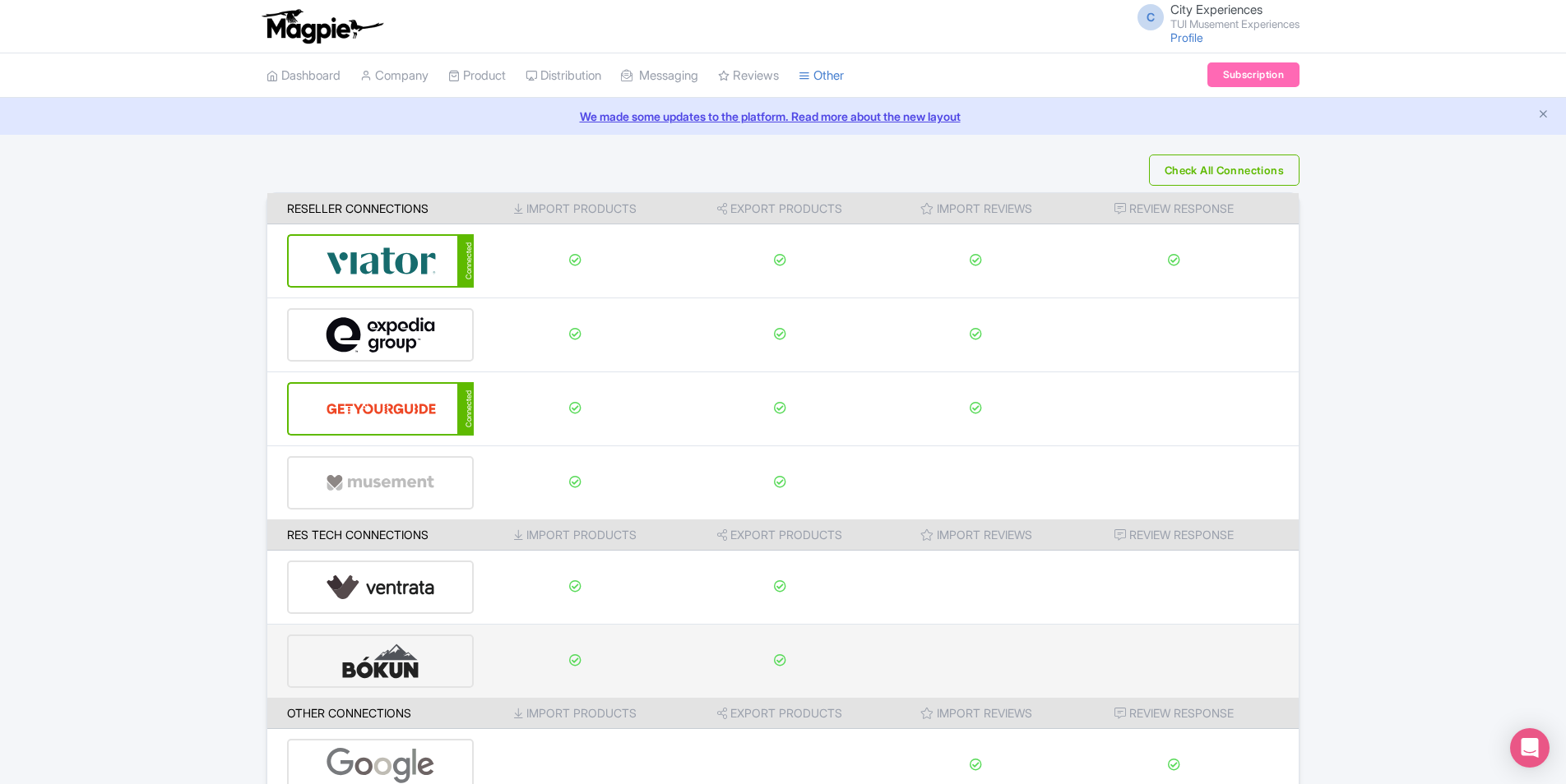
click at [452, 650] on div at bounding box center [380, 662] width 187 height 54
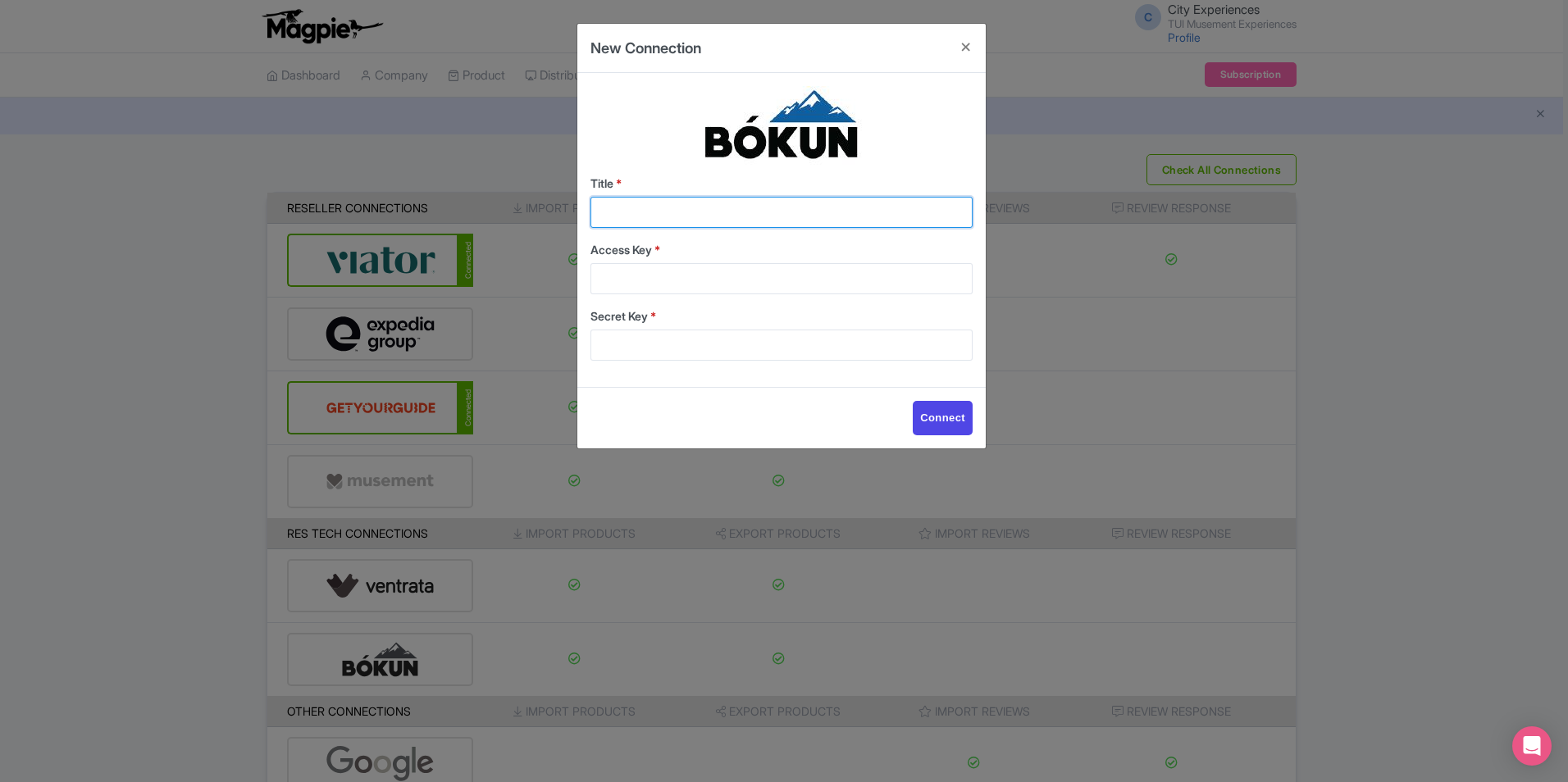
click at [905, 212] on input "Title *" at bounding box center [781, 212] width 382 height 31
type input "Magpie"
click at [681, 283] on input "Access Key *" at bounding box center [781, 278] width 382 height 31
click at [776, 280] on input "Access Key *" at bounding box center [781, 278] width 382 height 31
paste input "a614625ce3d34aa5996f736de3ce94e4"
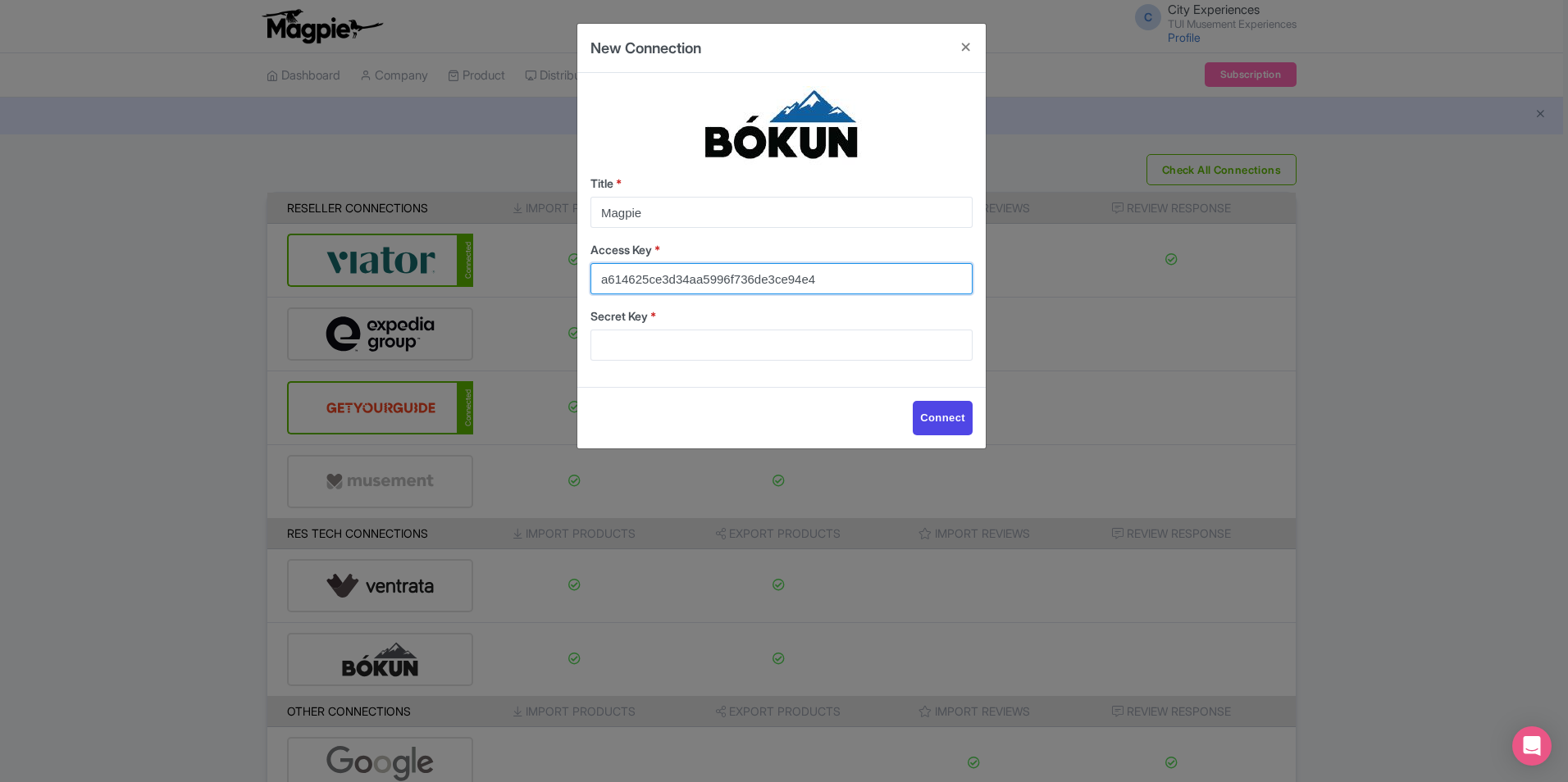
type input "a614625ce3d34aa5996f736de3ce94e4"
click at [861, 352] on input "Secret Key *" at bounding box center [781, 346] width 382 height 31
paste input "20291a6c65e544499bca87caeeacf284"
click at [861, 352] on input "20291a6c65e544499bca87caeeacf284" at bounding box center [781, 346] width 382 height 31
type input "20291a6c65e544499bca87caeeacf284"
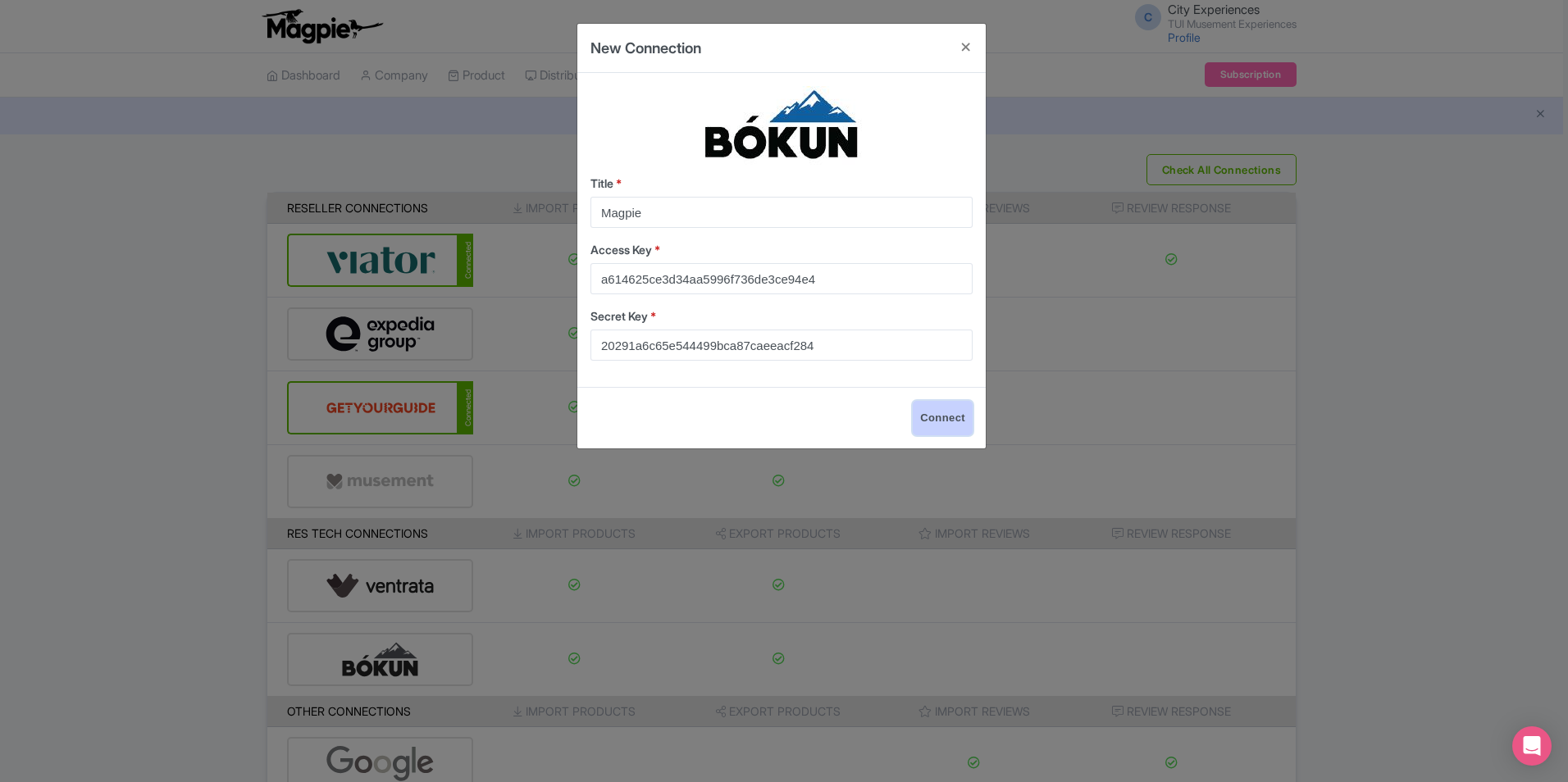
click at [949, 416] on input "Connect" at bounding box center [943, 418] width 60 height 34
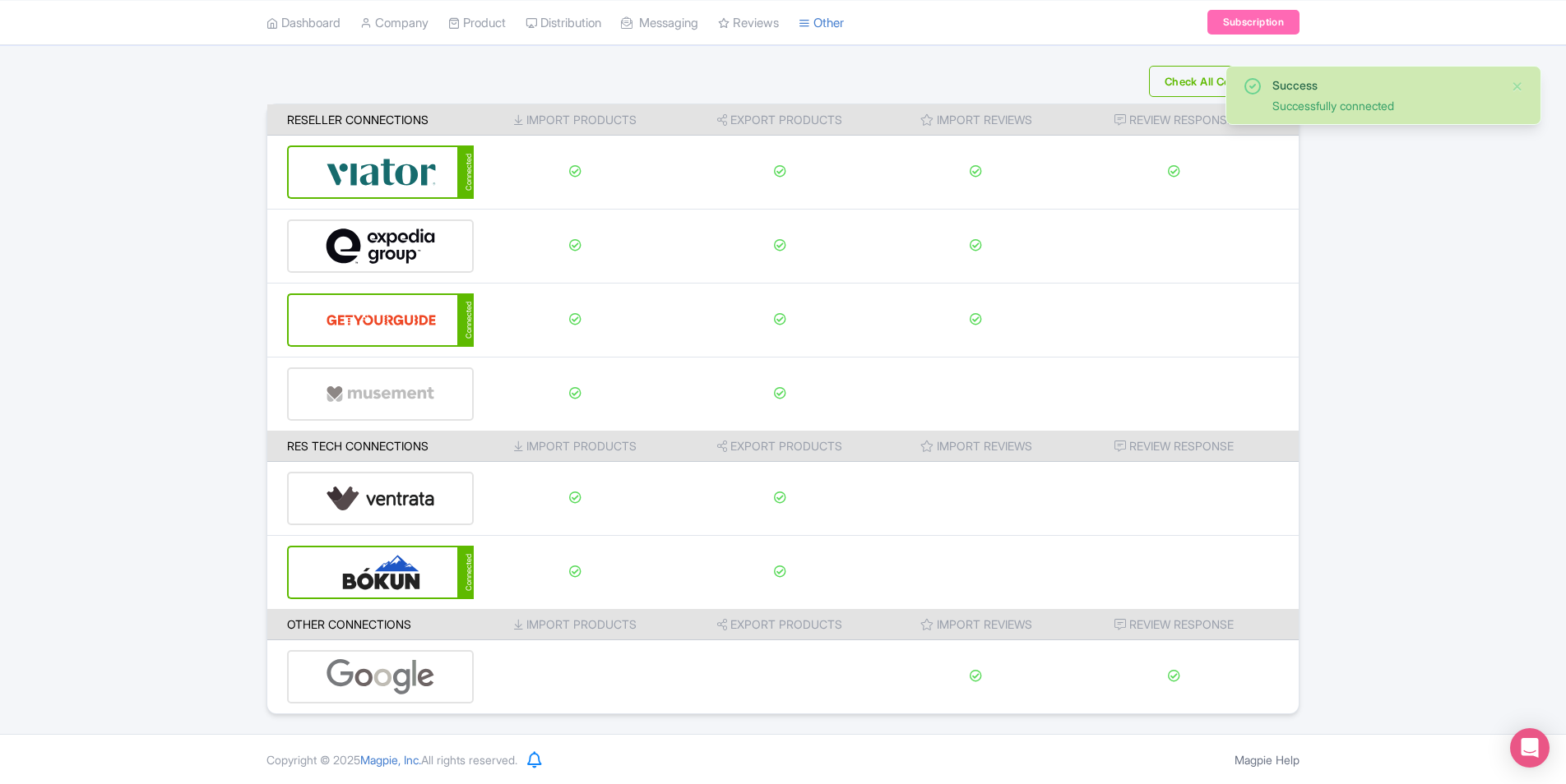
scroll to position [90, 0]
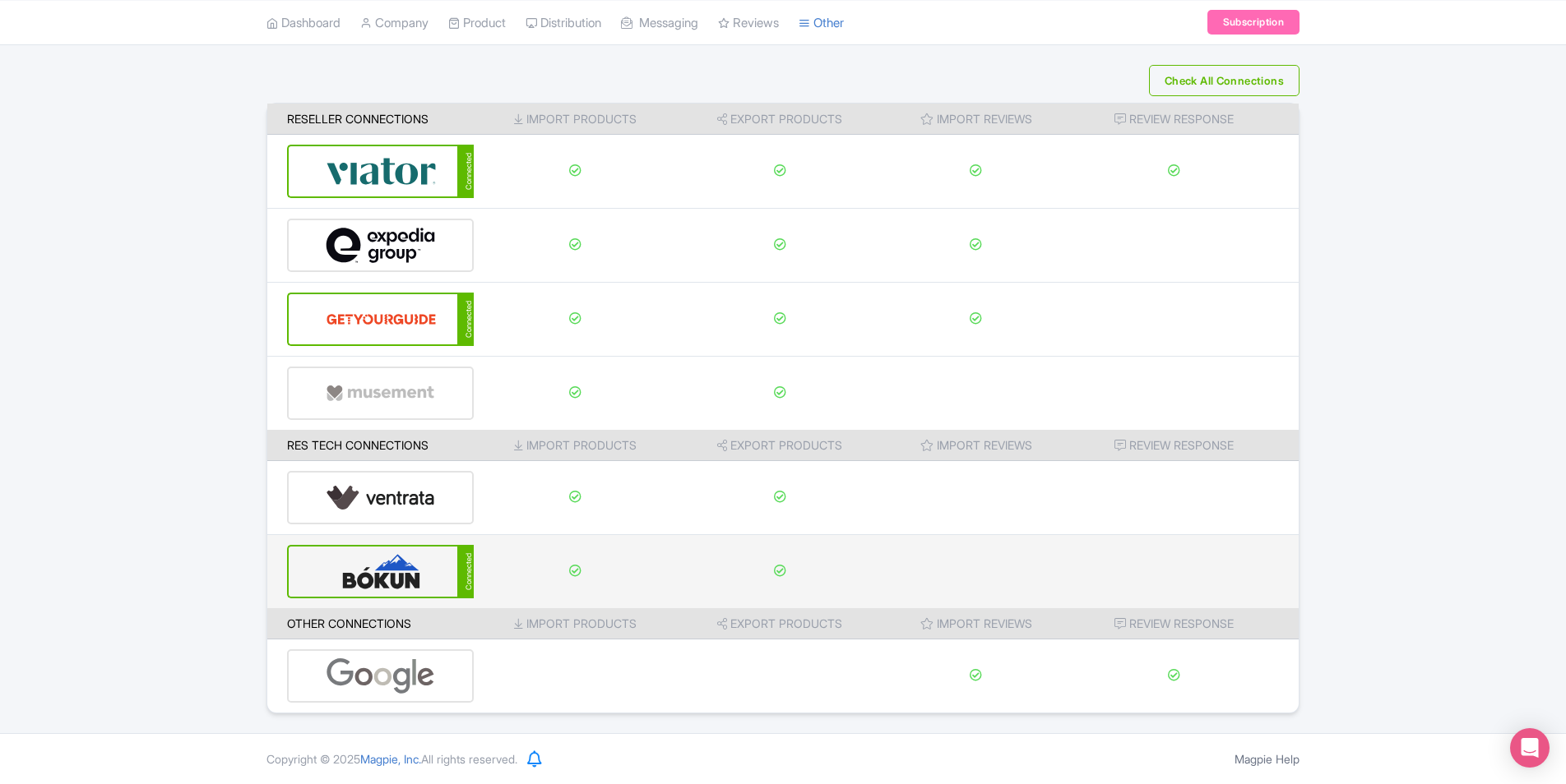
click at [368, 583] on img at bounding box center [381, 571] width 111 height 50
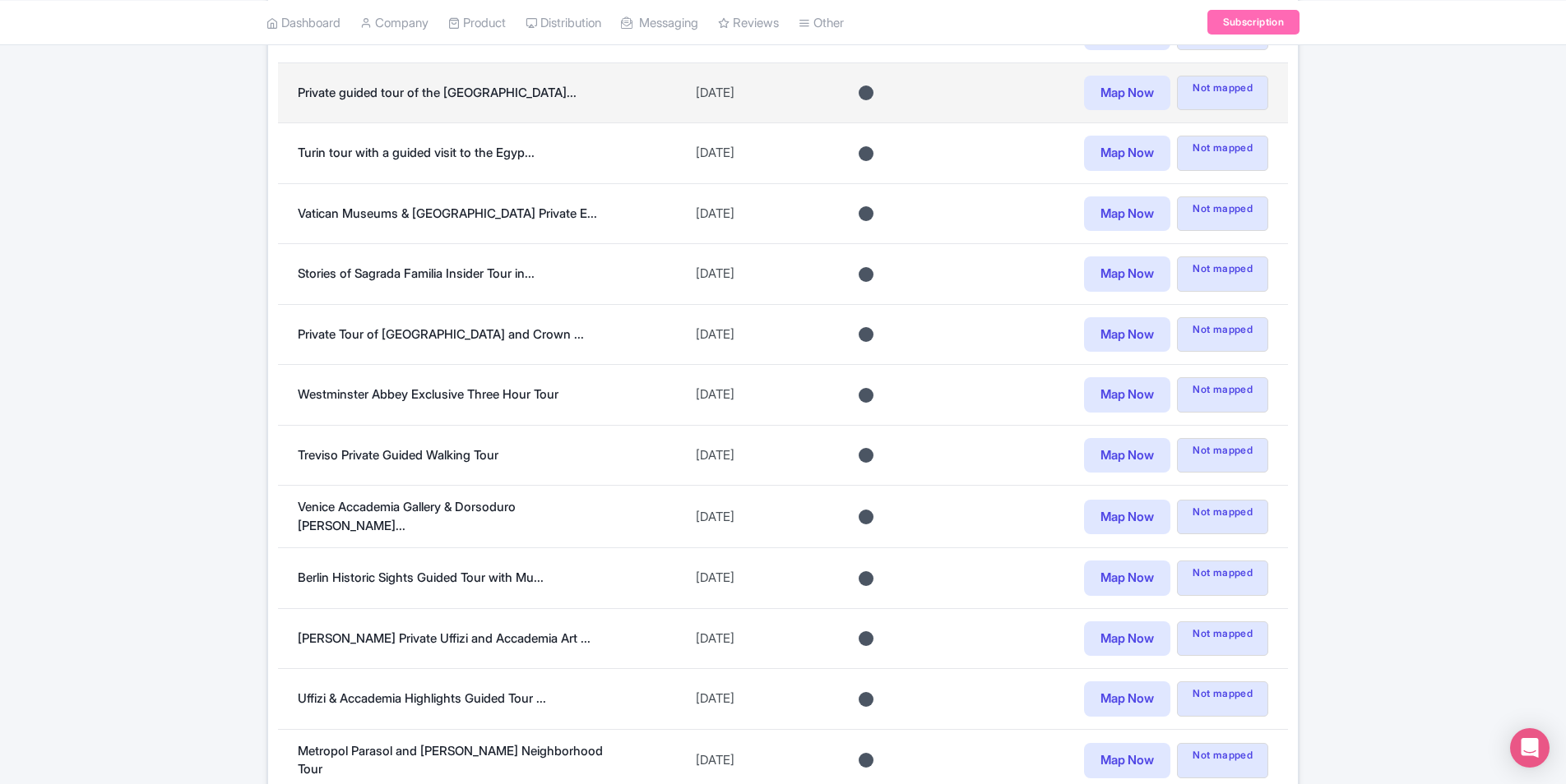
scroll to position [946, 0]
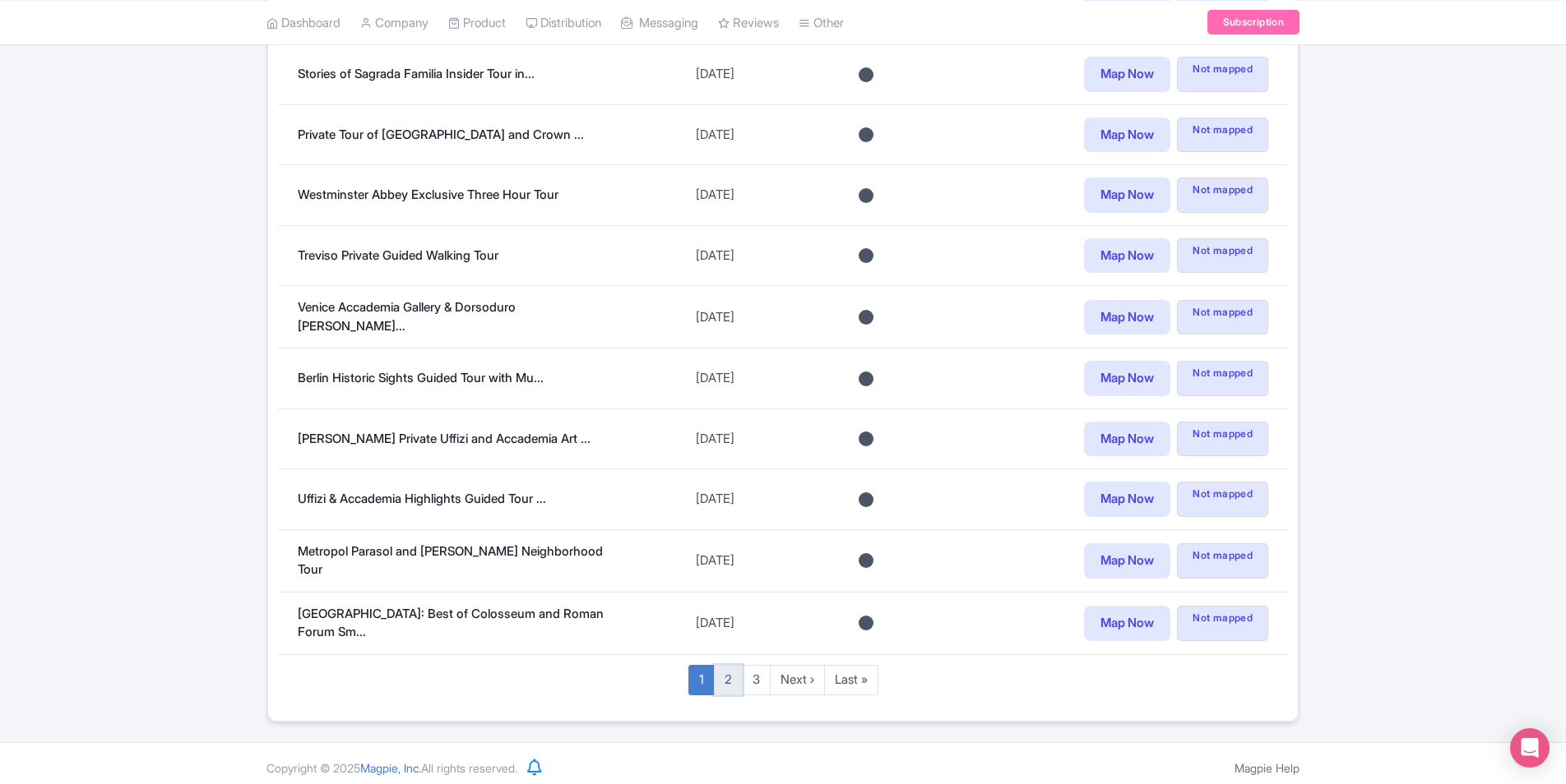
click at [735, 676] on link "2" at bounding box center [728, 680] width 29 height 31
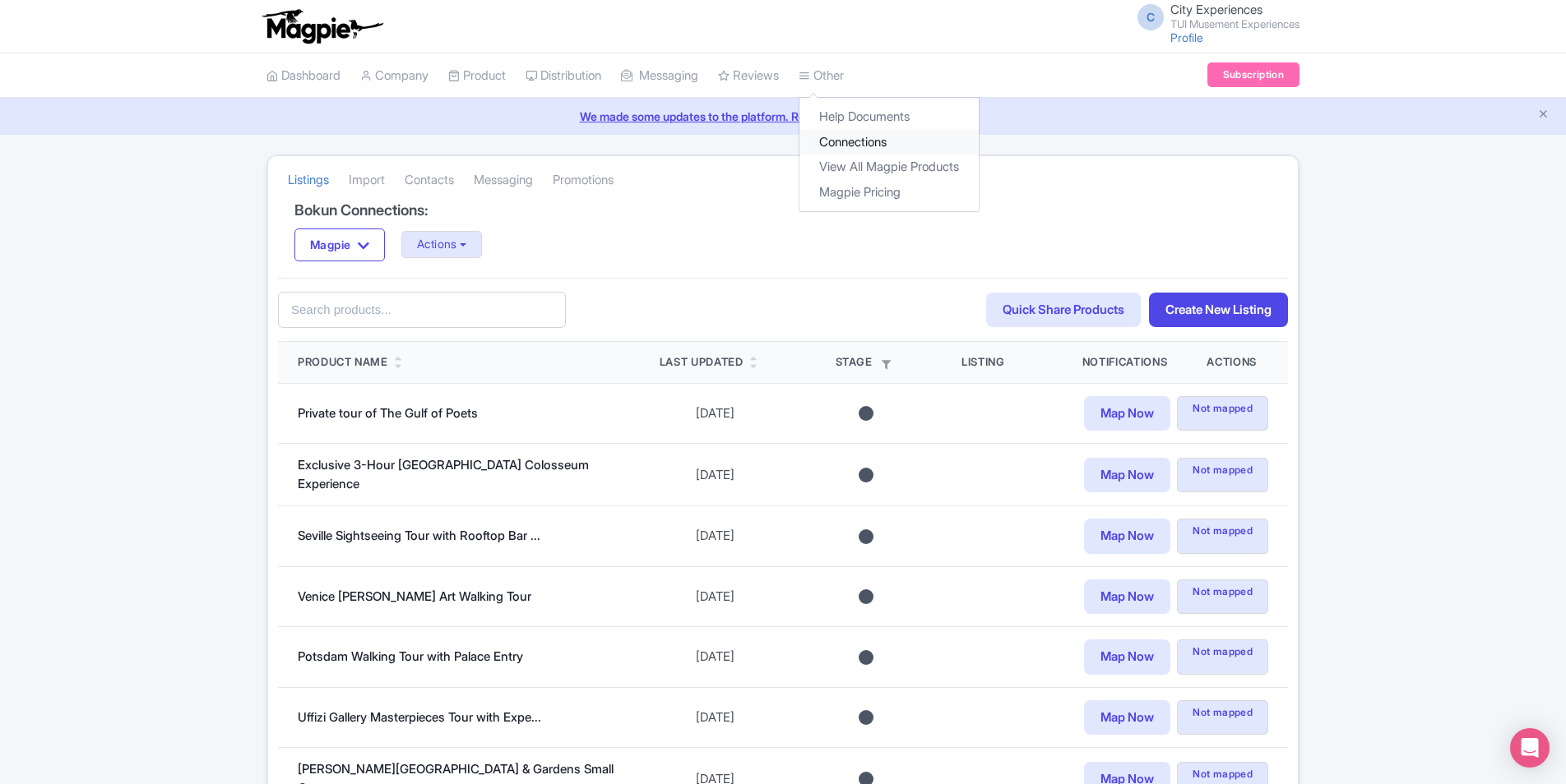
click at [863, 136] on link "Connections" at bounding box center [889, 143] width 179 height 26
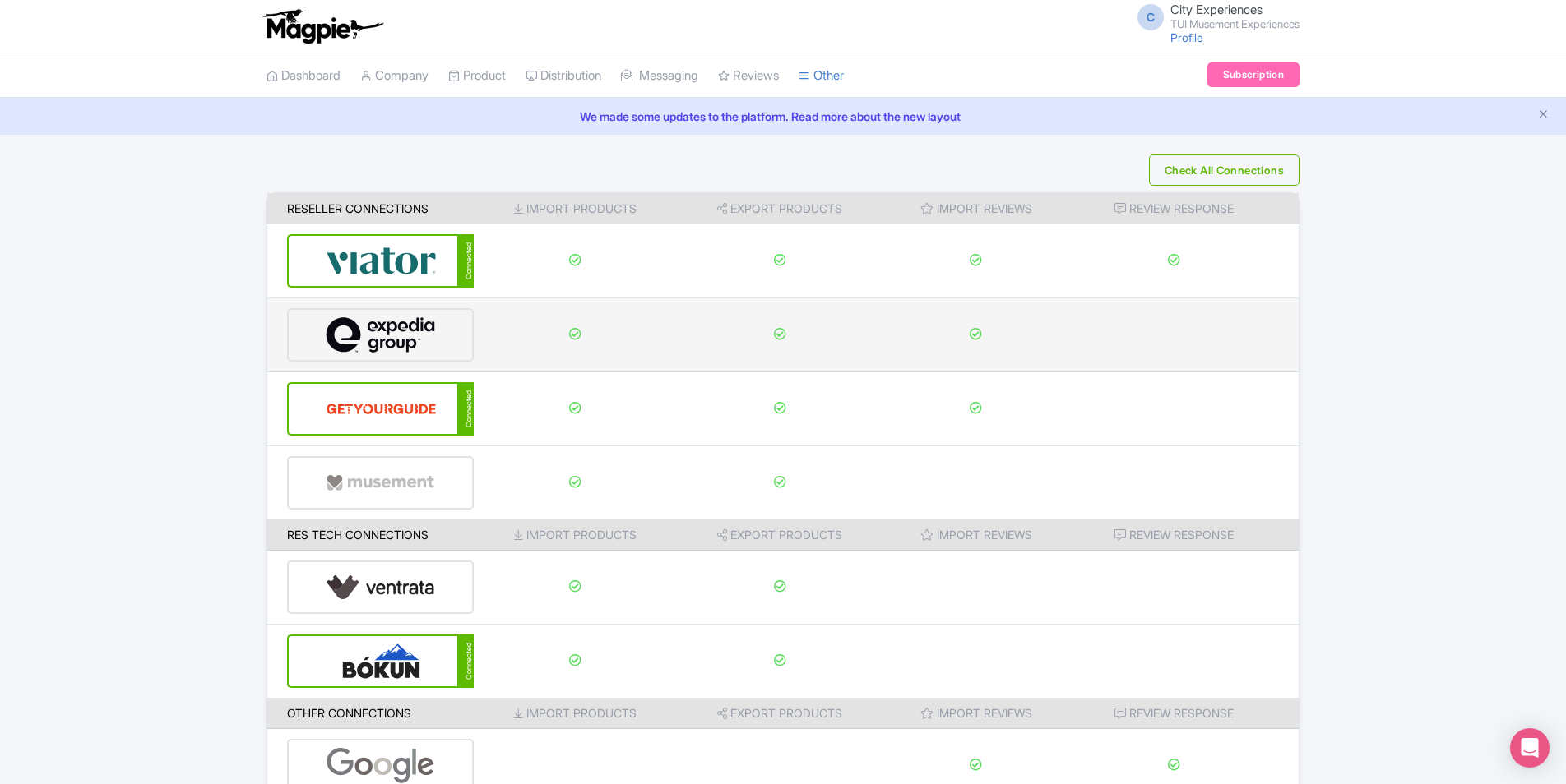
click at [428, 331] on img at bounding box center [380, 335] width 110 height 50
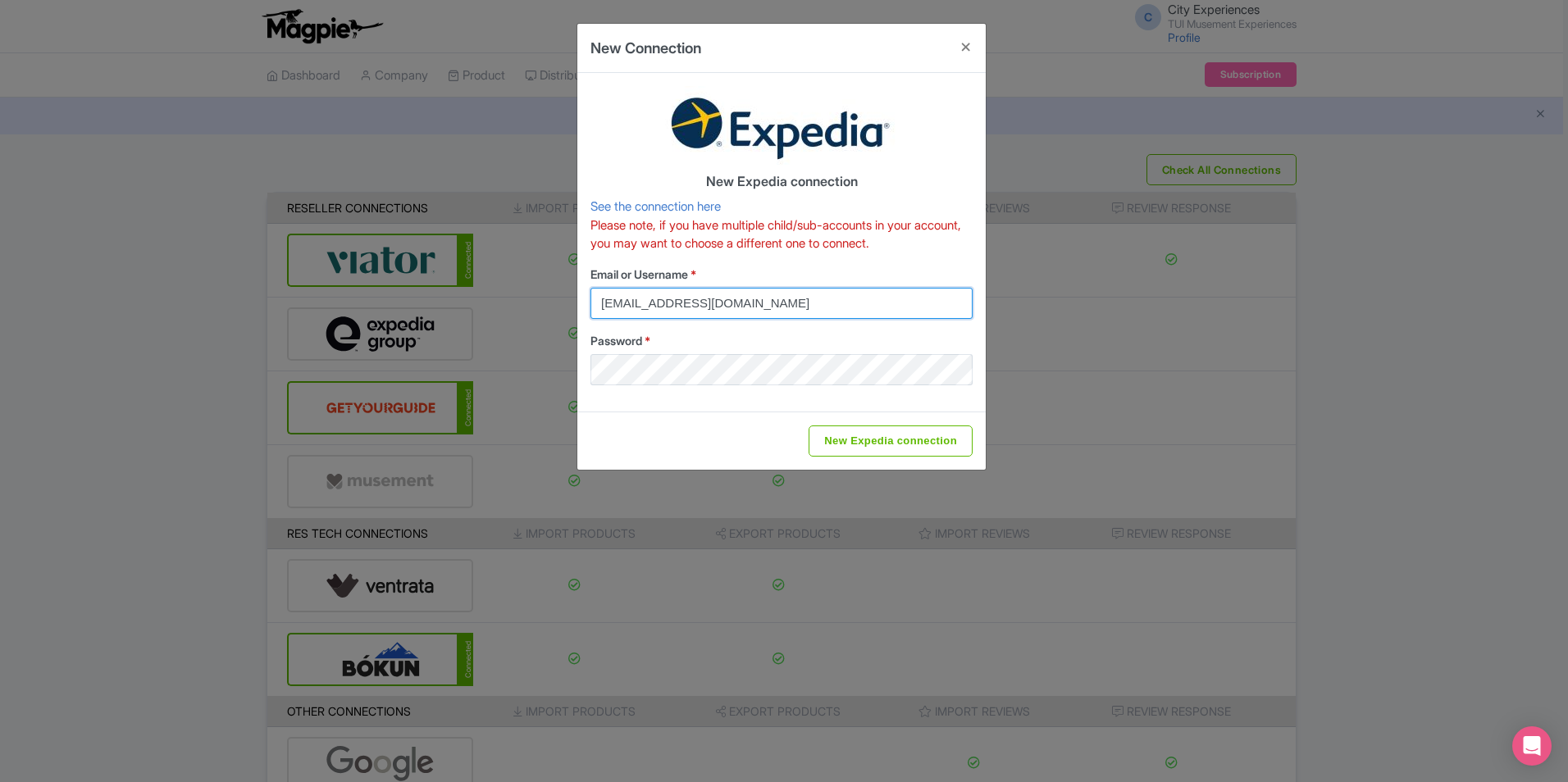
drag, startPoint x: 802, startPoint y: 306, endPoint x: 547, endPoint y: 309, distance: 255.0
click at [547, 309] on div "New Connection New Expedia connection See the connection here Please note, if y…" at bounding box center [784, 391] width 1568 height 782
type input "yieldota"
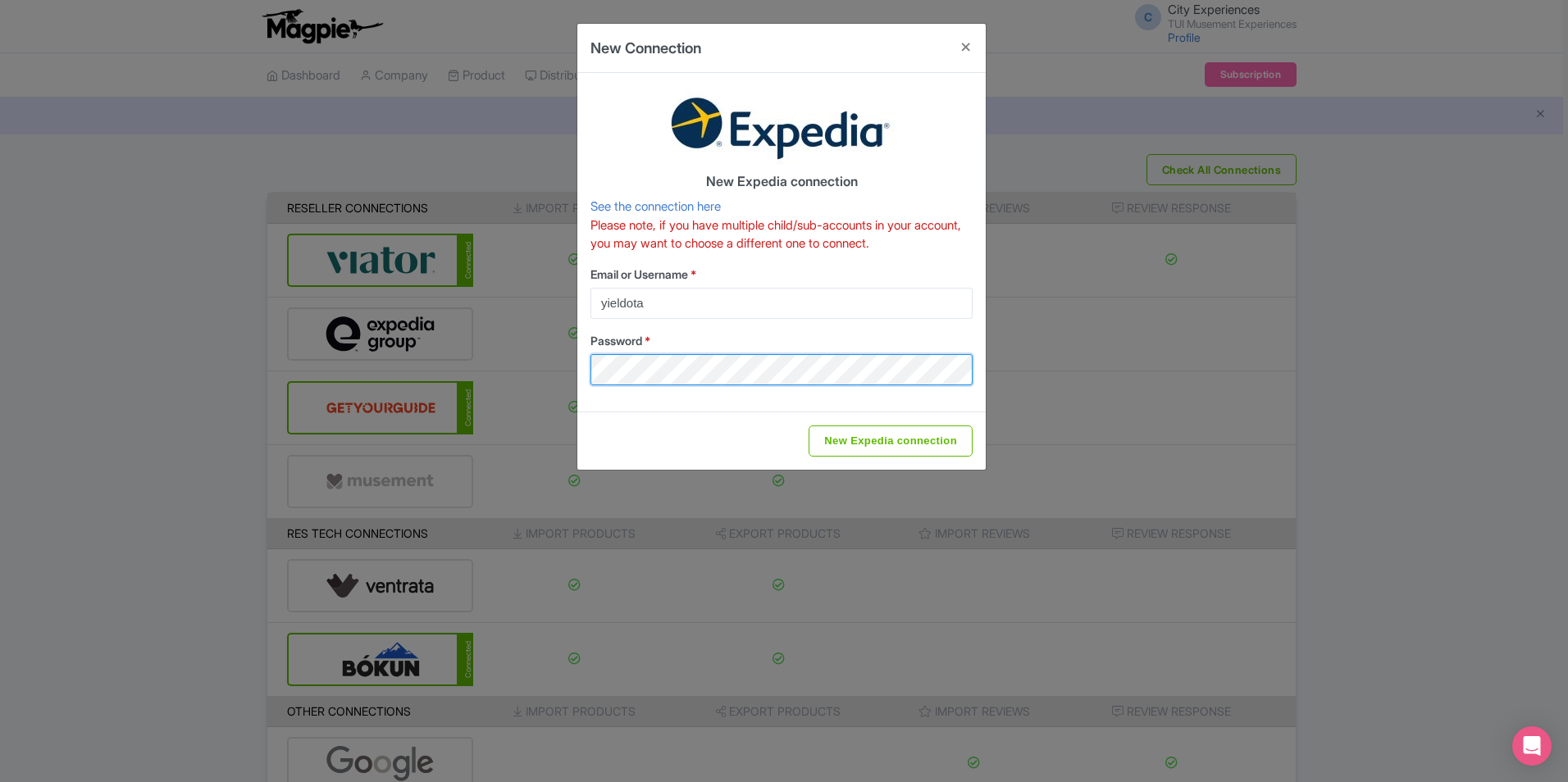
click at [323, 374] on div "New Connection New Expedia connection See the connection here Please note, if y…" at bounding box center [784, 391] width 1568 height 782
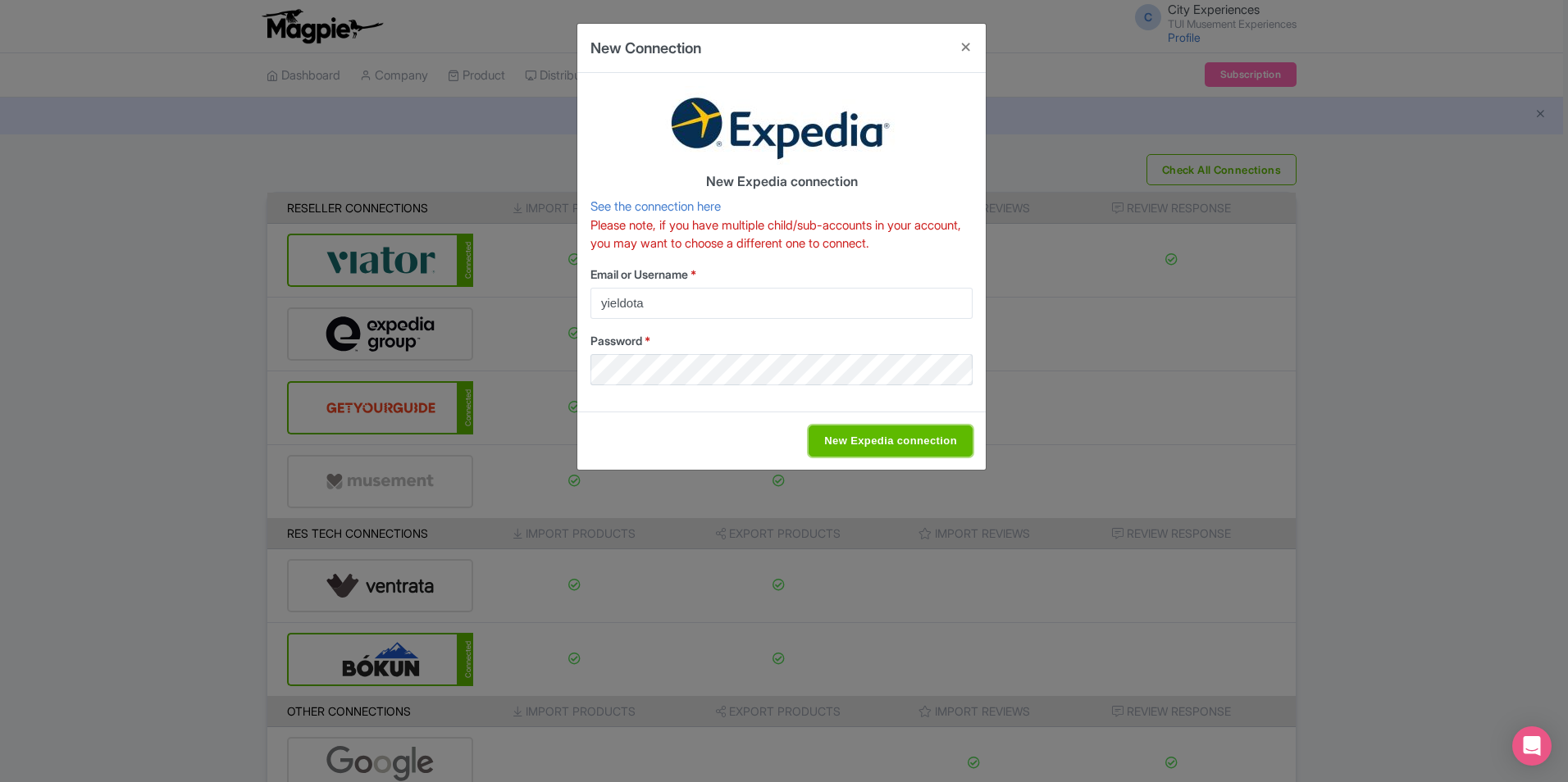
click at [935, 431] on input "New Expedia connection" at bounding box center [891, 442] width 164 height 31
type input "Saving..."
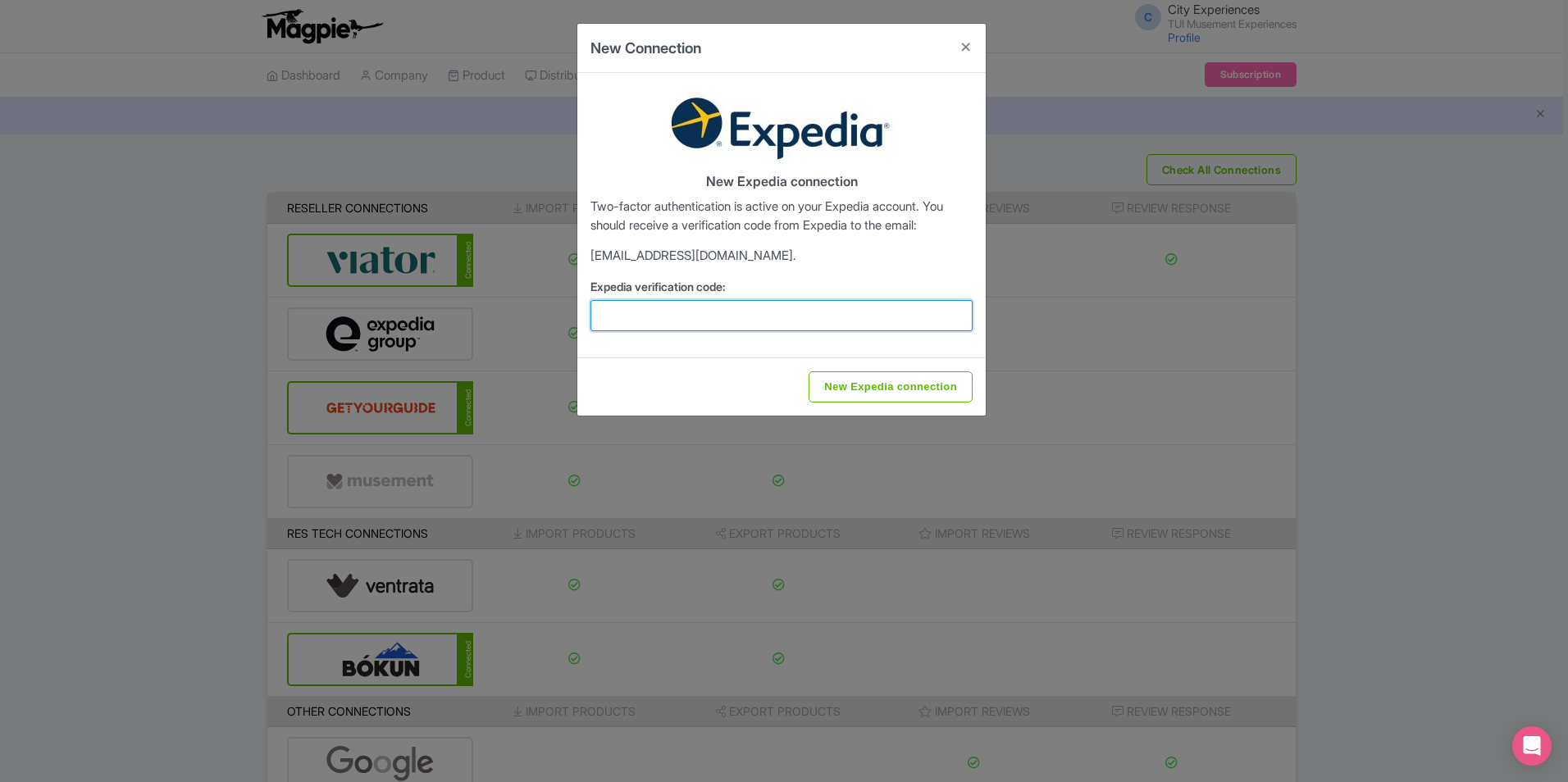
click at [773, 314] on input "Expedia verification code:" at bounding box center [781, 315] width 382 height 31
click at [732, 314] on input "Expedia verification code:" at bounding box center [781, 315] width 382 height 31
paste input "673405"
type input "673405"
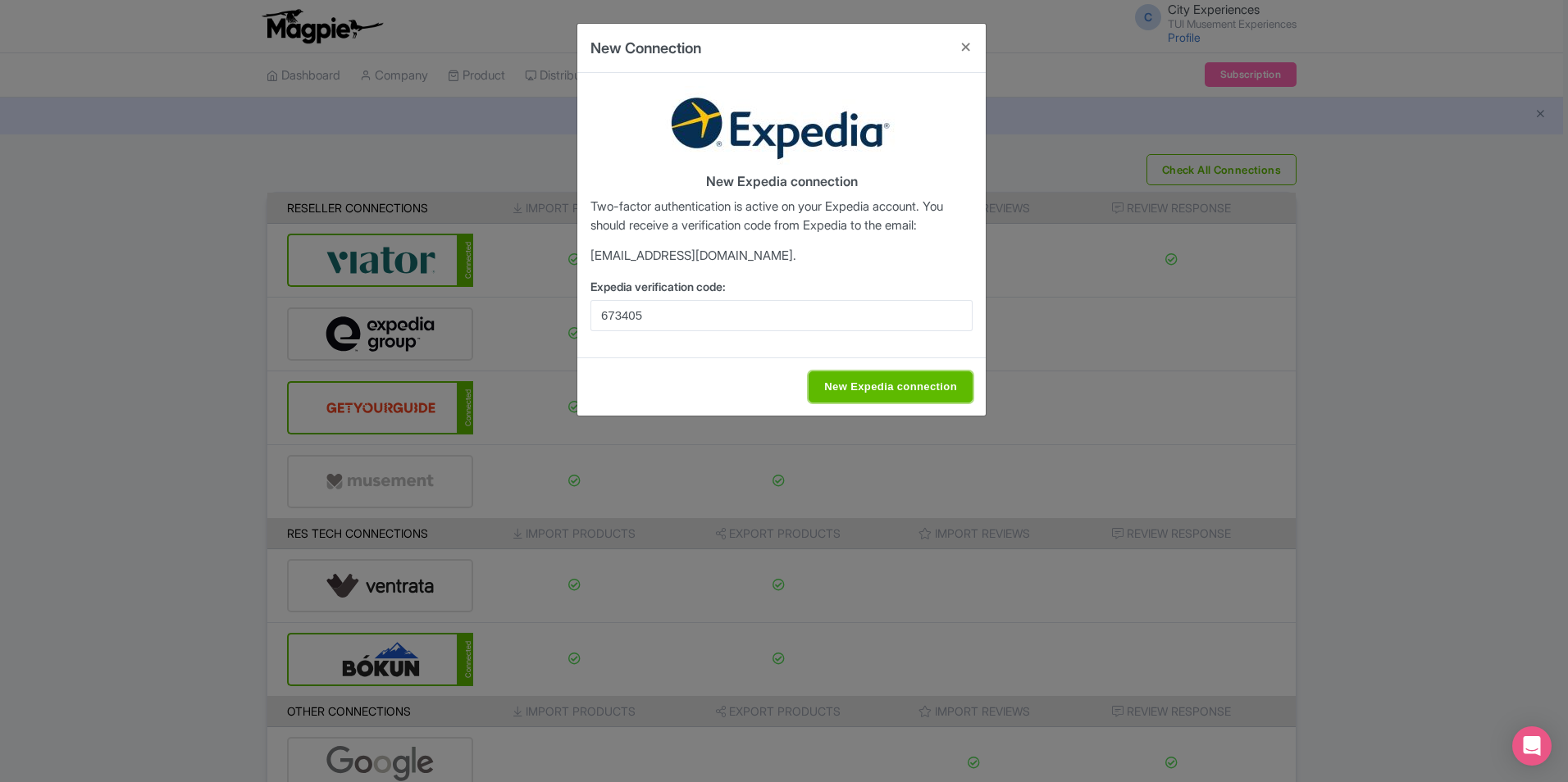
click at [935, 387] on input "New Expedia connection" at bounding box center [891, 387] width 164 height 31
type input "Saving..."
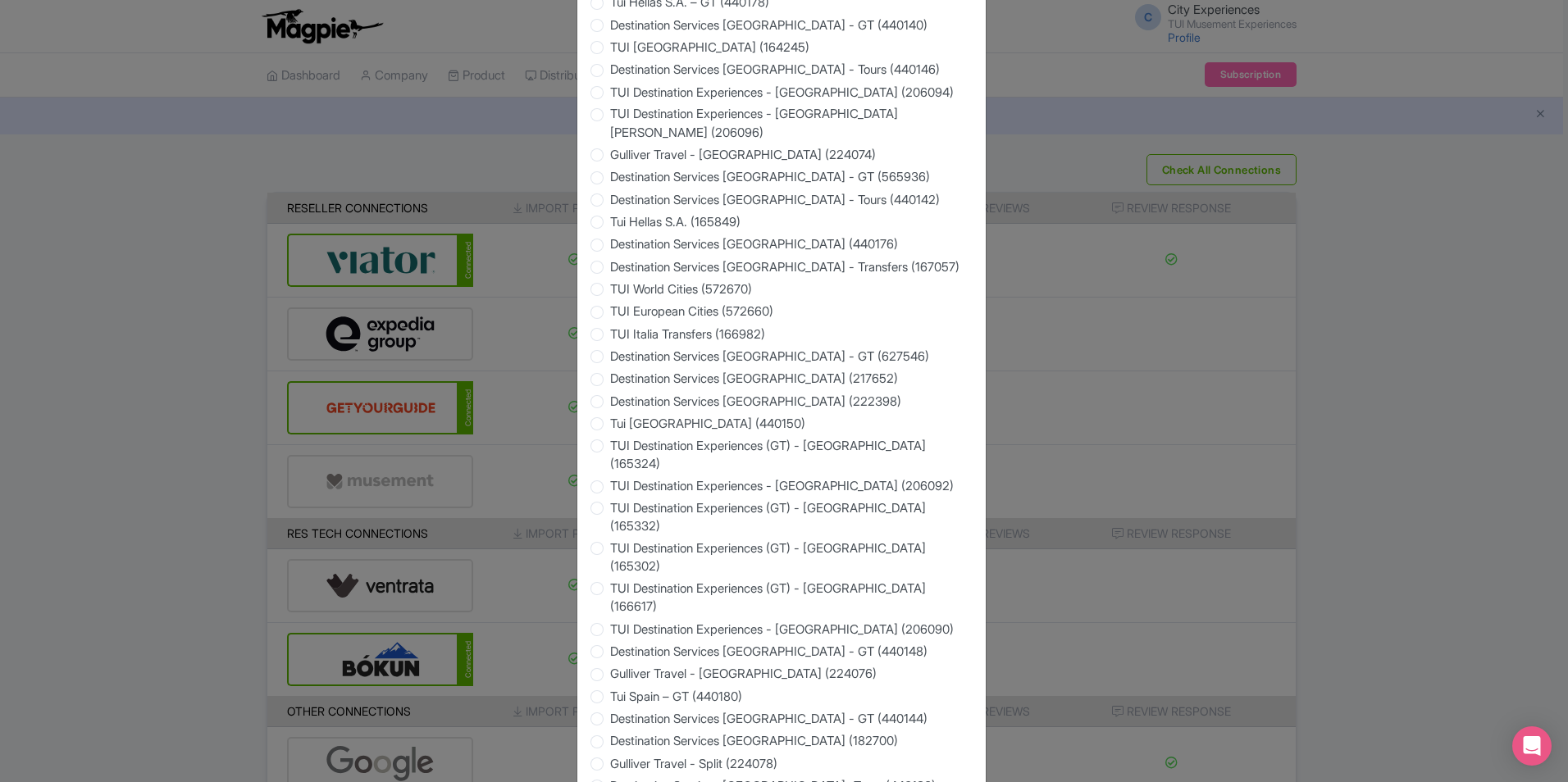
scroll to position [508, 0]
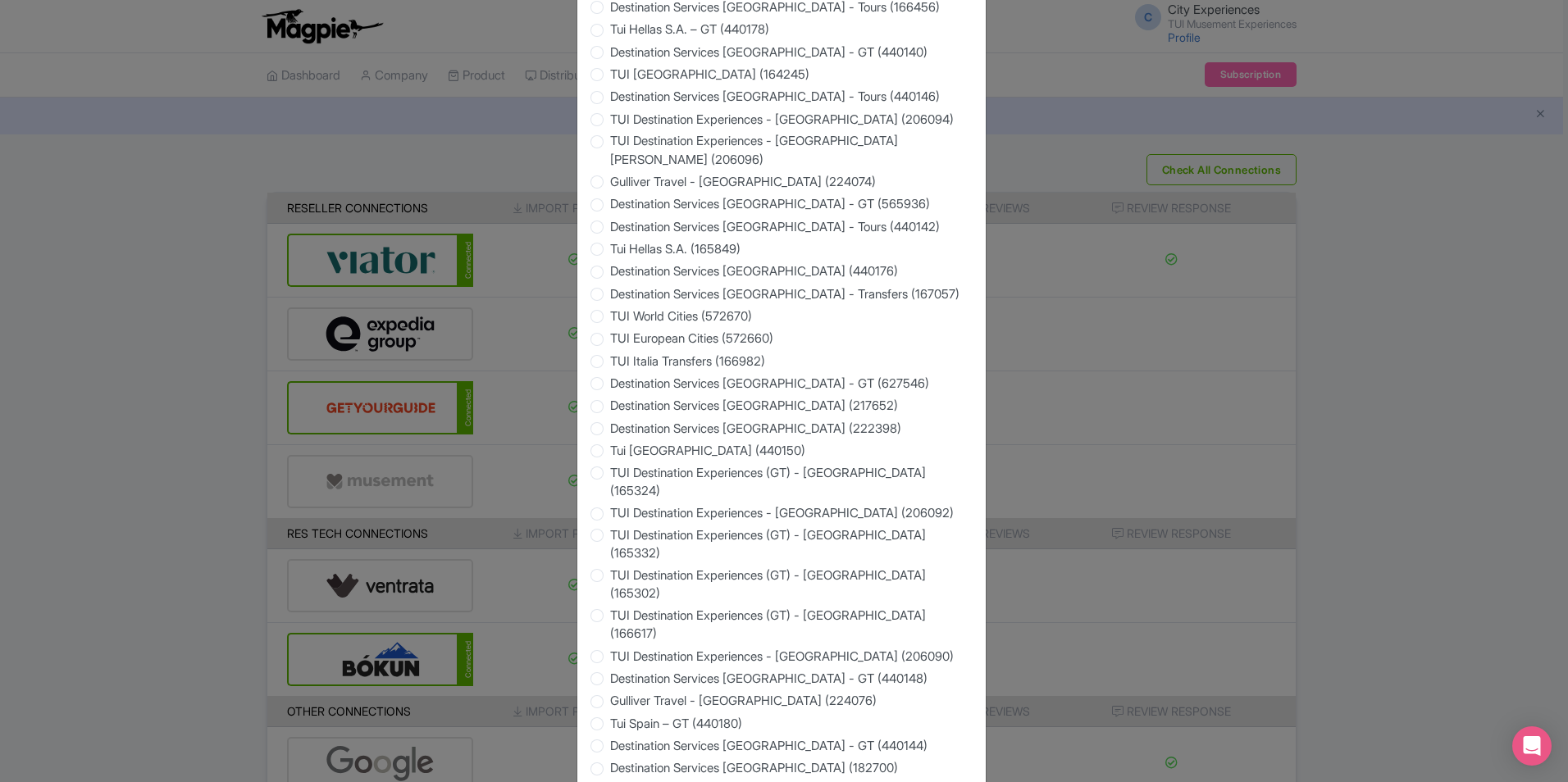
click at [611, 330] on label "TUI European Cities (572660)" at bounding box center [692, 339] width 163 height 18
click at [611, 330] on input "TUI European Cities (572660)" at bounding box center [619, 338] width 17 height 17
radio input "true"
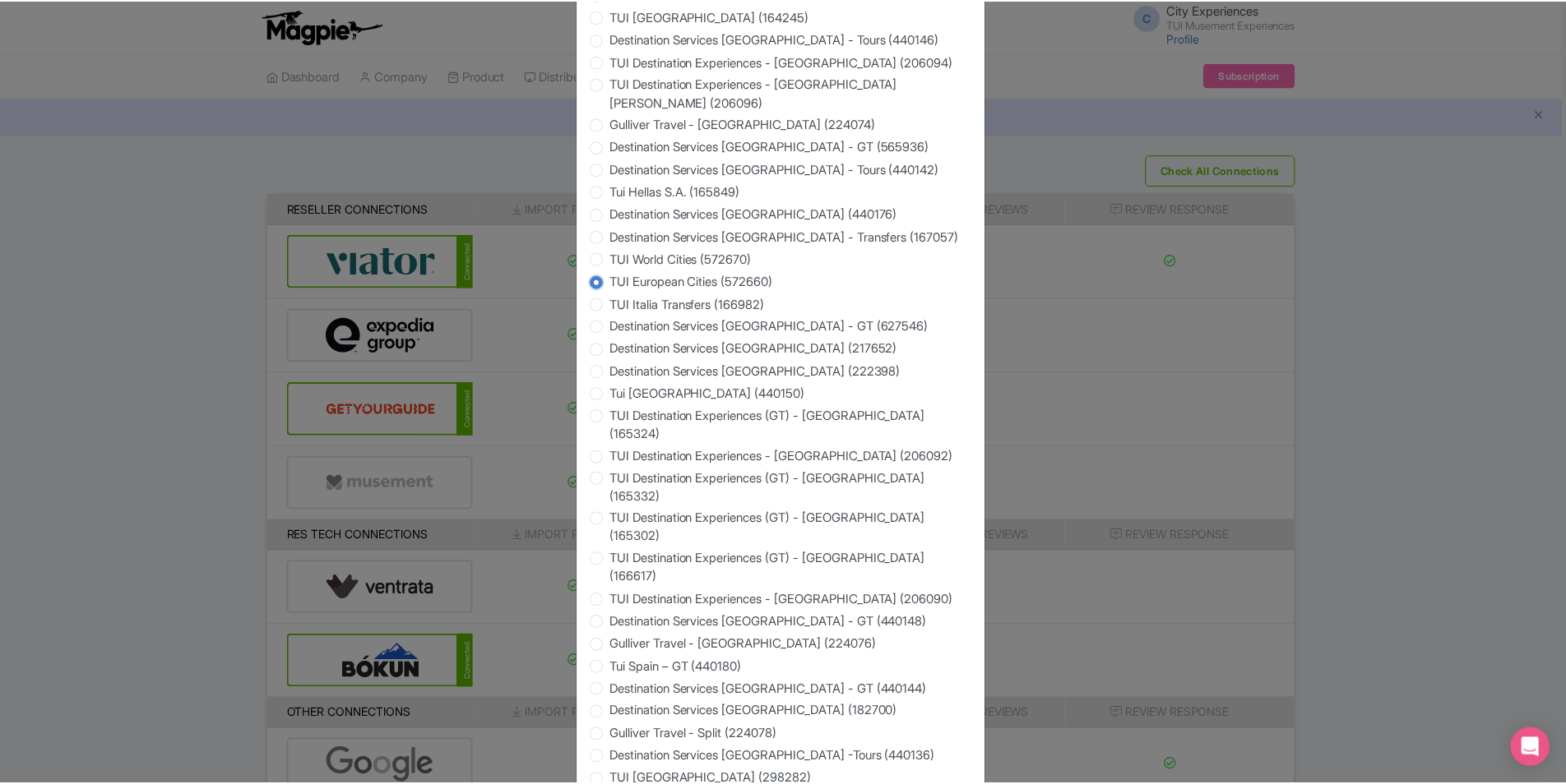
scroll to position [591, 0]
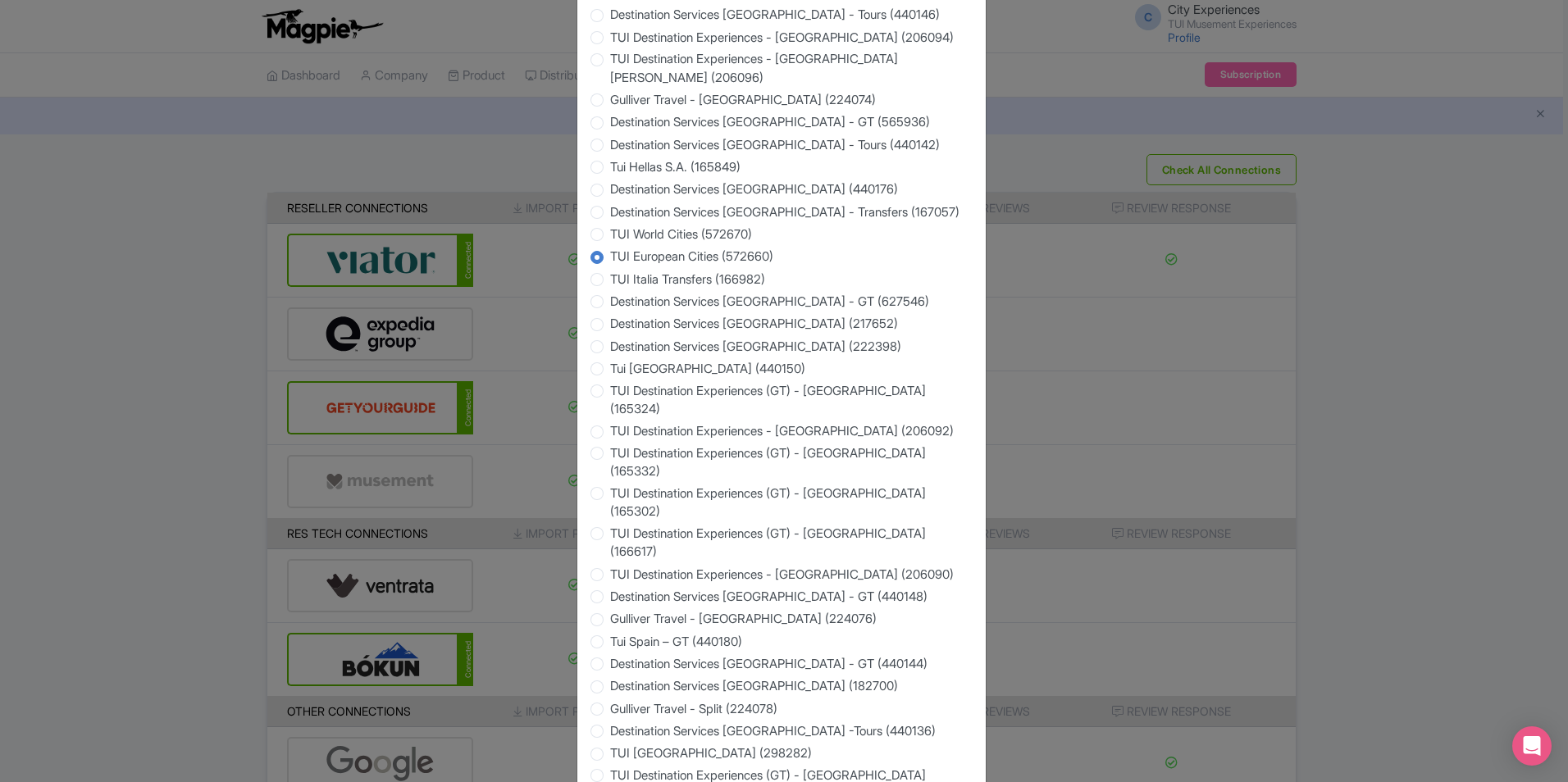
type input "New Expedia connection"
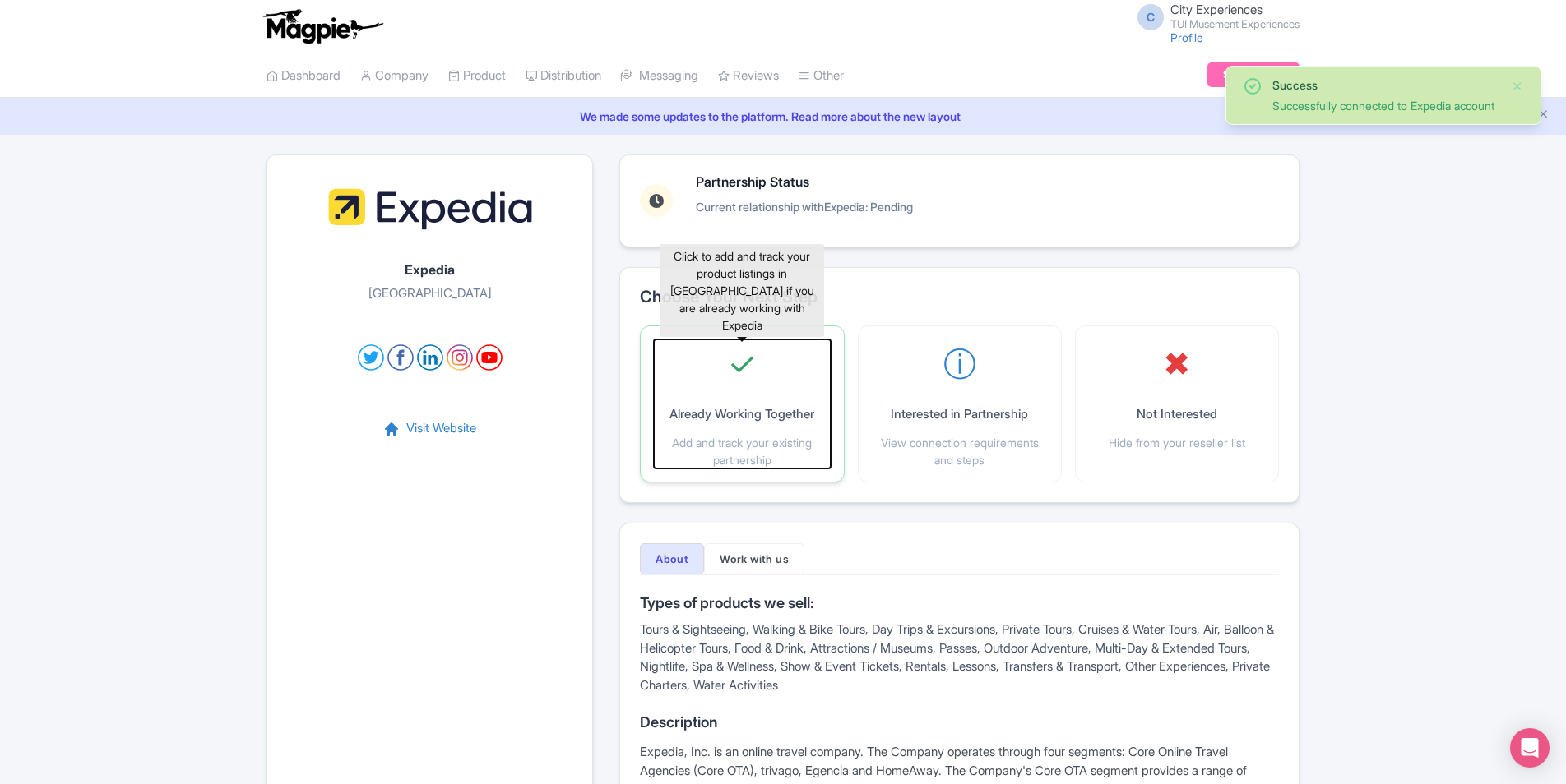
click at [741, 428] on div "✓ Already Working Together Add and track your existing partnership" at bounding box center [742, 404] width 176 height 129
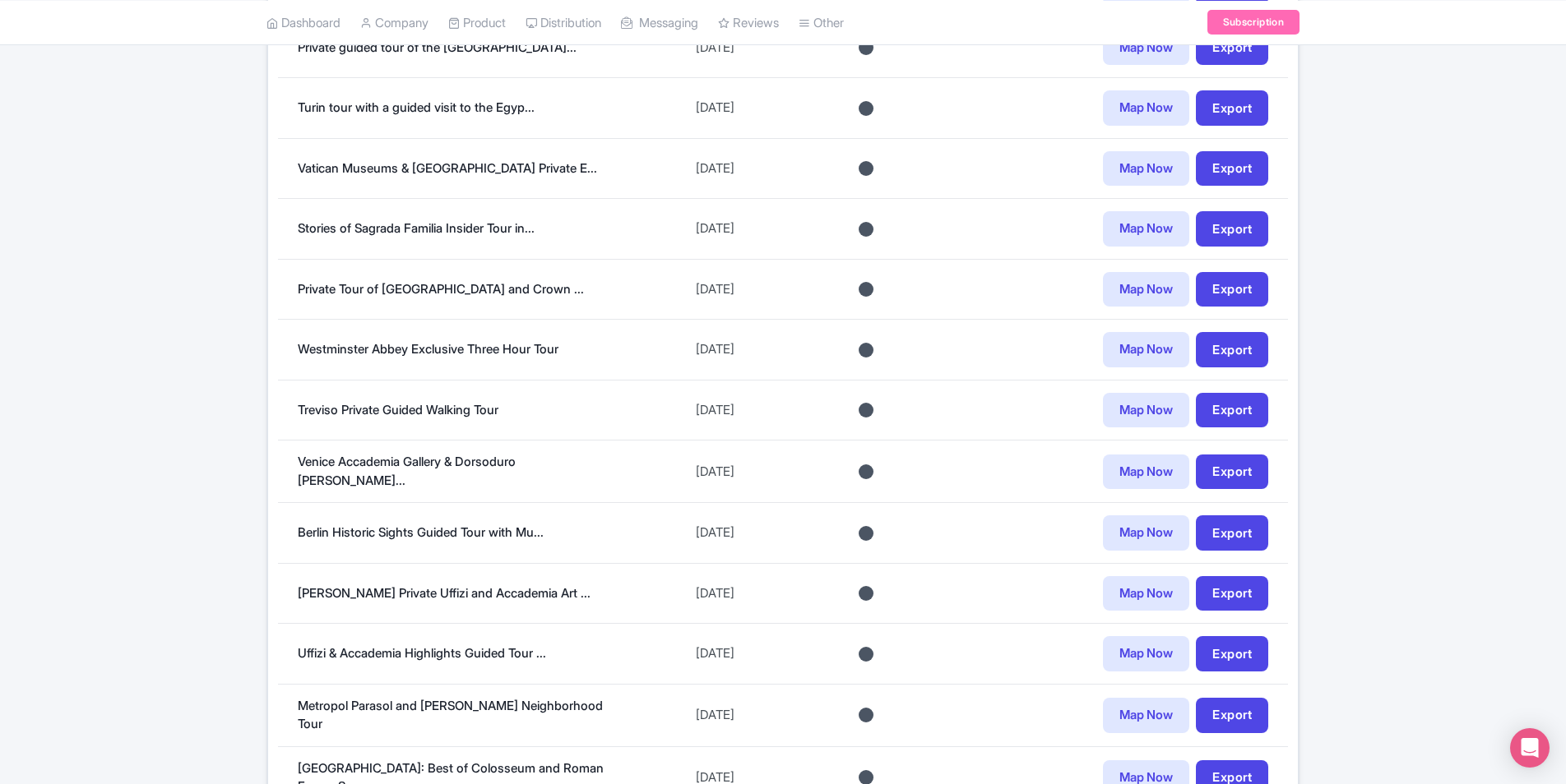
scroll to position [1161, 0]
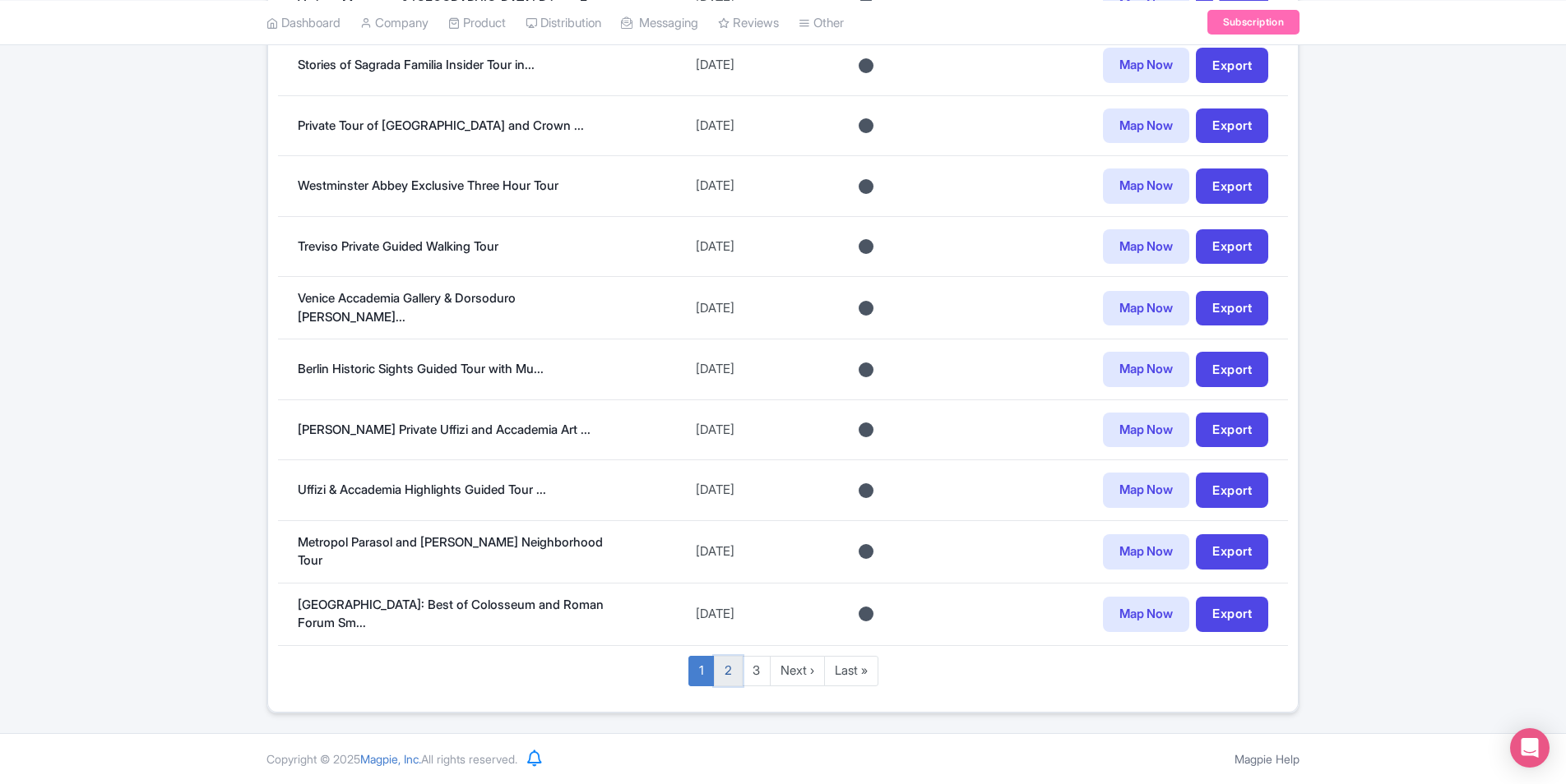
click at [733, 680] on link "2" at bounding box center [728, 671] width 29 height 31
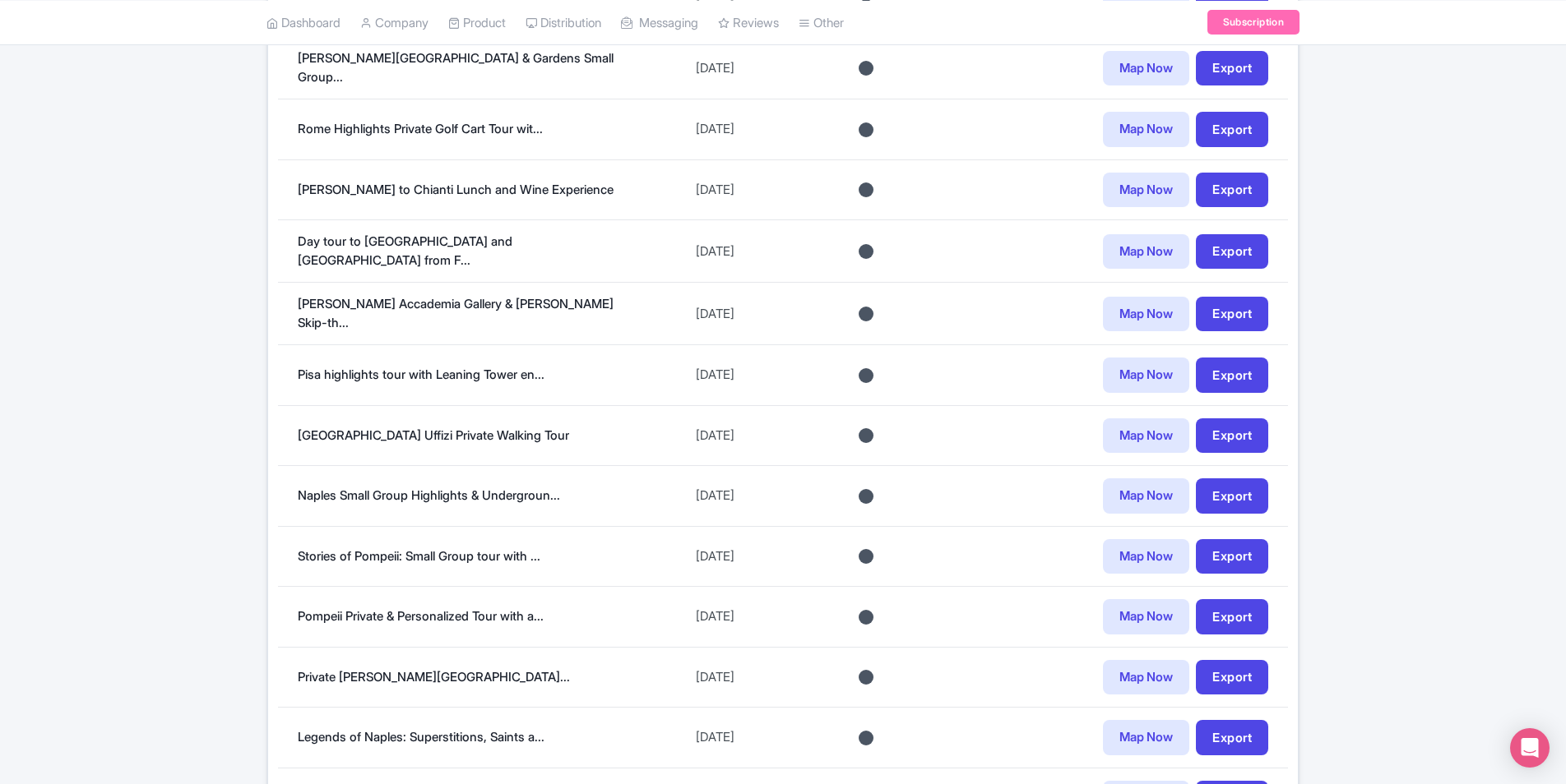
scroll to position [1161, 0]
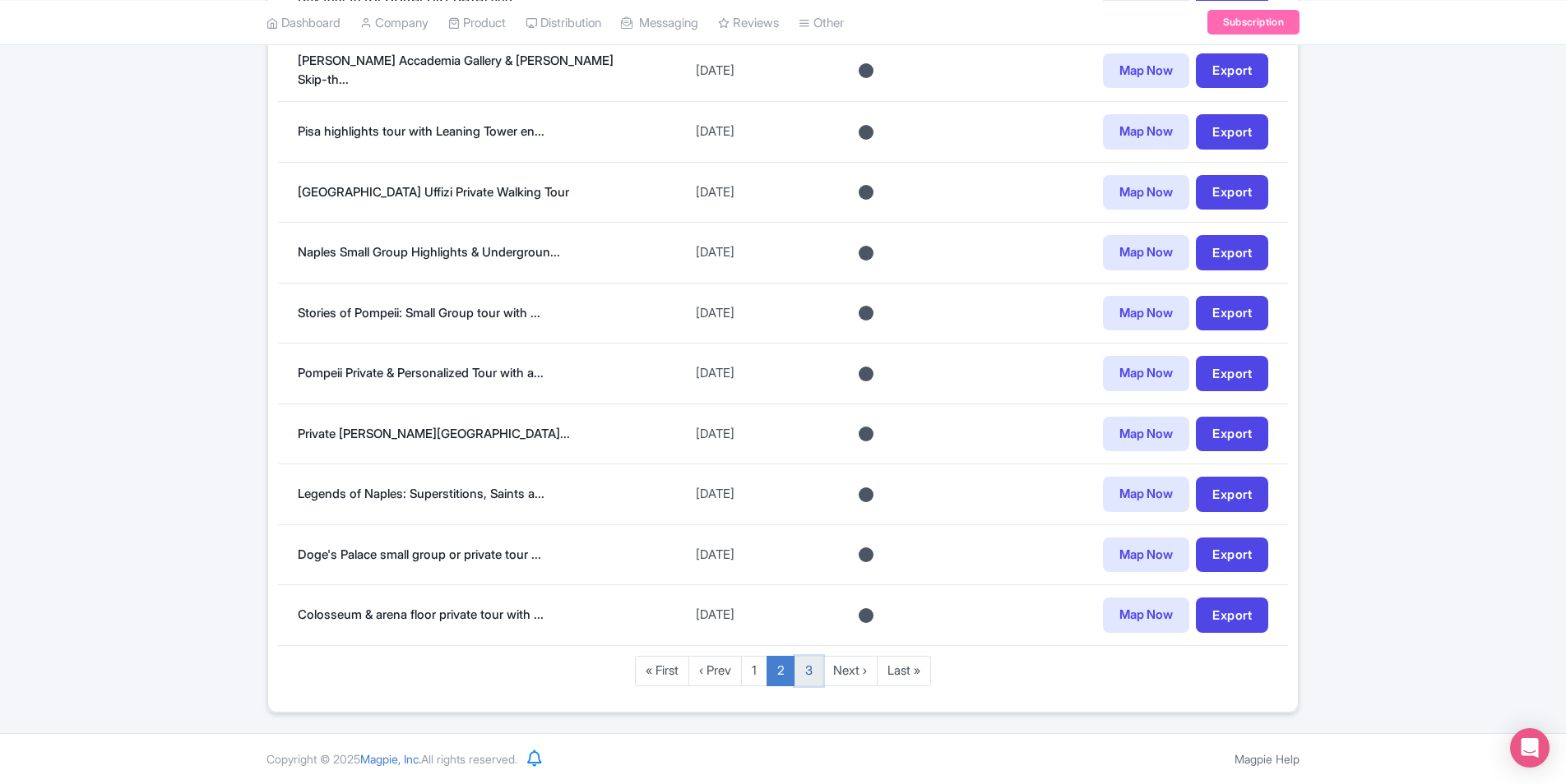
click at [815, 674] on link "3" at bounding box center [808, 671] width 29 height 31
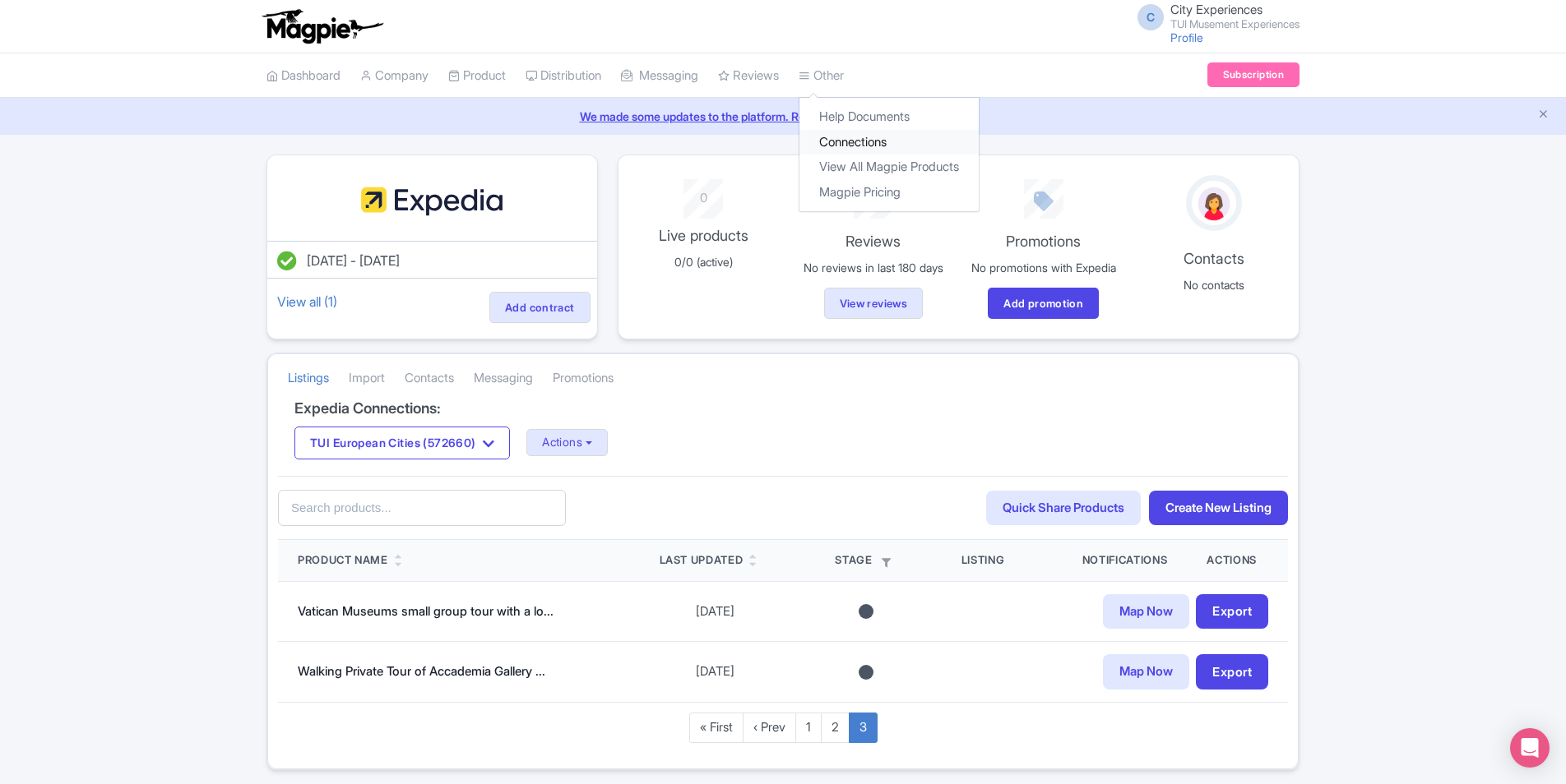
click at [861, 141] on link "Connections" at bounding box center [889, 143] width 179 height 26
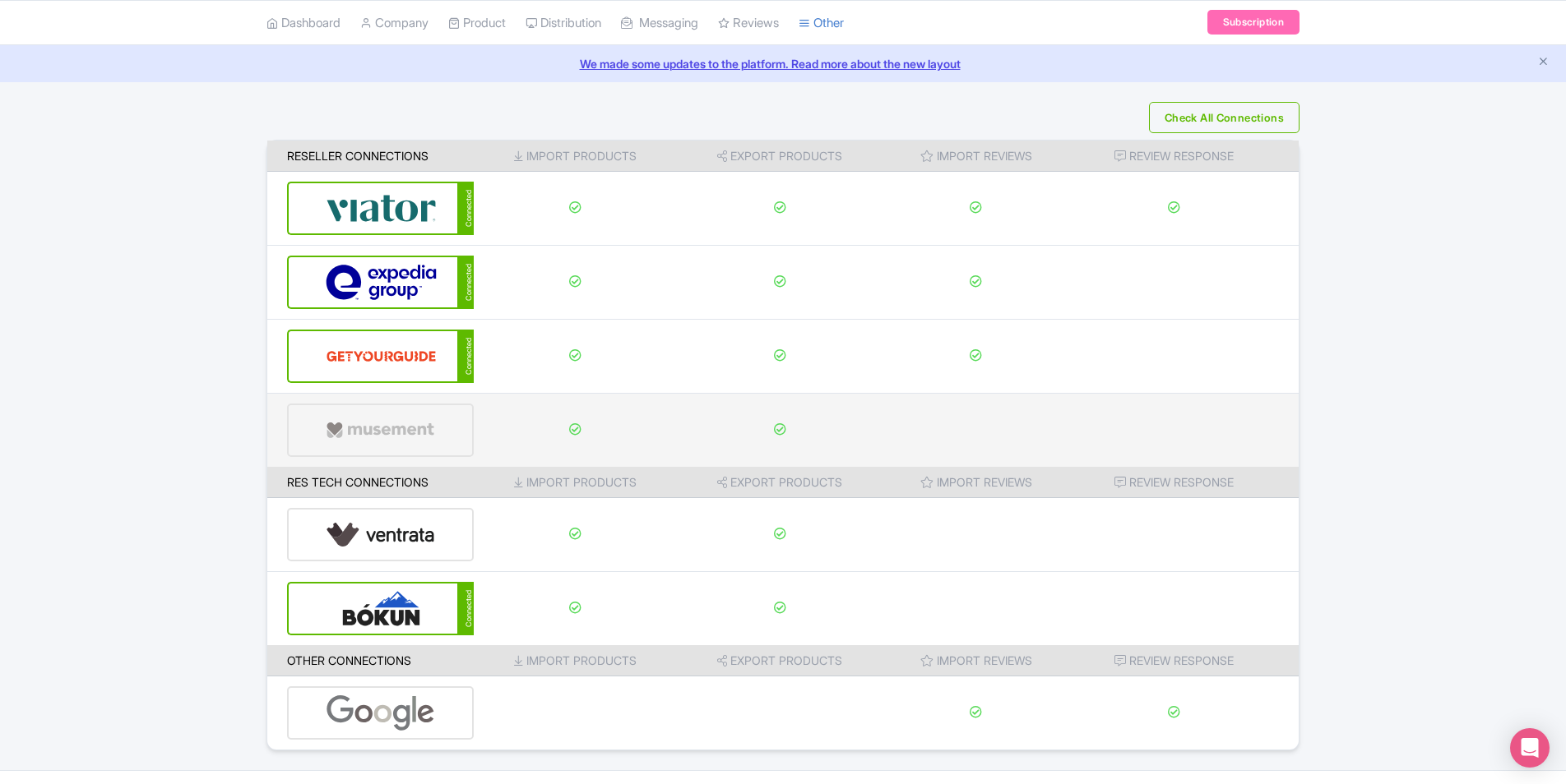
scroll to position [90, 0]
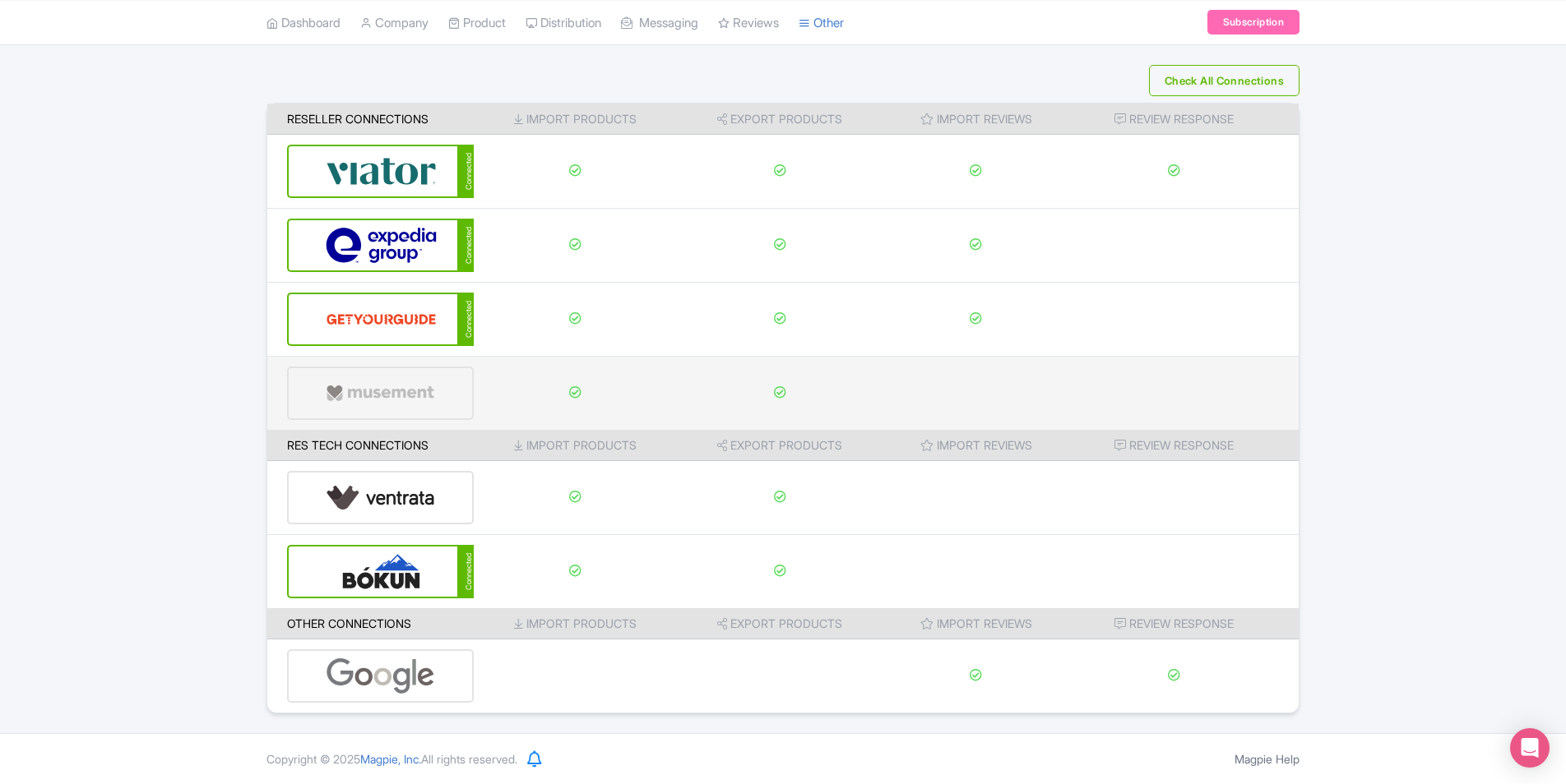
click at [403, 404] on img at bounding box center [380, 393] width 110 height 50
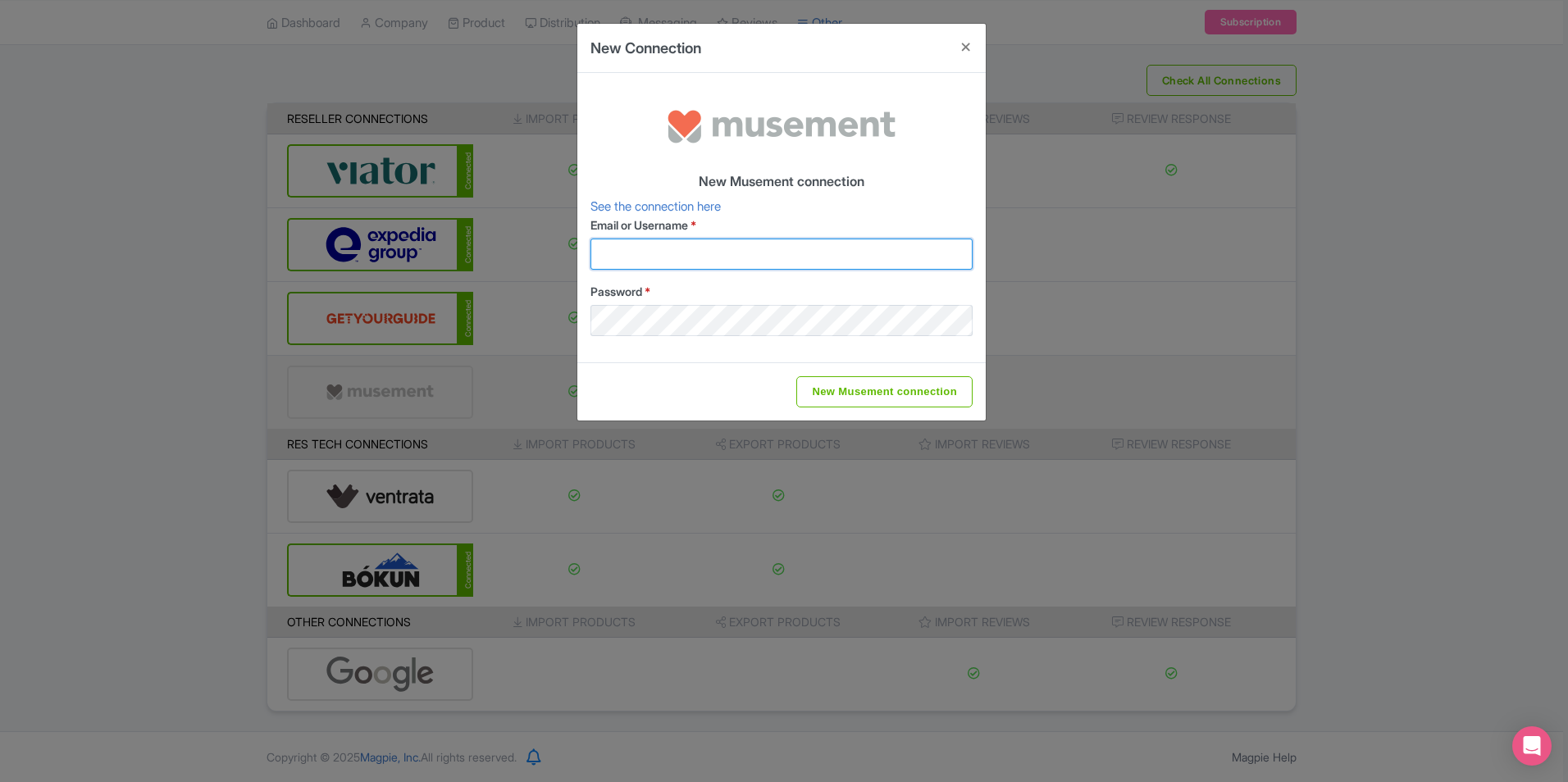
type input "[EMAIL_ADDRESS][DOMAIN_NAME]"
click at [711, 205] on link "See the connection here" at bounding box center [655, 206] width 130 height 16
click at [963, 52] on button "Close" at bounding box center [966, 47] width 40 height 47
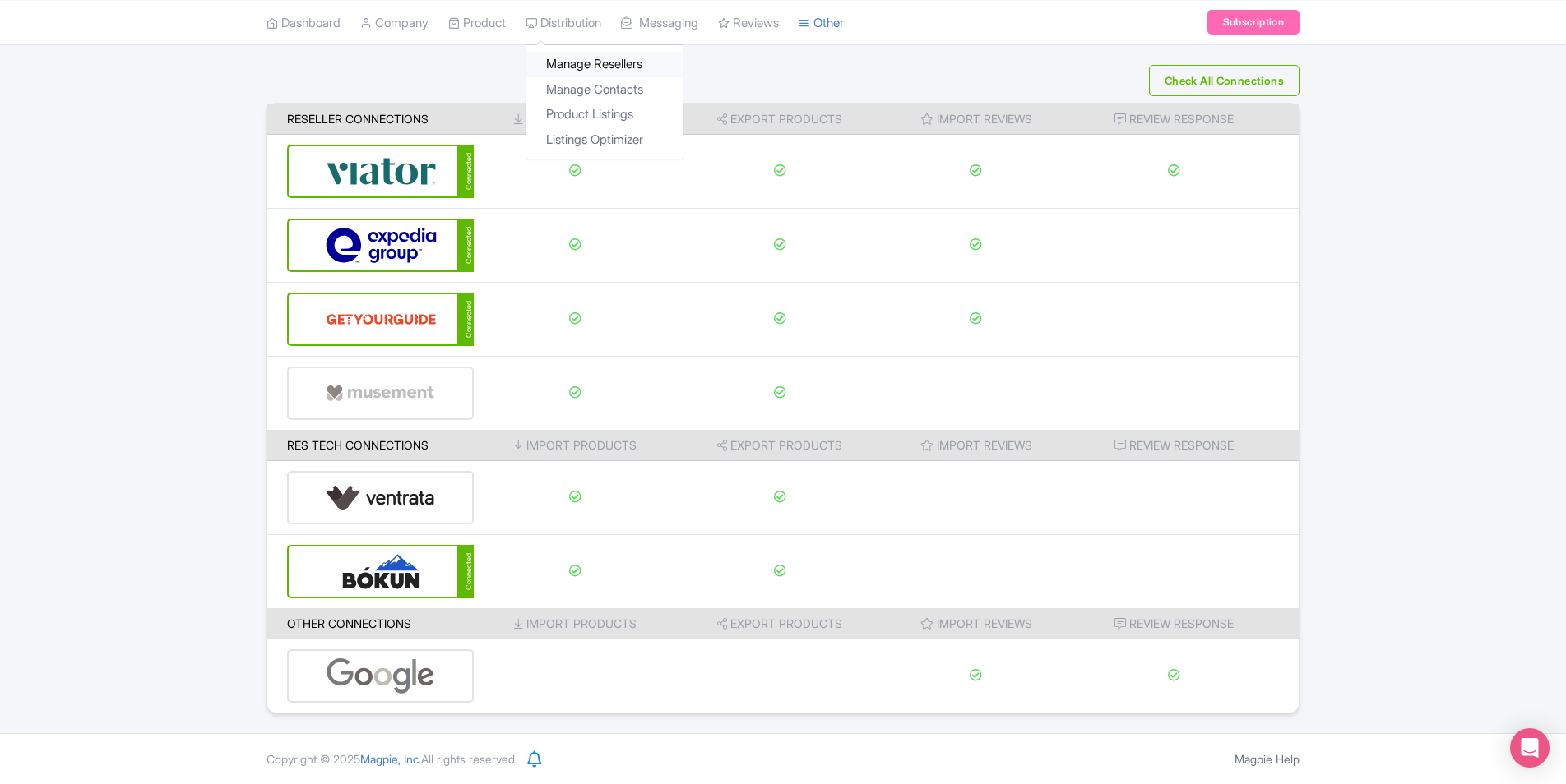
click at [592, 63] on link "Manage Resellers" at bounding box center [604, 65] width 156 height 26
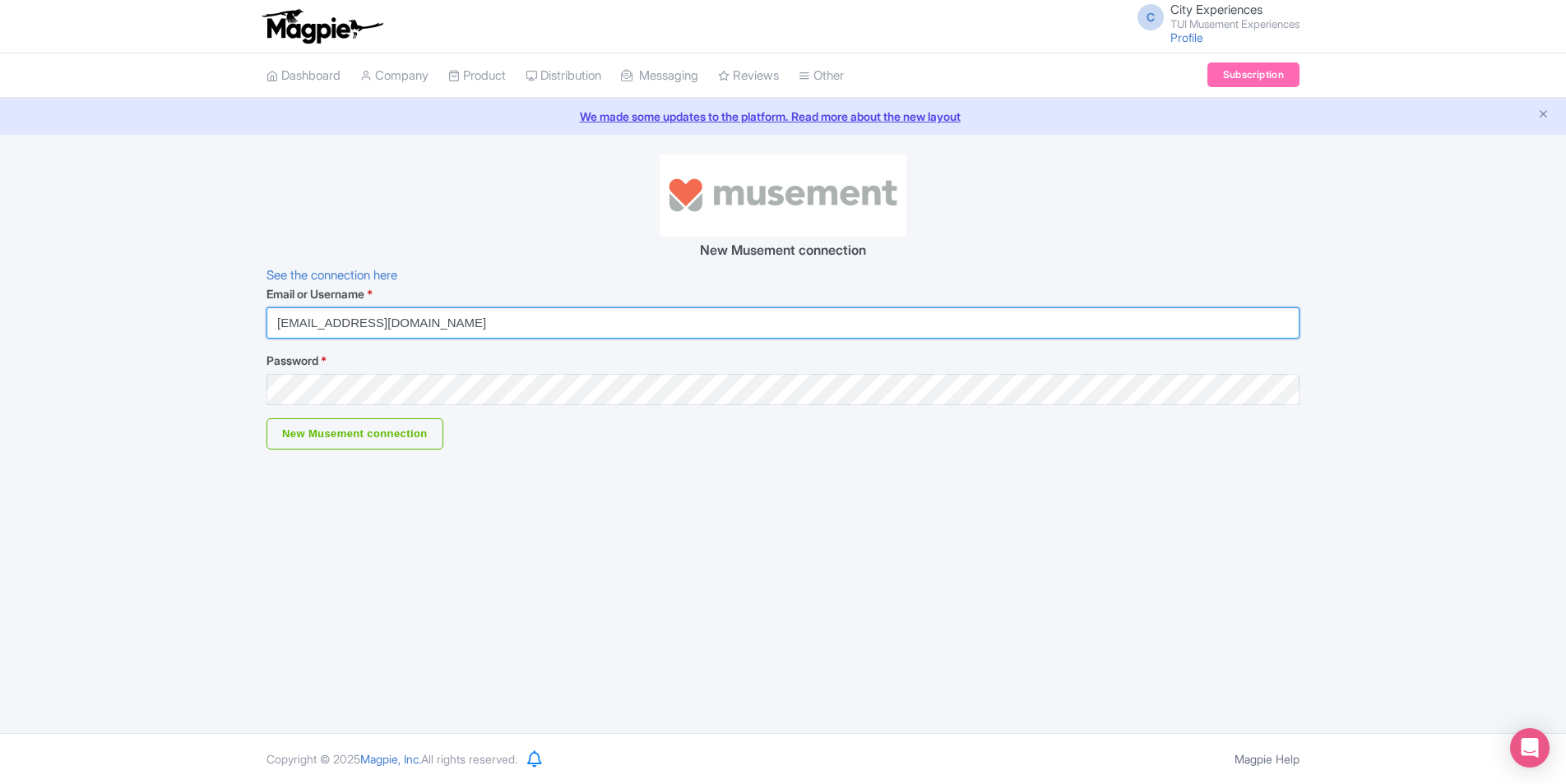
drag, startPoint x: 431, startPoint y: 325, endPoint x: 160, endPoint y: 325, distance: 271.0
click at [160, 325] on div "New Musement connection See the connection here Email or Username * [EMAIL_ADDR…" at bounding box center [783, 301] width 1566 height 295
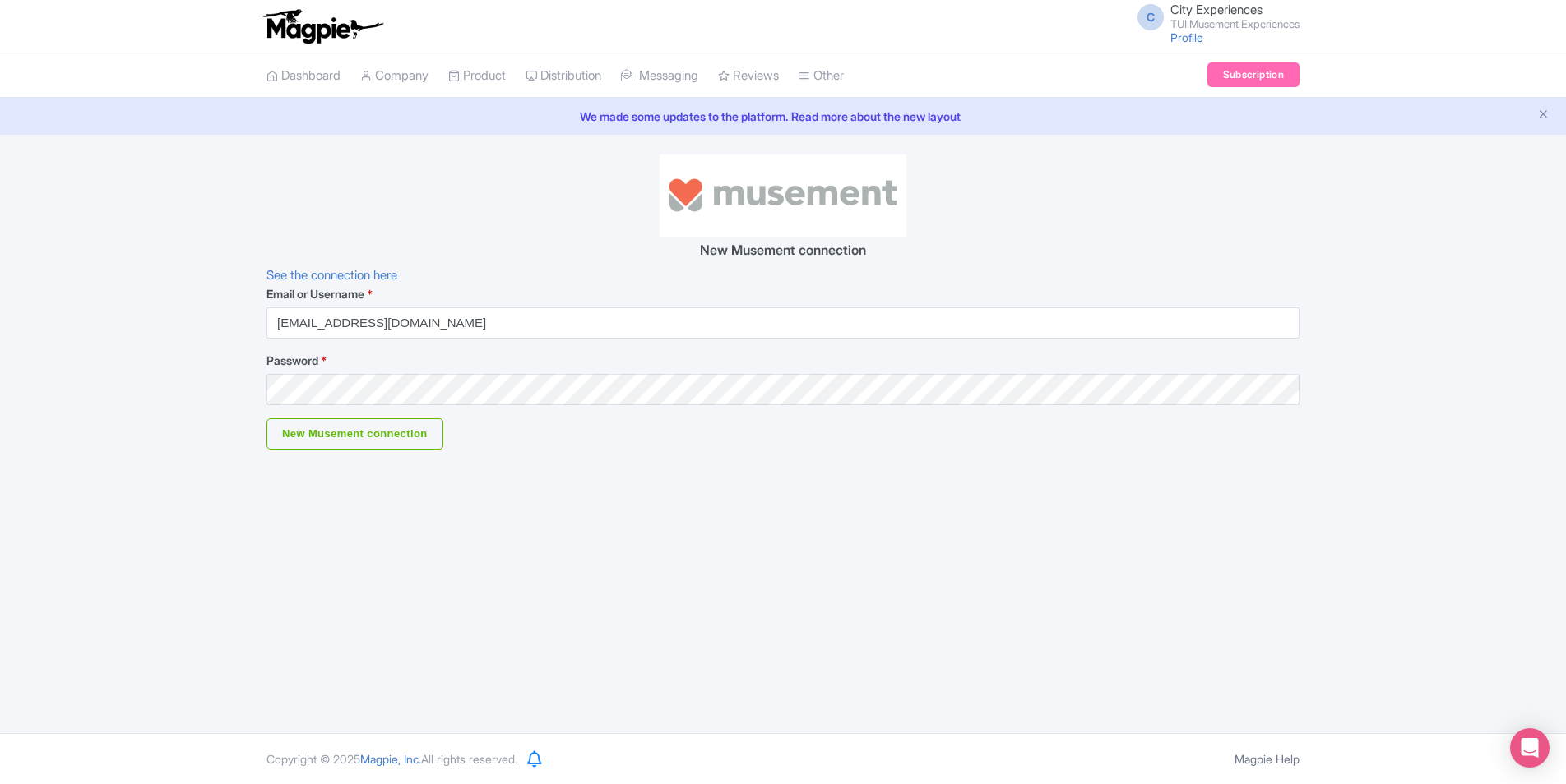
click at [1396, 460] on div "C City Experiences TUI Musement Experiences Profile Users Settings Sign out Das…" at bounding box center [783, 366] width 1566 height 733
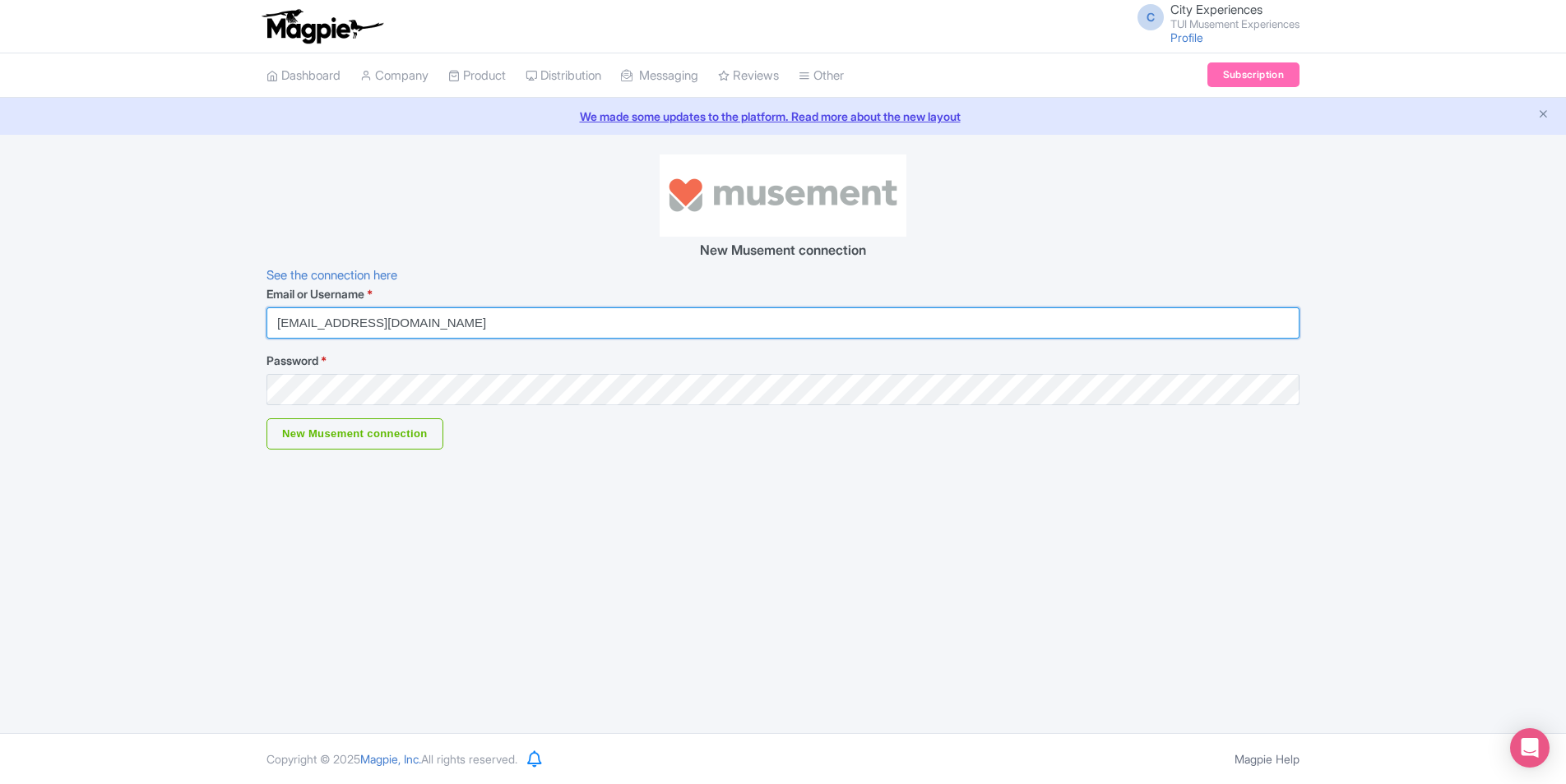
drag, startPoint x: 437, startPoint y: 324, endPoint x: 87, endPoint y: 305, distance: 350.5
click at [88, 305] on div "New Musement connection See the connection here Email or Username * [EMAIL_ADDR…" at bounding box center [783, 301] width 1566 height 295
paste input "[PERSON_NAME]"
type input "[PERSON_NAME][EMAIL_ADDRESS][DOMAIN_NAME]"
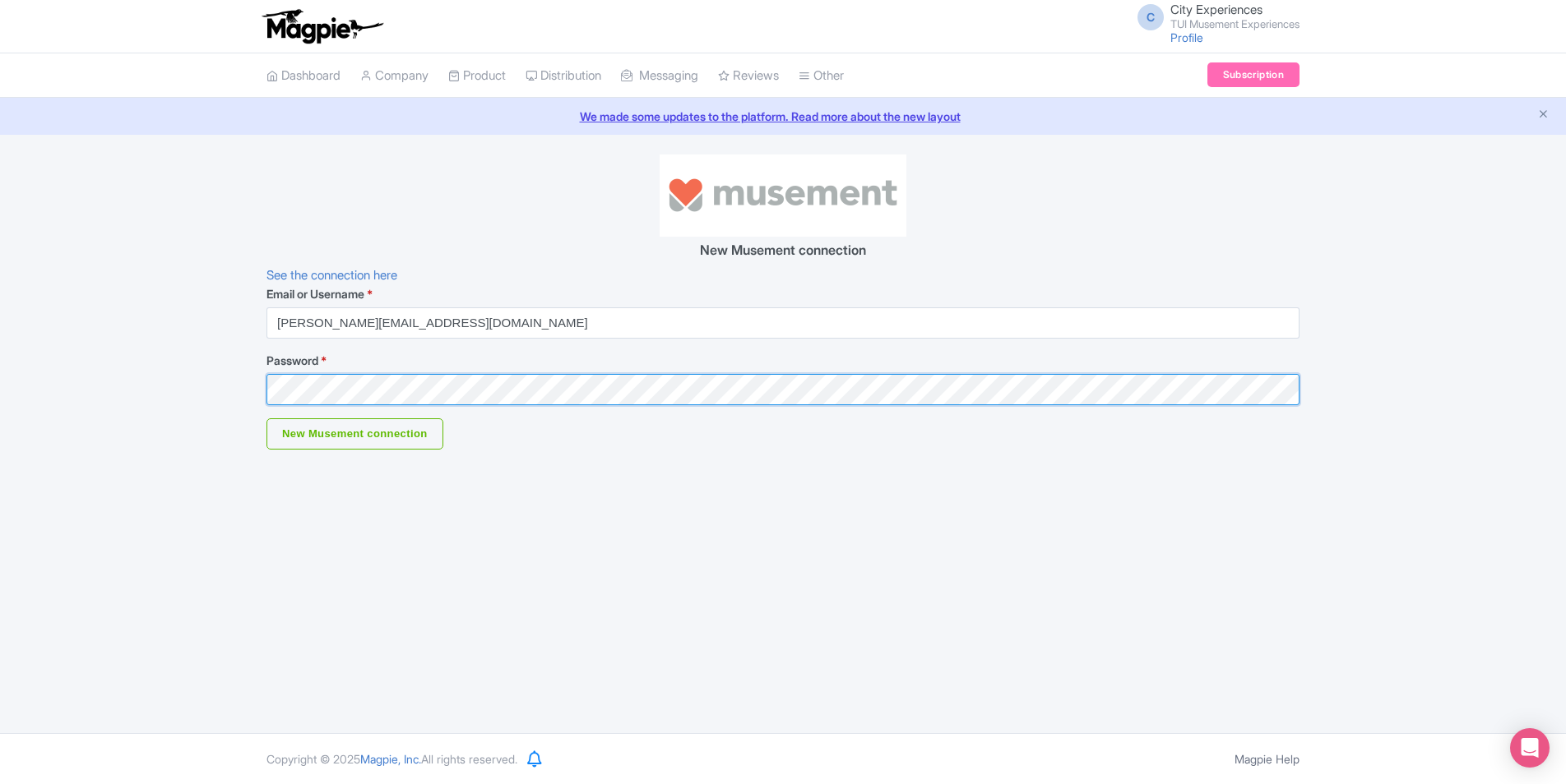
click at [100, 391] on div "New Musement connection See the connection here Email or Username * rodolfo@mus…" at bounding box center [783, 301] width 1566 height 295
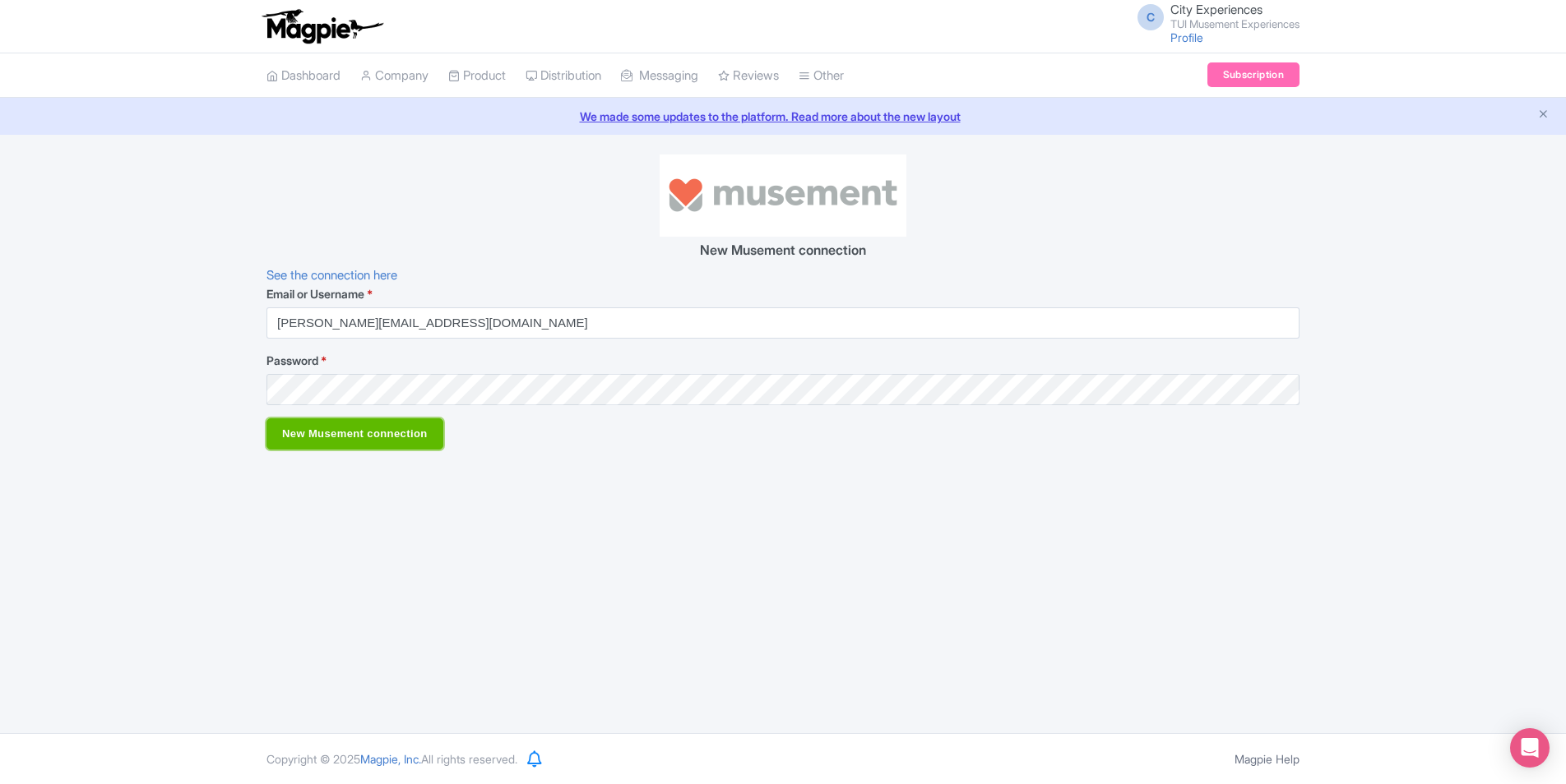
click at [278, 446] on input "New Musement connection" at bounding box center [354, 435] width 177 height 31
type input "Saving..."
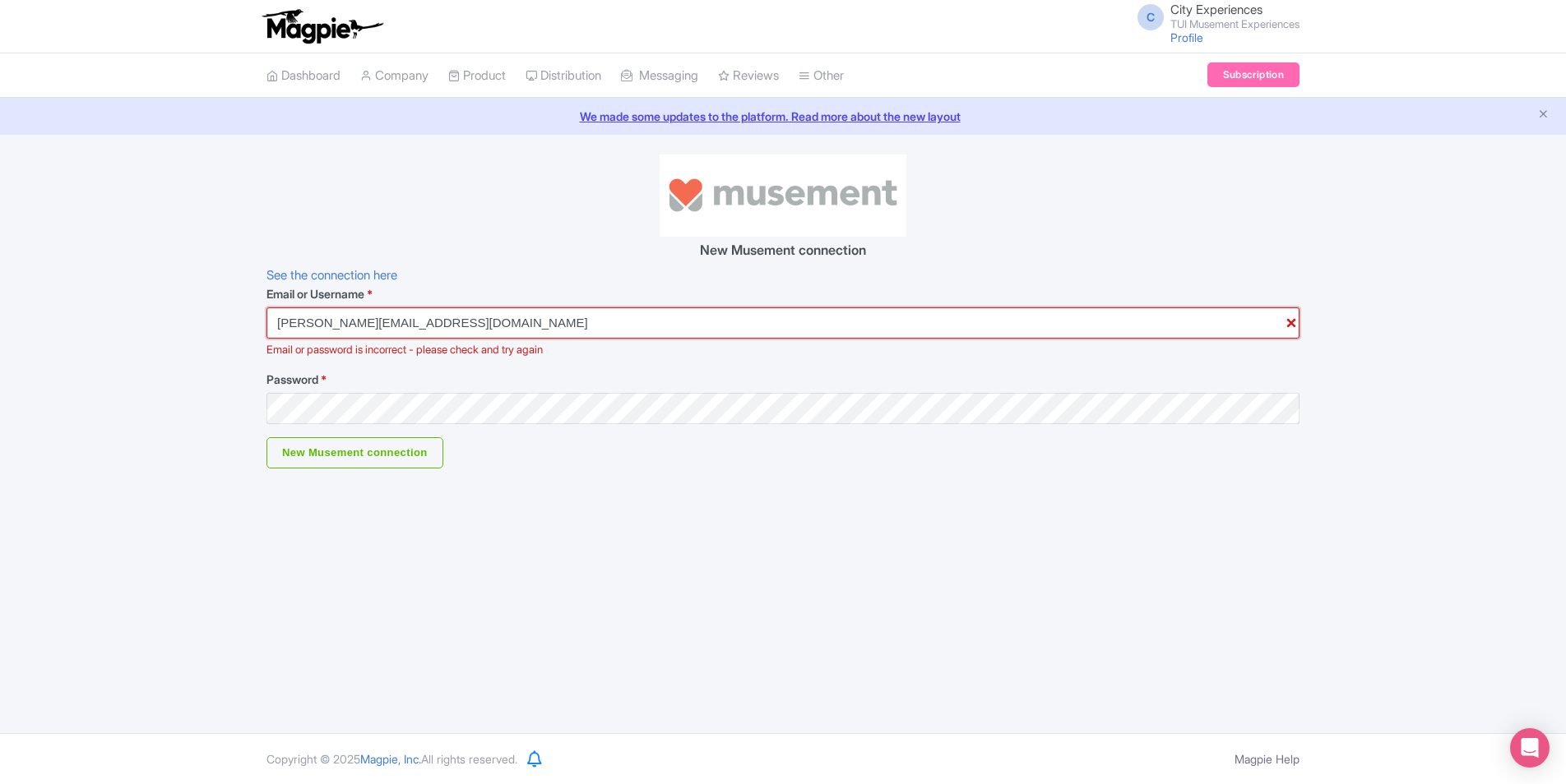
drag, startPoint x: 455, startPoint y: 324, endPoint x: 175, endPoint y: 324, distance: 280.0
click at [175, 324] on div "New Musement connection See the connection here Email or Username * [PERSON_NAM…" at bounding box center [783, 312] width 1566 height 314
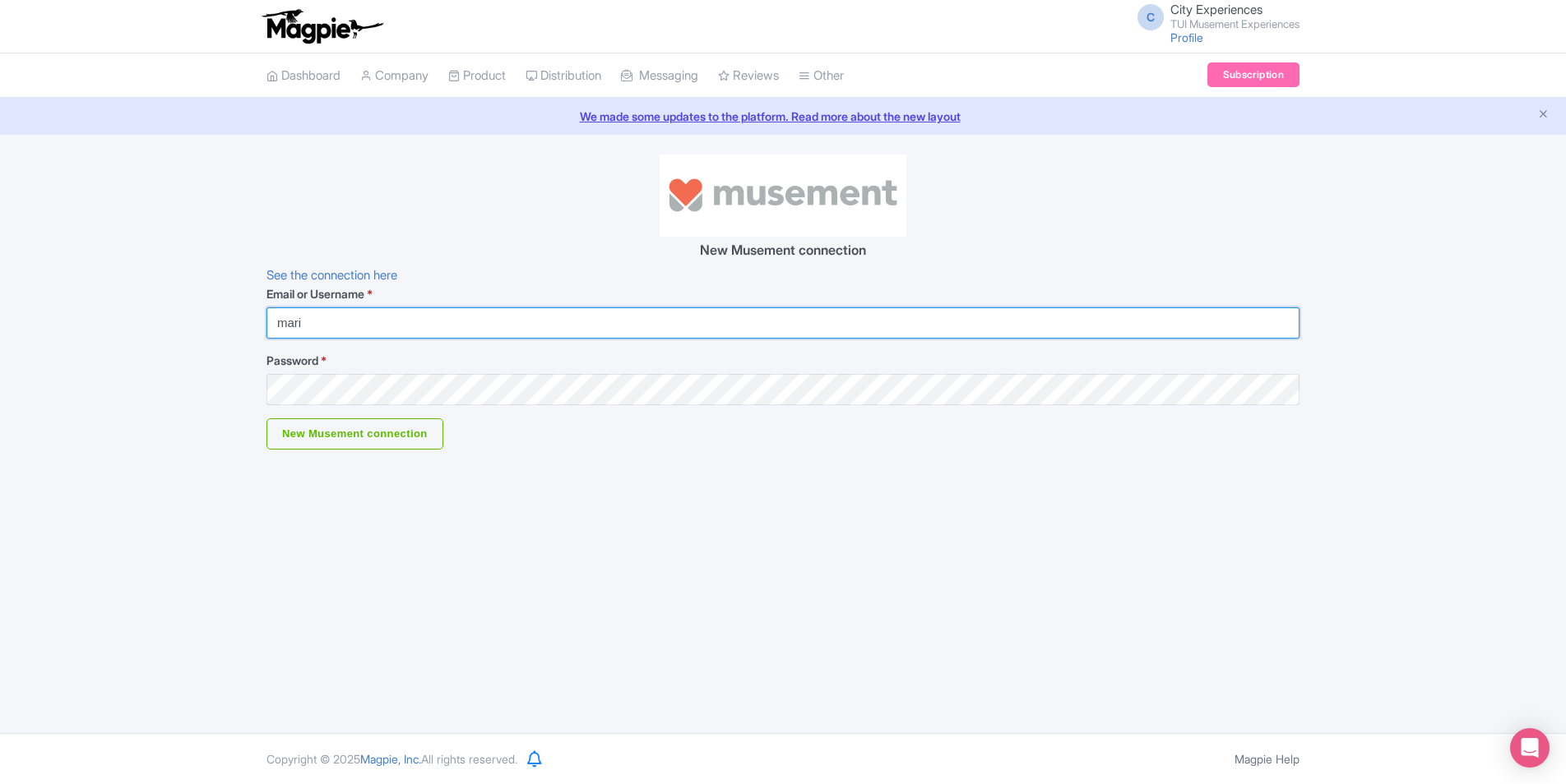
type input "[PERSON_NAME][EMAIL_ADDRESS][PERSON_NAME][DOMAIN_NAME]"
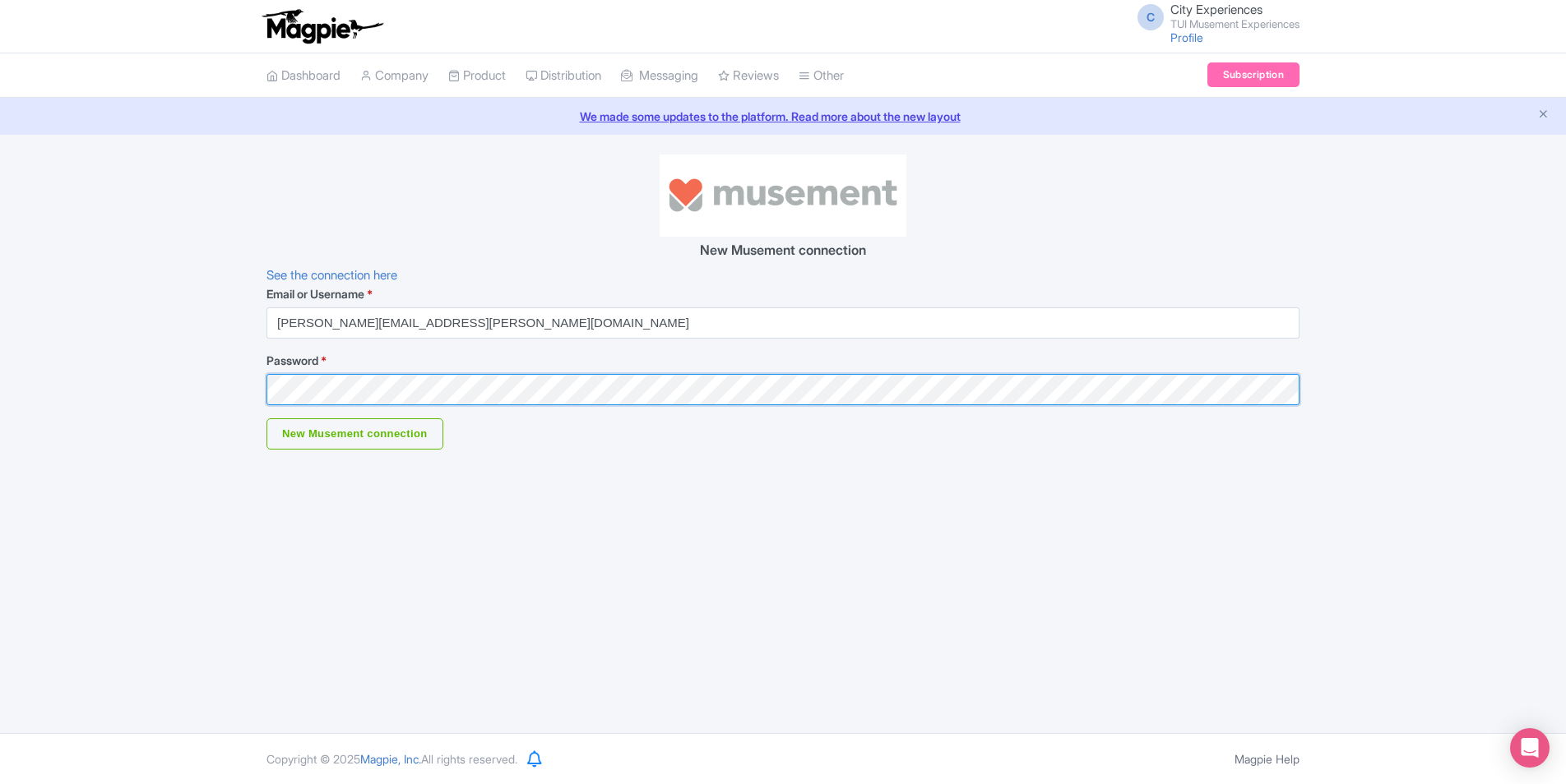
drag, startPoint x: 489, startPoint y: 328, endPoint x: 121, endPoint y: 400, distance: 375.0
click at [123, 400] on div "New Musement connection See the connection here Email or Username * [PERSON_NAM…" at bounding box center [783, 301] width 1566 height 295
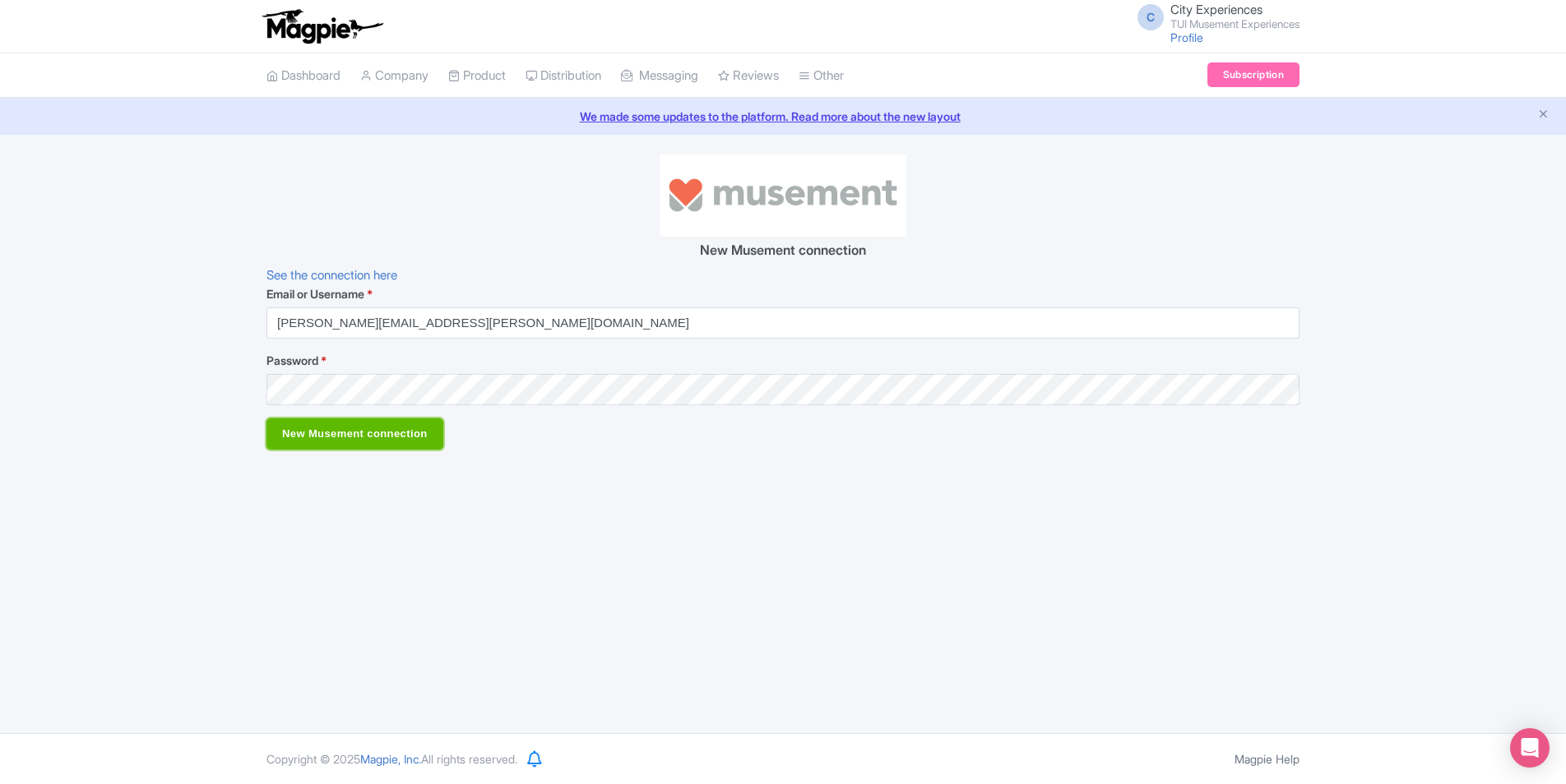
click at [293, 420] on input "New Musement connection" at bounding box center [354, 435] width 177 height 31
type input "Saving..."
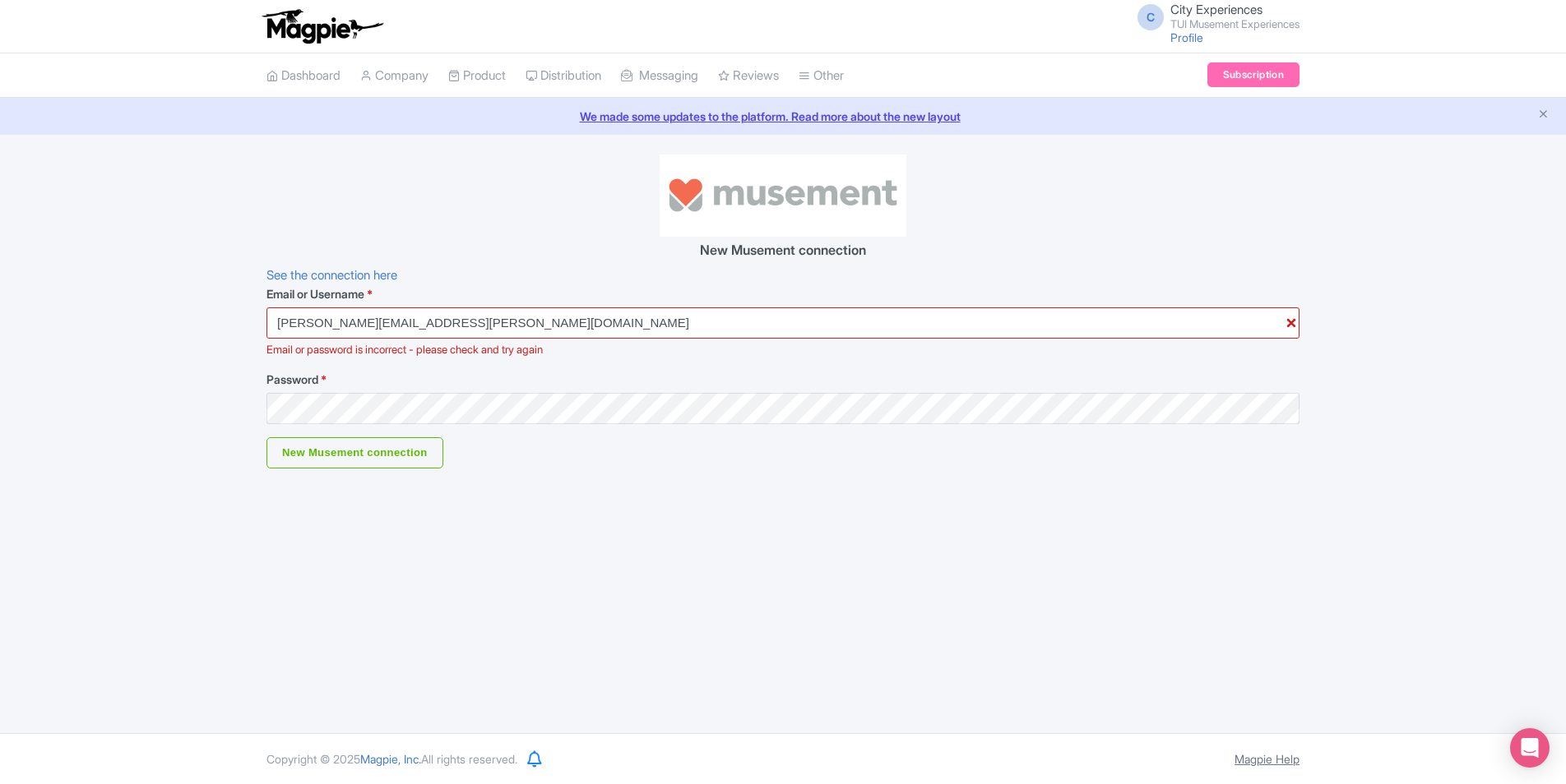
click at [1283, 755] on link "Magpie Help" at bounding box center [1267, 759] width 65 height 14
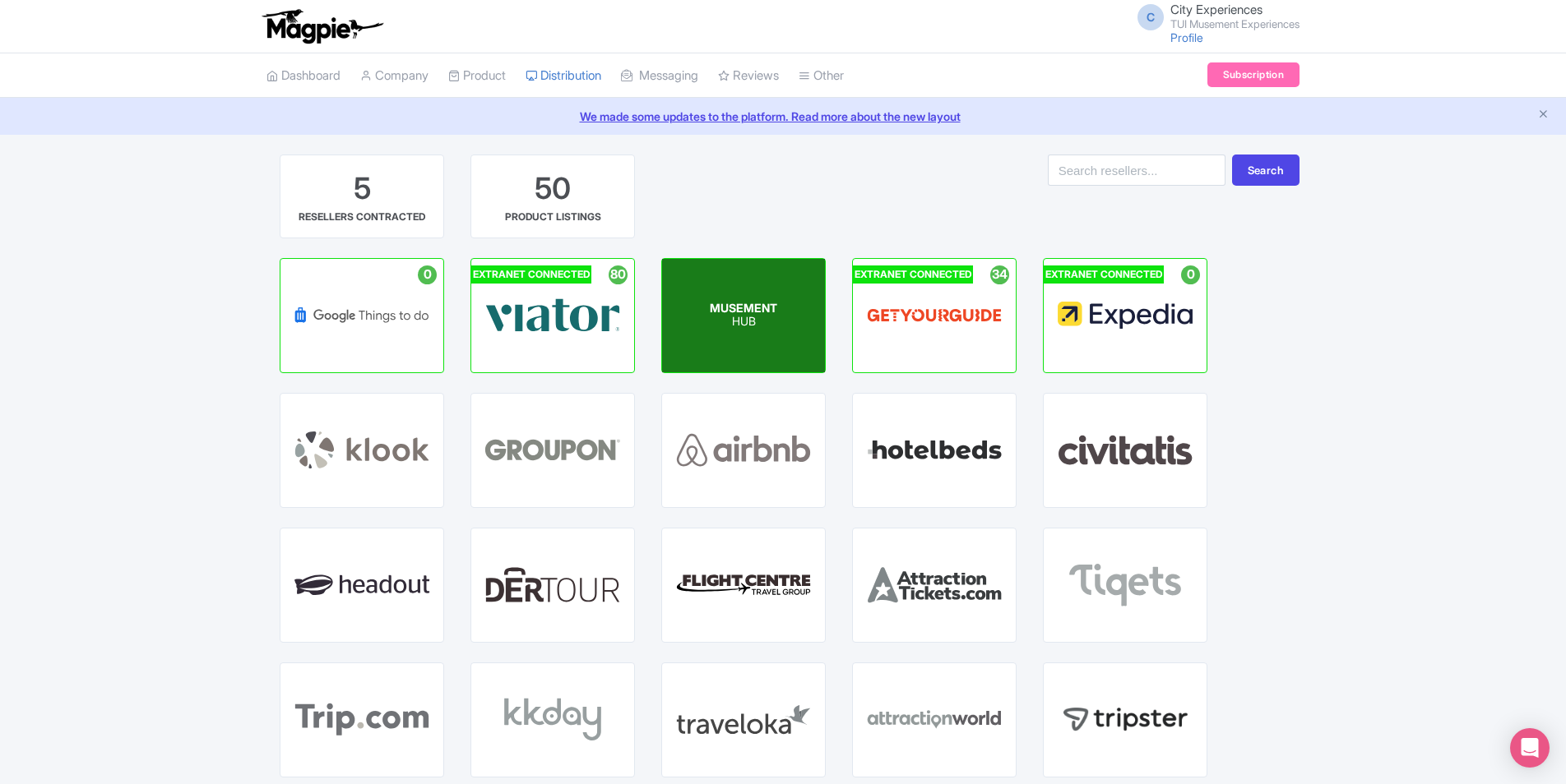
click at [748, 328] on p "HUB" at bounding box center [744, 323] width 68 height 14
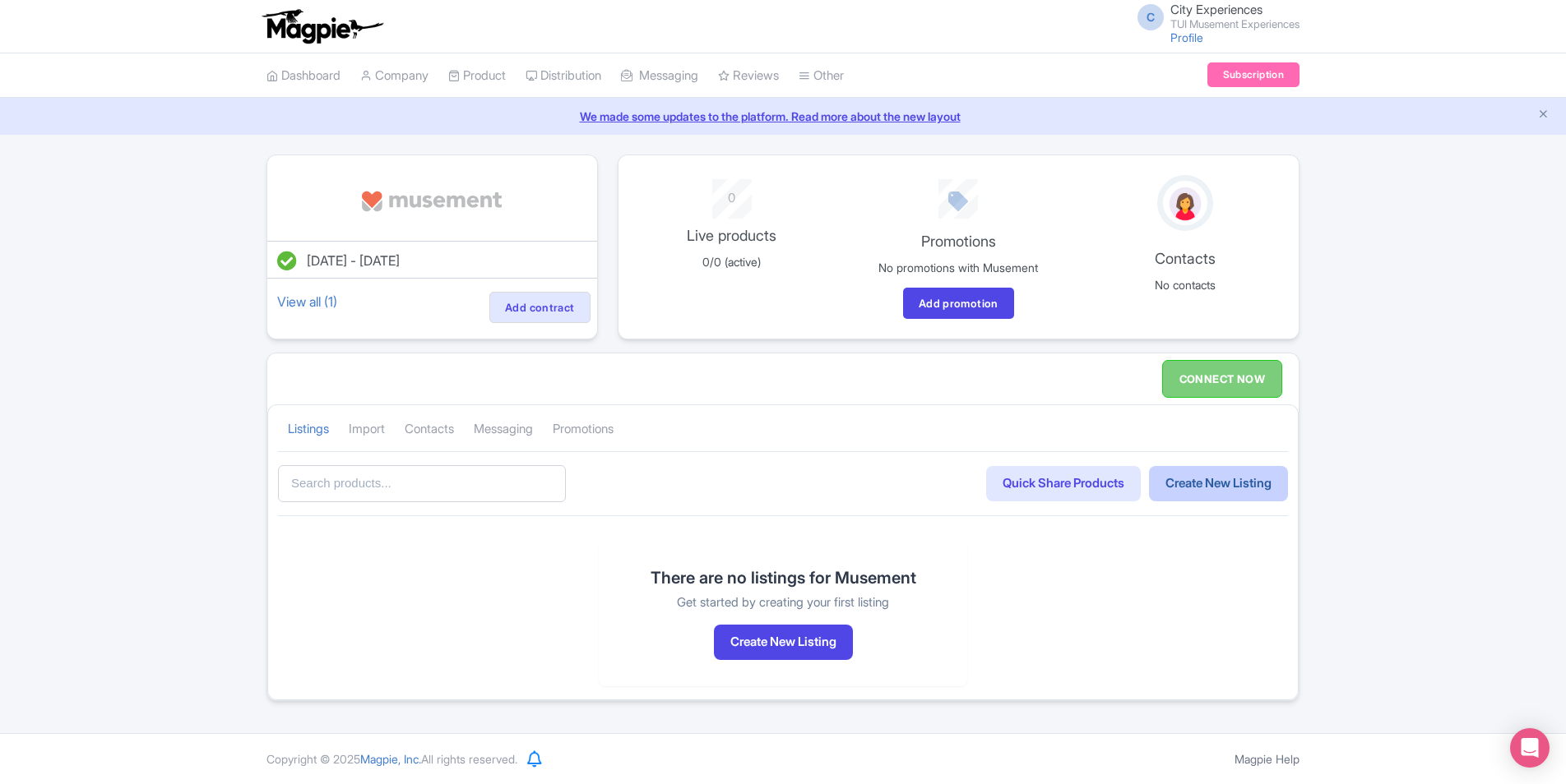
click at [1249, 489] on link "Create New Listing" at bounding box center [1218, 484] width 139 height 35
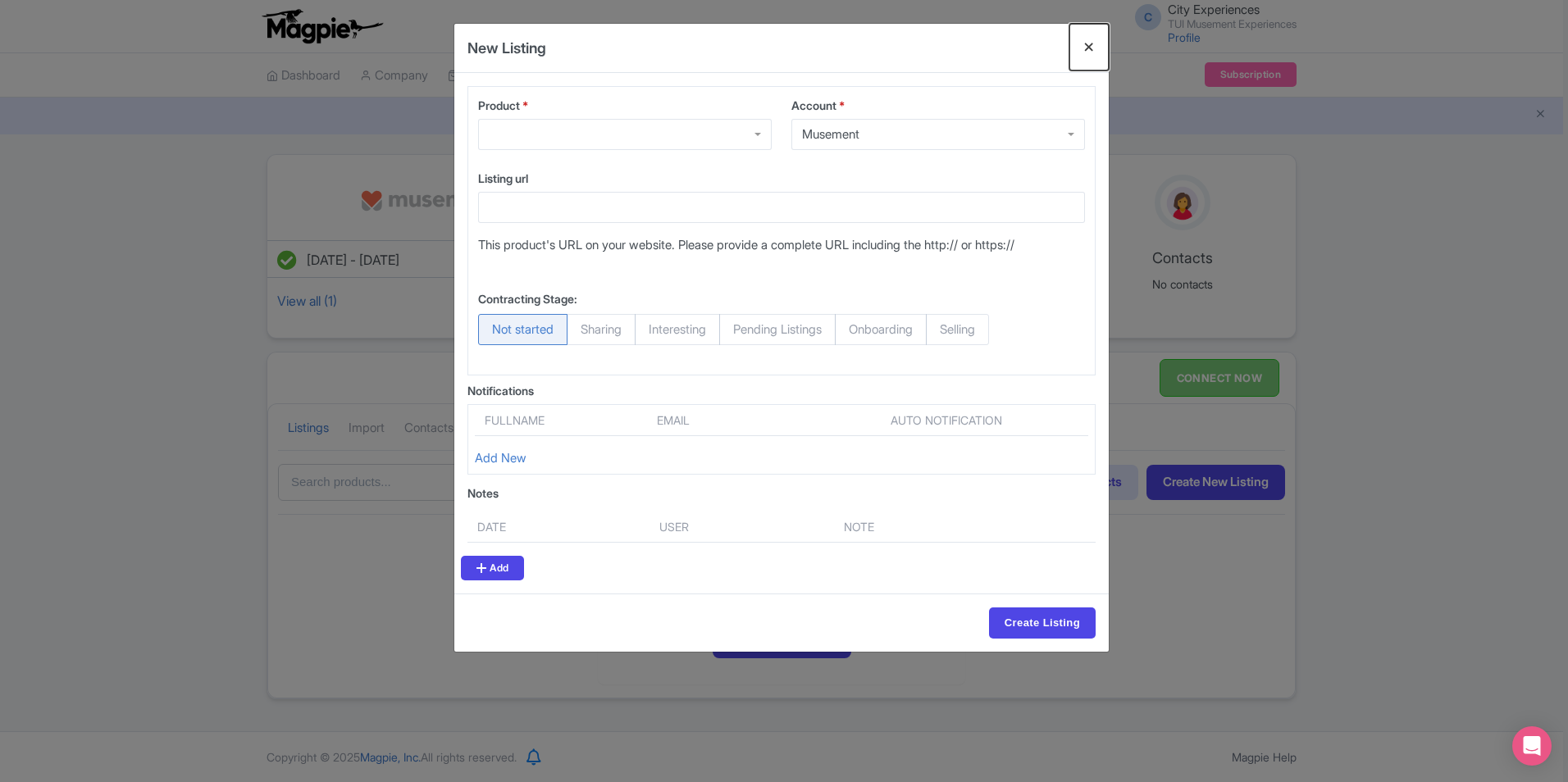
click at [1082, 49] on button "Close" at bounding box center [1089, 47] width 40 height 47
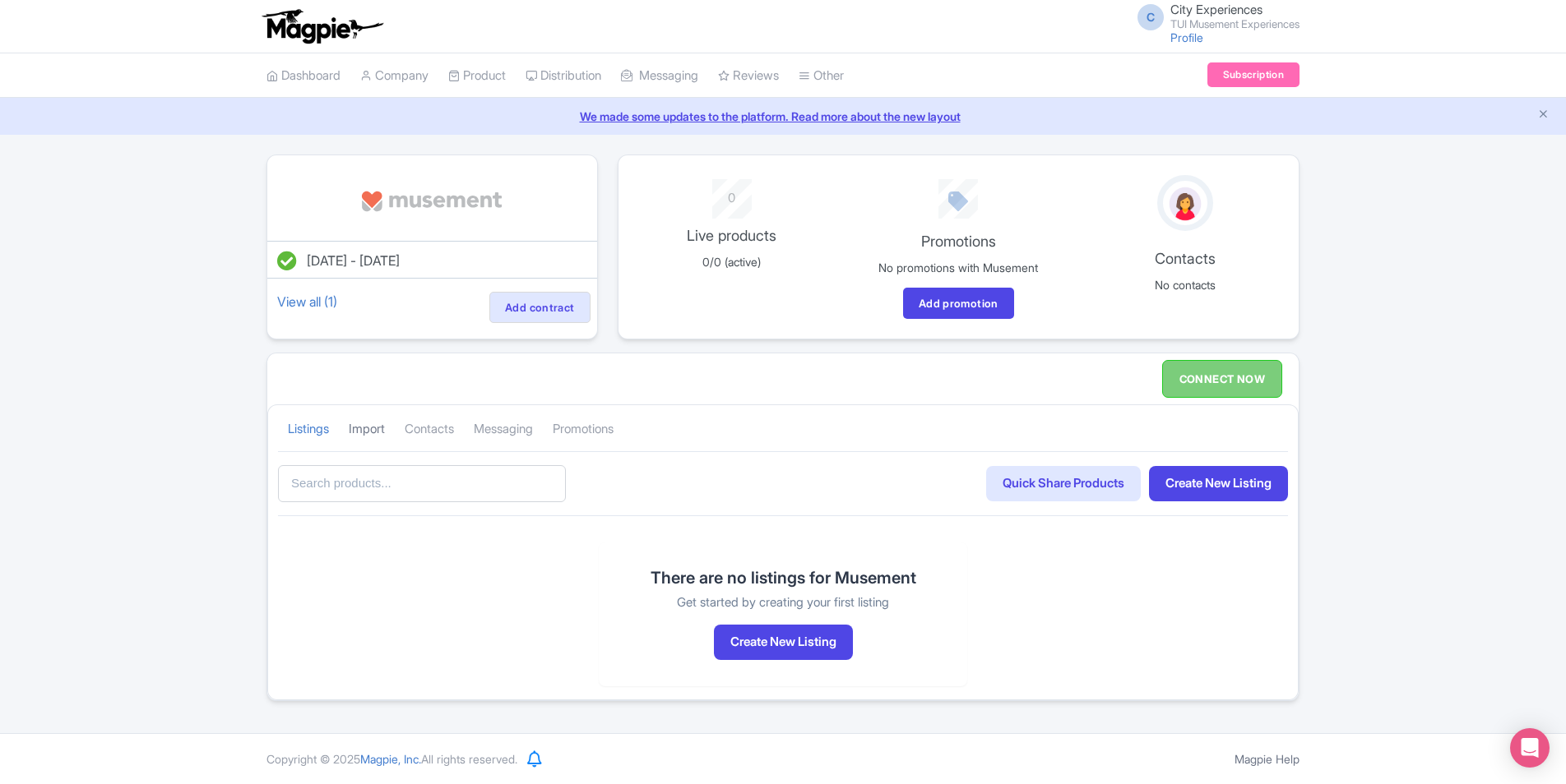
click at [376, 427] on link "Import" at bounding box center [366, 429] width 36 height 45
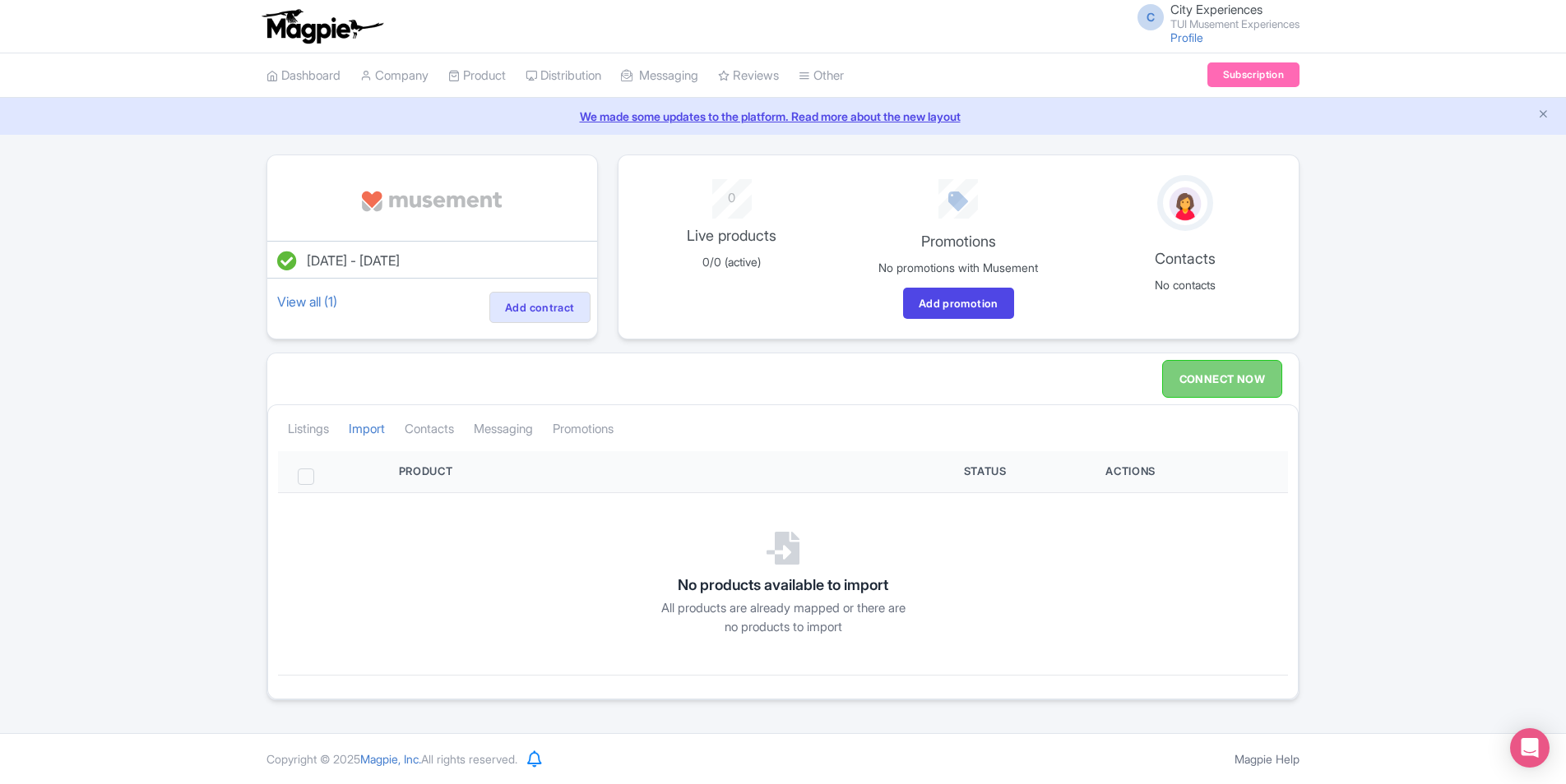
click at [308, 471] on span at bounding box center [306, 477] width 17 height 17
click at [323, 471] on input "checkbox" at bounding box center [328, 474] width 11 height 11
checkbox input "true"
click at [1243, 388] on link "CONNECT NOW" at bounding box center [1223, 379] width 120 height 38
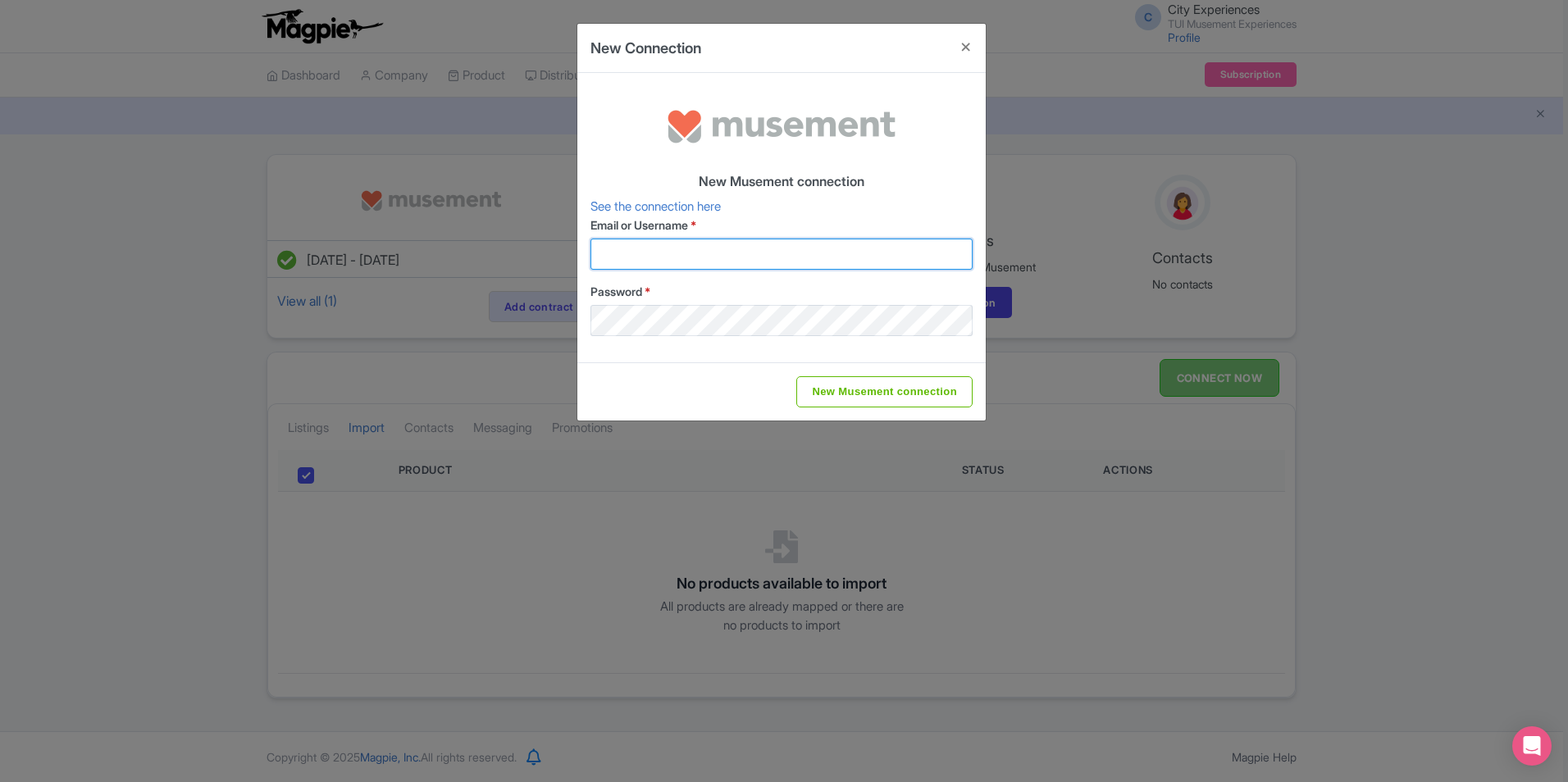
type input "[EMAIL_ADDRESS][DOMAIN_NAME]"
click at [971, 56] on button "Close" at bounding box center [966, 47] width 40 height 47
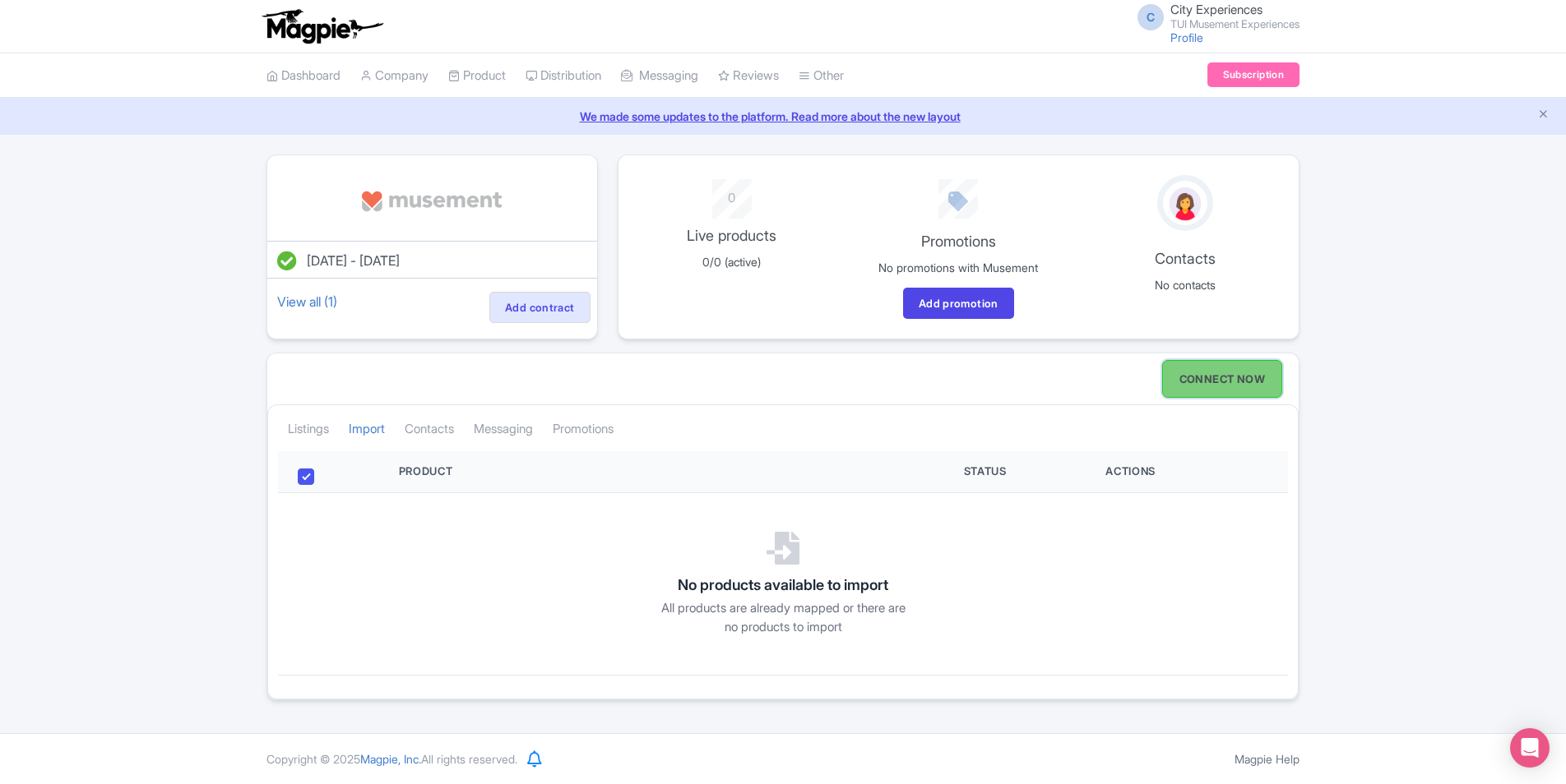
click at [1197, 390] on link "CONNECT NOW" at bounding box center [1223, 379] width 120 height 38
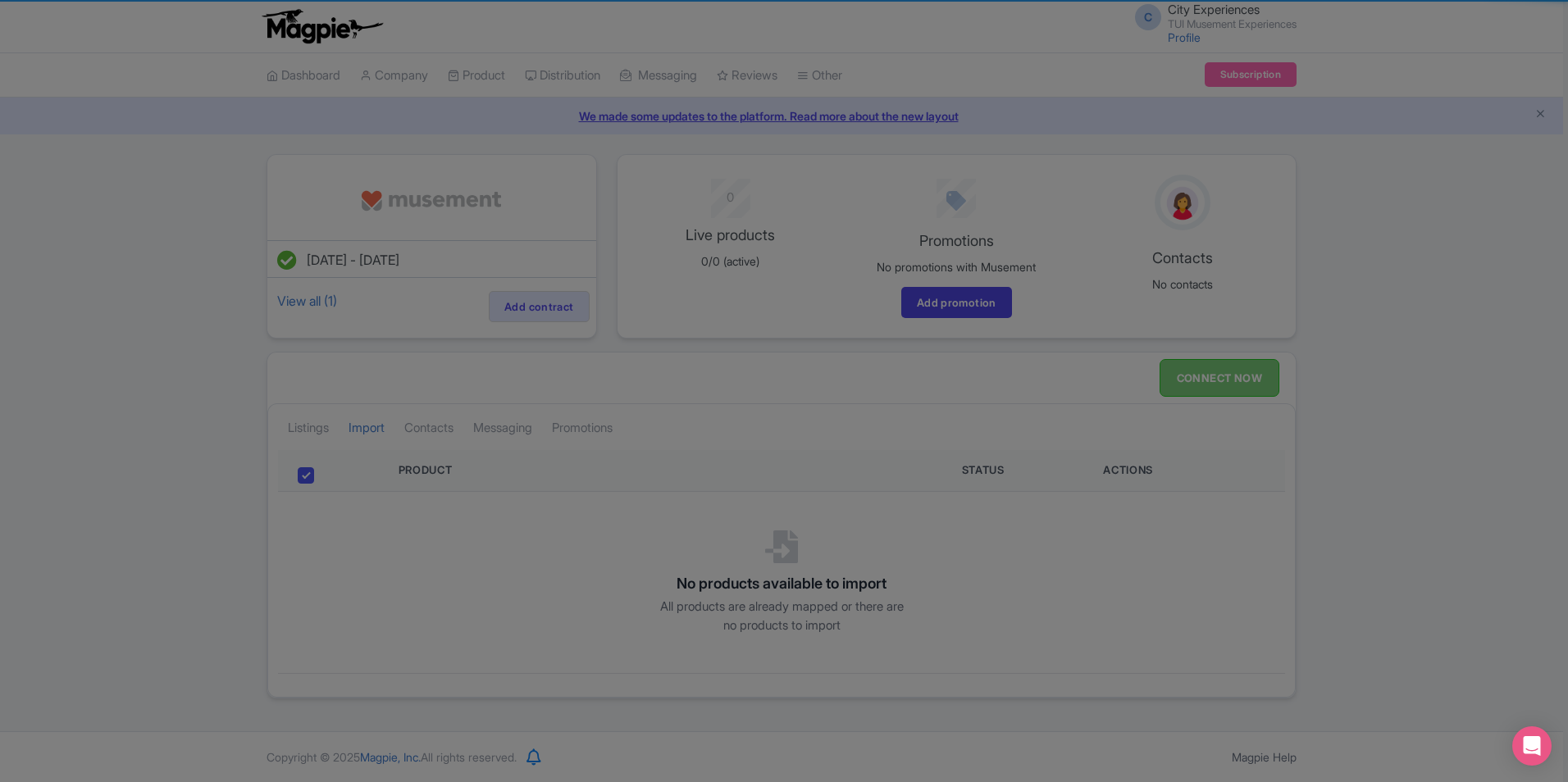
type input "[EMAIL_ADDRESS][DOMAIN_NAME]"
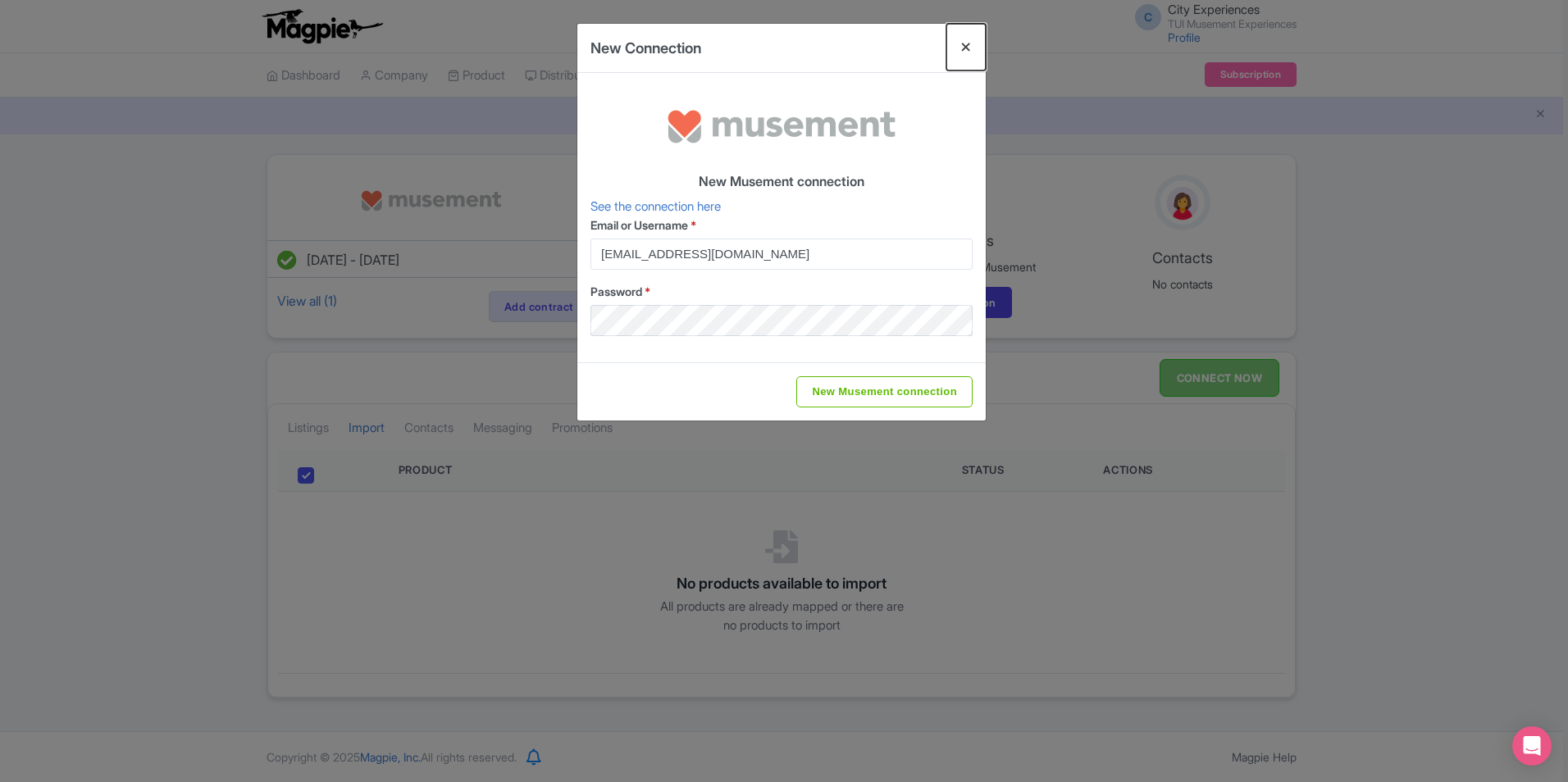
click at [968, 41] on button "Close" at bounding box center [966, 47] width 40 height 47
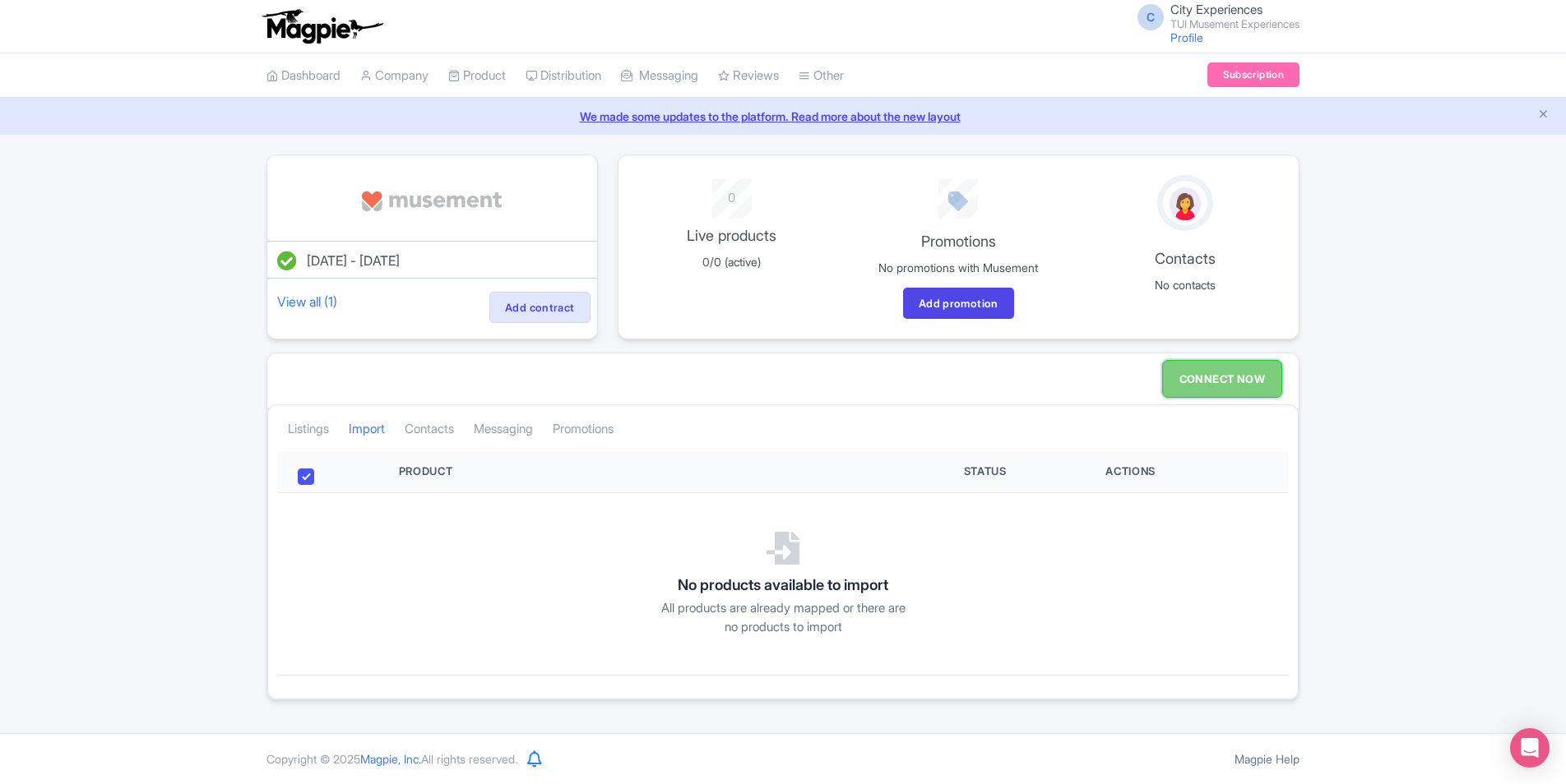
click at [1212, 380] on link "CONNECT NOW" at bounding box center [1223, 379] width 120 height 38
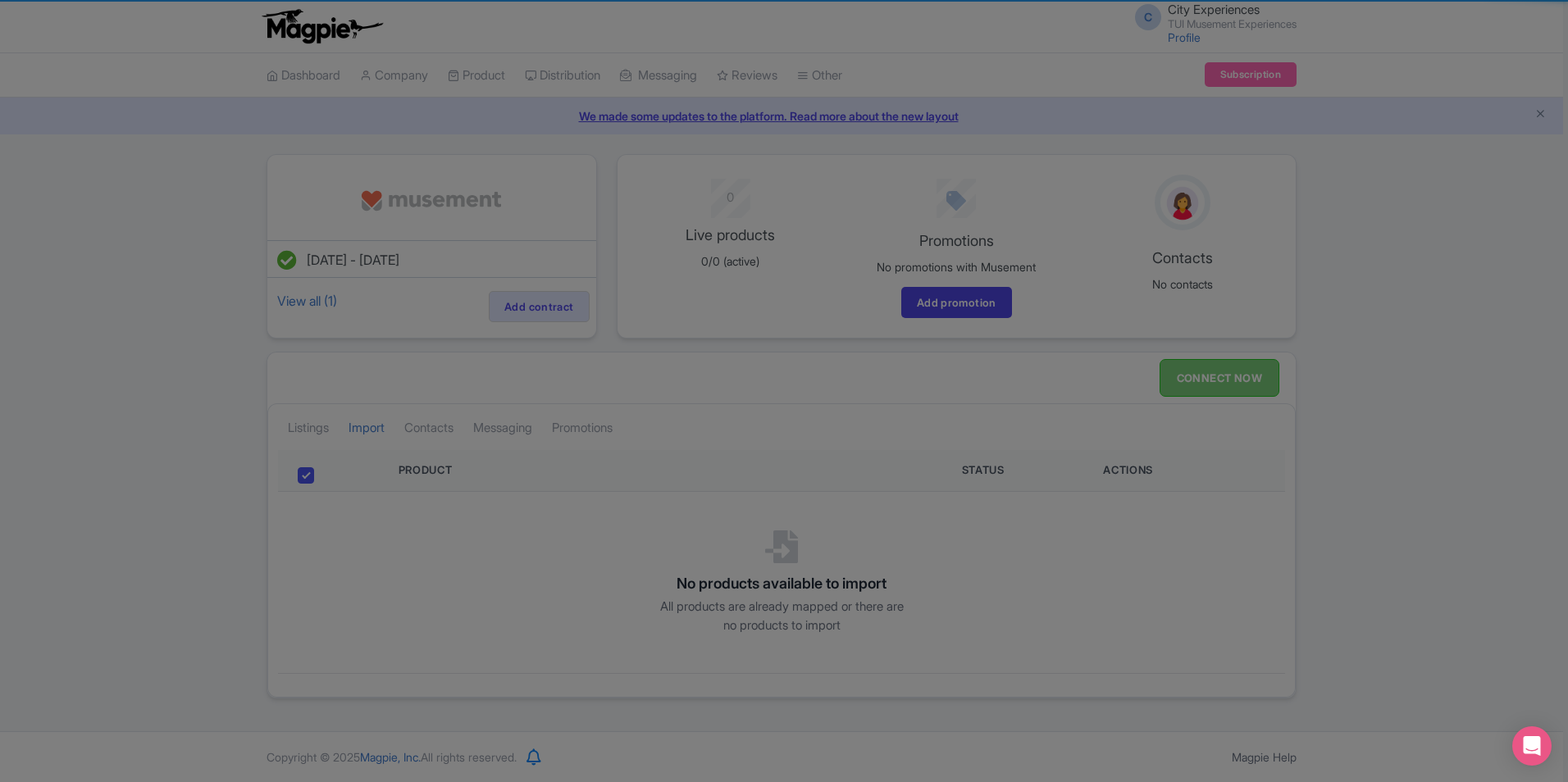
type input "[EMAIL_ADDRESS][DOMAIN_NAME]"
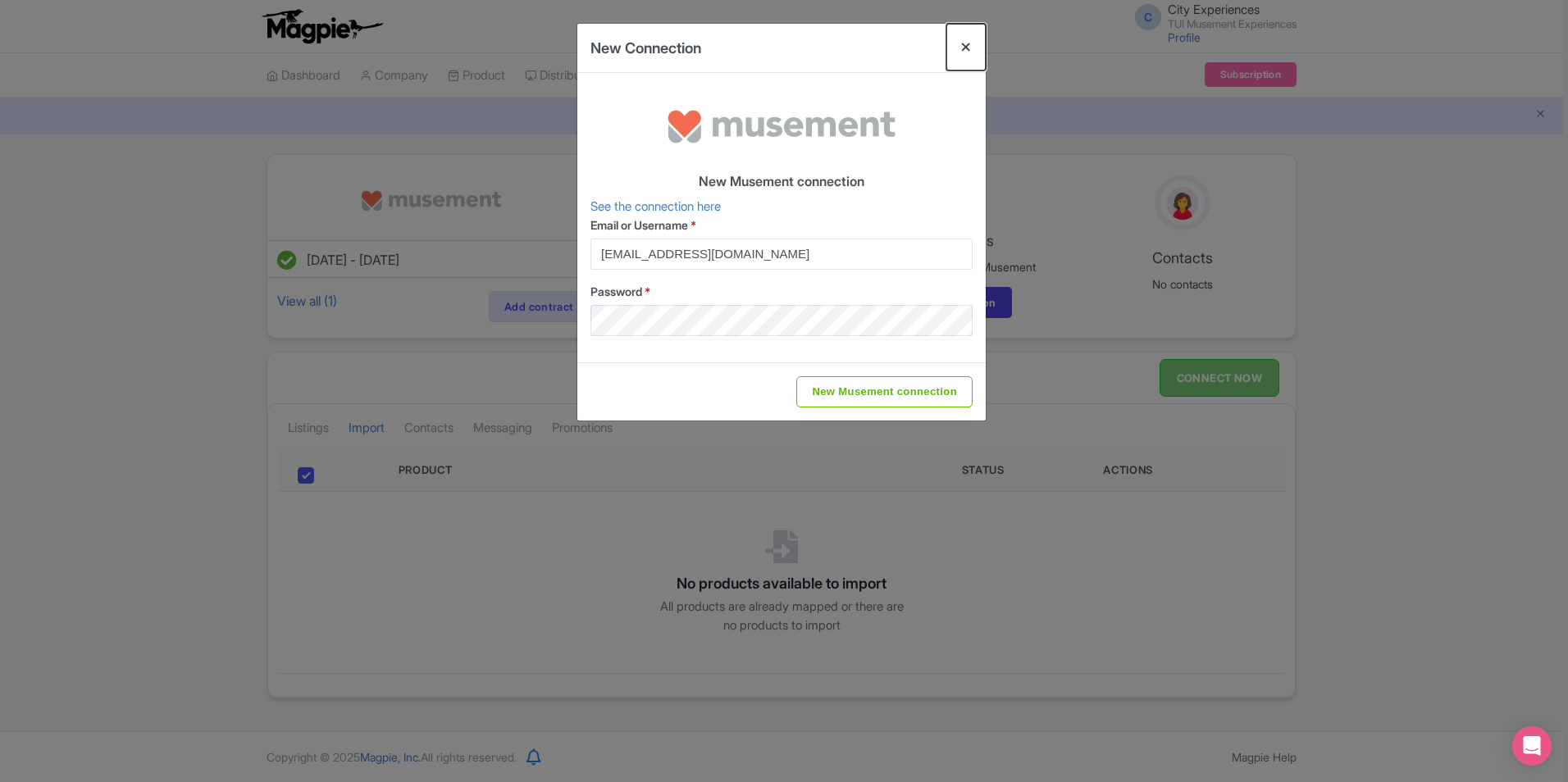
click at [975, 49] on button "Close" at bounding box center [966, 47] width 40 height 47
